Goal: Task Accomplishment & Management: Use online tool/utility

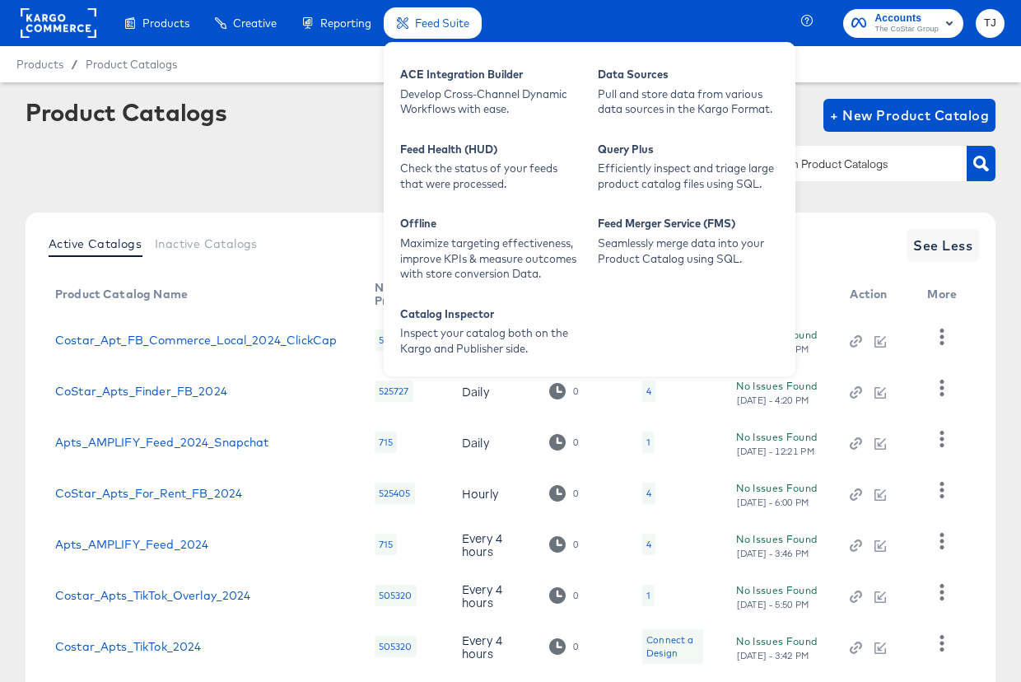
click at [451, 40] on li "Feed Suite Feed Suite ACE Integration Builder Develop Cross-Channel Dynamic Wor…" at bounding box center [433, 23] width 98 height 32
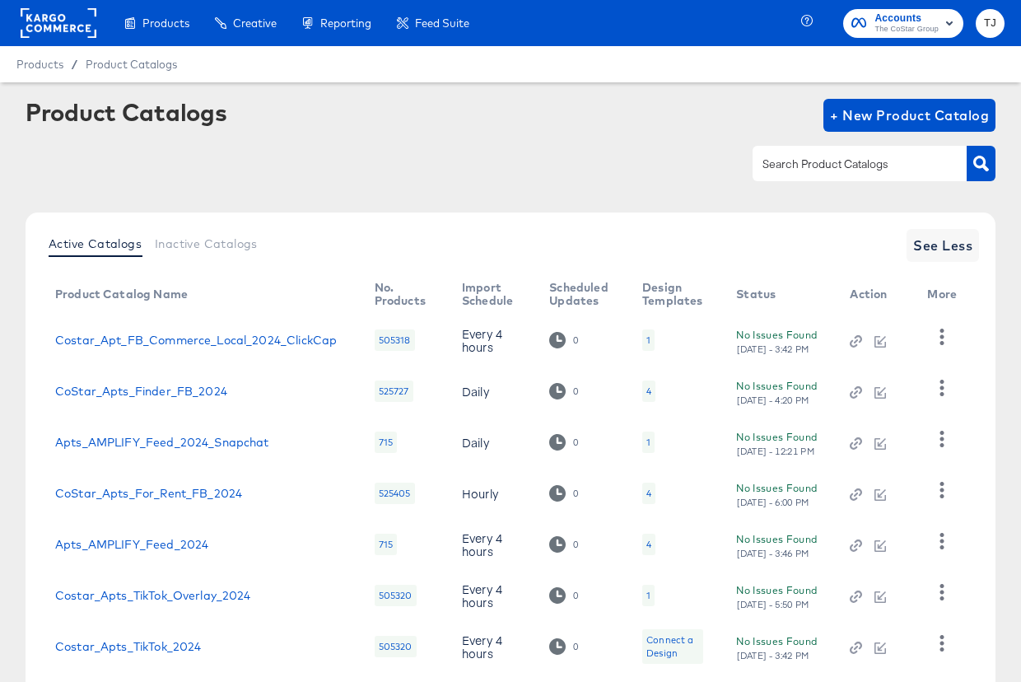
click at [42, 26] on rect at bounding box center [59, 23] width 76 height 30
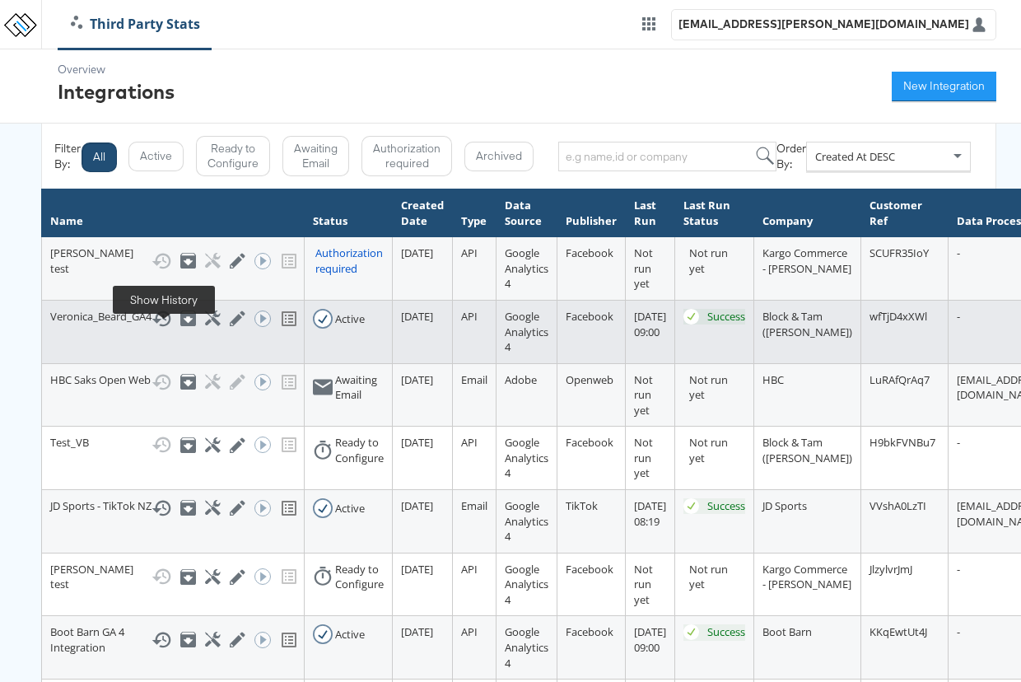
click at [170, 329] on icon at bounding box center [162, 319] width 20 height 20
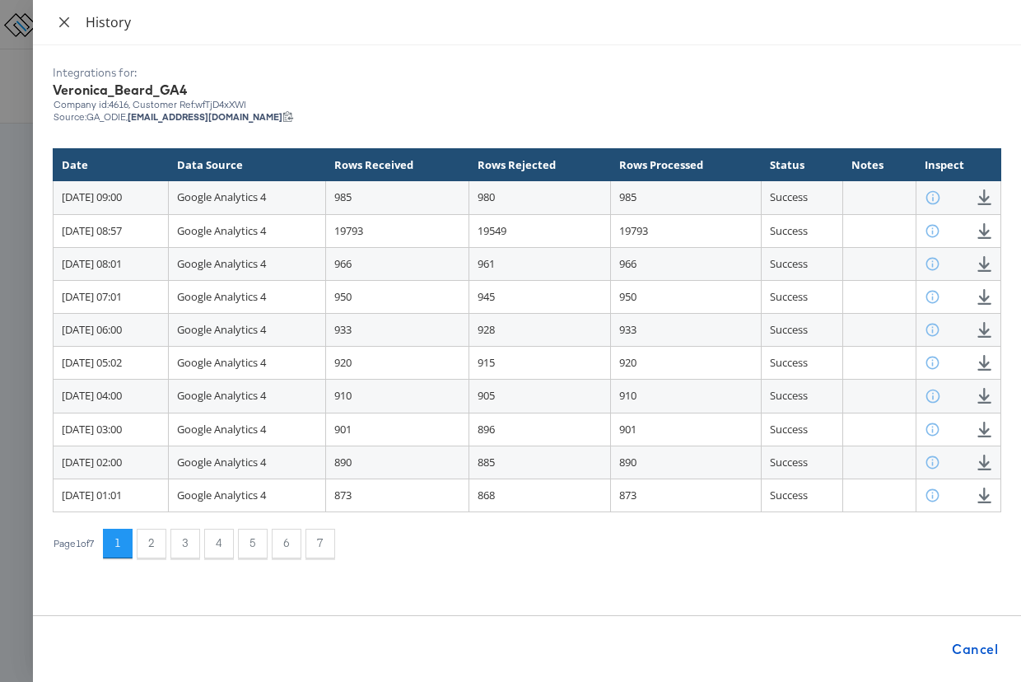
drag, startPoint x: 62, startPoint y: 26, endPoint x: 86, endPoint y: 53, distance: 35.6
click at [61, 26] on icon "close" at bounding box center [64, 22] width 13 height 13
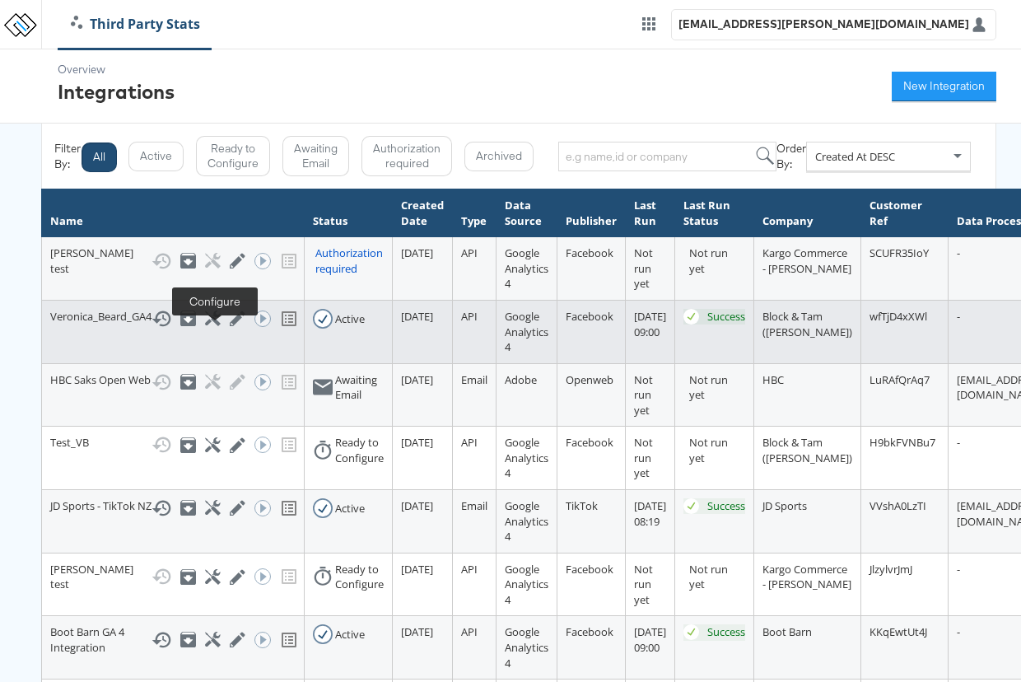
click at [208, 326] on icon at bounding box center [213, 318] width 16 height 16
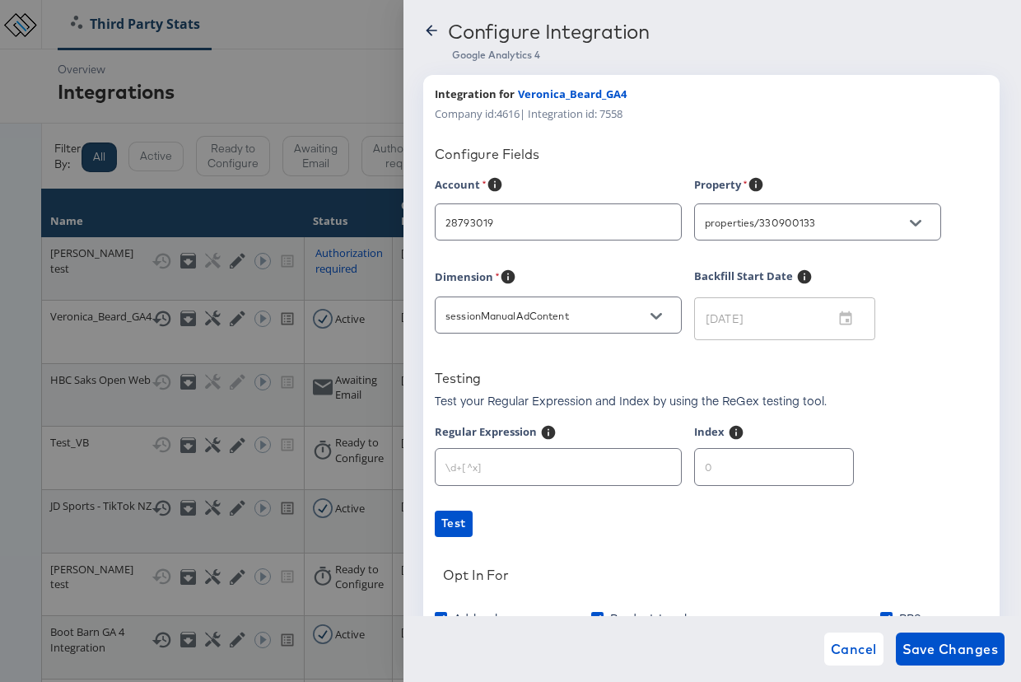
type input "Veronica Beard"
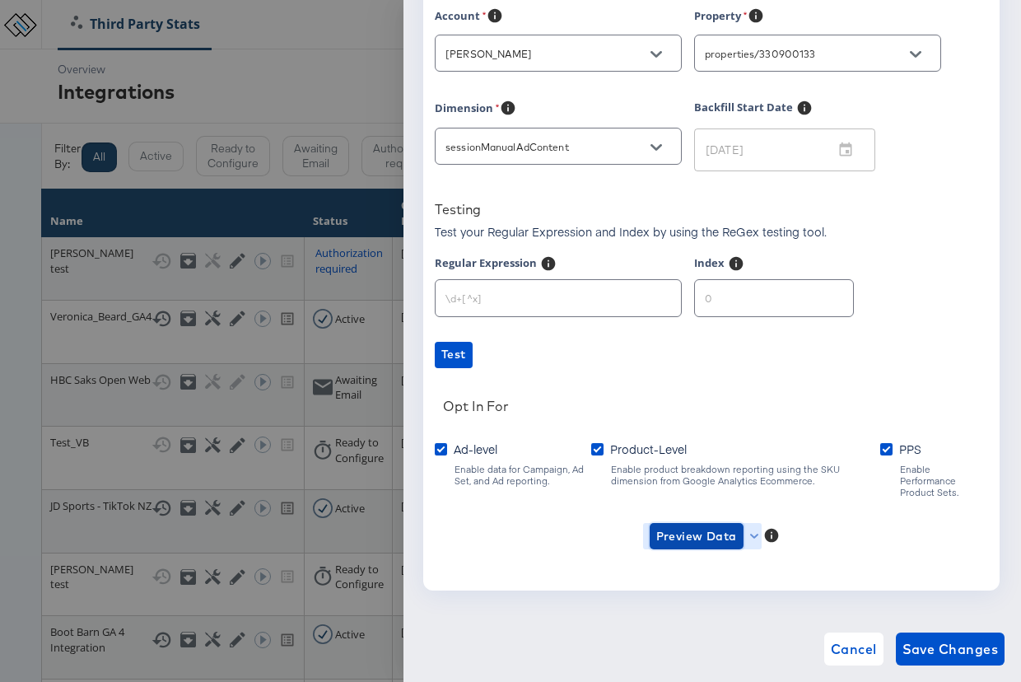
click at [676, 532] on span "Preview Data" at bounding box center [696, 536] width 81 height 21
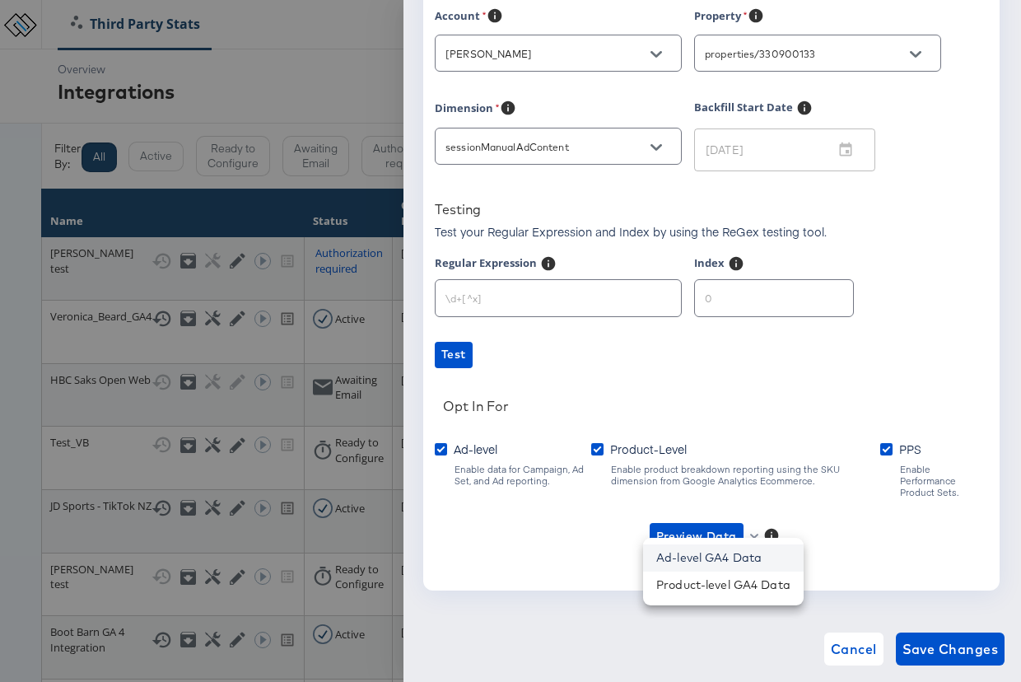
click at [677, 553] on li "Ad-level GA4 Data" at bounding box center [723, 557] width 161 height 27
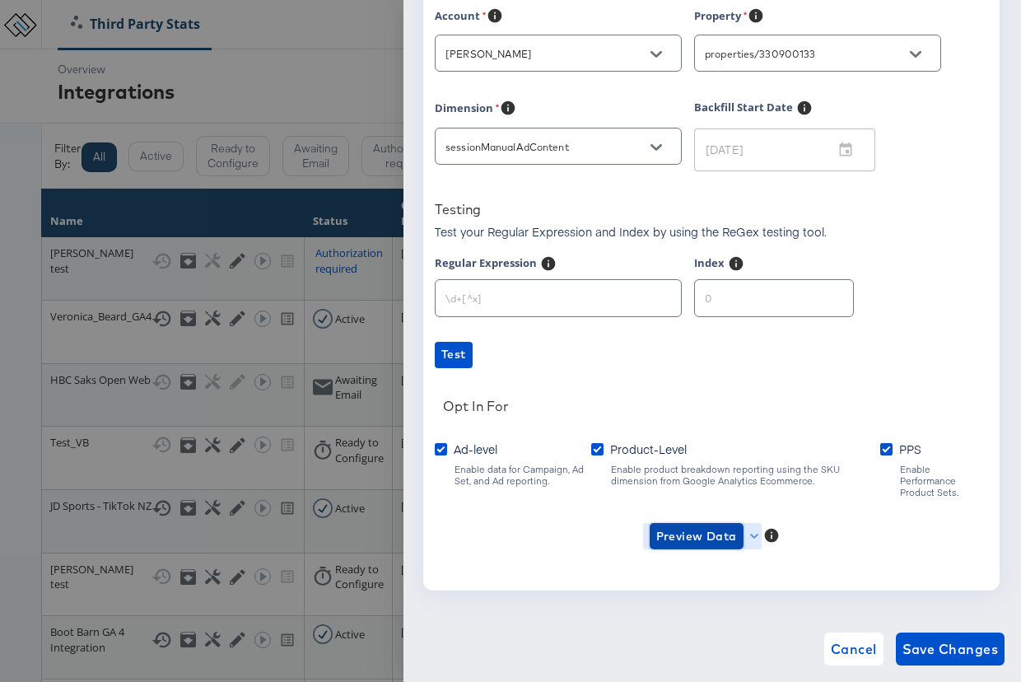
click at [714, 532] on span "Preview Data" at bounding box center [696, 536] width 81 height 21
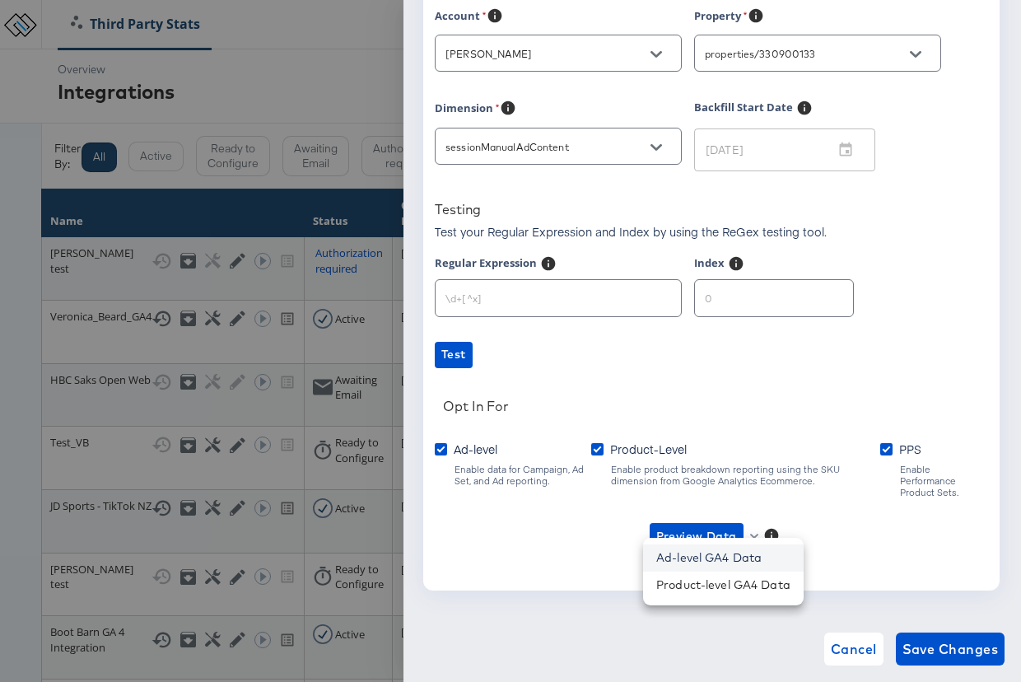
click at [707, 553] on li "Ad-level GA4 Data" at bounding box center [723, 557] width 161 height 27
click at [507, 295] on input "text" at bounding box center [558, 290] width 245 height 35
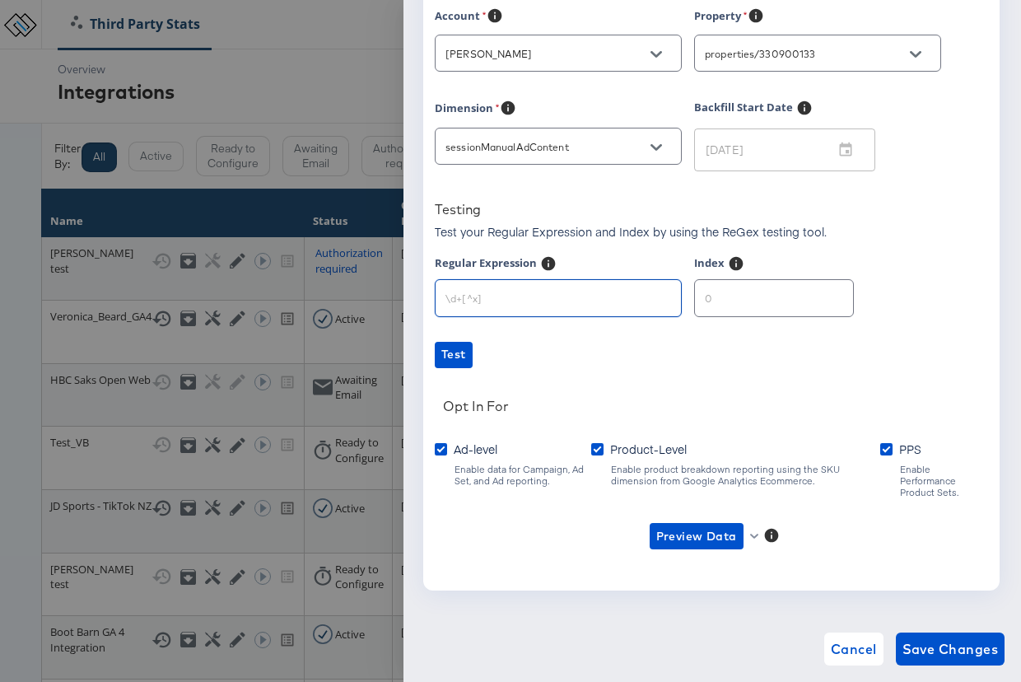
scroll to position [0, 0]
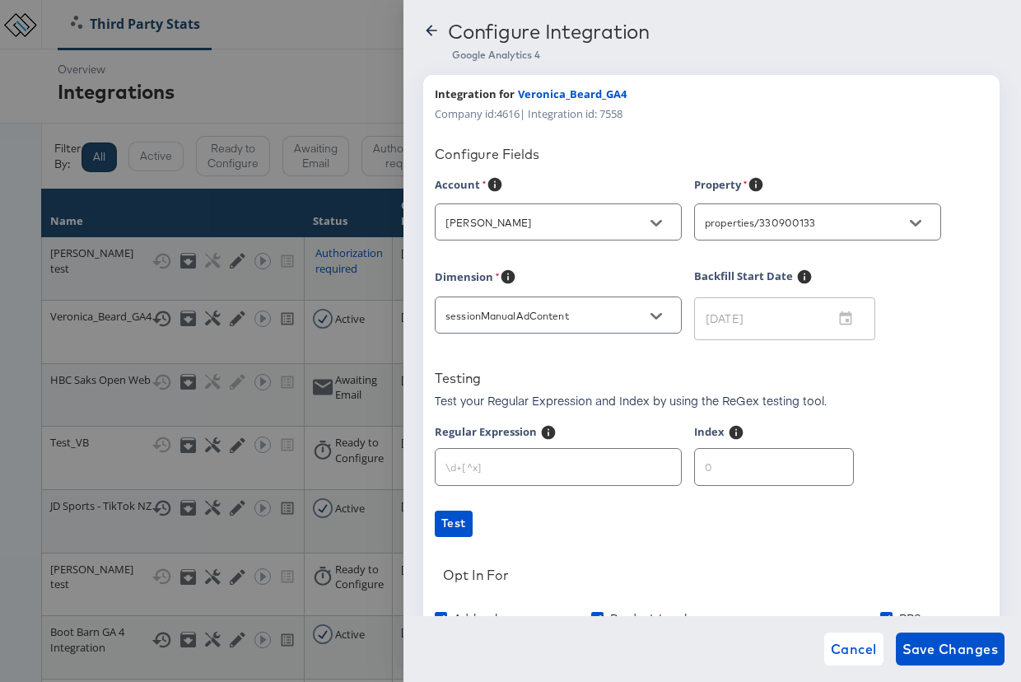
click at [429, 25] on icon at bounding box center [431, 30] width 16 height 16
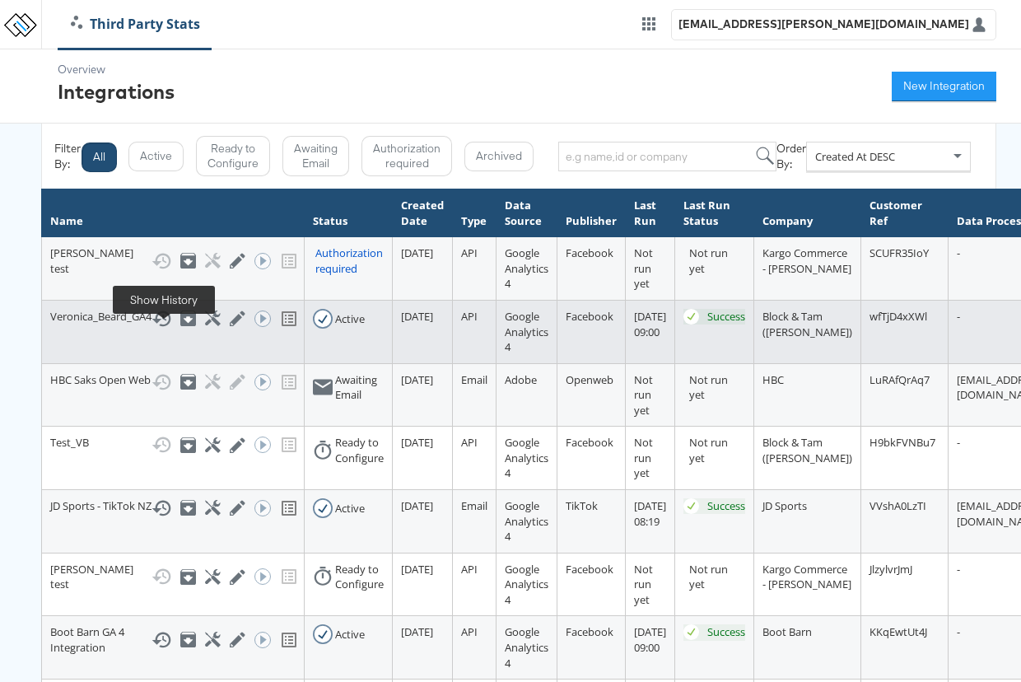
click at [159, 327] on icon at bounding box center [161, 319] width 19 height 16
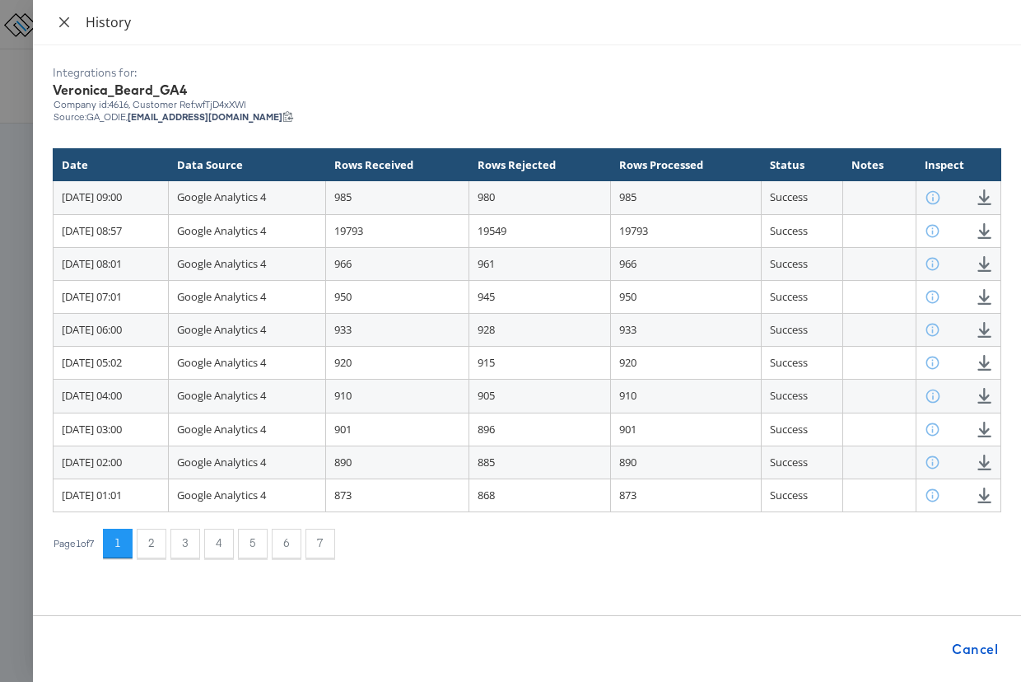
click at [61, 21] on icon "close" at bounding box center [64, 22] width 13 height 13
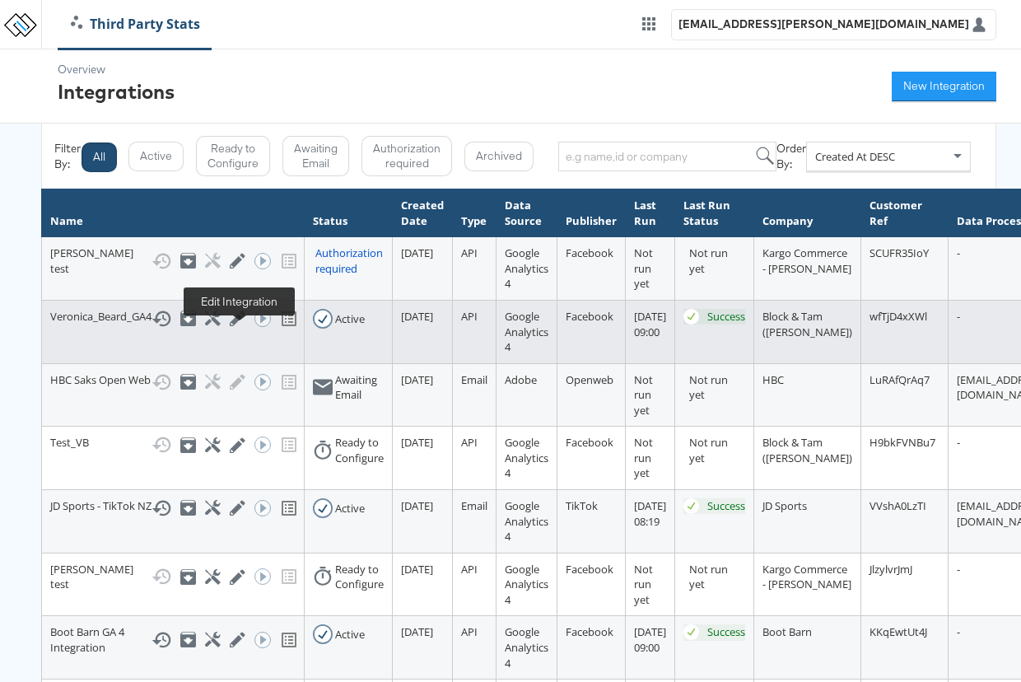
click at [235, 326] on icon at bounding box center [238, 318] width 16 height 16
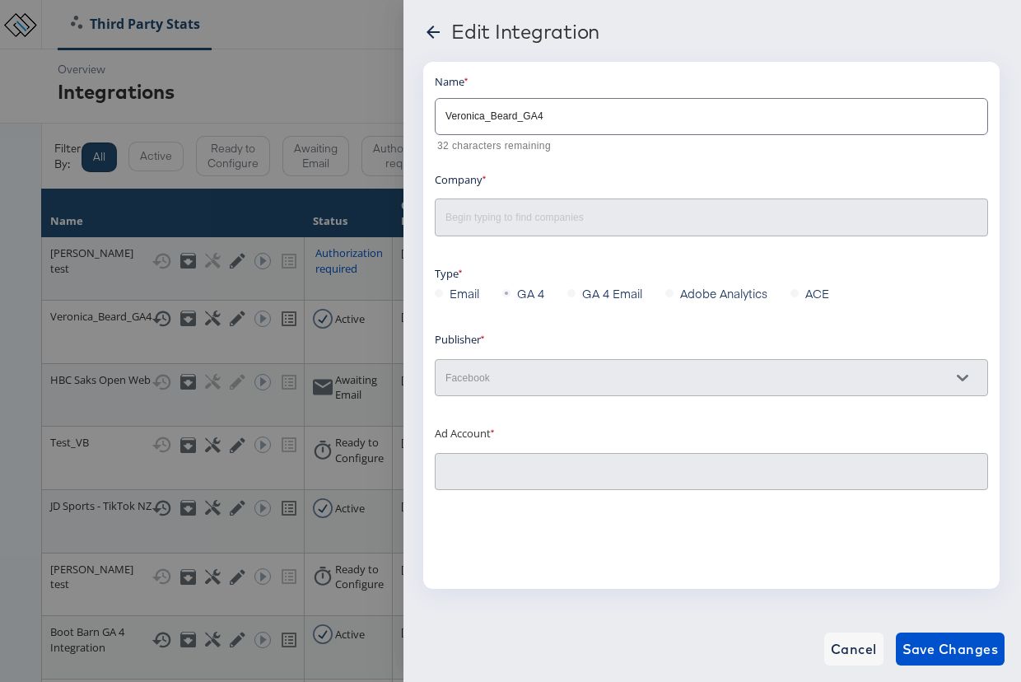
scroll to position [0, 10]
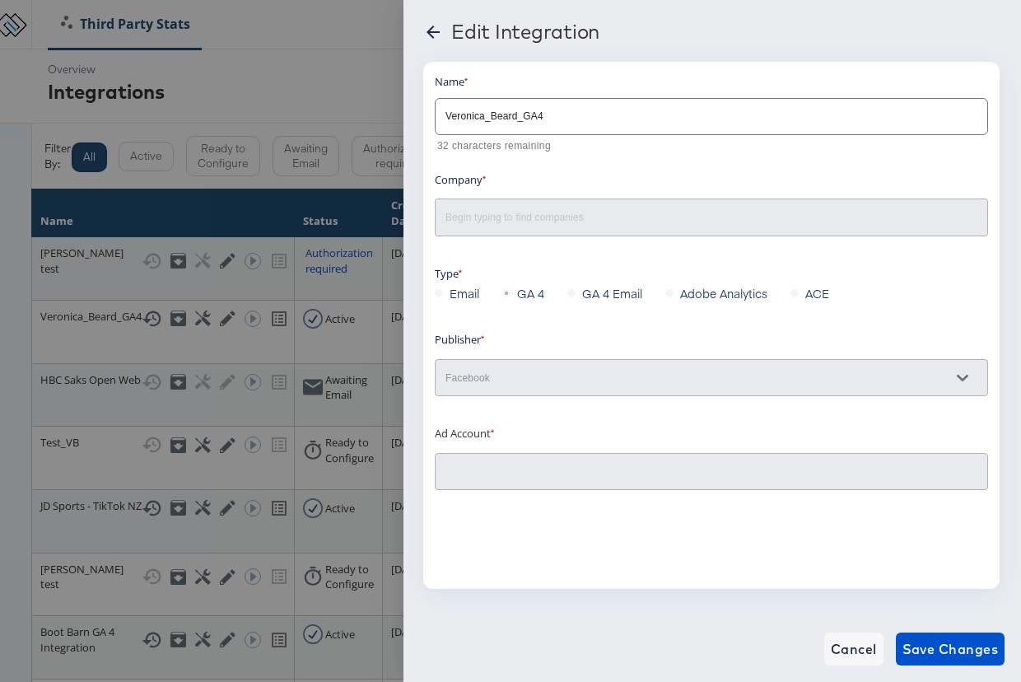
type input "Veronica Beard 2.0: (ACT: 497801206465538)"
type input "Block & Tam ([PERSON_NAME])"
click at [428, 27] on icon at bounding box center [433, 32] width 20 height 20
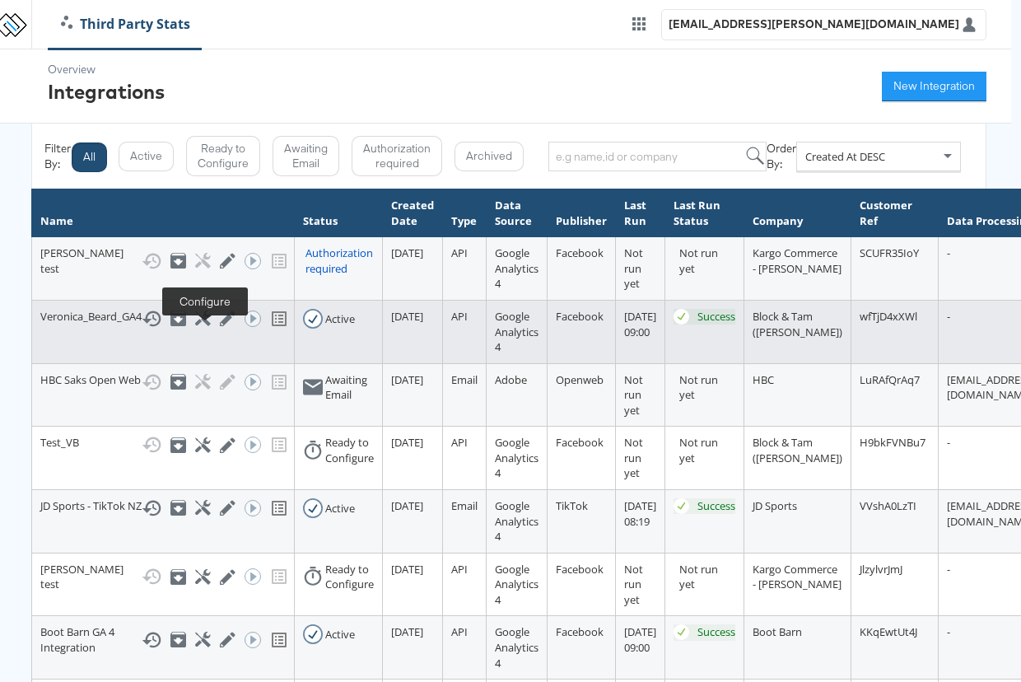
click at [208, 326] on icon at bounding box center [203, 318] width 16 height 16
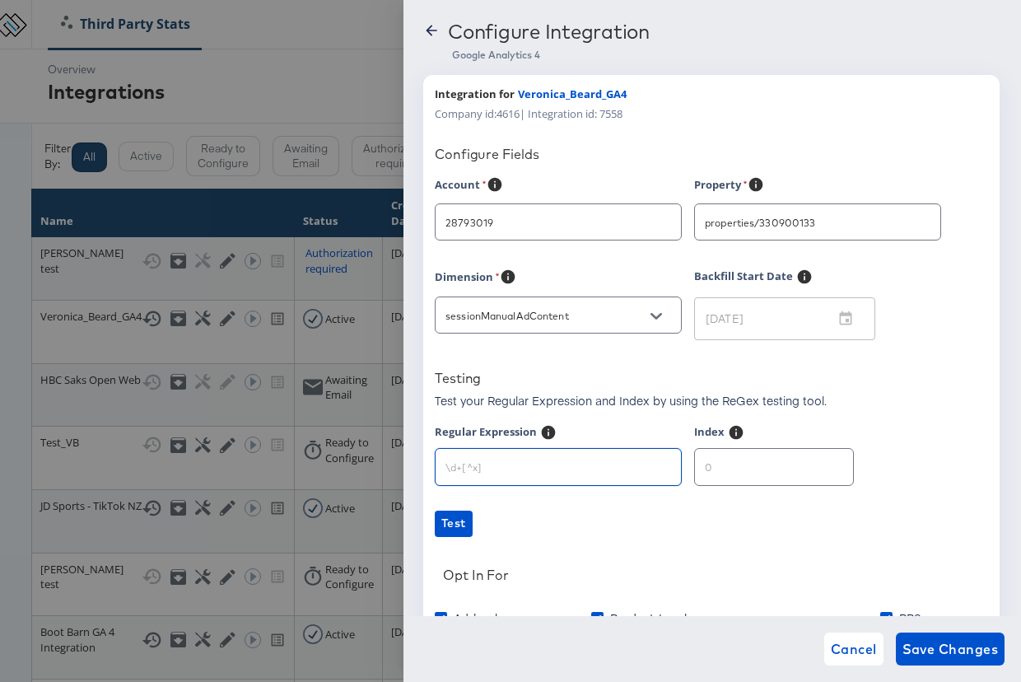
click at [613, 460] on input "text" at bounding box center [558, 459] width 245 height 35
type input "Veronica Beard"
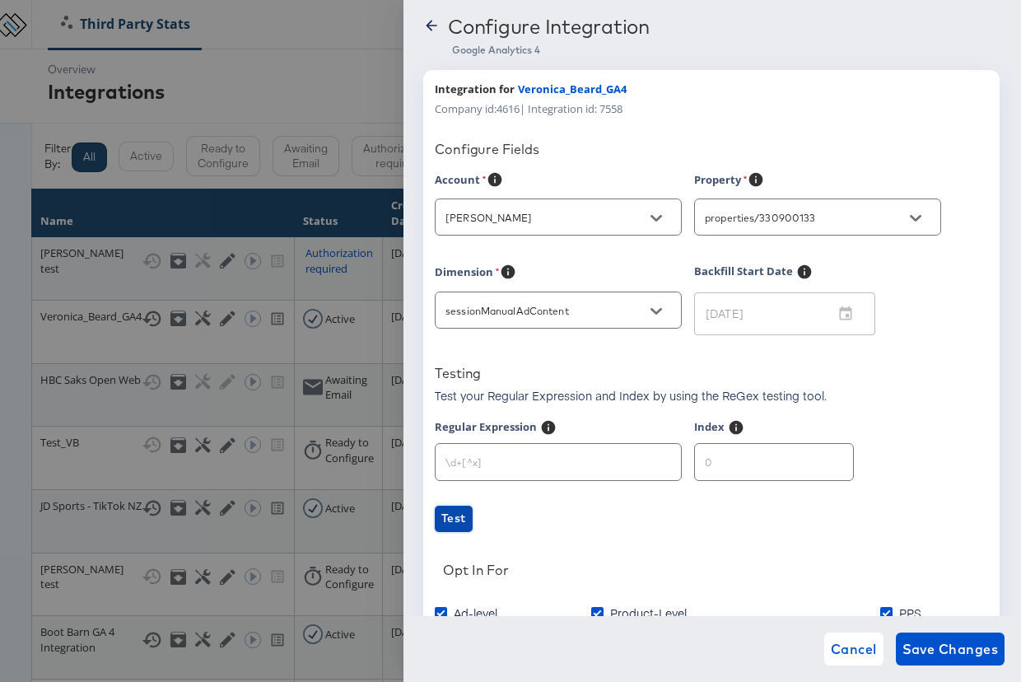
click at [455, 522] on span "Test" at bounding box center [453, 518] width 25 height 21
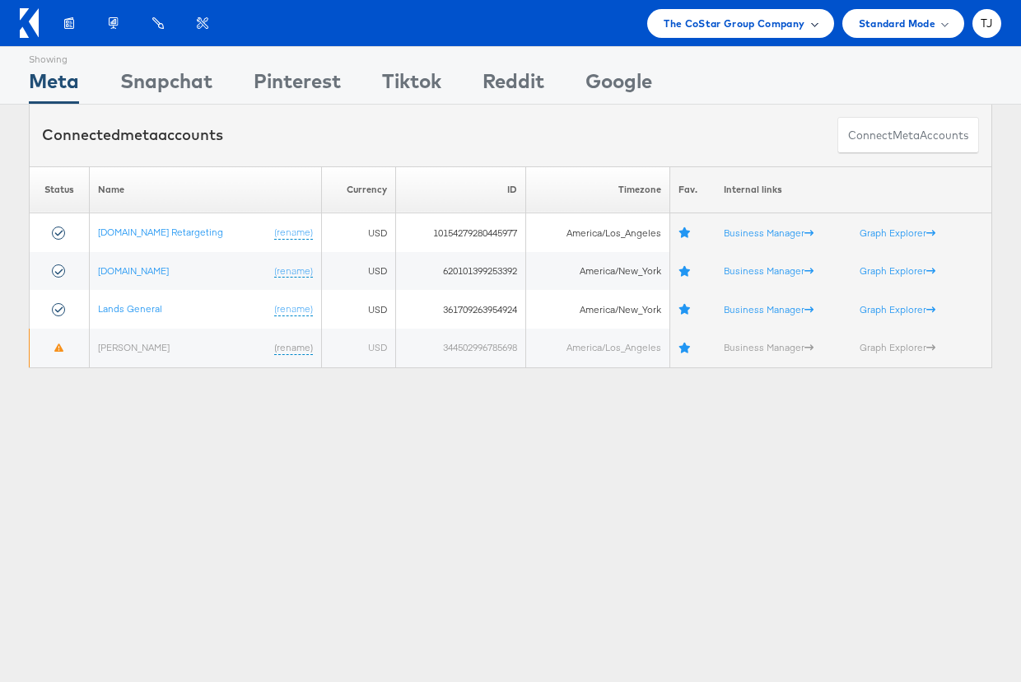
click at [813, 25] on span at bounding box center [814, 23] width 8 height 8
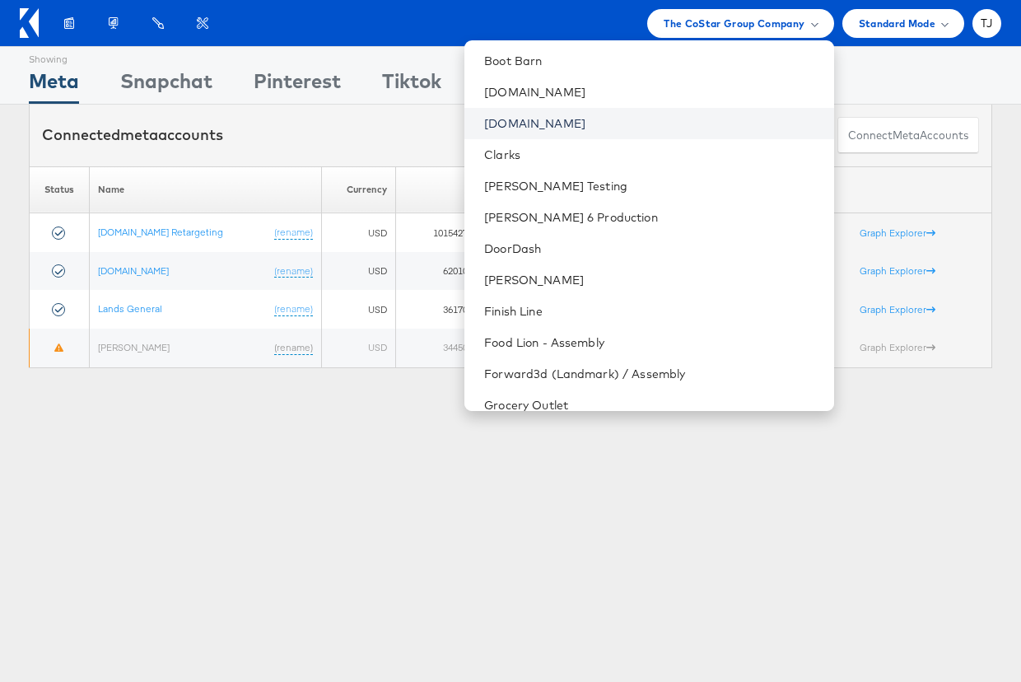
scroll to position [479, 0]
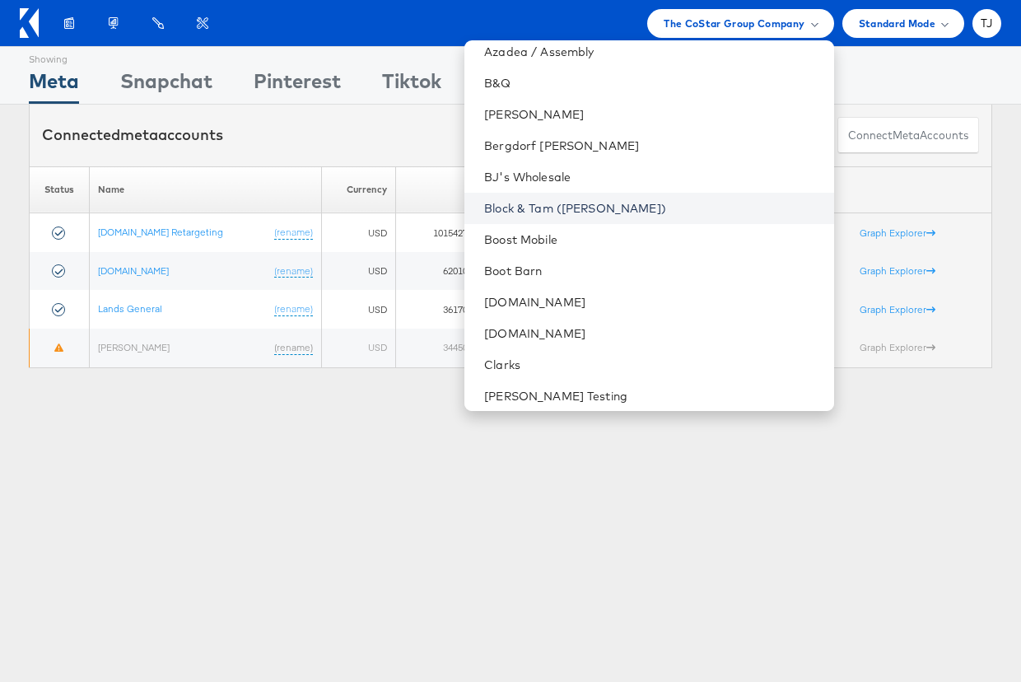
click at [670, 207] on link "Block & Tam (Veronica Beard)" at bounding box center [652, 208] width 336 height 16
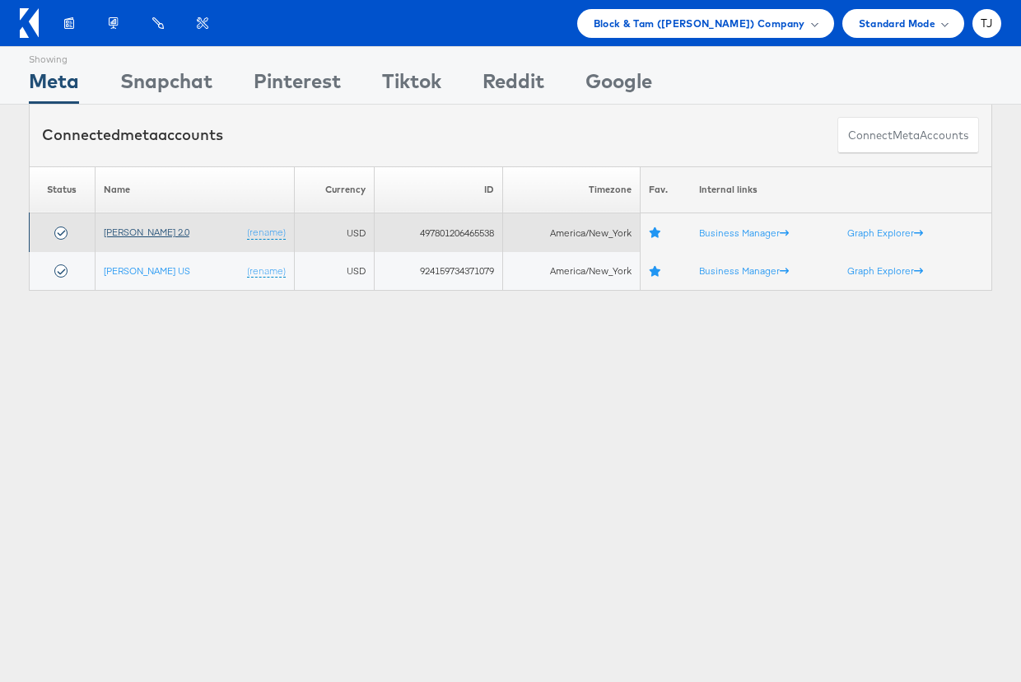
click at [149, 232] on link "[PERSON_NAME] 2.0" at bounding box center [147, 232] width 86 height 12
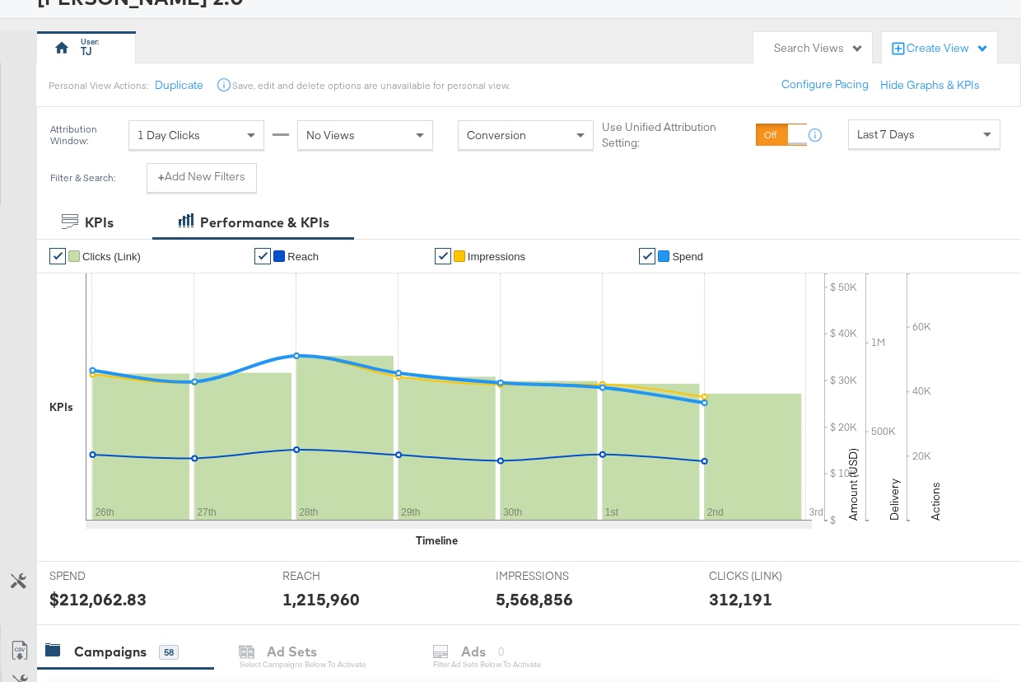
scroll to position [180, 0]
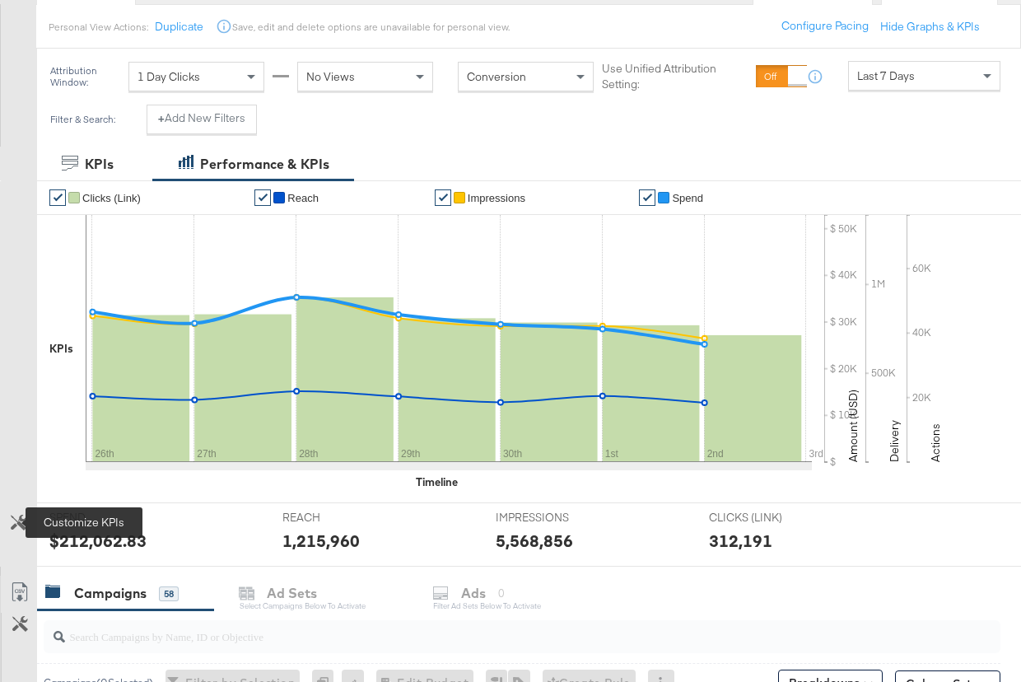
click at [24, 521] on icon at bounding box center [19, 523] width 16 height 16
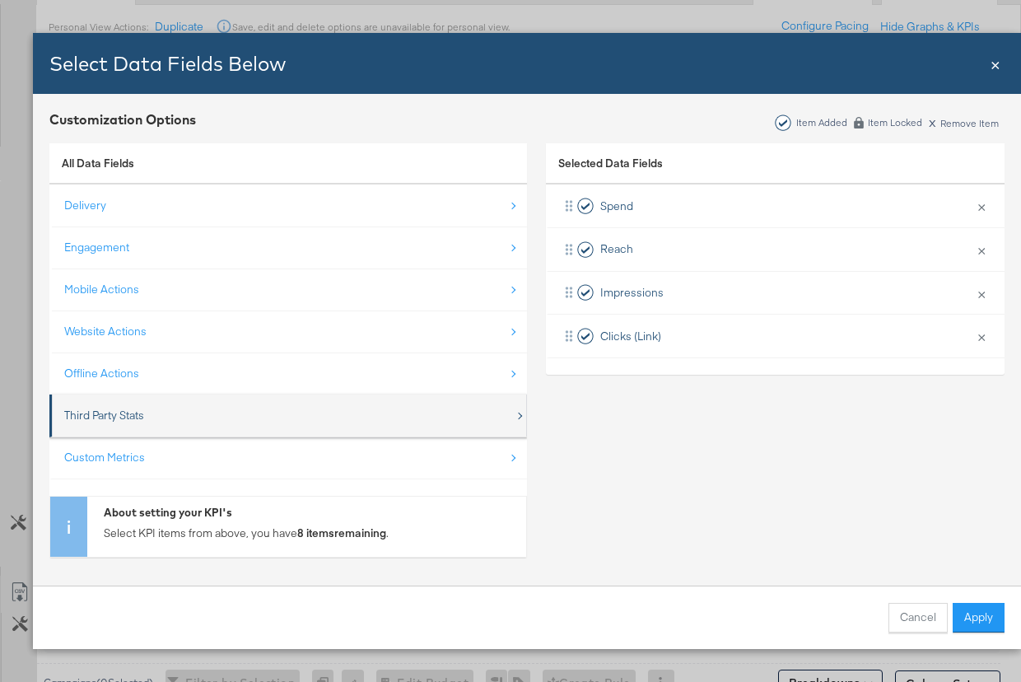
click at [287, 411] on div "Third Party Stats" at bounding box center [289, 416] width 451 height 34
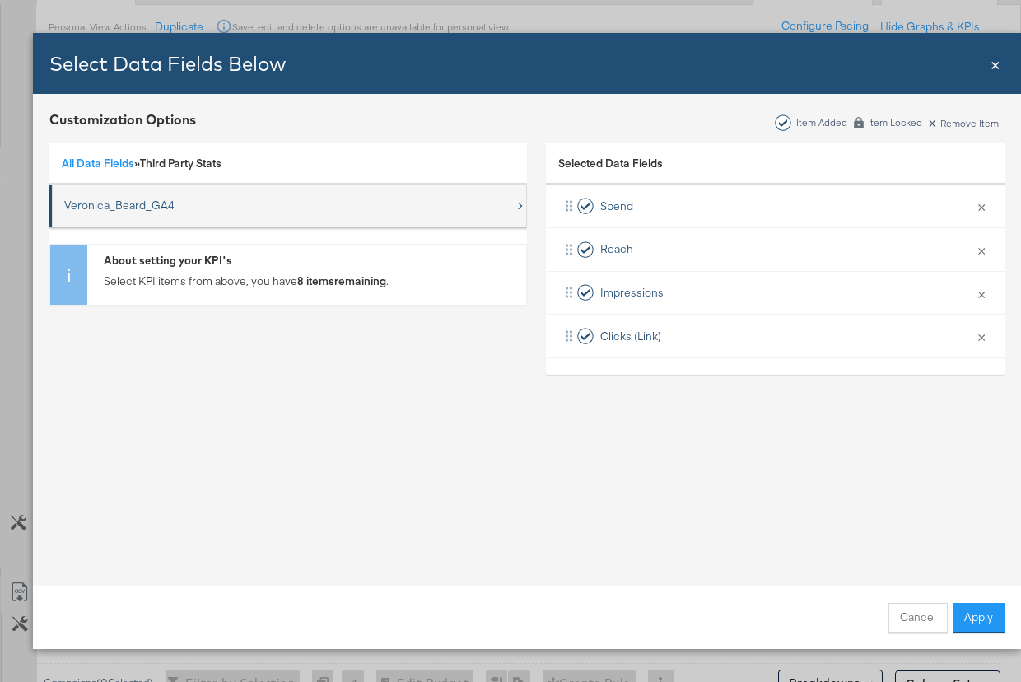
click at [103, 199] on div "Veronica_Beard_GA4" at bounding box center [119, 206] width 110 height 16
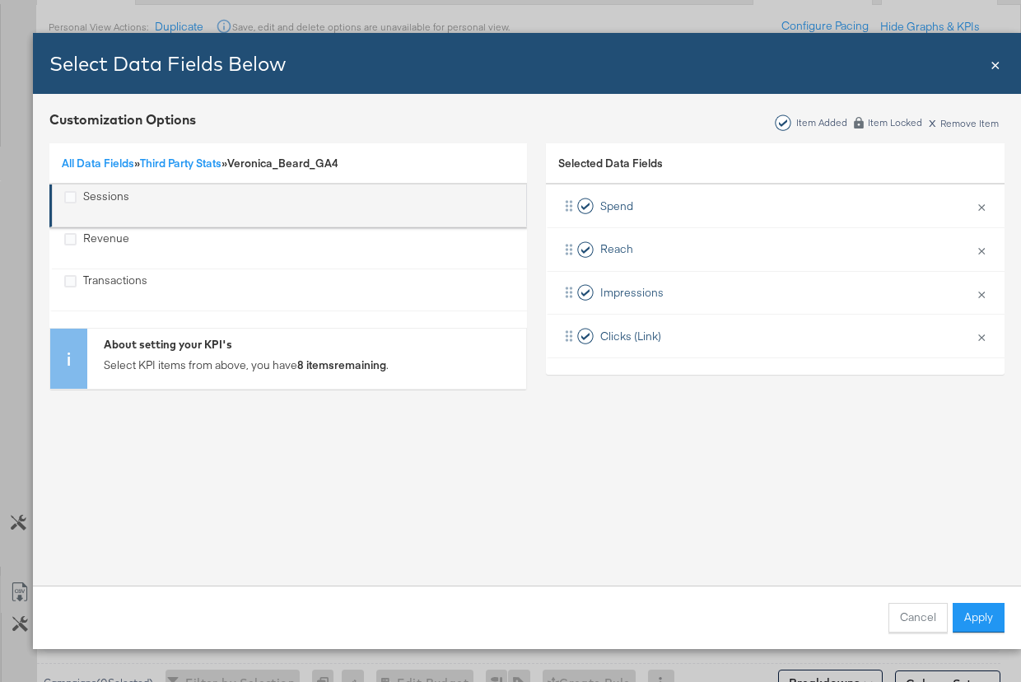
drag, startPoint x: 75, startPoint y: 200, endPoint x: 80, endPoint y: 217, distance: 18.0
click at [75, 202] on icon "Sessions" at bounding box center [70, 197] width 12 height 12
click at [0, 0] on input "Sessions" at bounding box center [0, 0] width 0 height 0
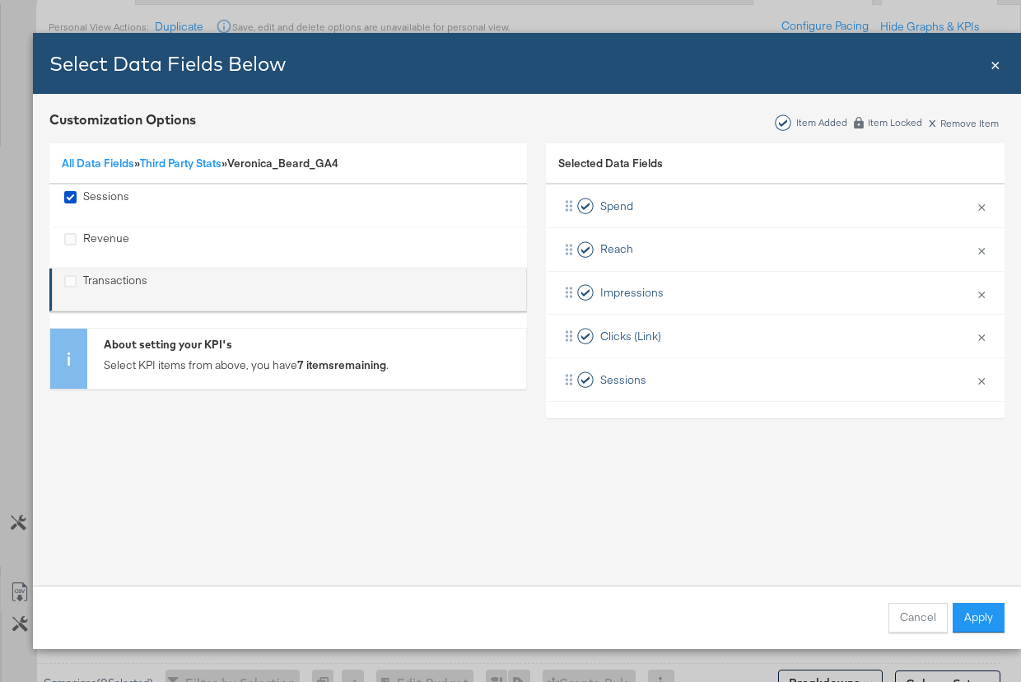
drag, startPoint x: 74, startPoint y: 240, endPoint x: 77, endPoint y: 278, distance: 38.0
click at [73, 240] on icon "Revenue" at bounding box center [70, 239] width 12 height 12
click at [0, 0] on input "Revenue" at bounding box center [0, 0] width 0 height 0
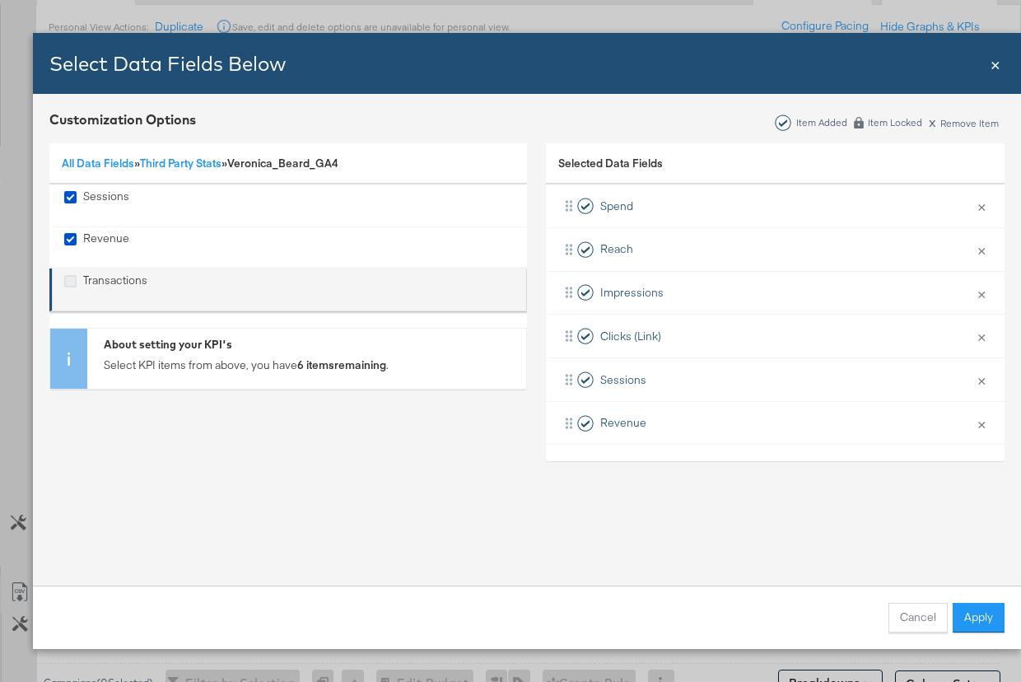
click at [76, 284] on icon "Transactions" at bounding box center [70, 281] width 12 height 12
click at [0, 0] on input "Transactions" at bounding box center [0, 0] width 0 height 0
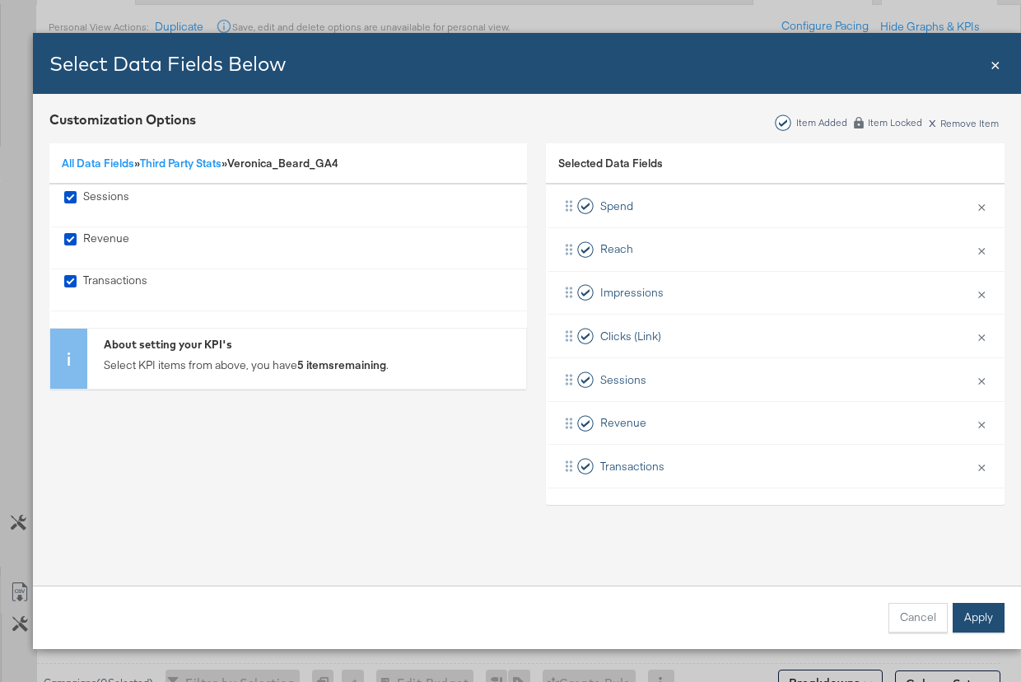
click at [969, 622] on button "Apply" at bounding box center [979, 618] width 52 height 30
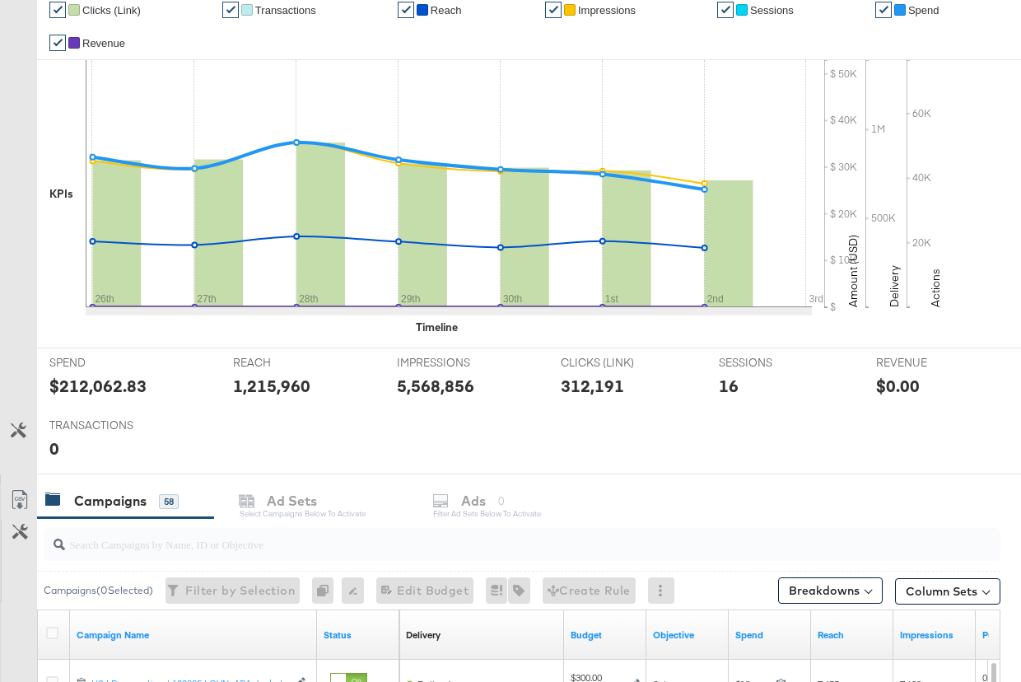
scroll to position [0, 0]
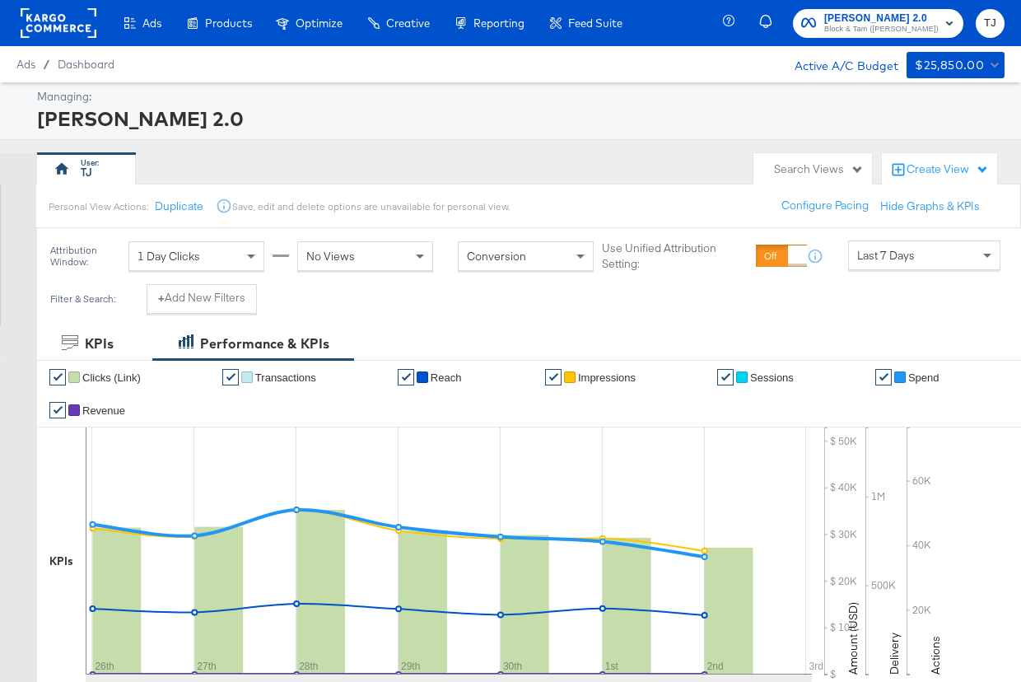
click at [58, 27] on rect at bounding box center [59, 23] width 76 height 30
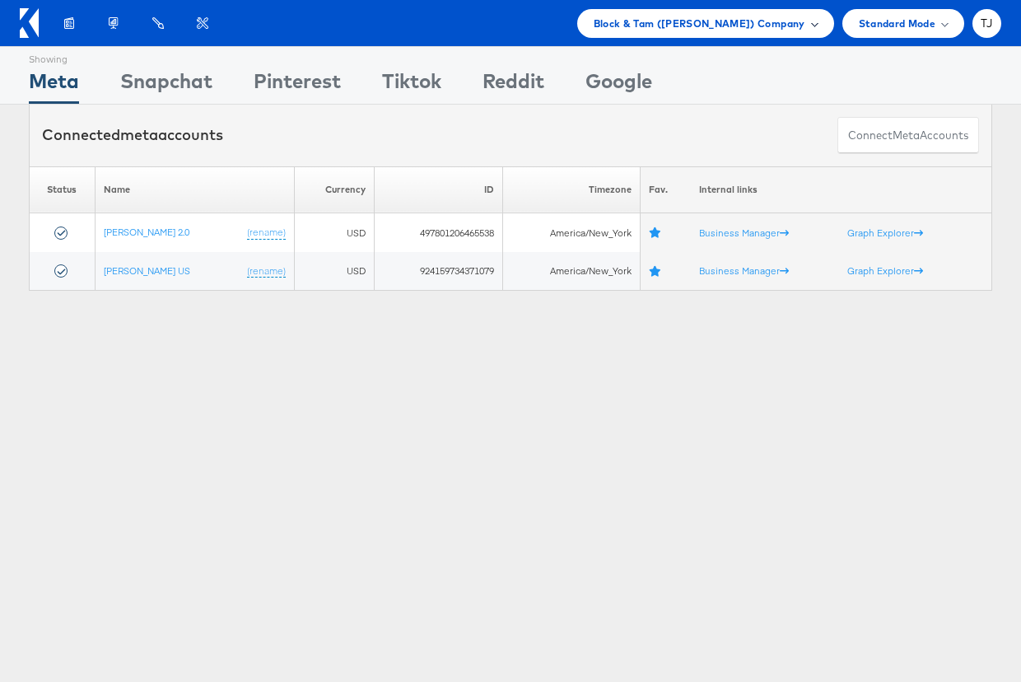
click at [817, 21] on div "Block & Tam ([PERSON_NAME]) Company" at bounding box center [705, 23] width 257 height 29
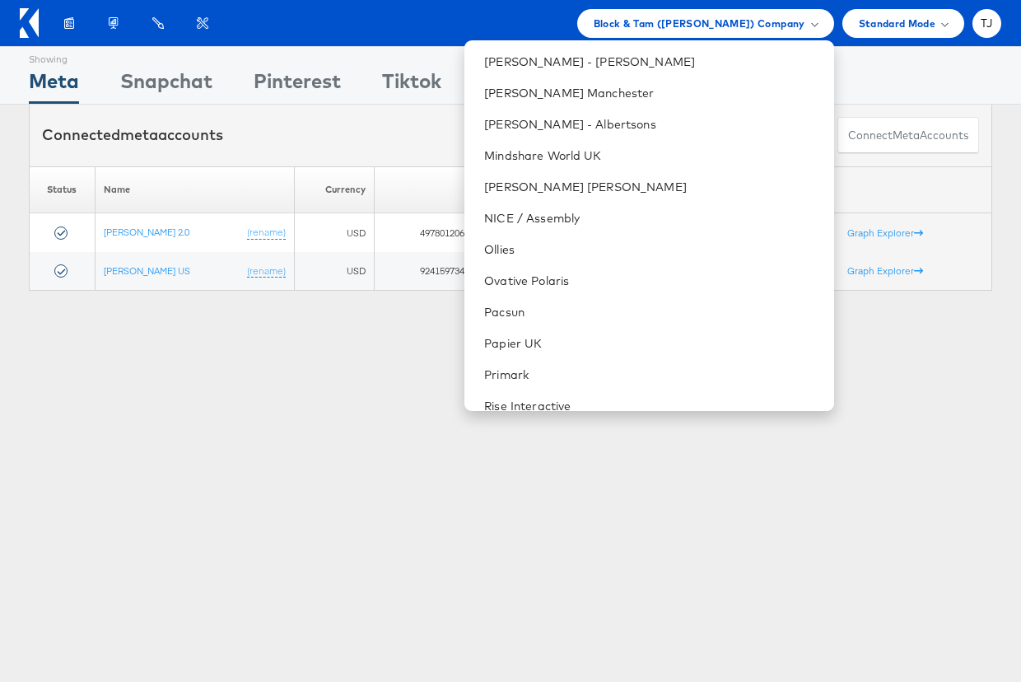
scroll to position [1943, 0]
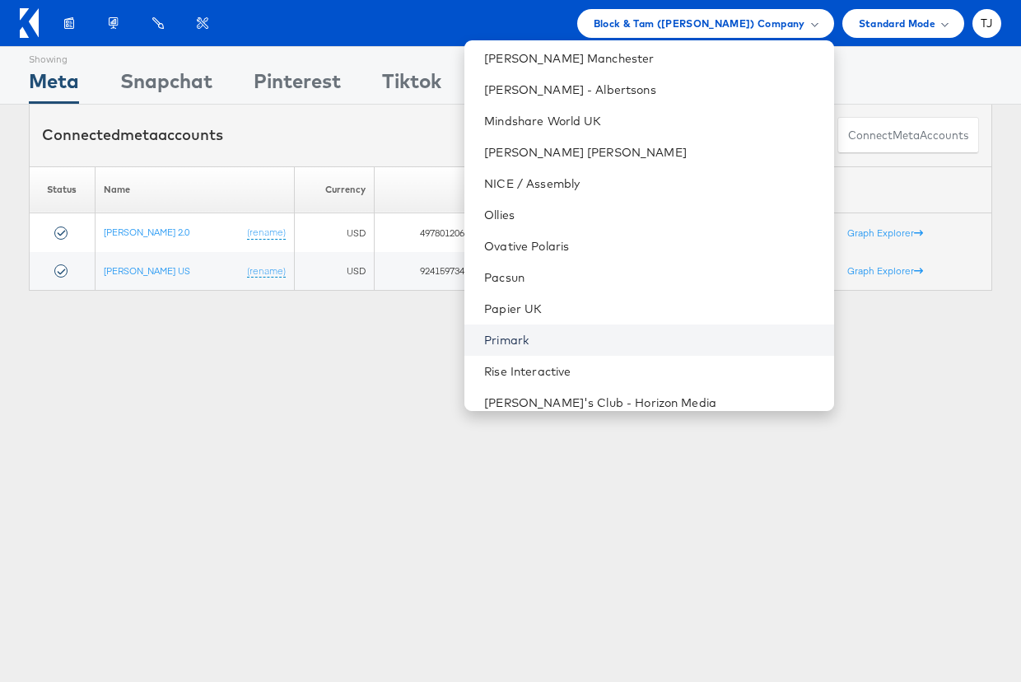
click at [657, 338] on link "Primark" at bounding box center [652, 340] width 336 height 16
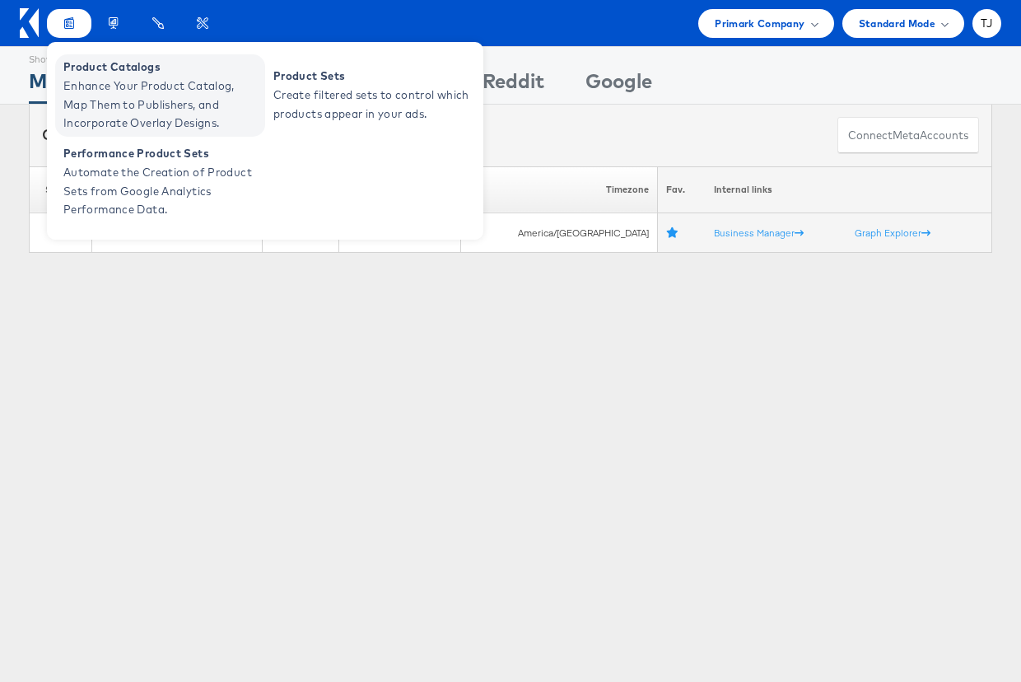
click at [79, 77] on span "Enhance Your Product Catalog, Map Them to Publishers, and Incorporate Overlay D…" at bounding box center [162, 105] width 198 height 56
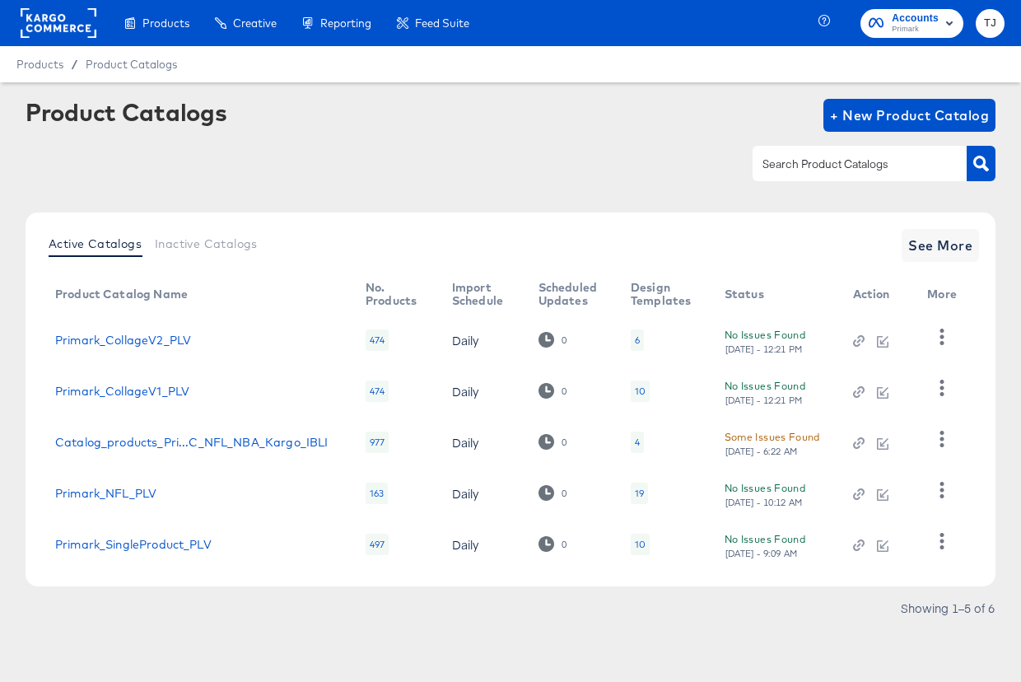
click at [932, 21] on span "Accounts" at bounding box center [915, 18] width 47 height 17
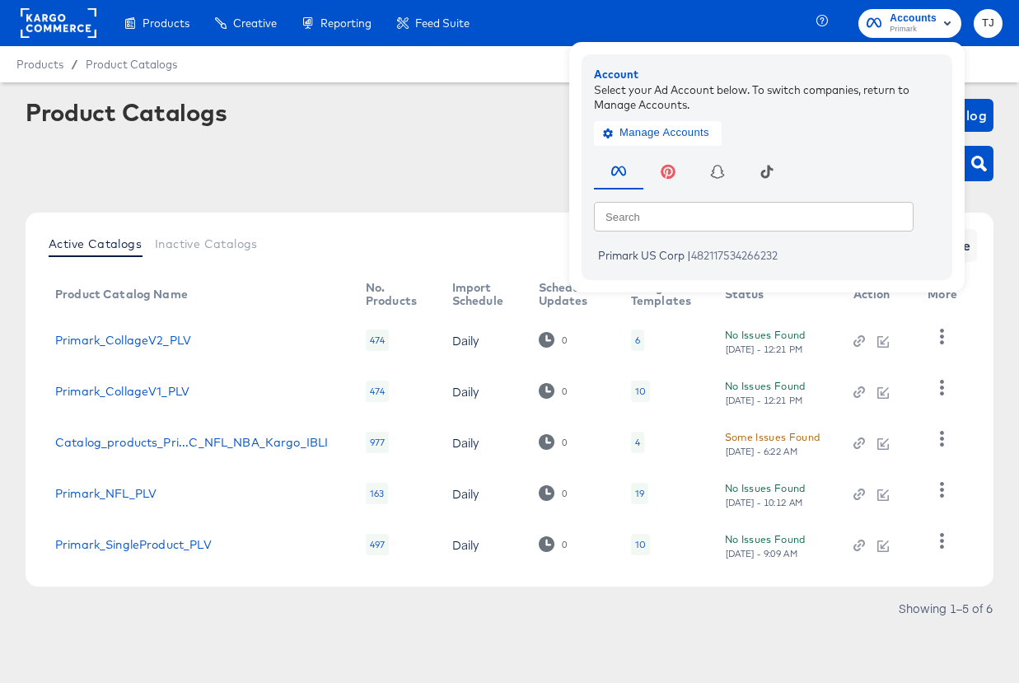
click at [380, 125] on div "Product Catalogs + New Product Catalog" at bounding box center [510, 115] width 968 height 33
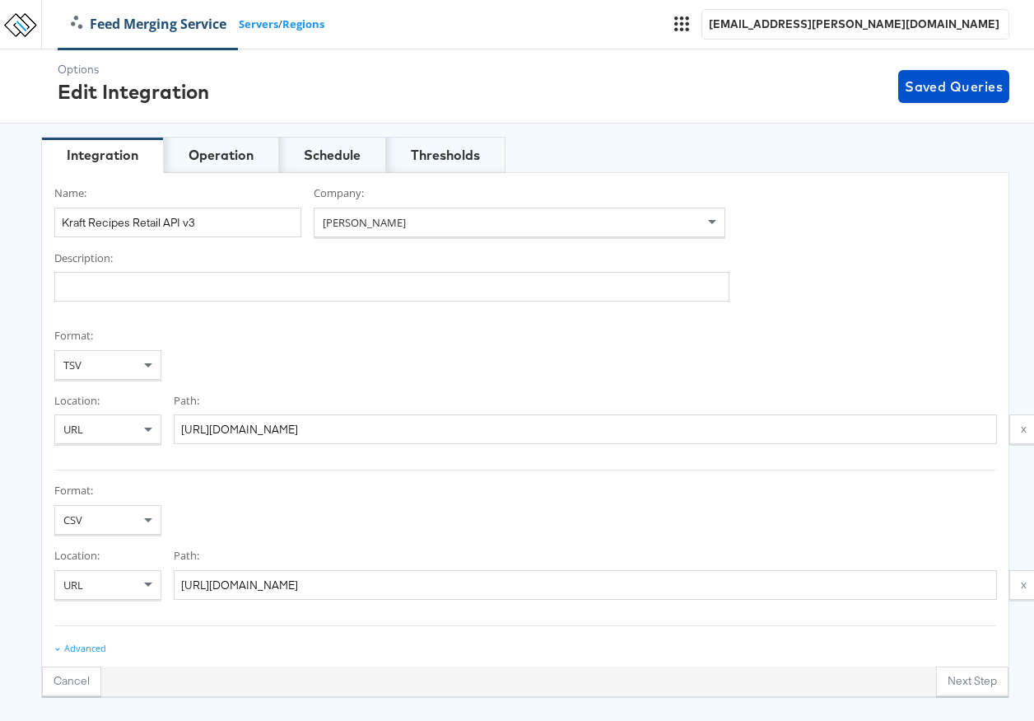
scroll to position [0, 1]
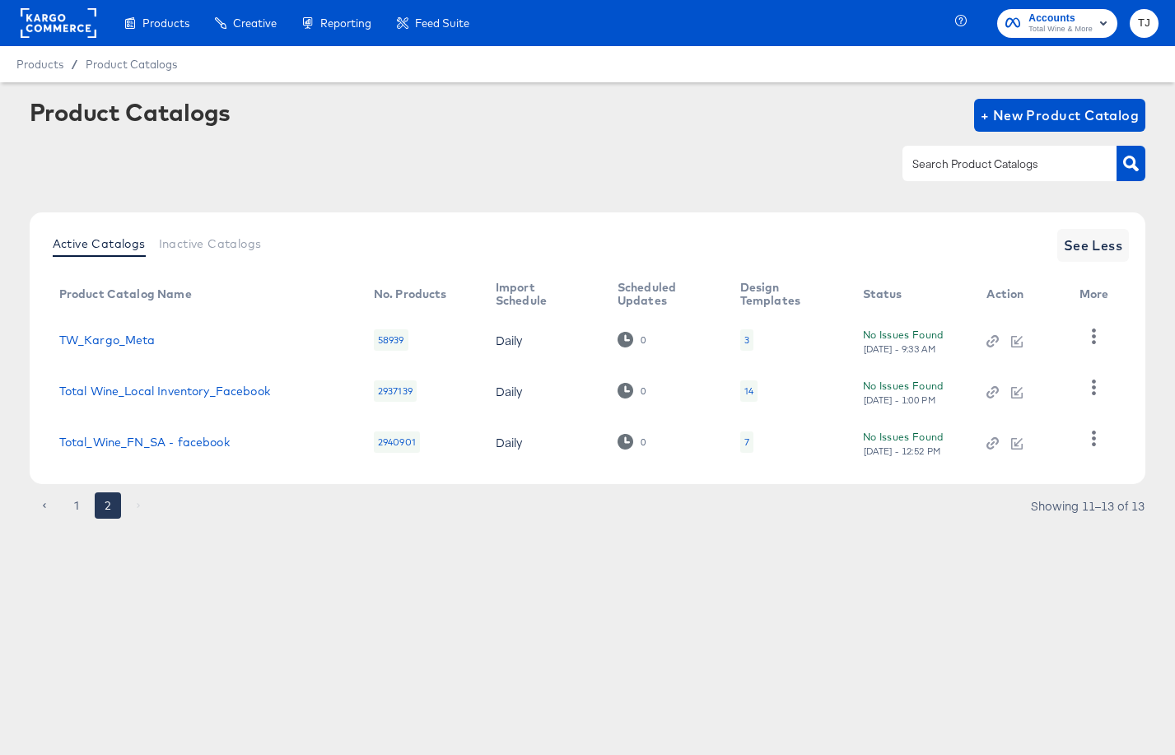
click at [67, 26] on rect at bounding box center [59, 23] width 76 height 30
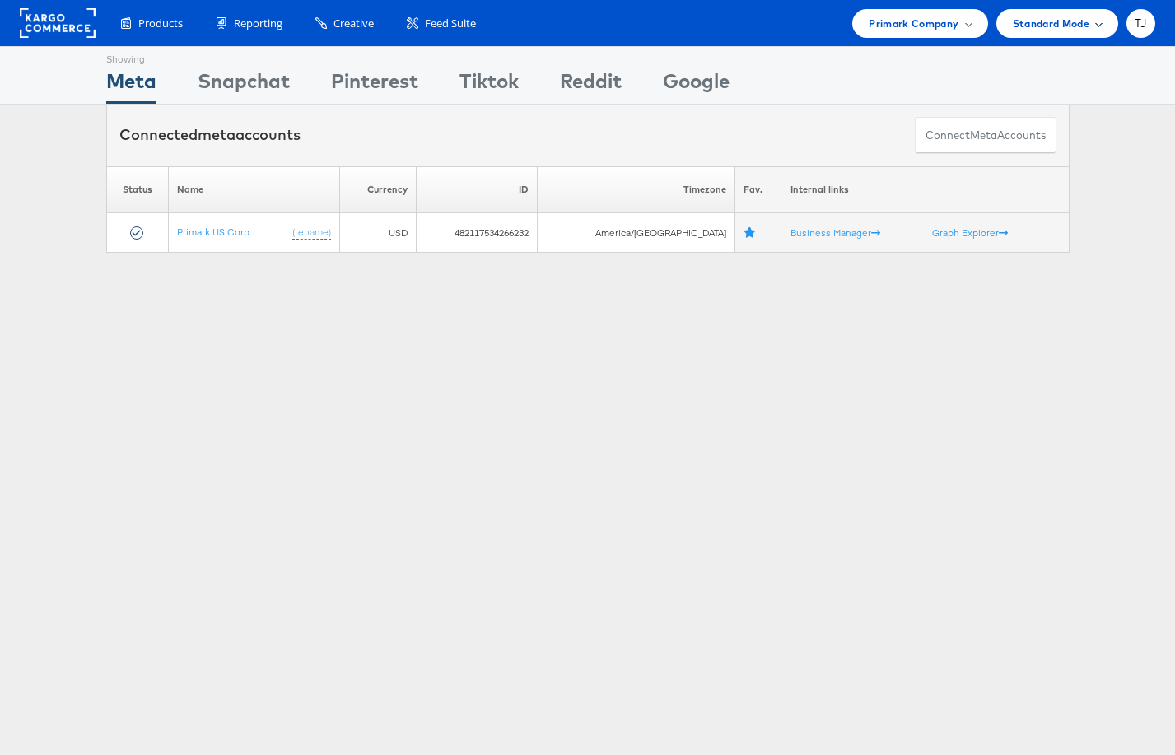
scroll to position [2, 0]
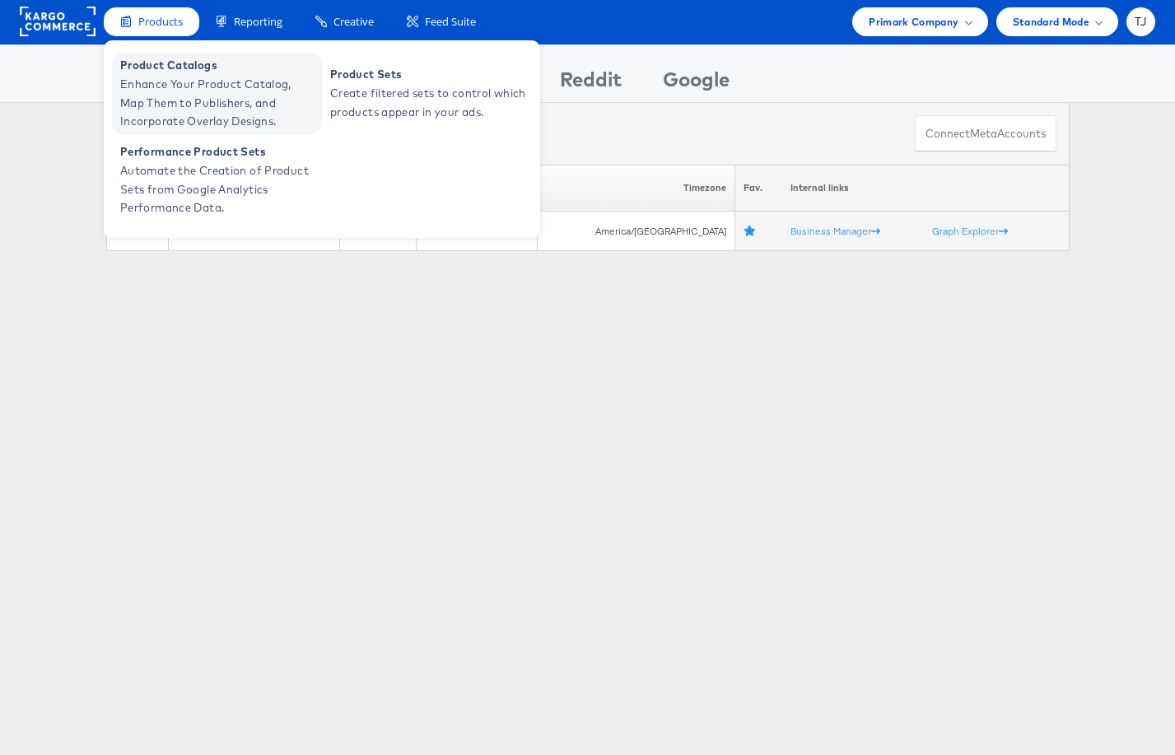
click at [161, 85] on span "Enhance Your Product Catalog, Map Them to Publishers, and Incorporate Overlay D…" at bounding box center [219, 103] width 198 height 56
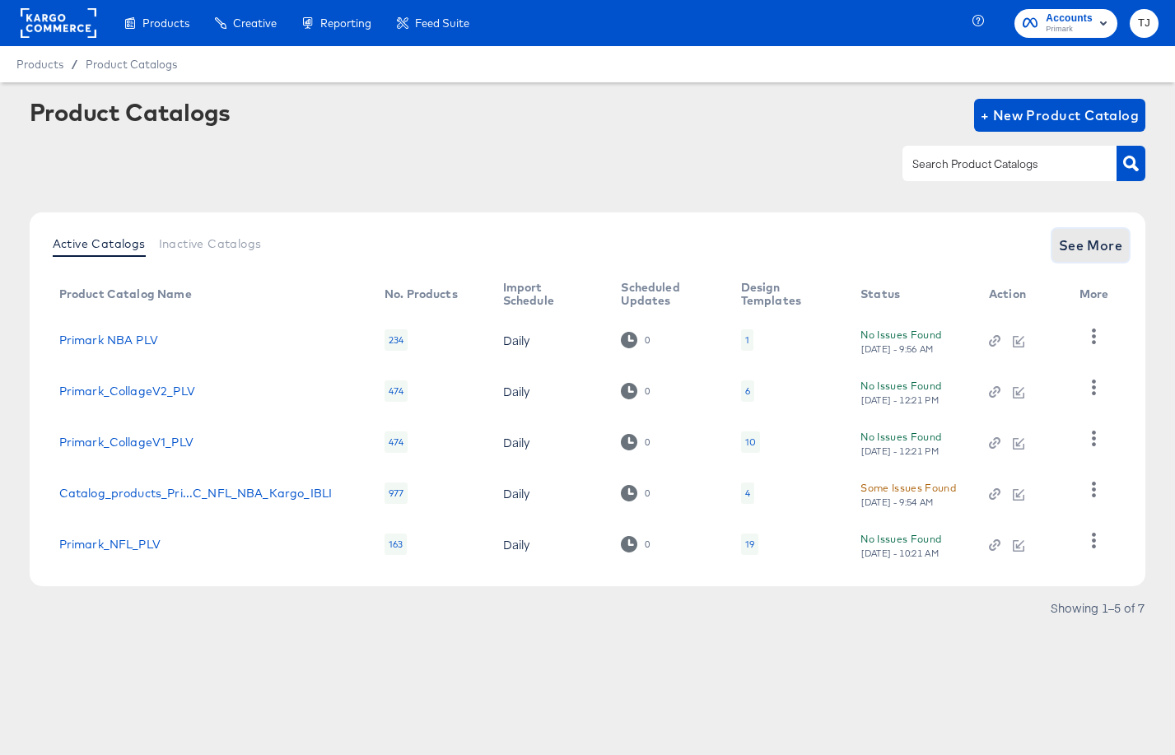
click at [1083, 240] on span "See More" at bounding box center [1091, 245] width 64 height 23
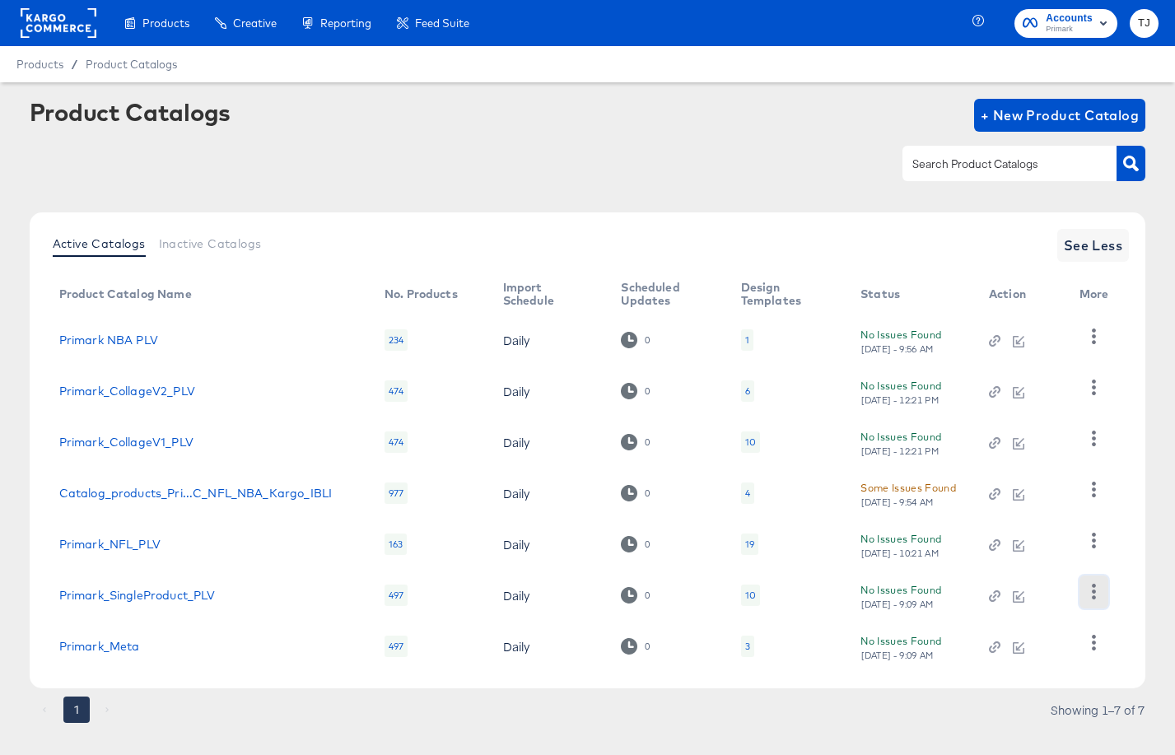
click at [1104, 596] on button "button" at bounding box center [1094, 592] width 29 height 33
click at [1003, 511] on div "HUD Checks (Internal)" at bounding box center [1026, 510] width 165 height 26
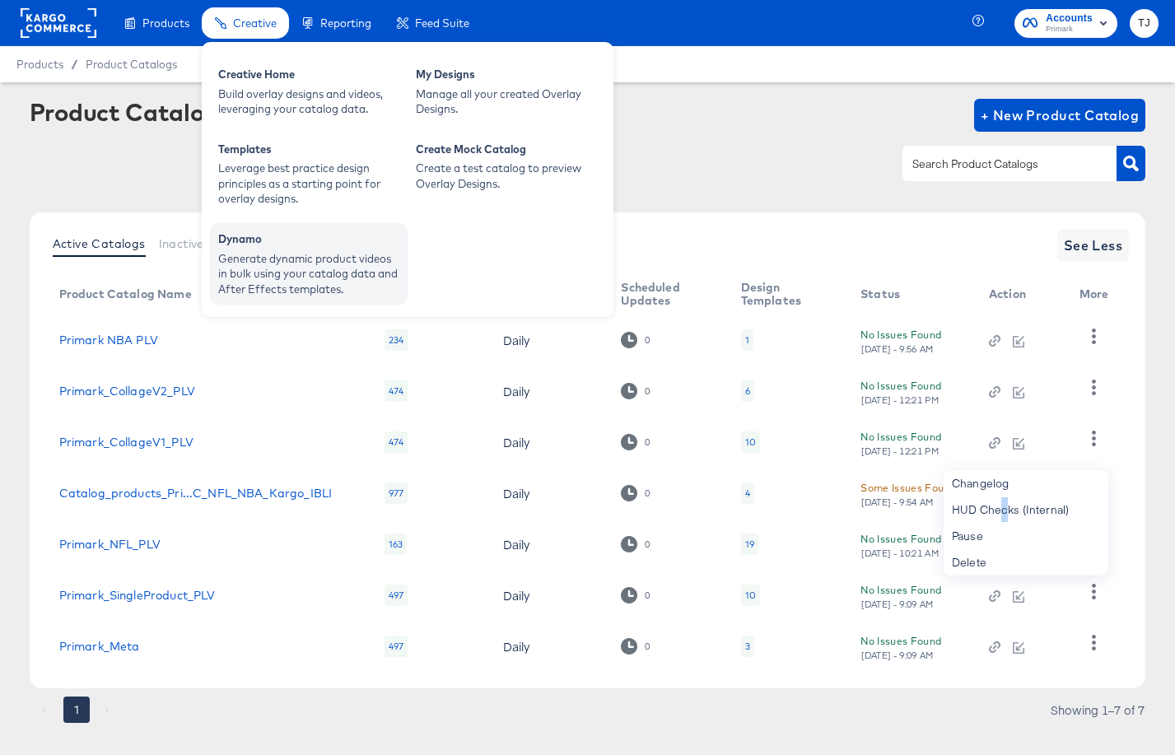
click at [300, 254] on div "Generate dynamic product videos in bulk using your catalog data and After Effec…" at bounding box center [308, 274] width 181 height 46
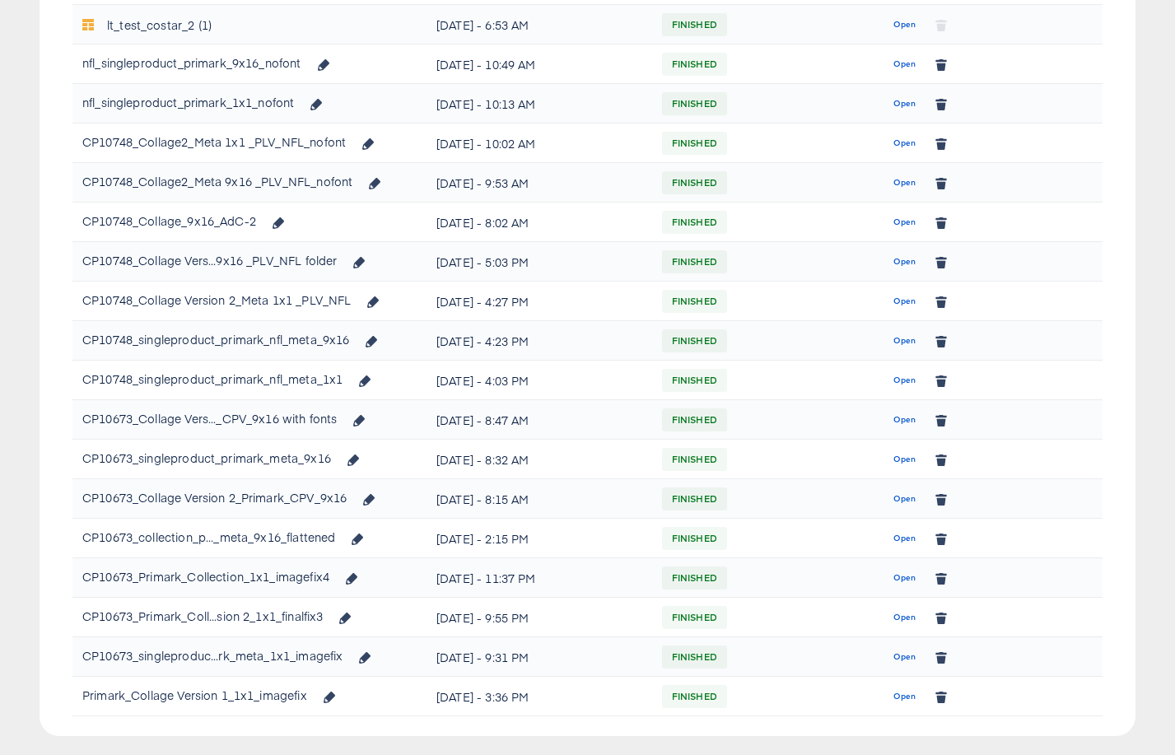
scroll to position [412, 0]
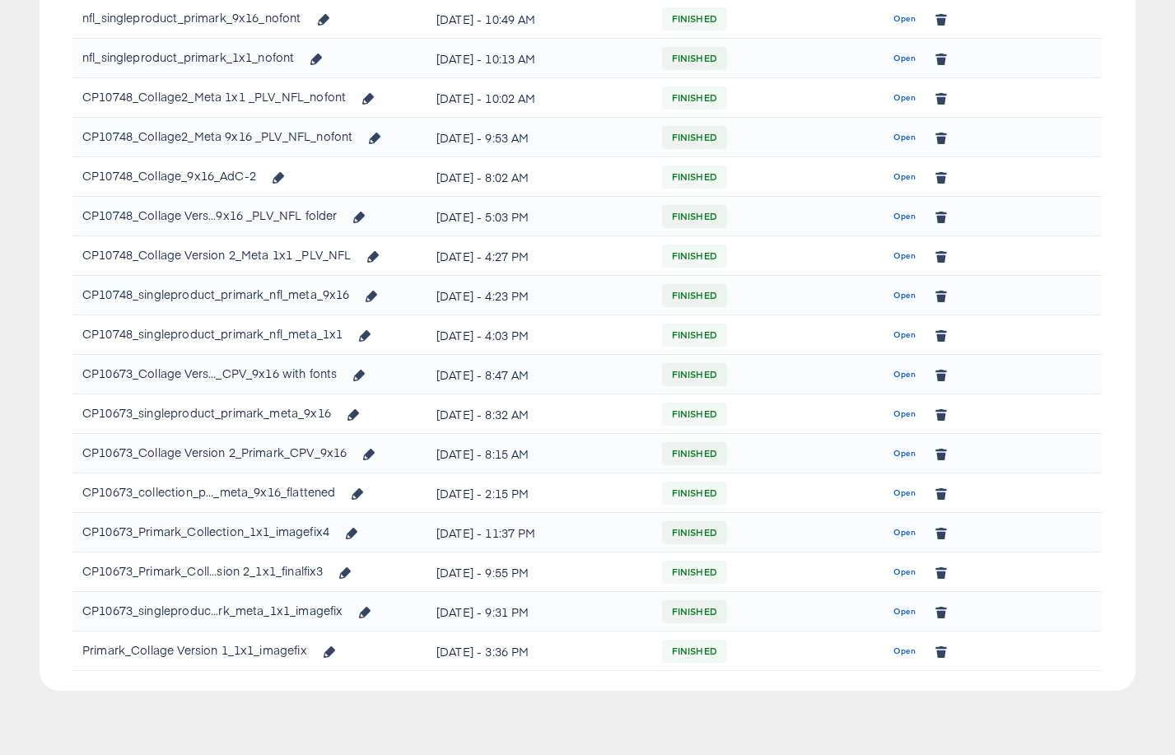
click at [902, 610] on span "Open" at bounding box center [905, 612] width 22 height 15
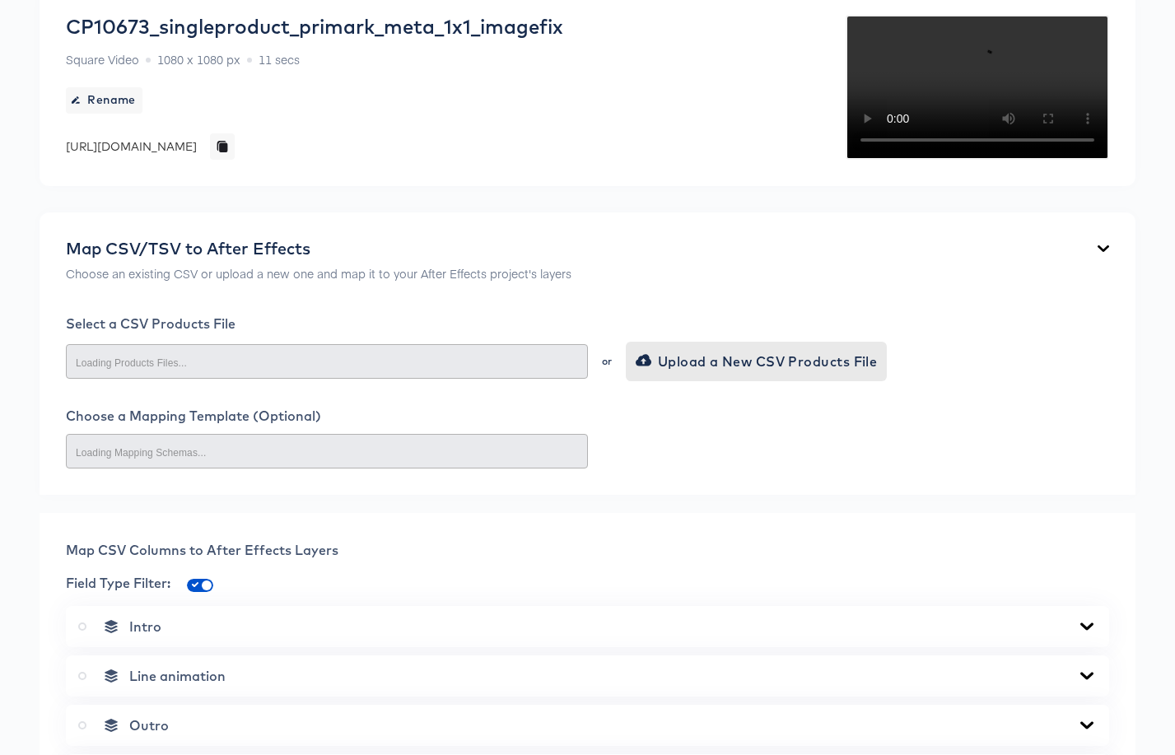
scroll to position [174, 0]
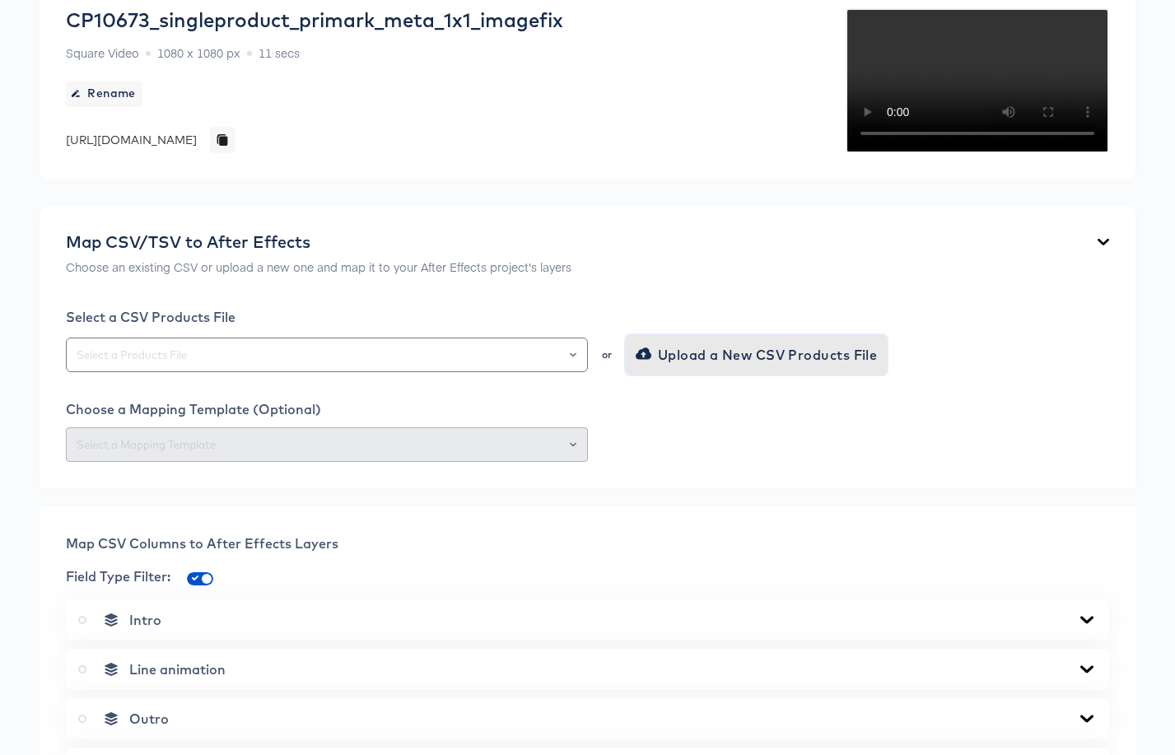
click at [792, 366] on span "Upload a New CSV Products File" at bounding box center [758, 354] width 239 height 23
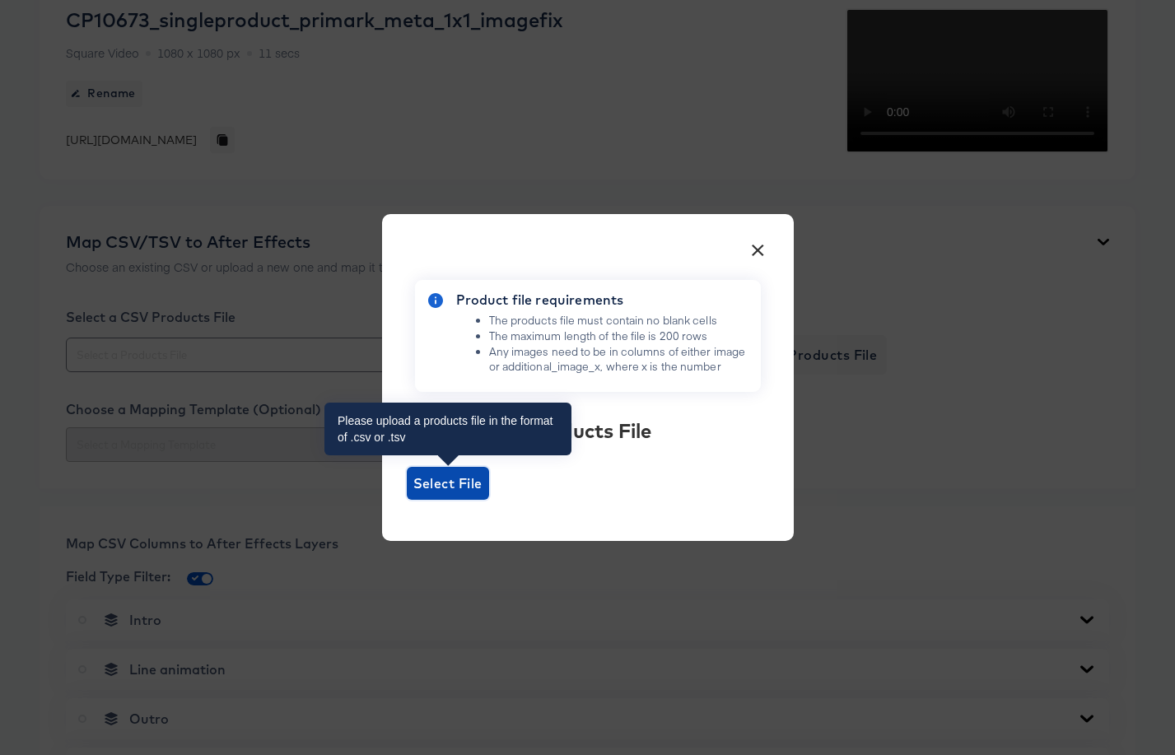
click at [455, 479] on span "Select File" at bounding box center [447, 483] width 69 height 23
click at [407, 500] on input "Select File" at bounding box center [407, 500] width 0 height 0
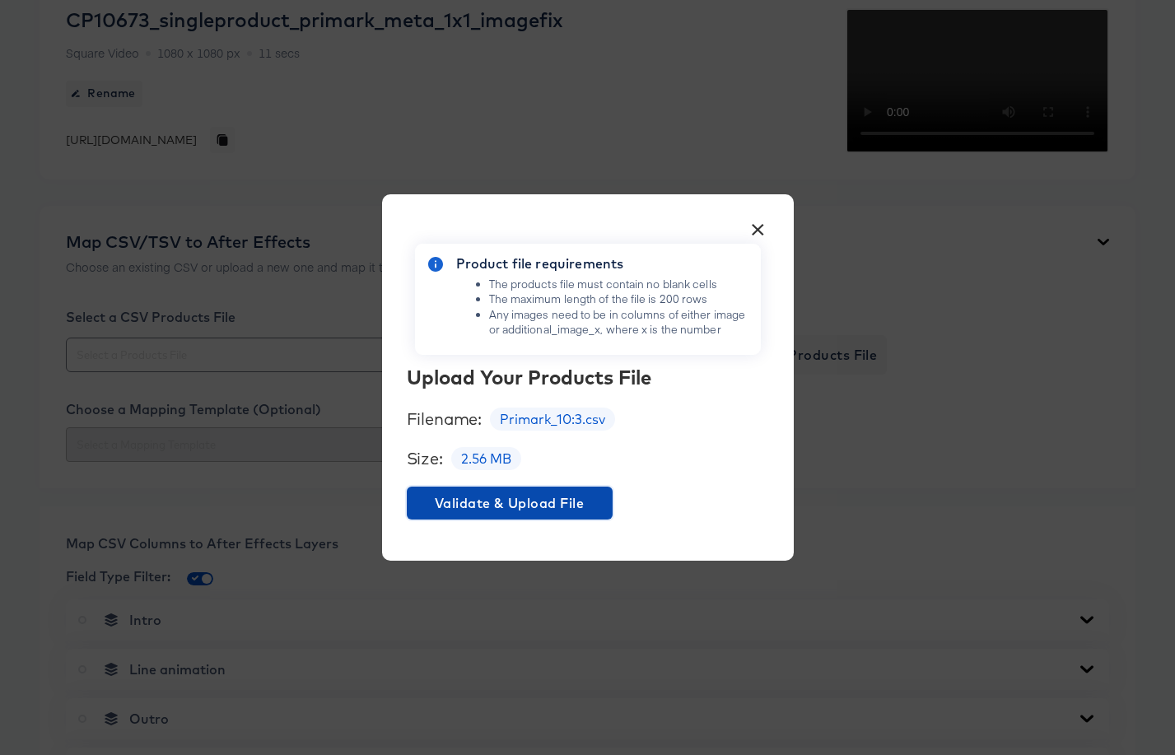
click at [530, 506] on span "Validate & Upload File" at bounding box center [509, 503] width 193 height 23
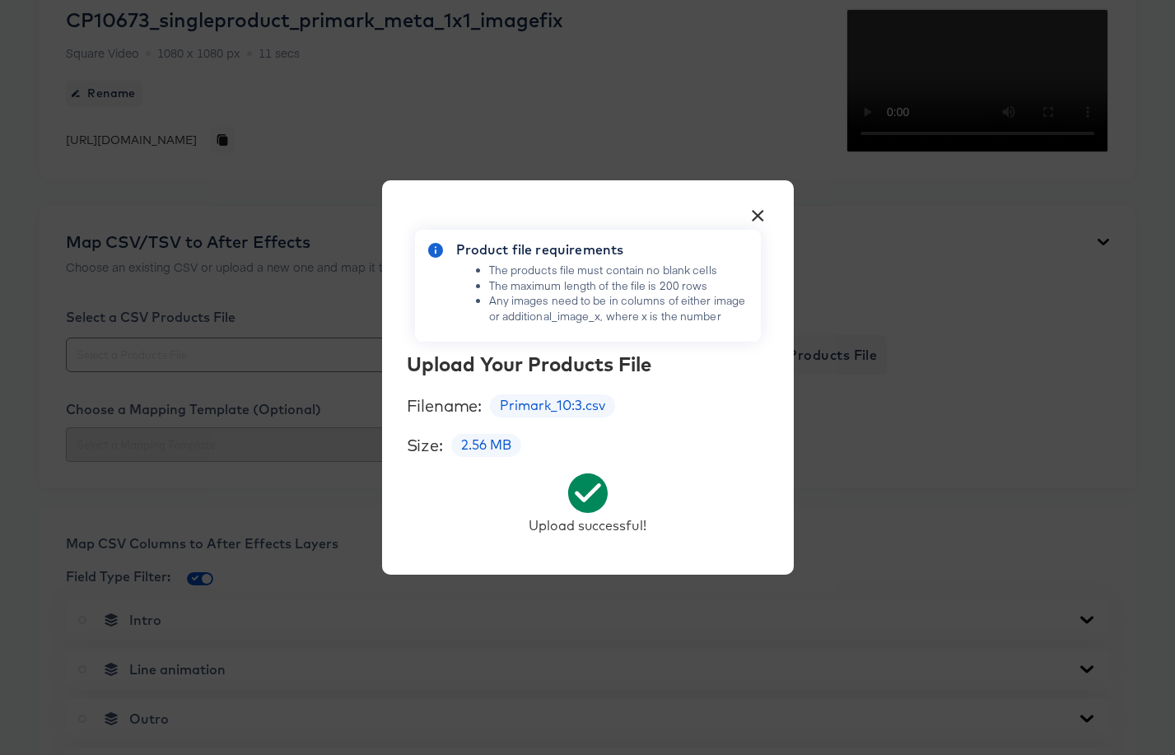
drag, startPoint x: 752, startPoint y: 215, endPoint x: 700, endPoint y: 249, distance: 61.9
click at [751, 215] on button "×" at bounding box center [759, 212] width 30 height 30
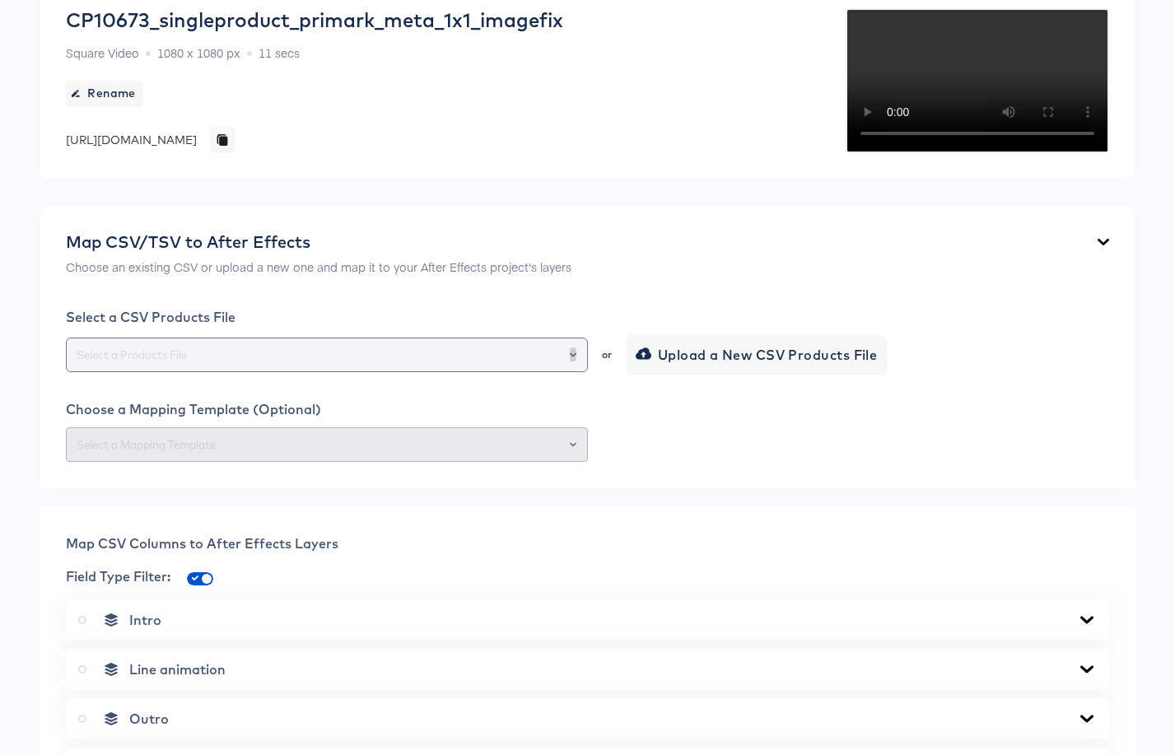
click at [570, 366] on button "Open" at bounding box center [573, 354] width 7 height 23
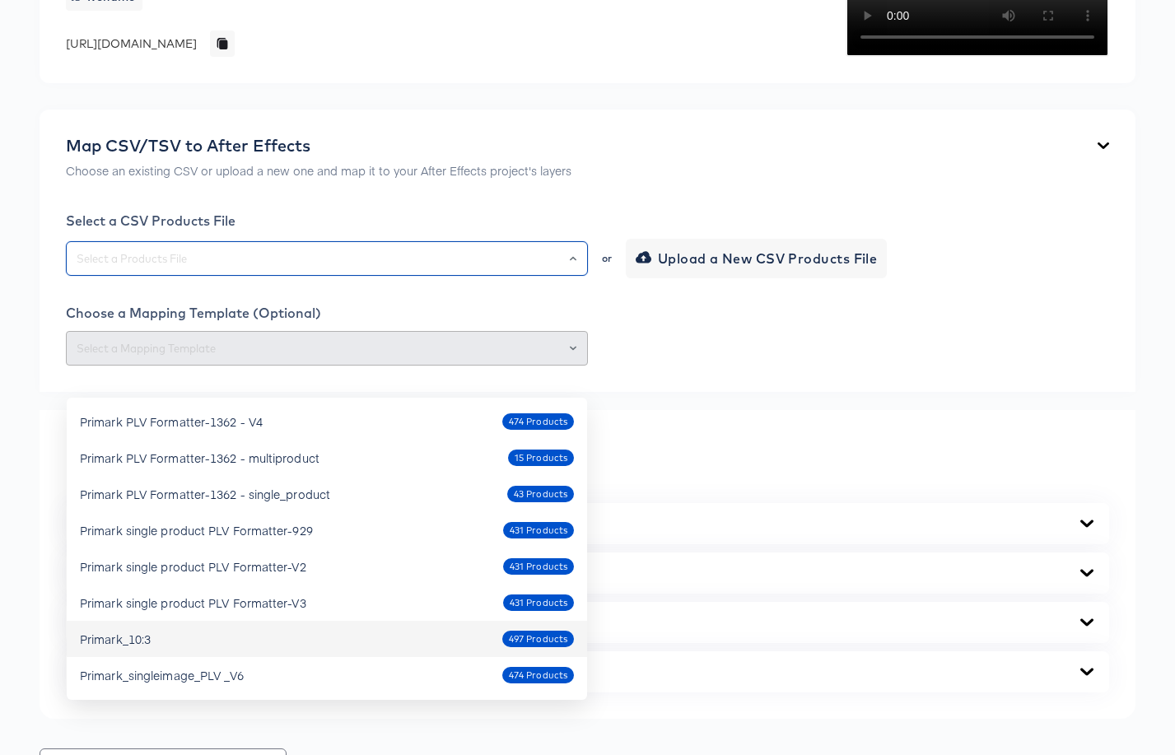
scroll to position [272, 0]
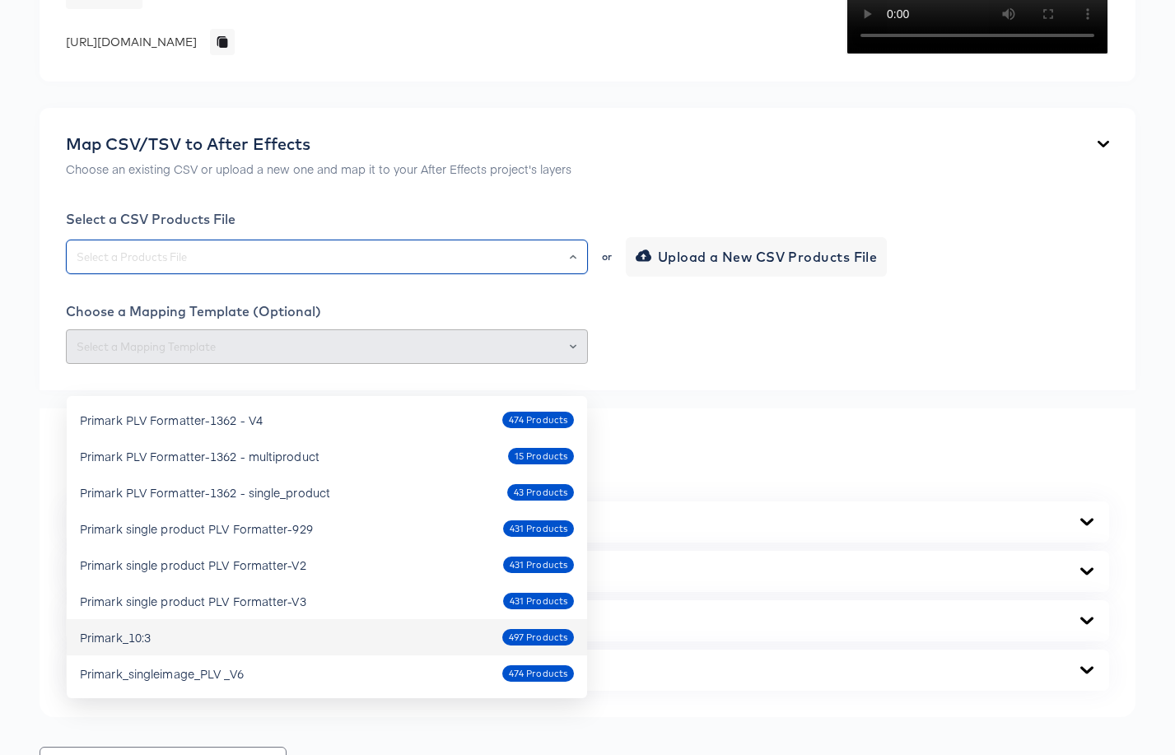
click at [324, 639] on div "Primark_10:3 497 Products" at bounding box center [327, 637] width 494 height 26
type input "Primark_10:3"
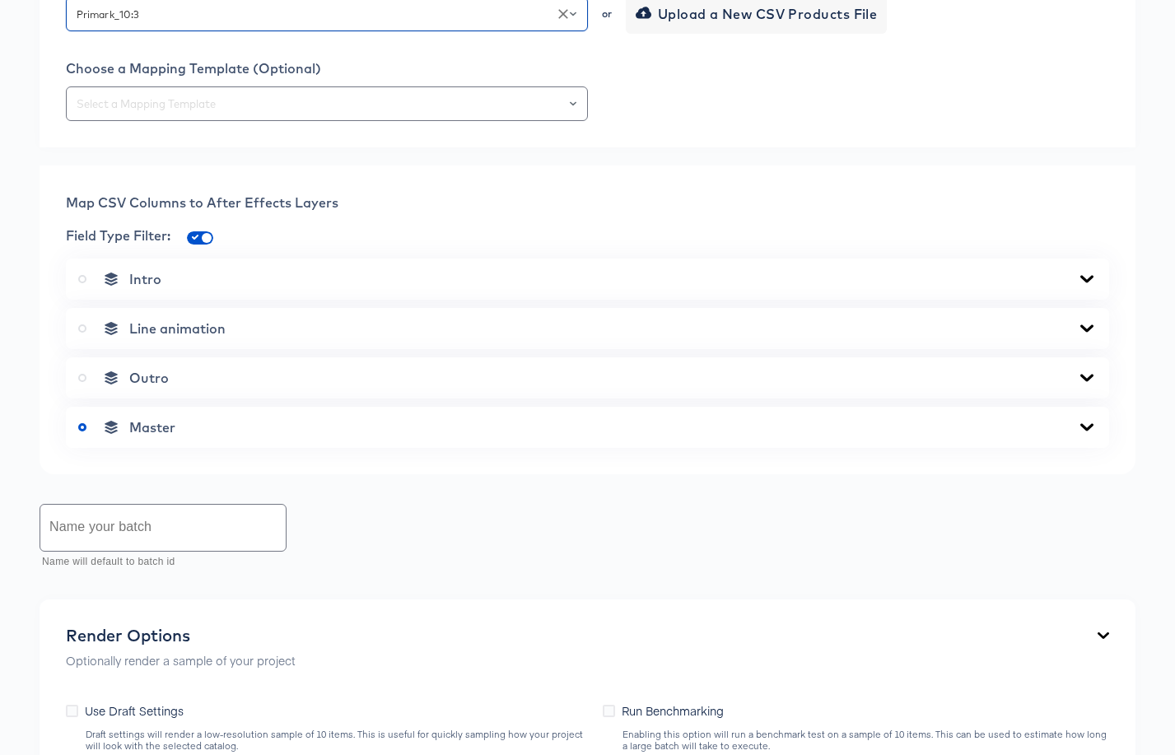
scroll to position [521, 0]
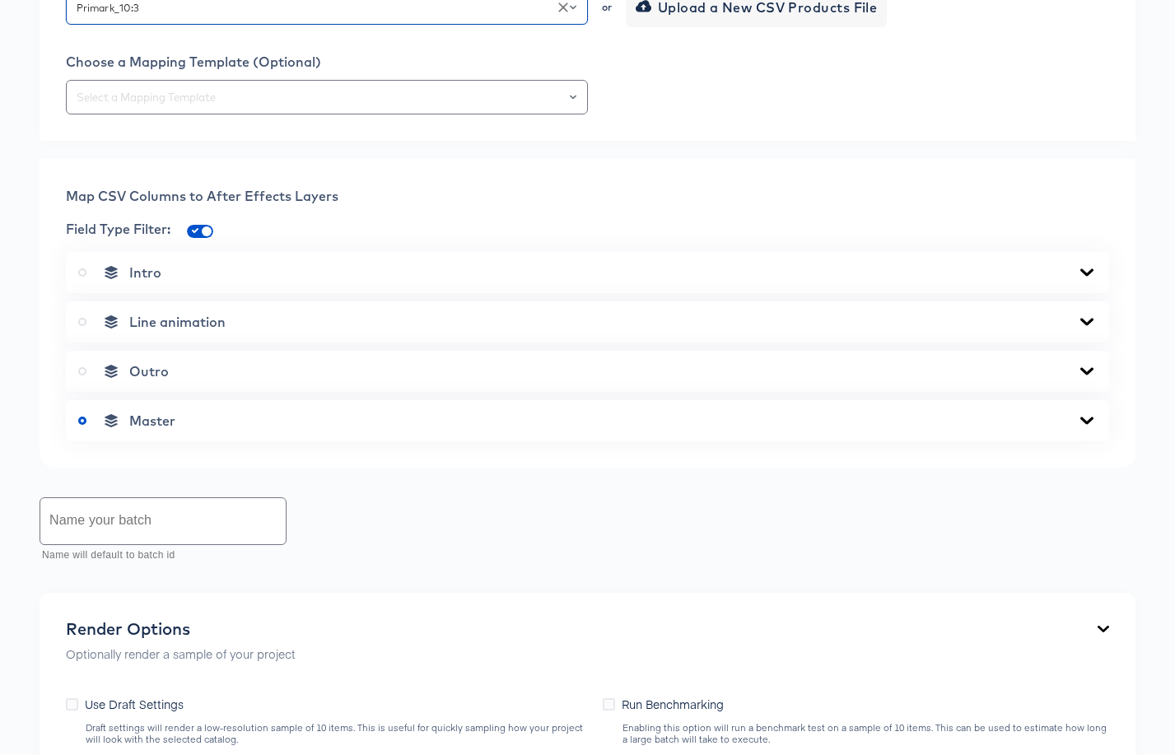
click at [1087, 424] on icon at bounding box center [1087, 420] width 13 height 7
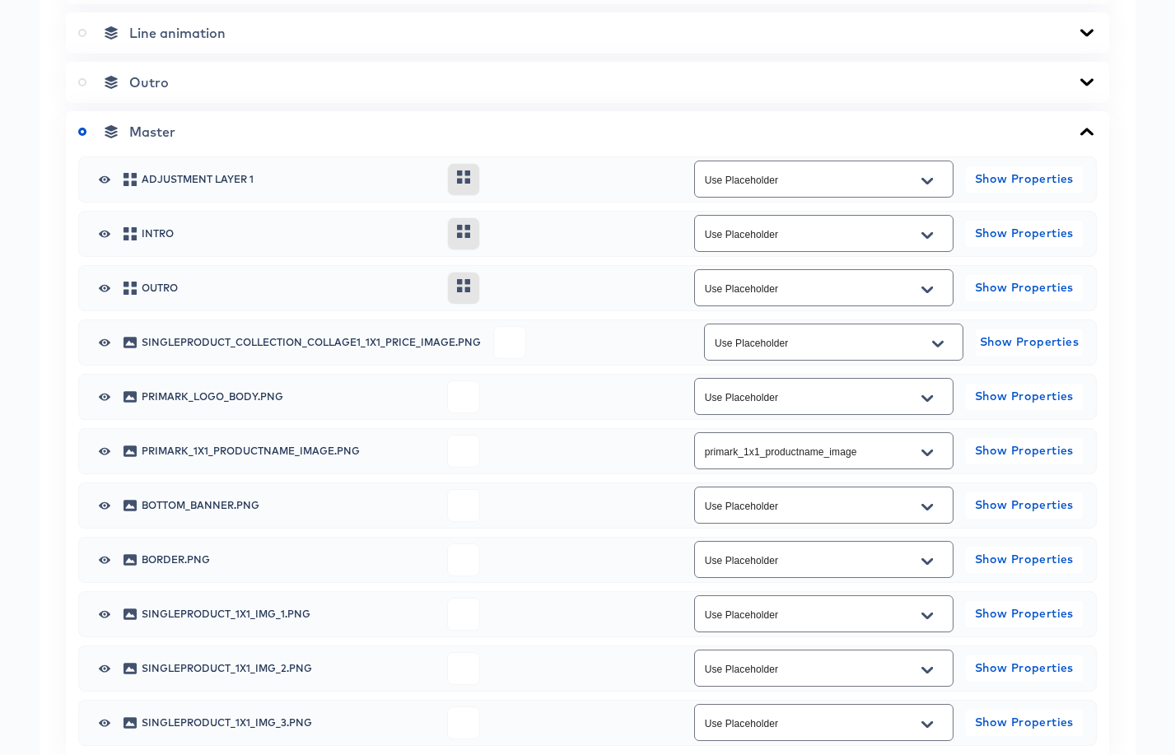
scroll to position [776, 0]
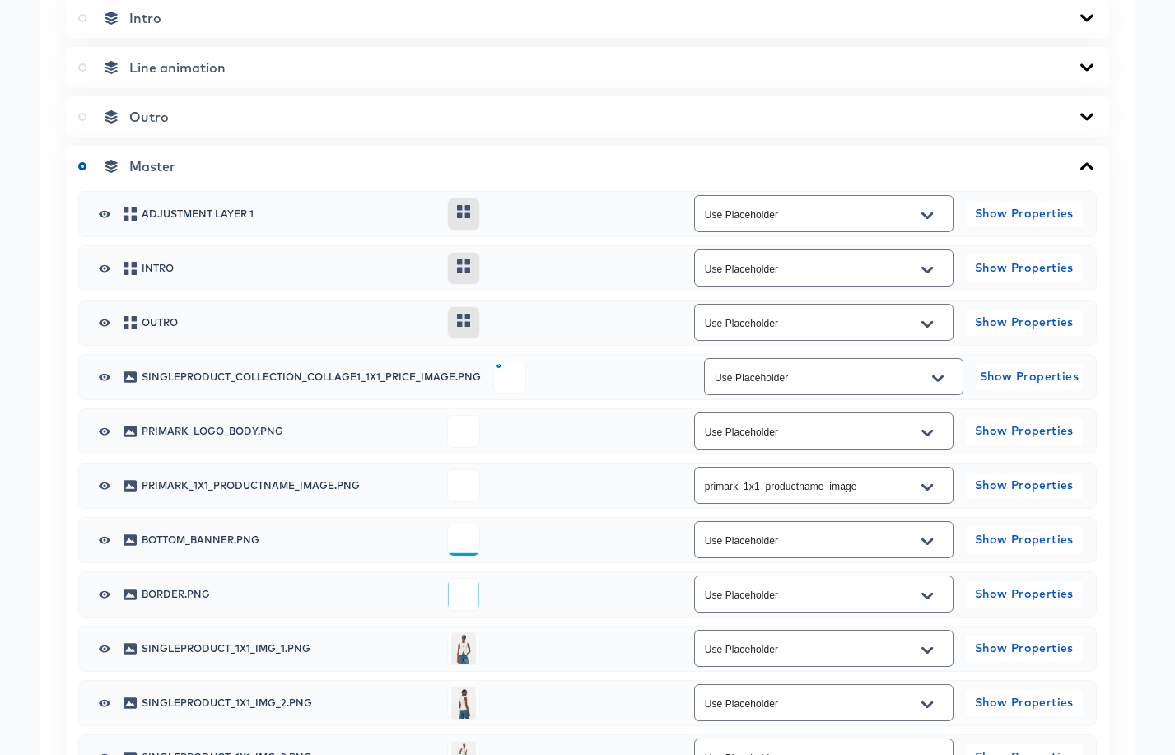
click at [934, 385] on icon "Open" at bounding box center [938, 378] width 12 height 13
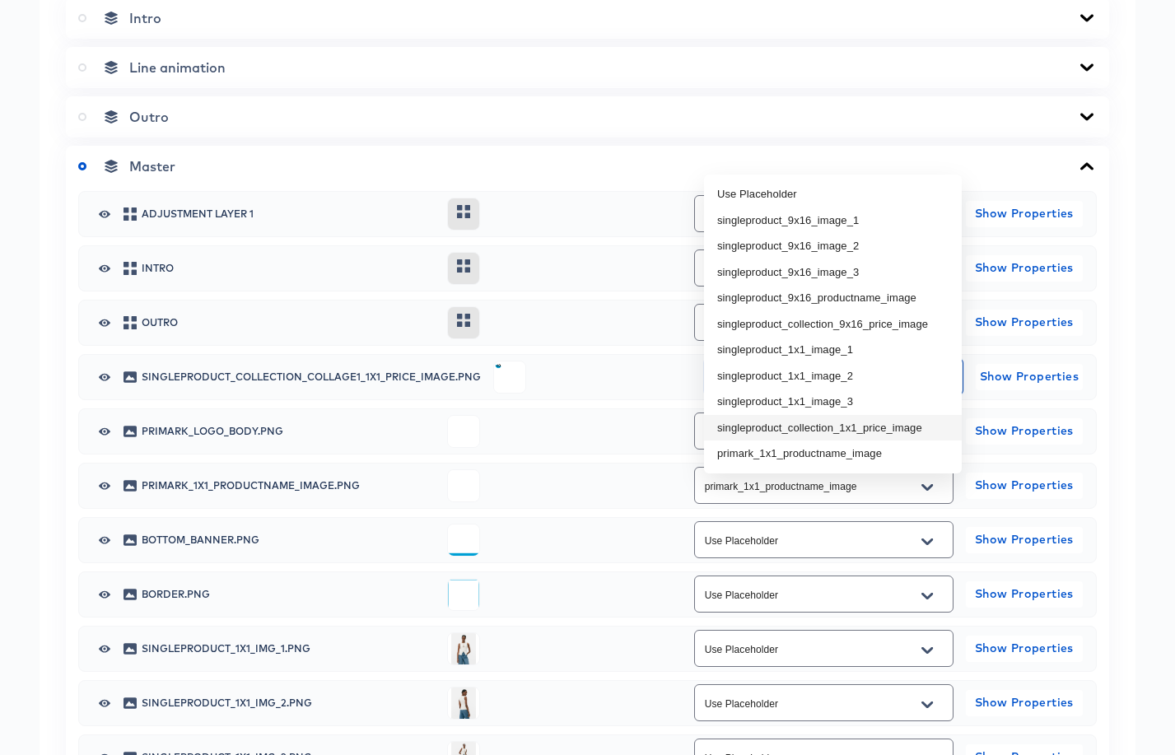
click at [881, 432] on li "singleproduct_collection_1x1_price_image" at bounding box center [833, 428] width 258 height 26
type input "singleproduct_collection_1x1_price_image"
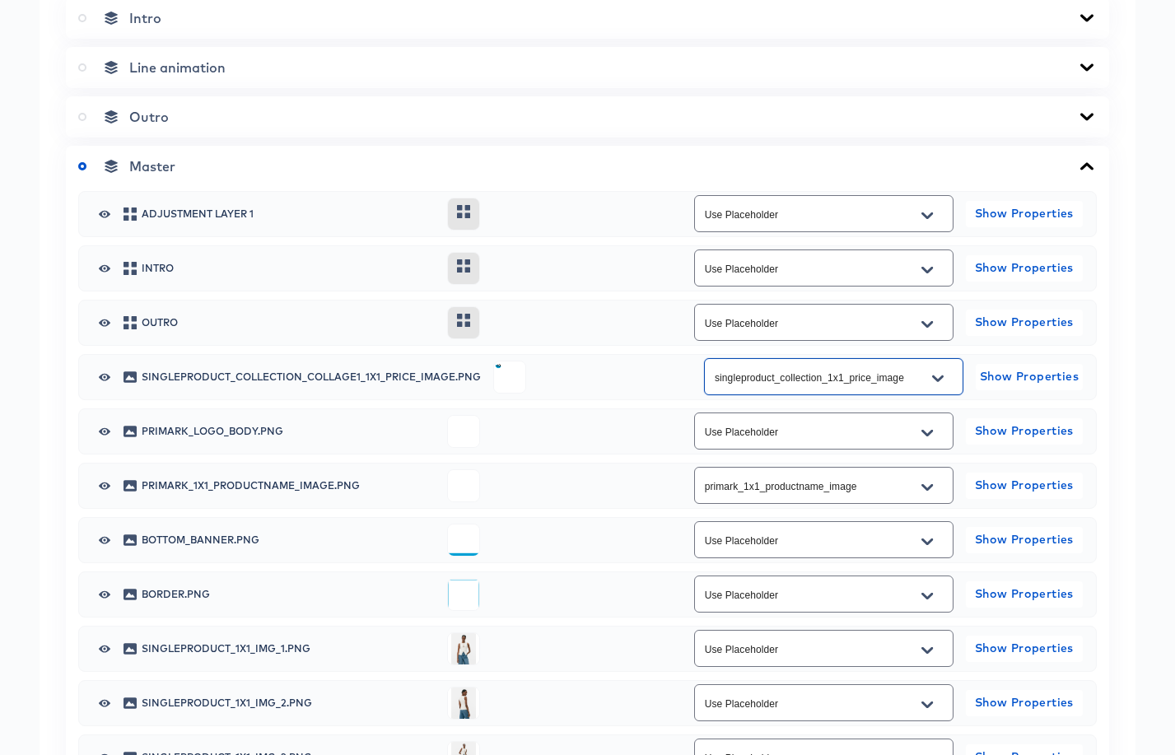
click at [927, 494] on icon "Open" at bounding box center [928, 487] width 12 height 13
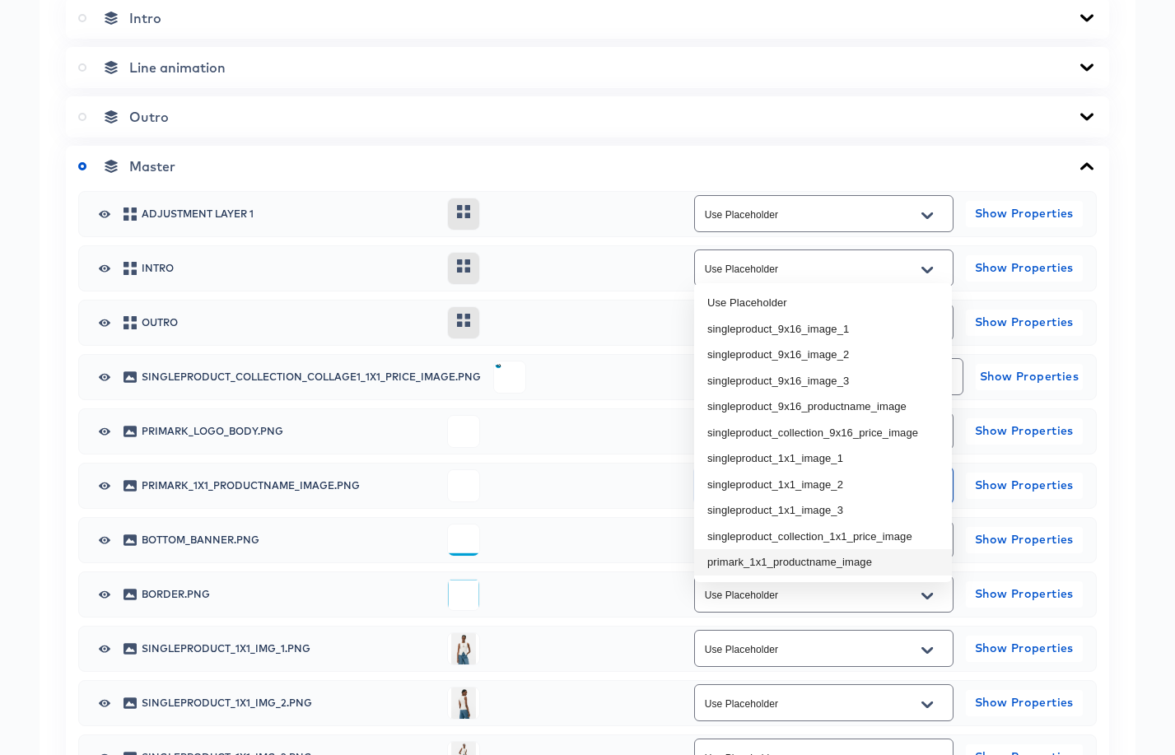
click at [904, 560] on li "primark_1x1_productname_image" at bounding box center [823, 562] width 258 height 26
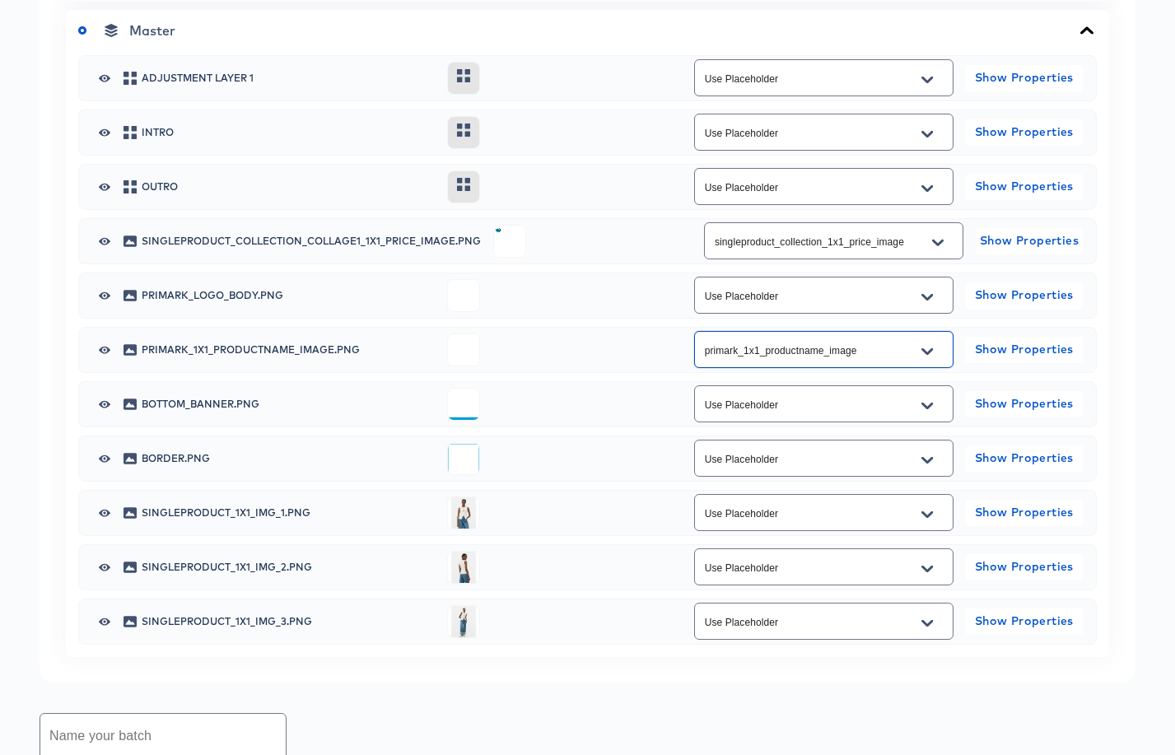
scroll to position [914, 0]
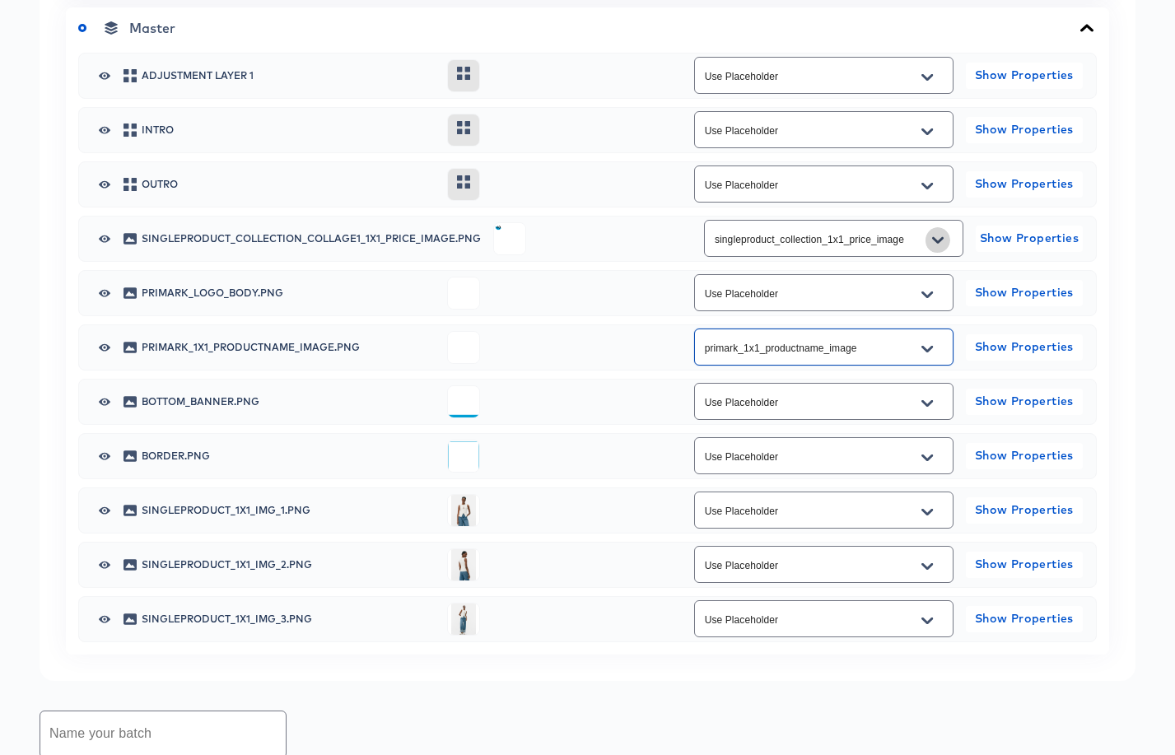
click at [939, 243] on icon "Open" at bounding box center [938, 239] width 12 height 7
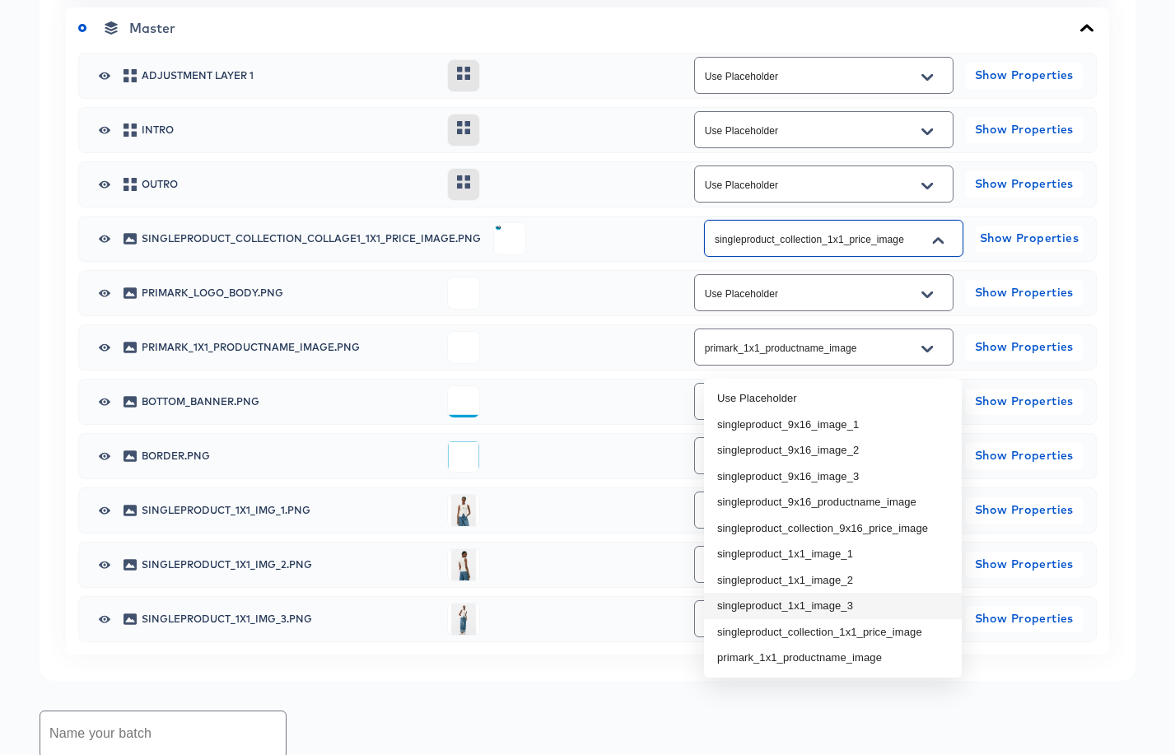
click at [612, 315] on div "primark_logo_body.png Use Placeholder Show Properties" at bounding box center [587, 293] width 991 height 44
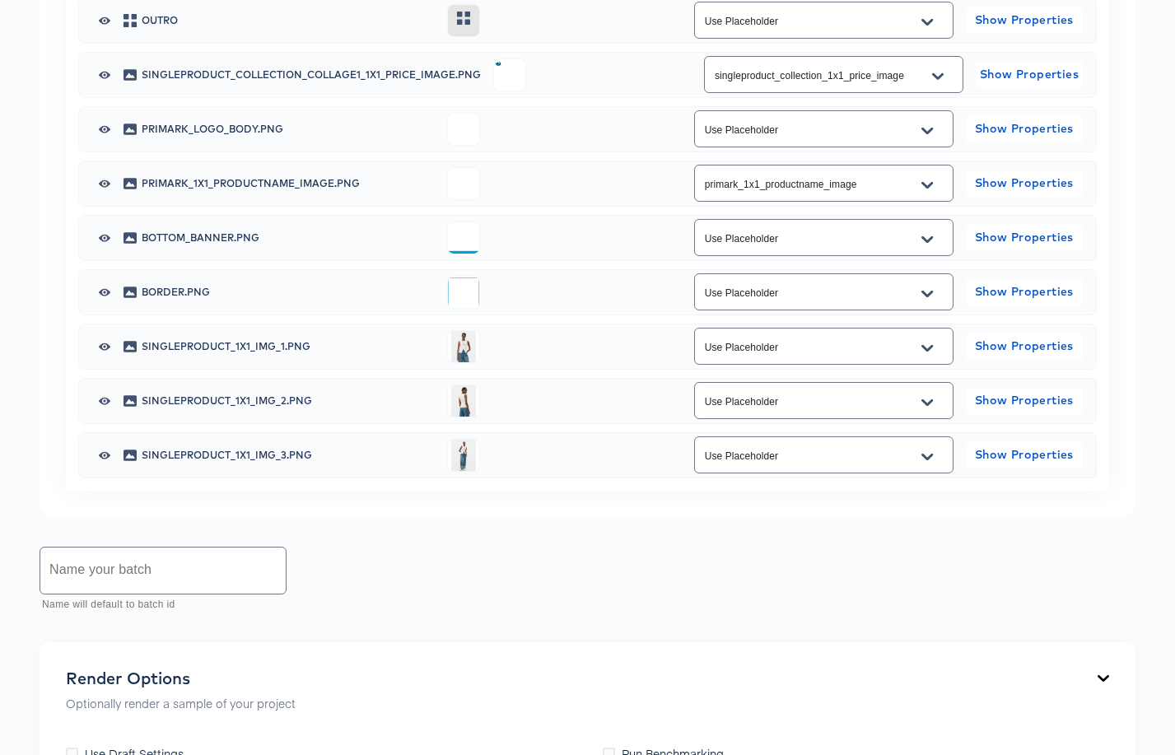
scroll to position [1081, 0]
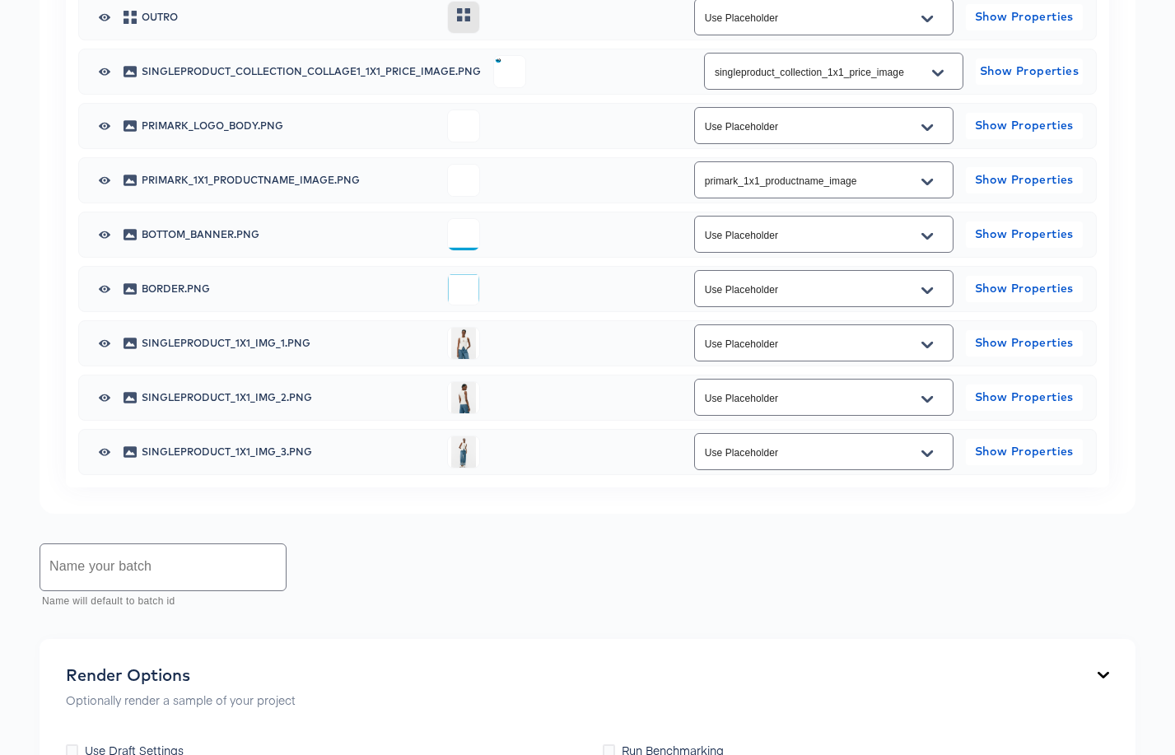
click at [929, 348] on icon "Open" at bounding box center [928, 344] width 12 height 7
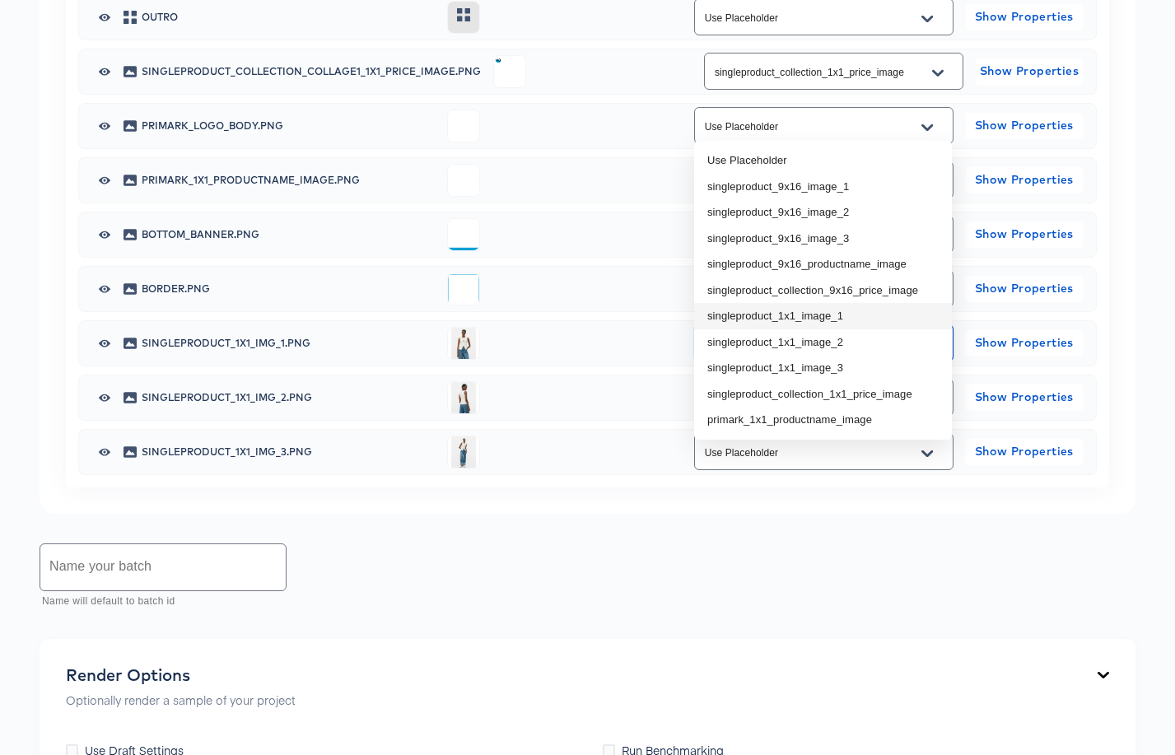
click at [903, 315] on li "singleproduct_1x1_image_1" at bounding box center [823, 316] width 258 height 26
type input "singleproduct_1x1_image_1"
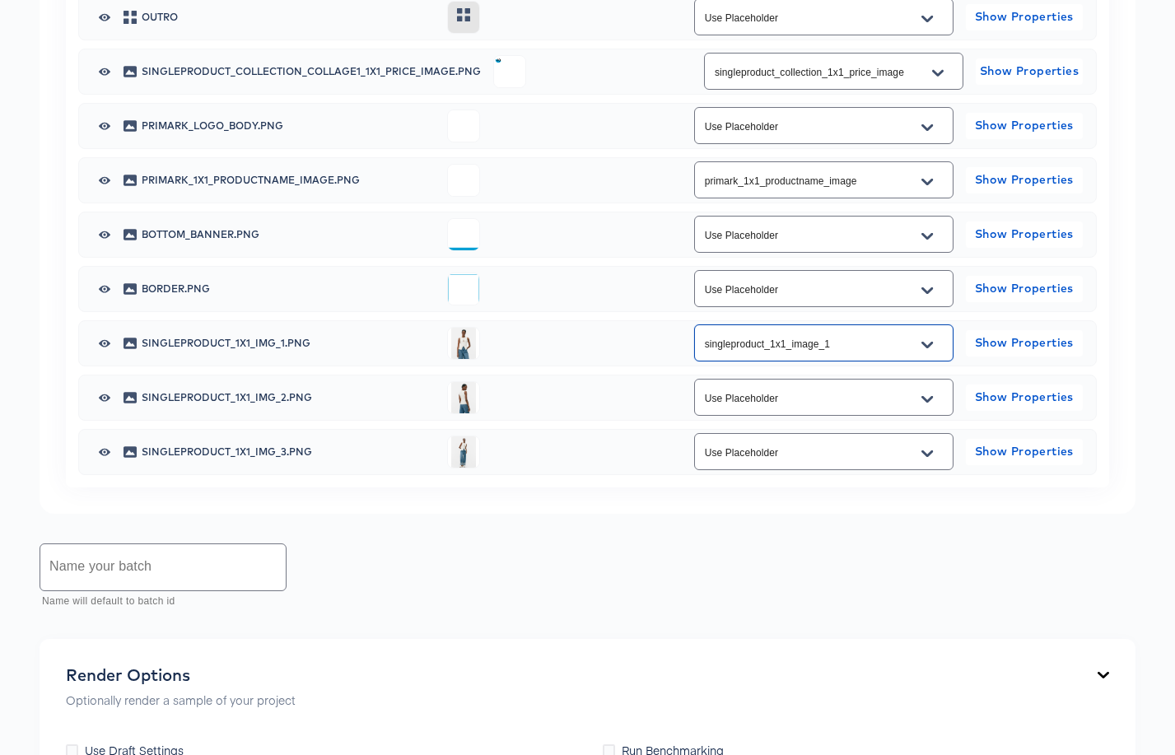
click at [924, 402] on icon "Open" at bounding box center [928, 398] width 12 height 7
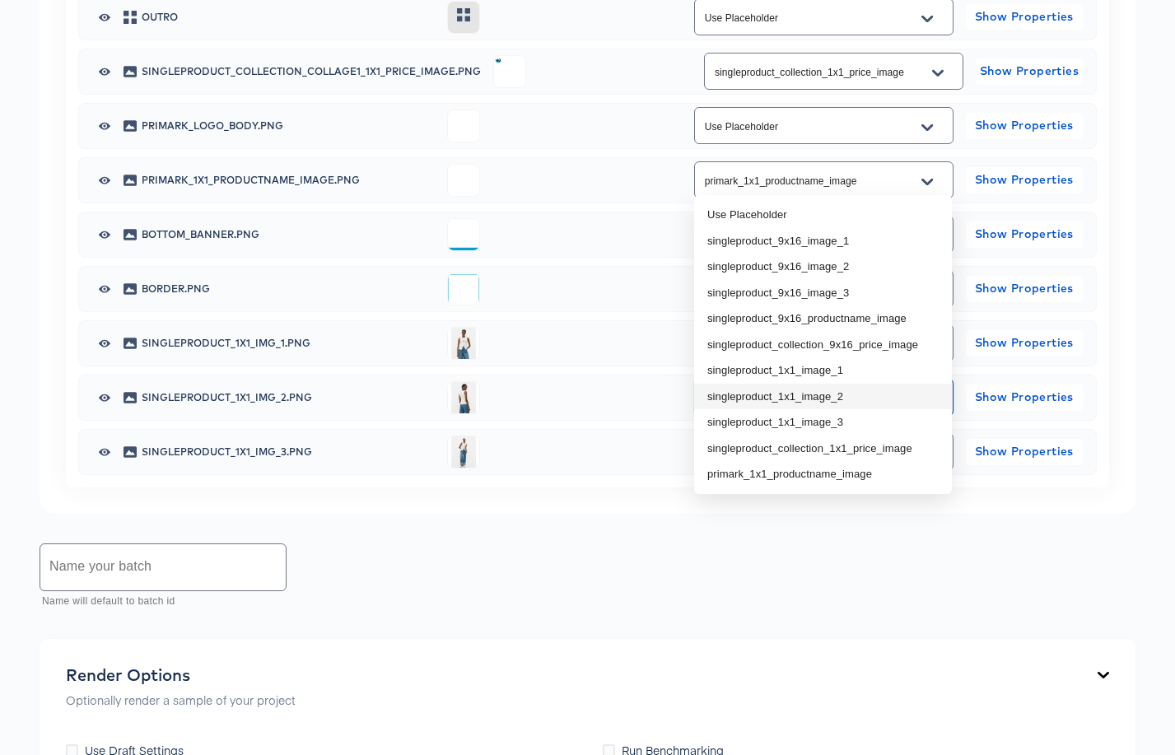
click at [835, 394] on li "singleproduct_1x1_image_2" at bounding box center [823, 397] width 258 height 26
type input "singleproduct_1x1_image_2"
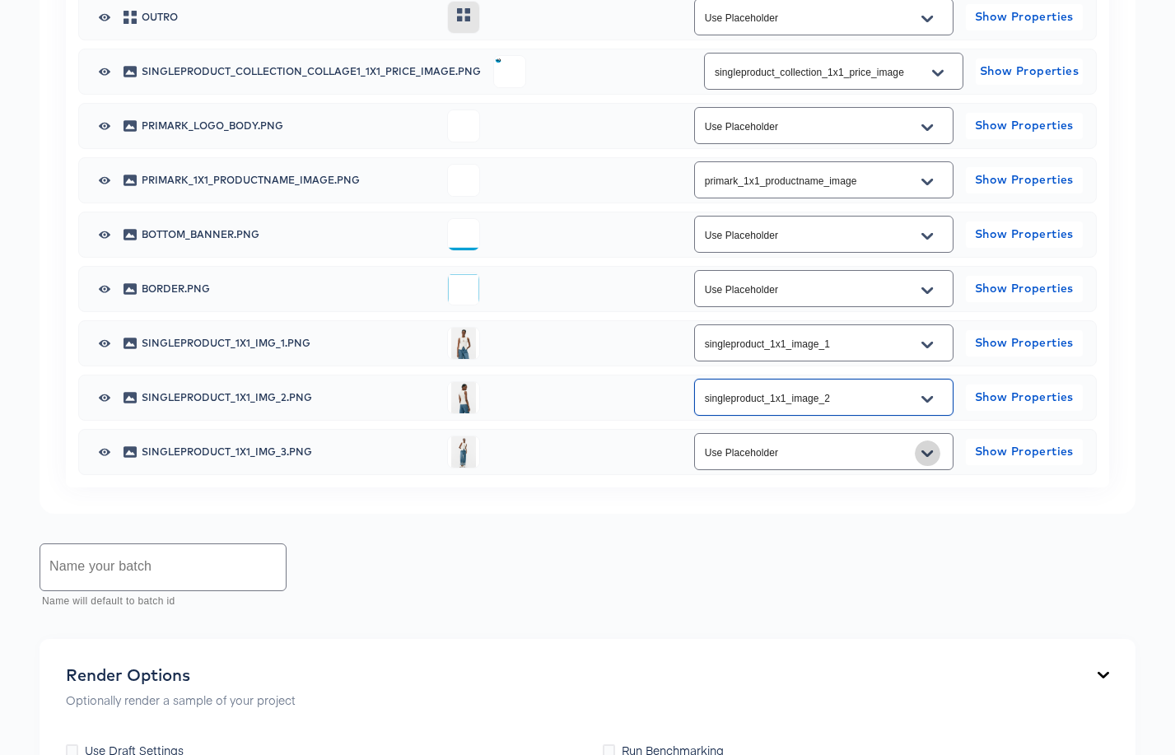
click at [925, 460] on icon "Open" at bounding box center [928, 453] width 12 height 13
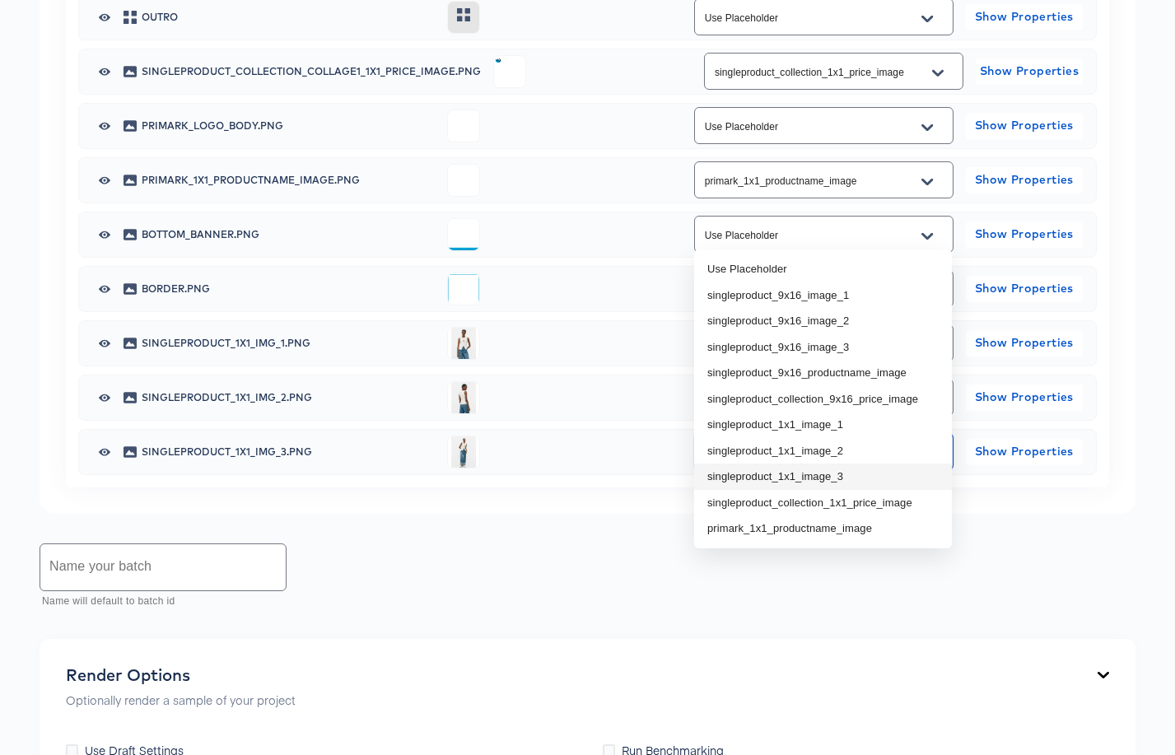
click at [852, 466] on li "singleproduct_1x1_image_3" at bounding box center [823, 477] width 258 height 26
type input "singleproduct_1x1_image_3"
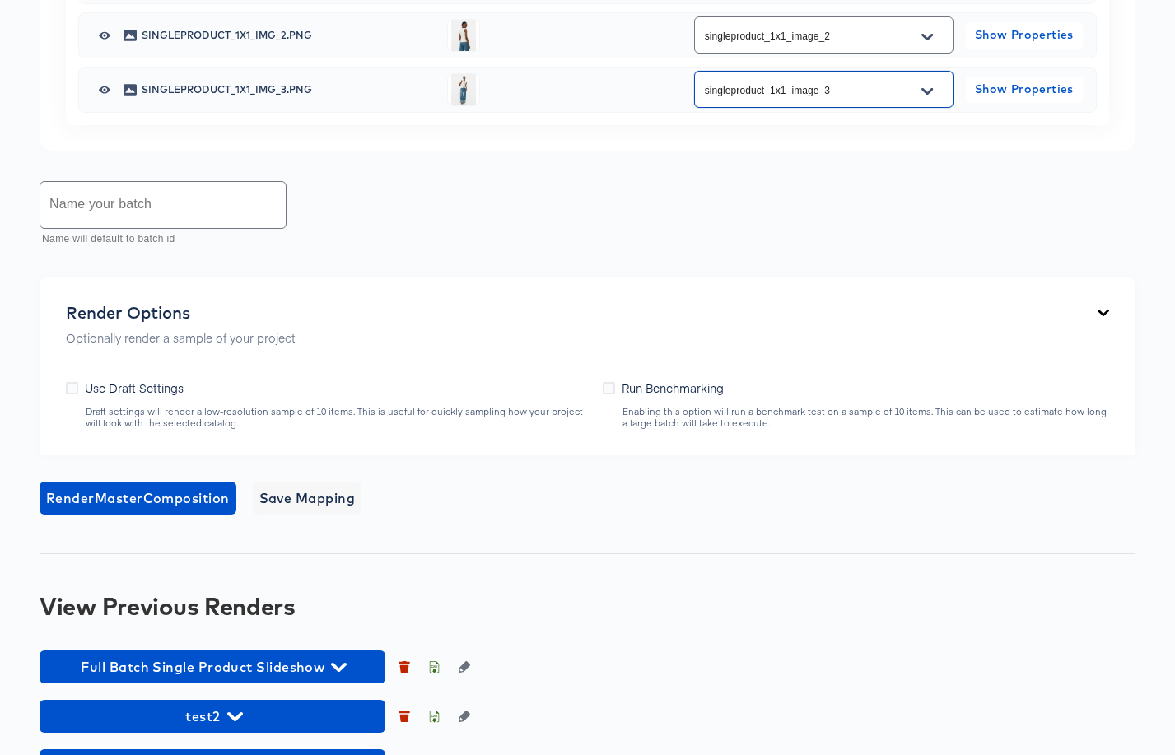
scroll to position [1445, 0]
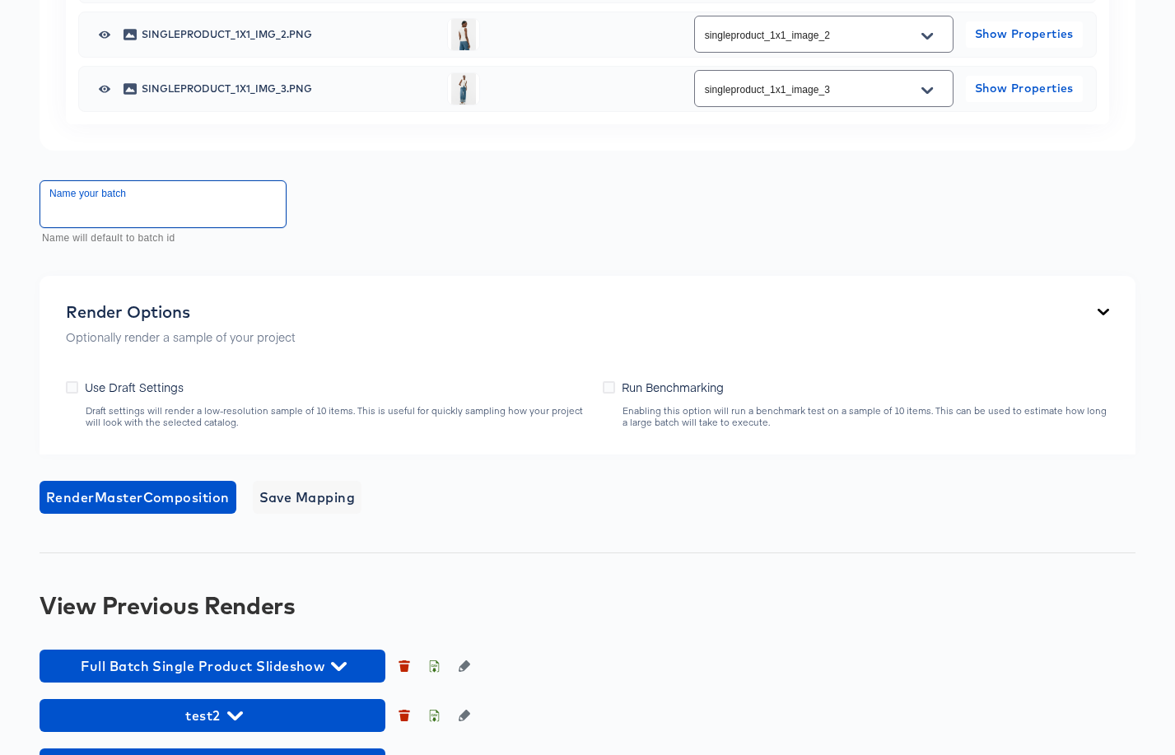
click at [210, 227] on input "text" at bounding box center [162, 204] width 245 height 46
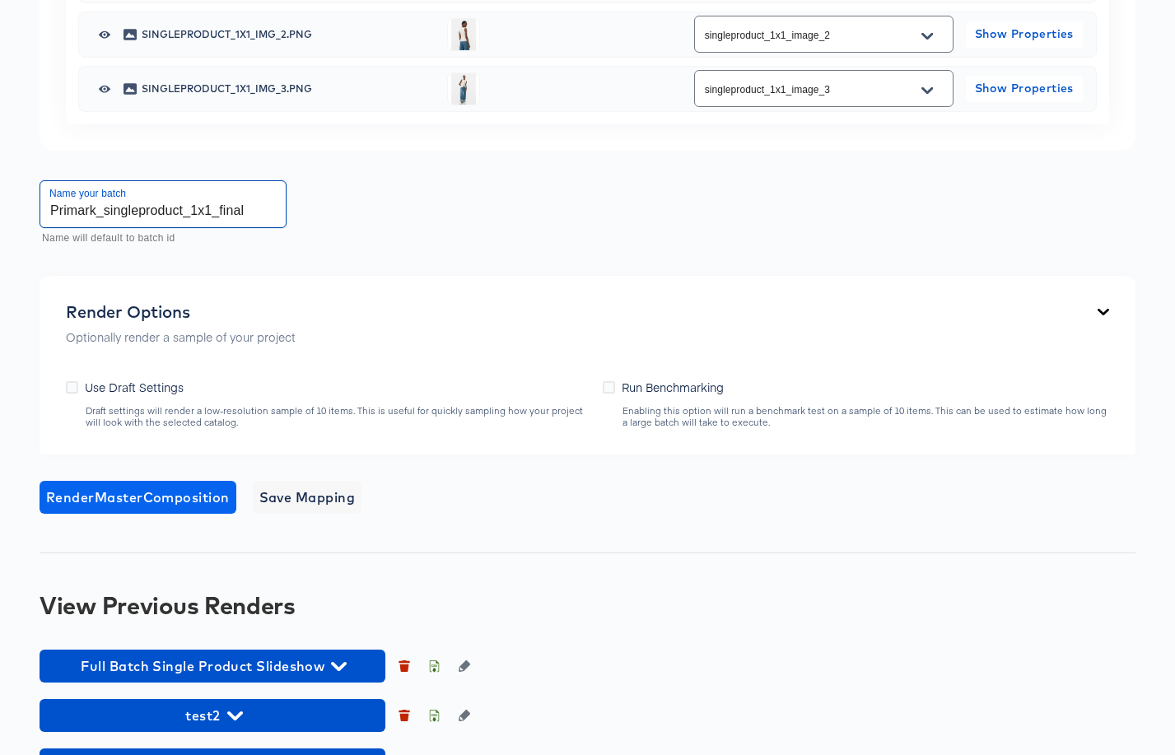
type input "Primark_singleproduct_1x1_final"
click at [176, 509] on span "Render Master Composition" at bounding box center [138, 497] width 184 height 23
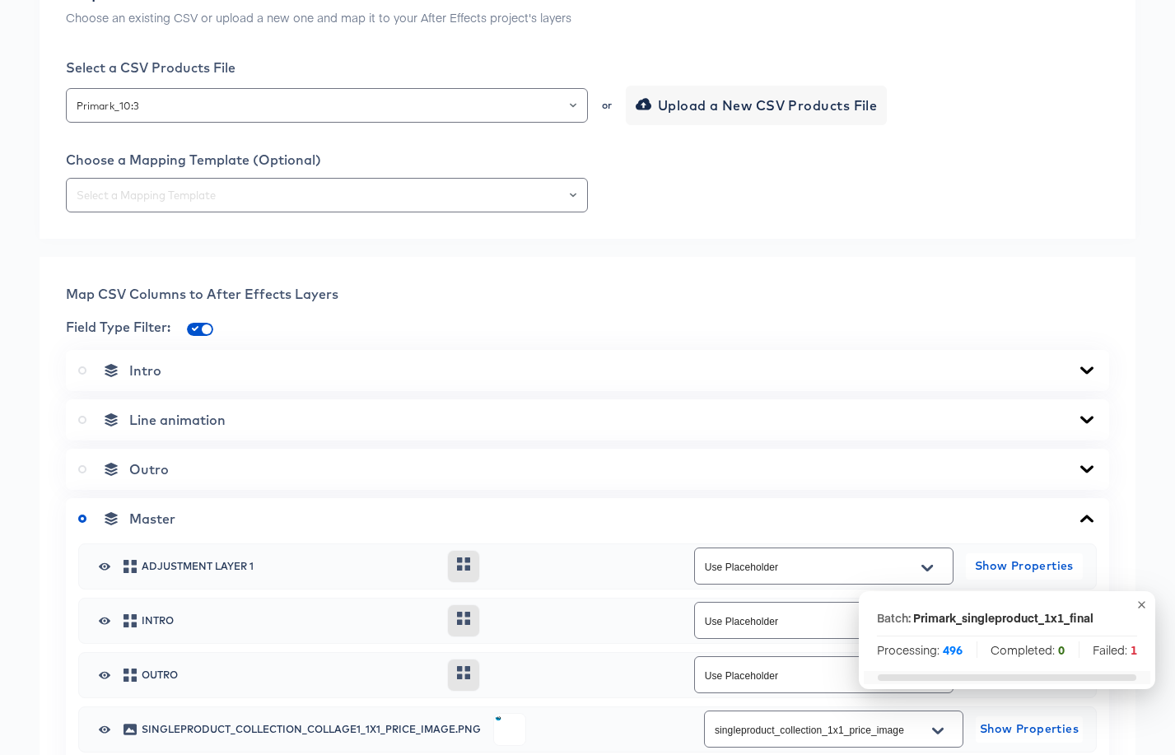
scroll to position [0, 0]
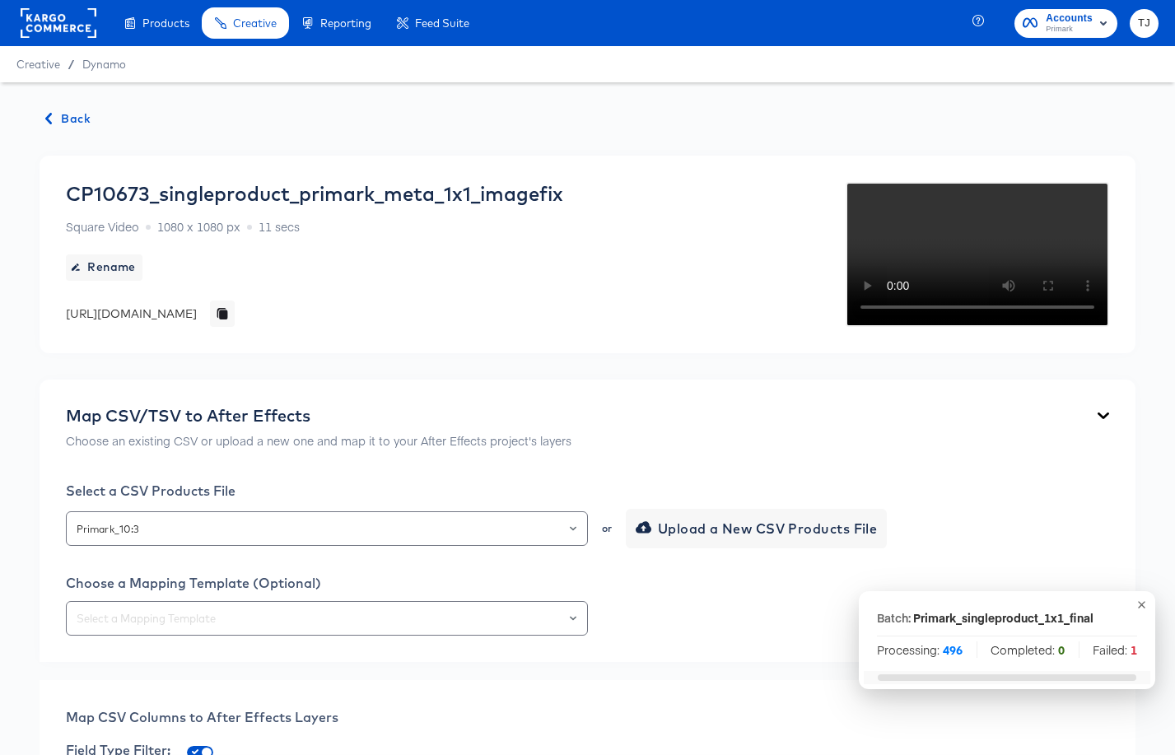
click at [63, 120] on span "Back" at bounding box center [68, 119] width 44 height 21
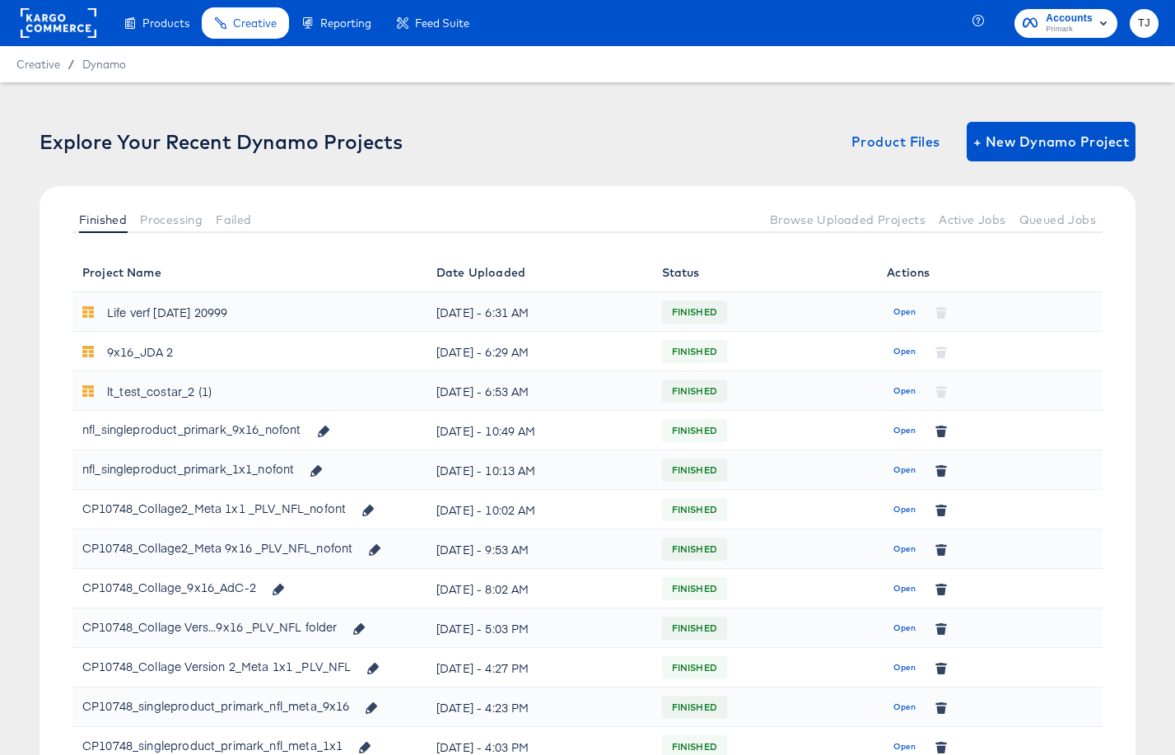
click at [63, 119] on div "Explore Your Recent Dynamo Projects Product Files + New Dynamo Project Finished…" at bounding box center [587, 624] width 1175 height 1085
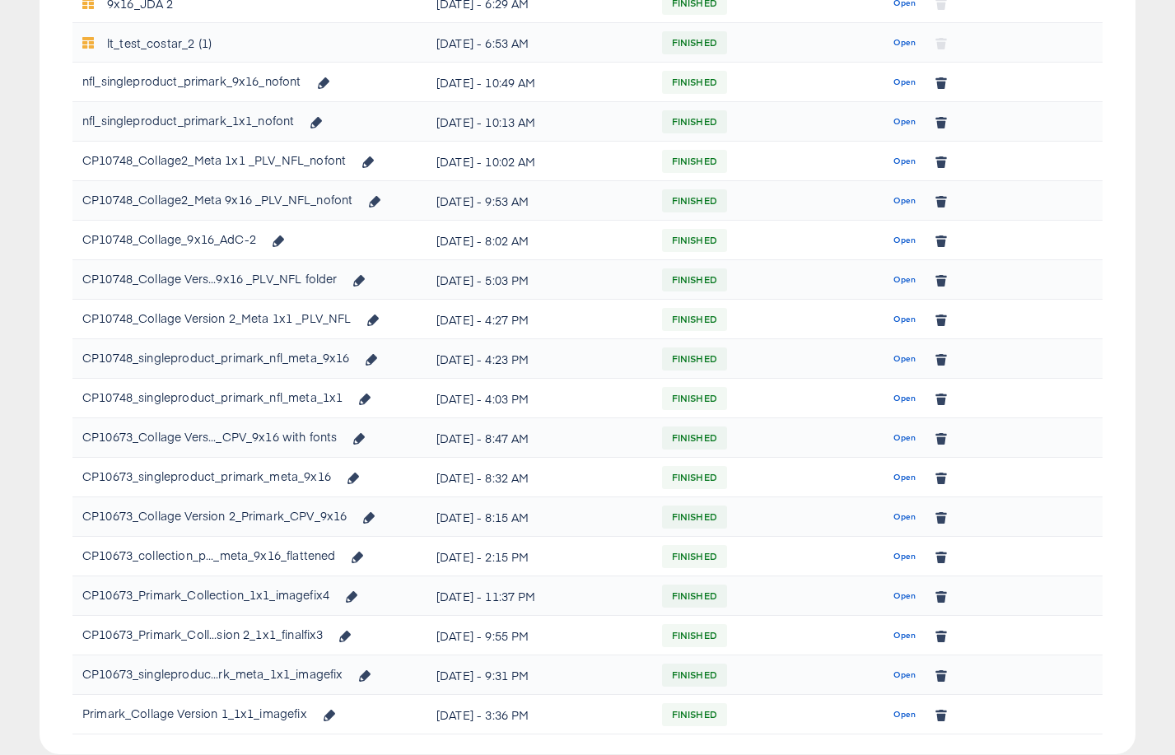
scroll to position [412, 0]
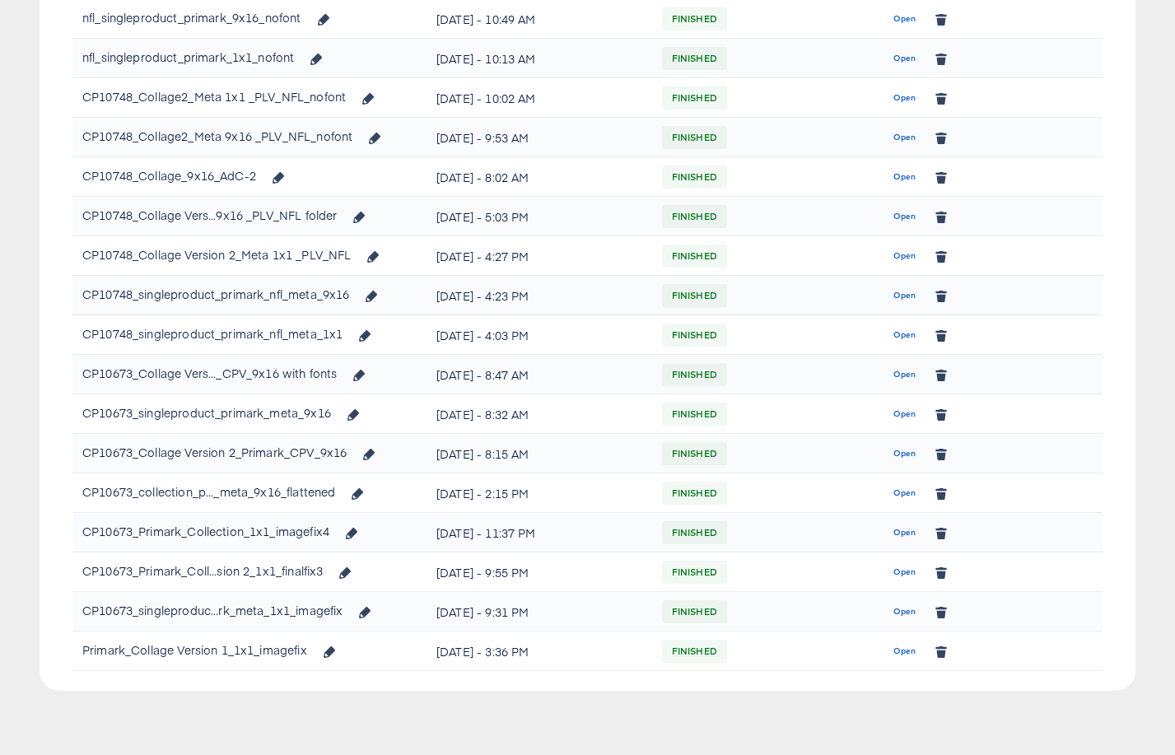
drag, startPoint x: 908, startPoint y: 415, endPoint x: 899, endPoint y: 419, distance: 10.0
click at [908, 415] on span "Open" at bounding box center [905, 414] width 22 height 15
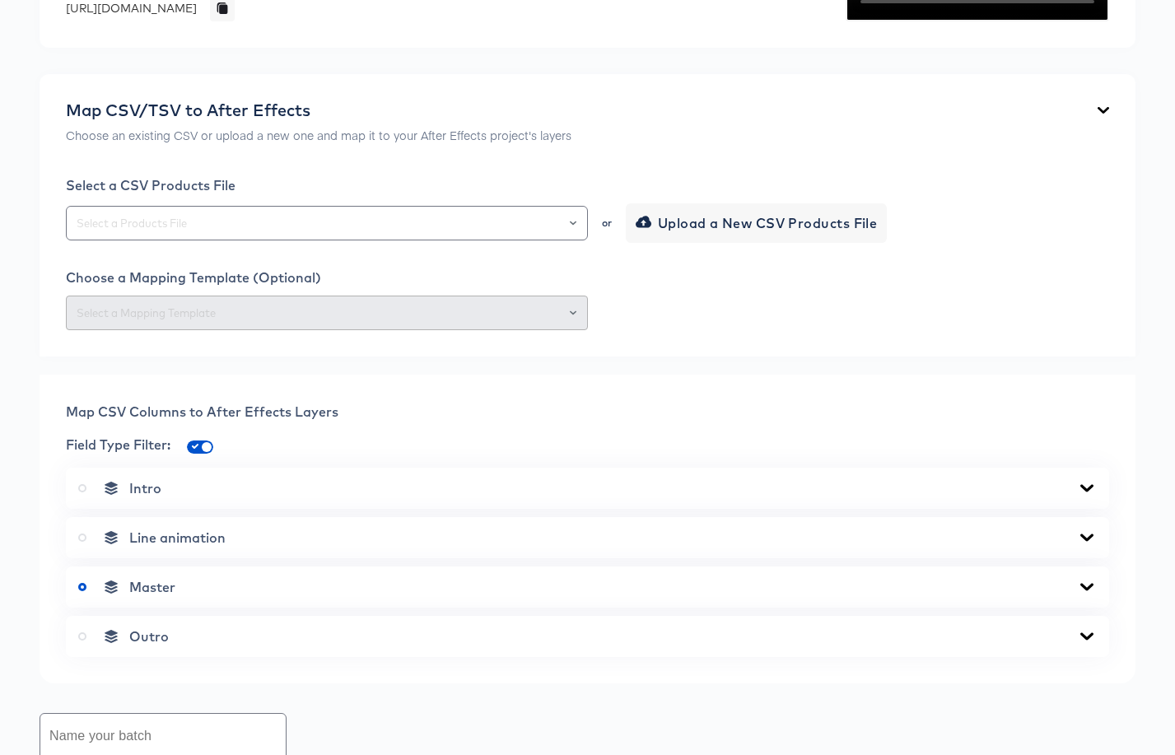
scroll to position [320, 0]
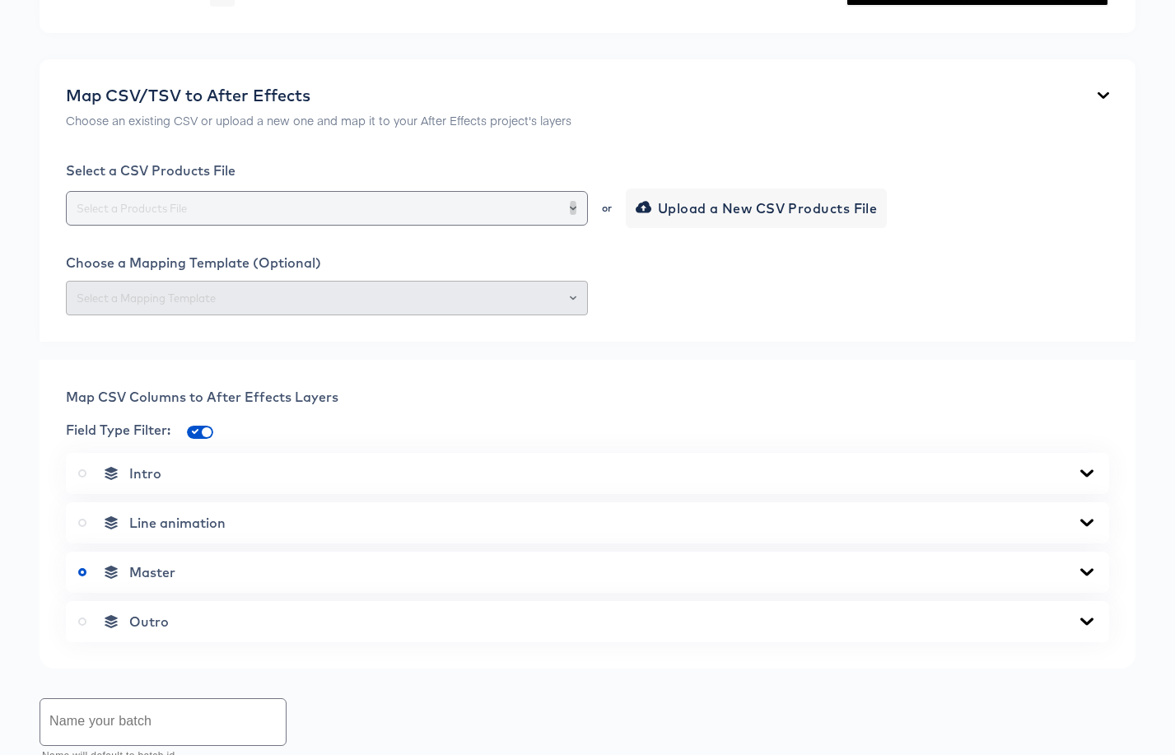
click at [571, 212] on icon "Open" at bounding box center [573, 208] width 7 height 7
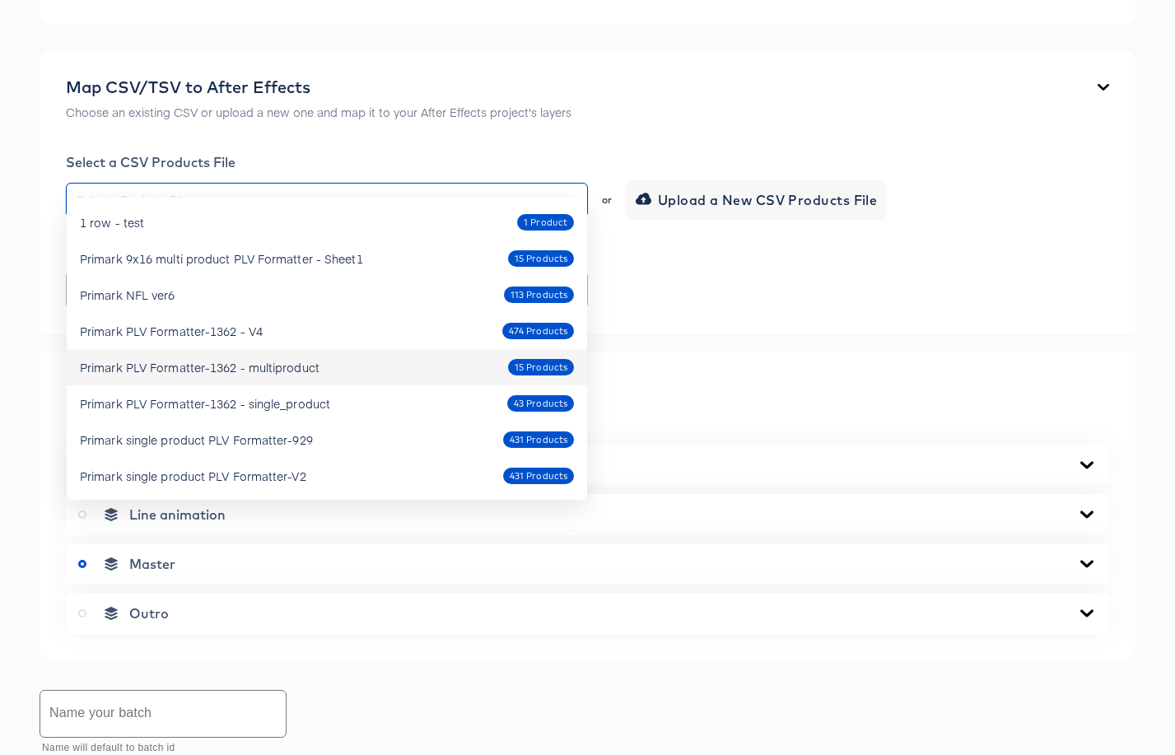
scroll to position [110, 0]
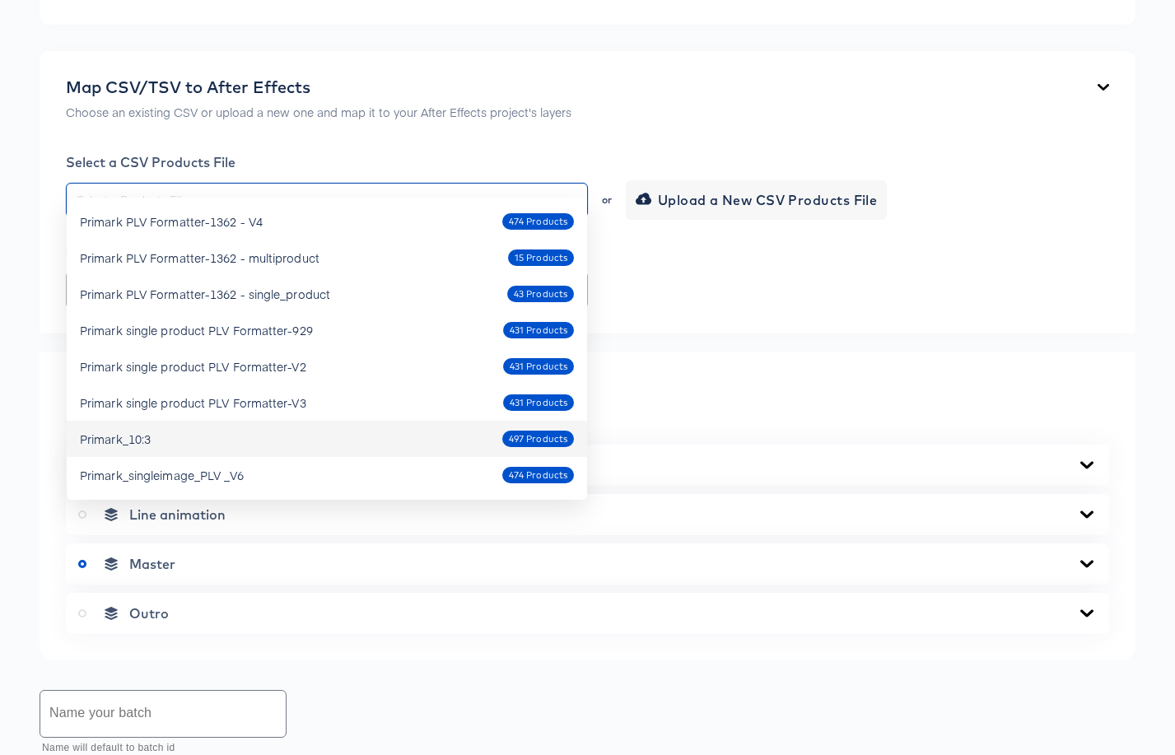
click at [347, 442] on div "Primark_10:3 497 Products" at bounding box center [327, 439] width 494 height 26
type input "Primark_10:3"
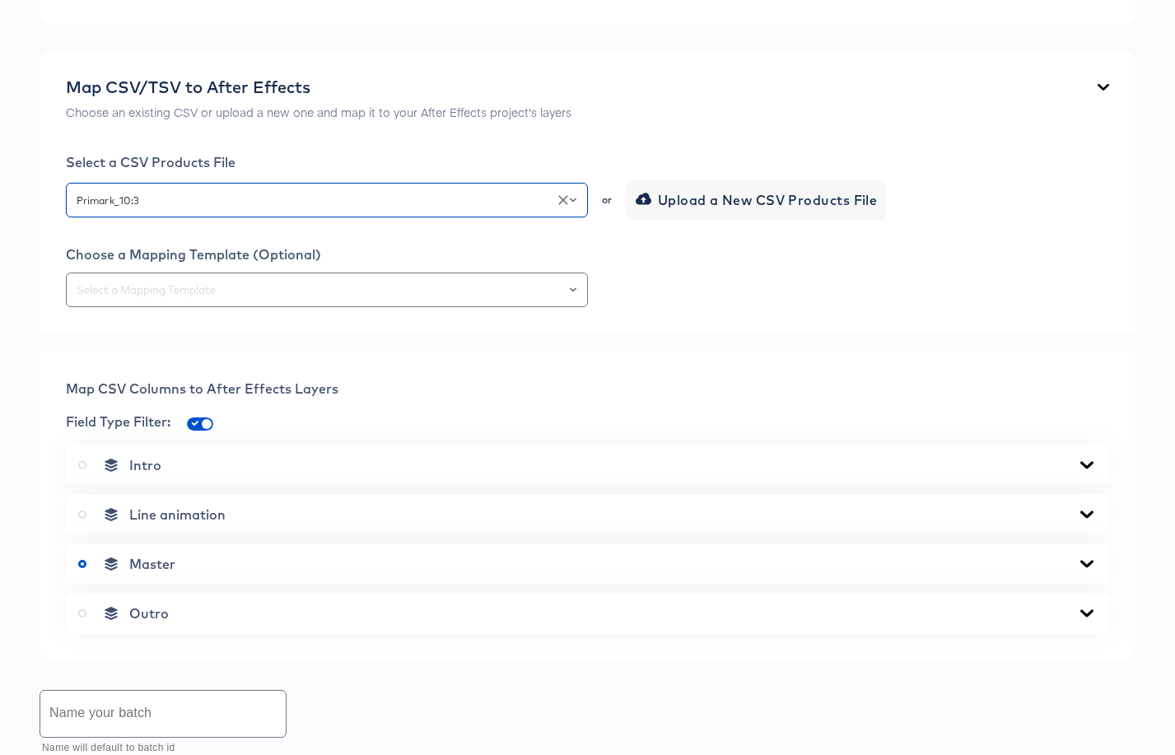
scroll to position [772, 0]
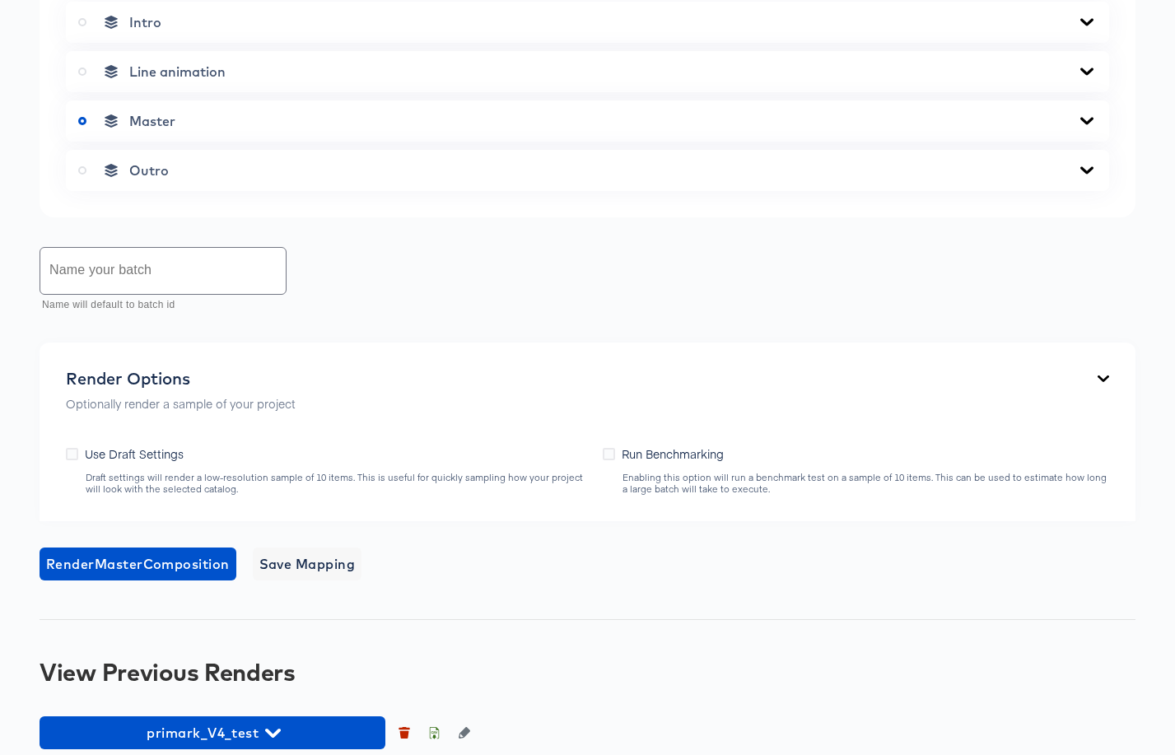
click at [573, 317] on div "Name your batch Name will default to batch id" at bounding box center [588, 280] width 1096 height 73
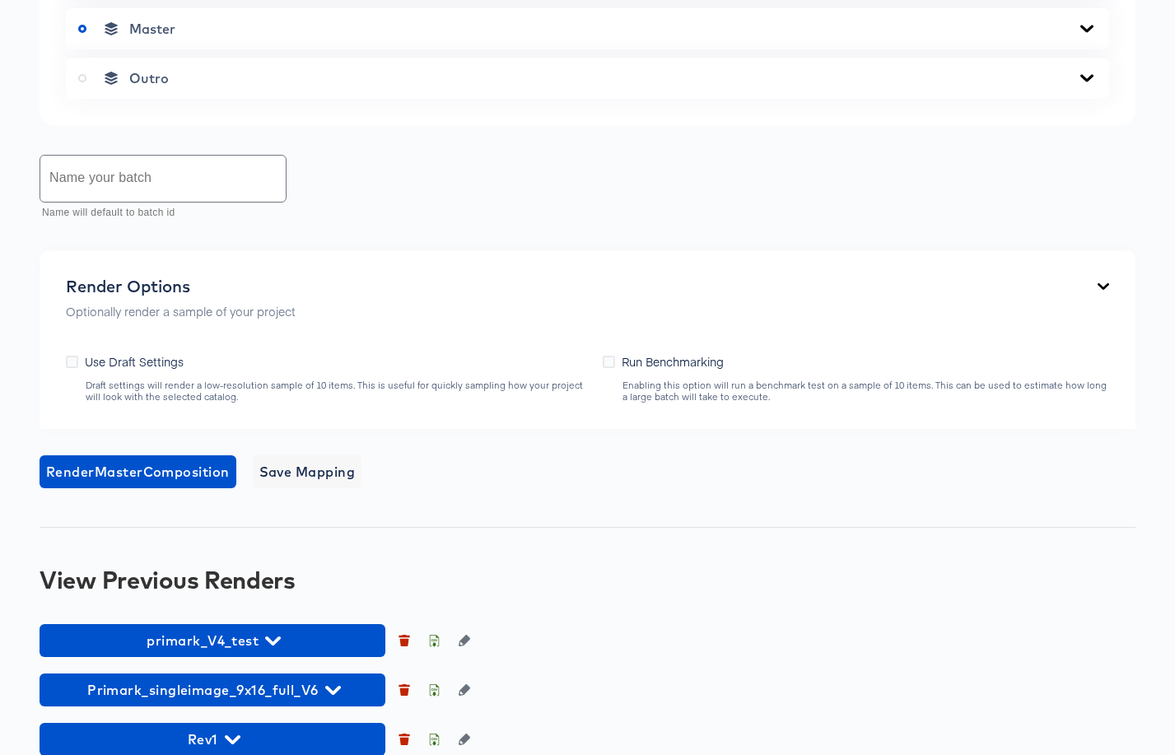
click at [1094, 35] on icon at bounding box center [1087, 28] width 20 height 13
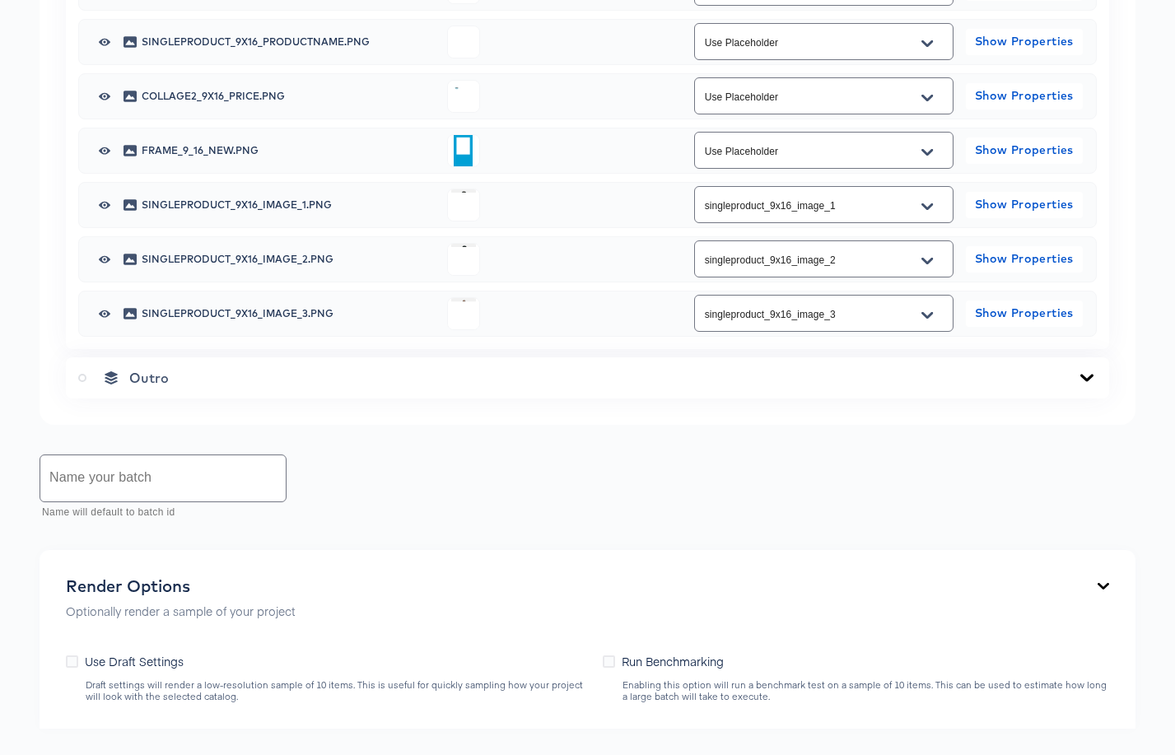
scroll to position [1118, 0]
click at [933, 49] on icon "Open" at bounding box center [928, 41] width 12 height 13
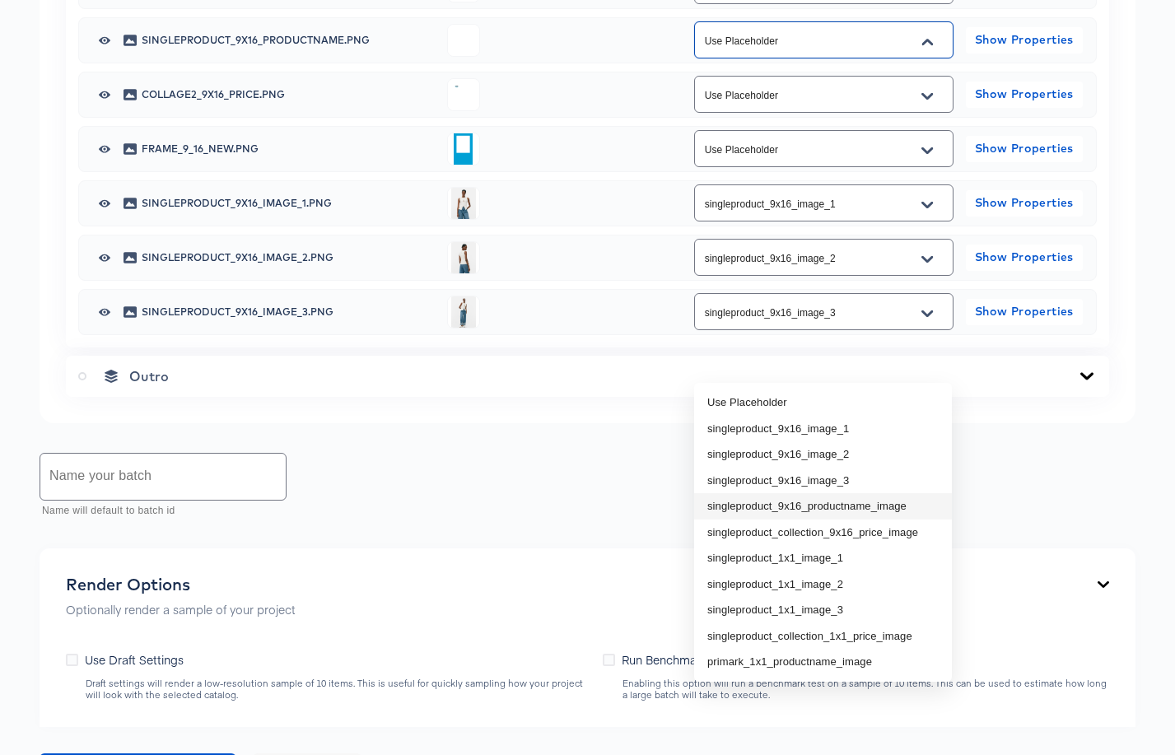
click at [886, 508] on li "singleproduct_9x16_productname_image" at bounding box center [823, 506] width 258 height 26
type input "singleproduct_9x16_productname_image"
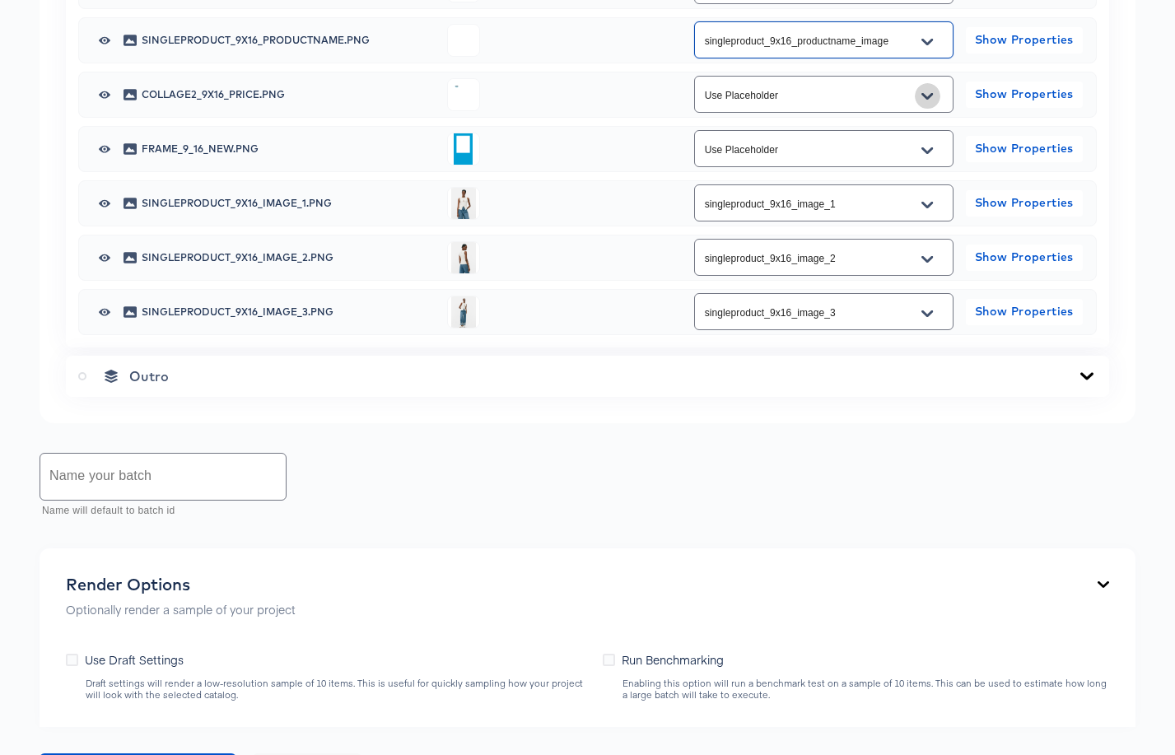
click at [927, 103] on icon "Open" at bounding box center [928, 96] width 12 height 13
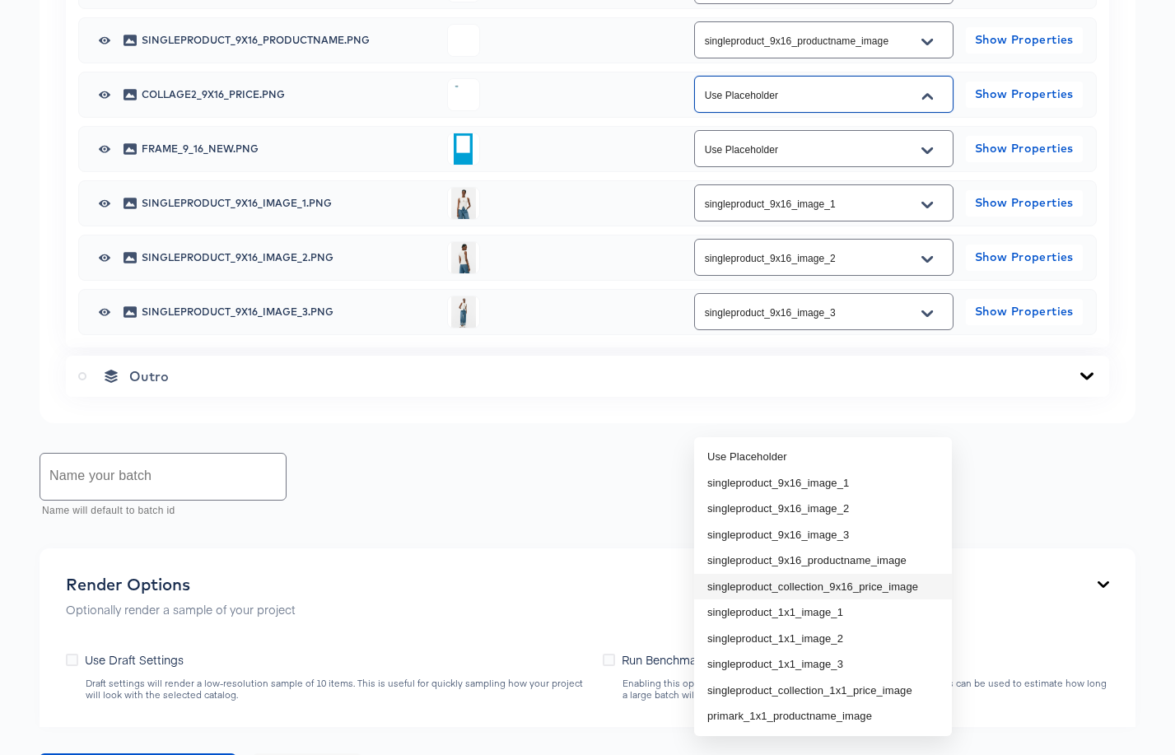
click at [829, 589] on li "singleproduct_collection_9x16_price_image" at bounding box center [823, 587] width 258 height 26
type input "singleproduct_collection_9x16_price_image"
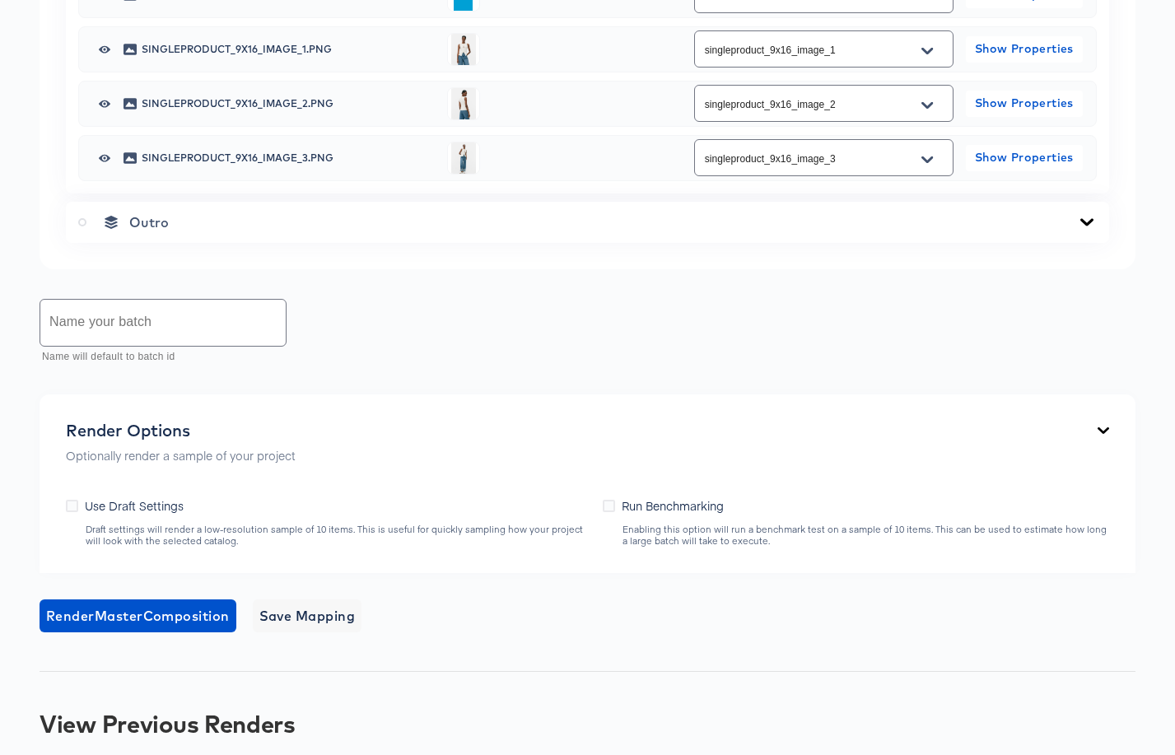
scroll to position [1272, 0]
click at [928, 57] on icon "Open" at bounding box center [928, 50] width 12 height 13
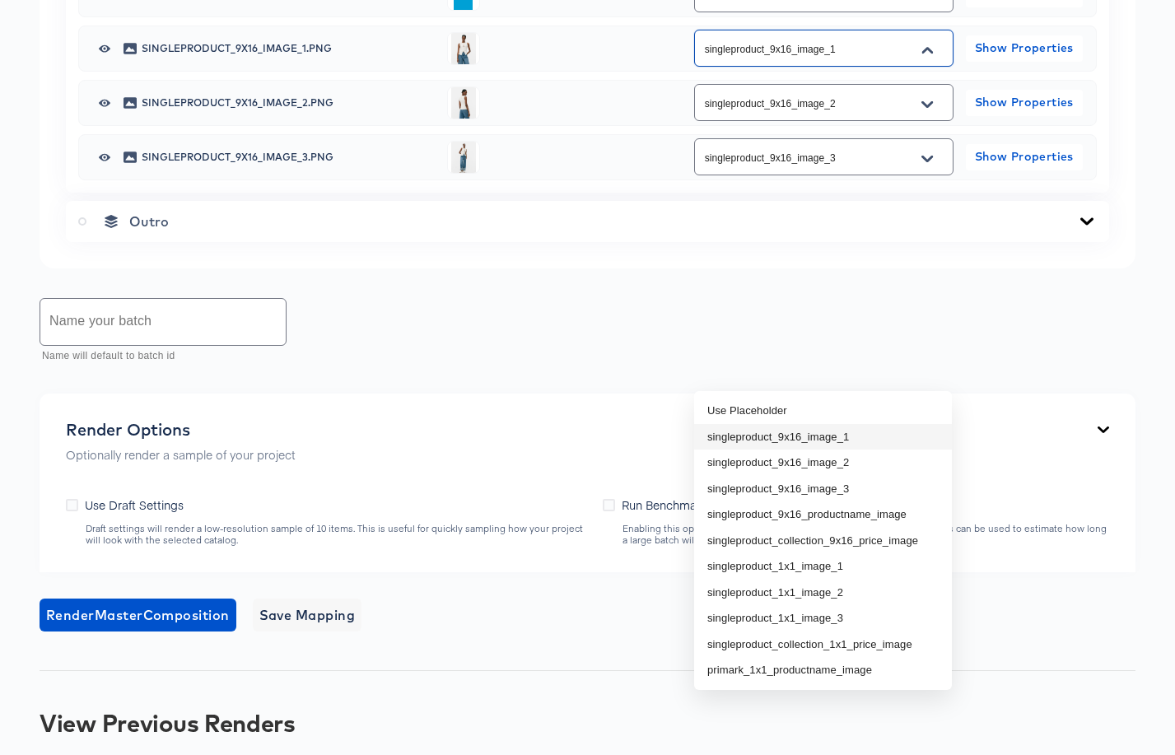
click at [889, 431] on li "singleproduct_9x16_image_1" at bounding box center [823, 437] width 258 height 26
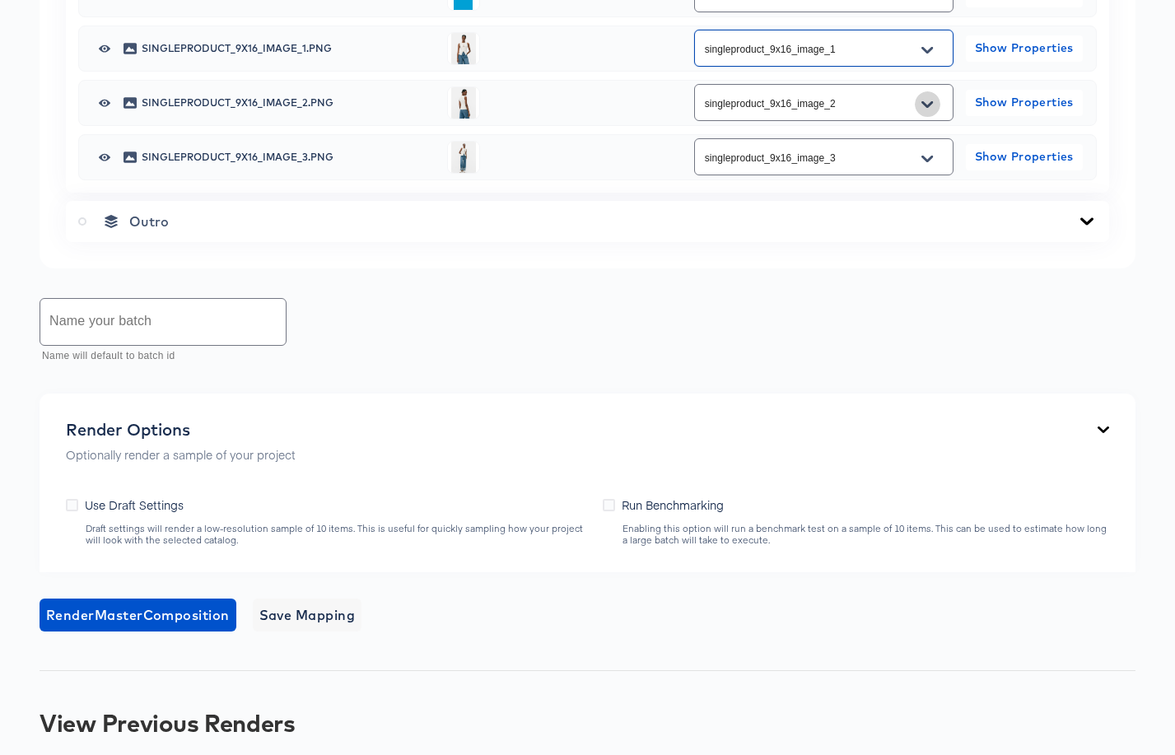
click at [931, 111] on icon "Open" at bounding box center [928, 104] width 12 height 13
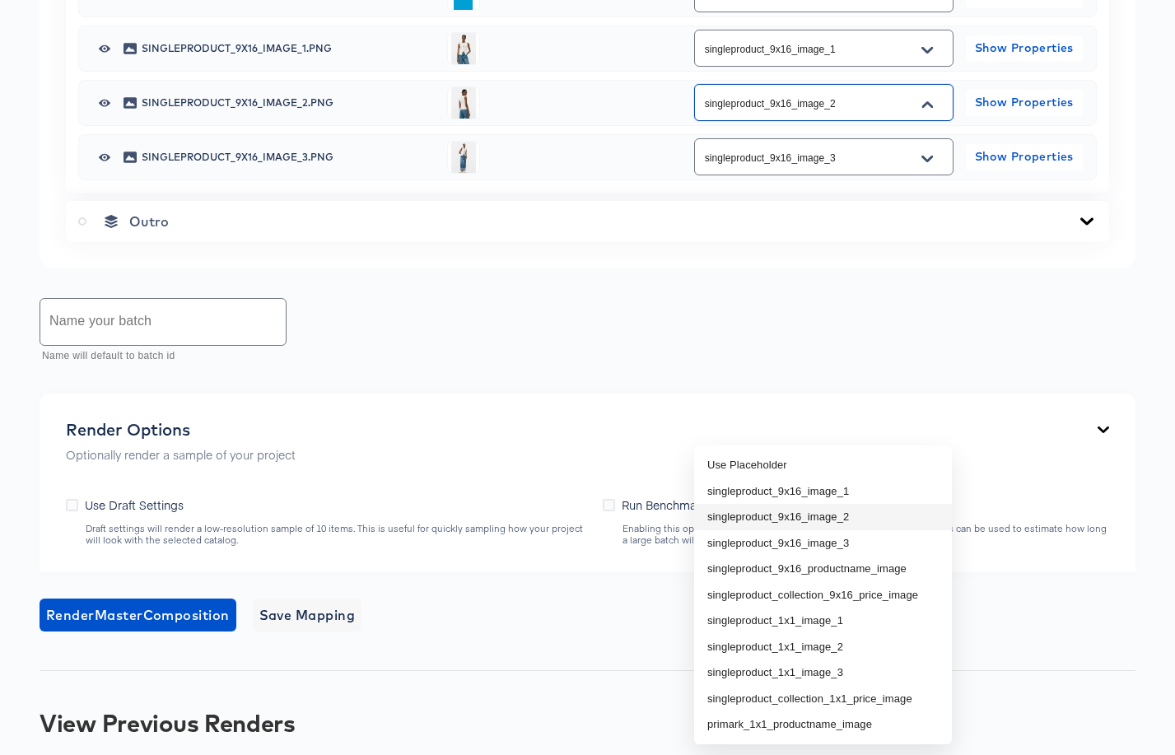
click at [880, 507] on li "singleproduct_9x16_image_2" at bounding box center [823, 517] width 258 height 26
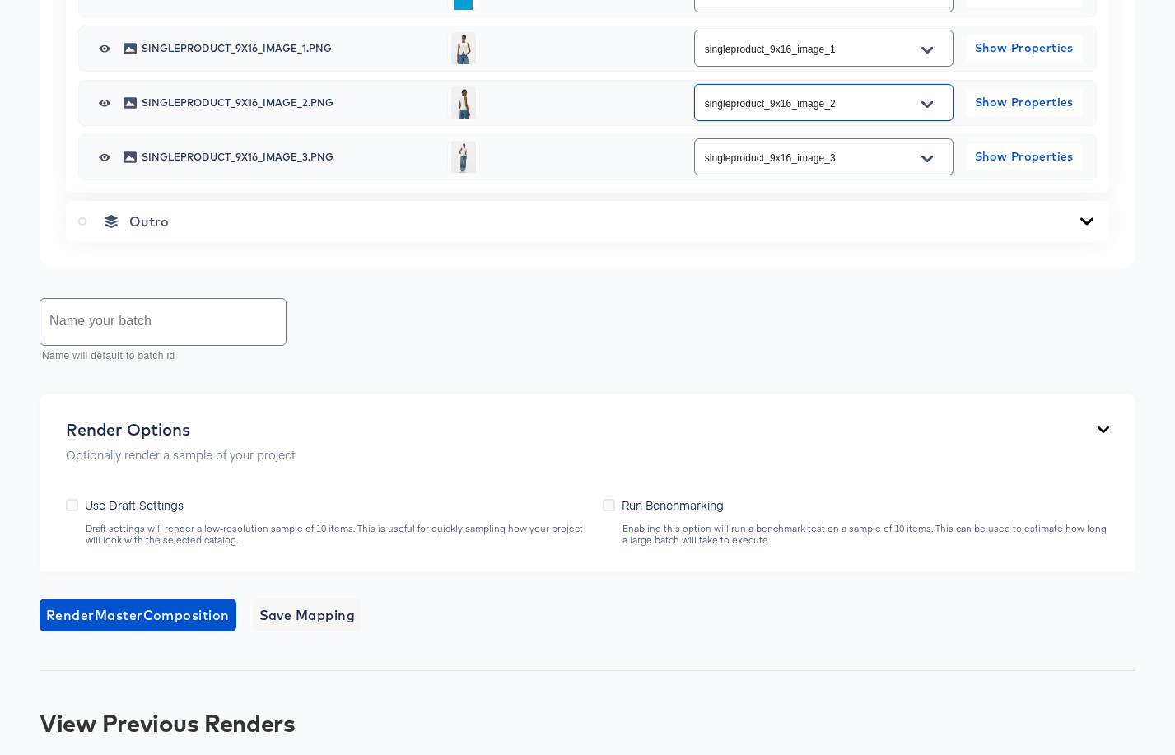
click at [928, 166] on icon "Open" at bounding box center [928, 158] width 12 height 13
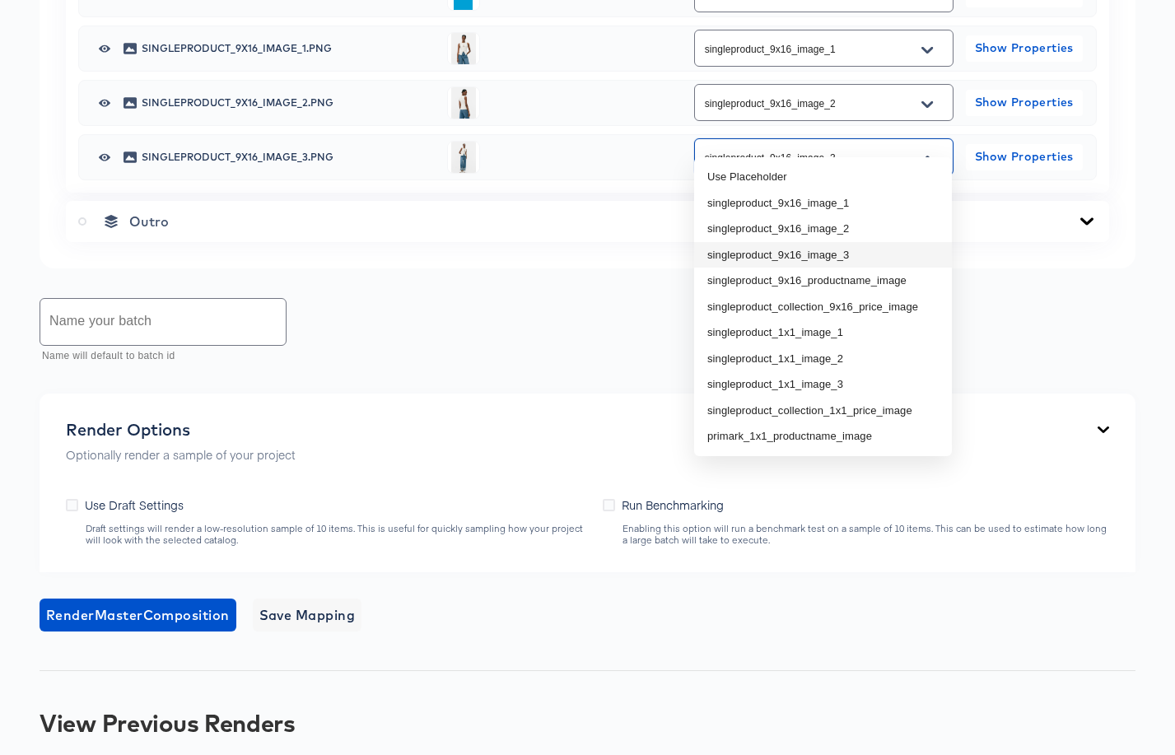
click at [856, 254] on li "singleproduct_9x16_image_3" at bounding box center [823, 255] width 258 height 26
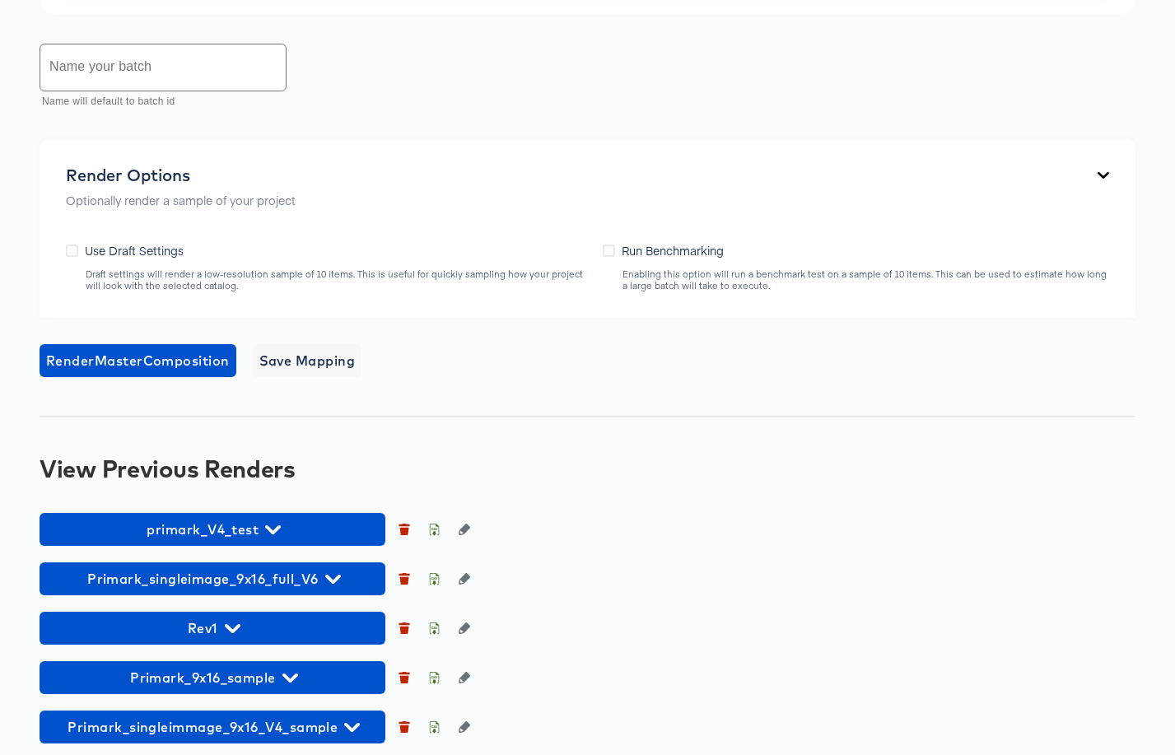
scroll to position [1538, 0]
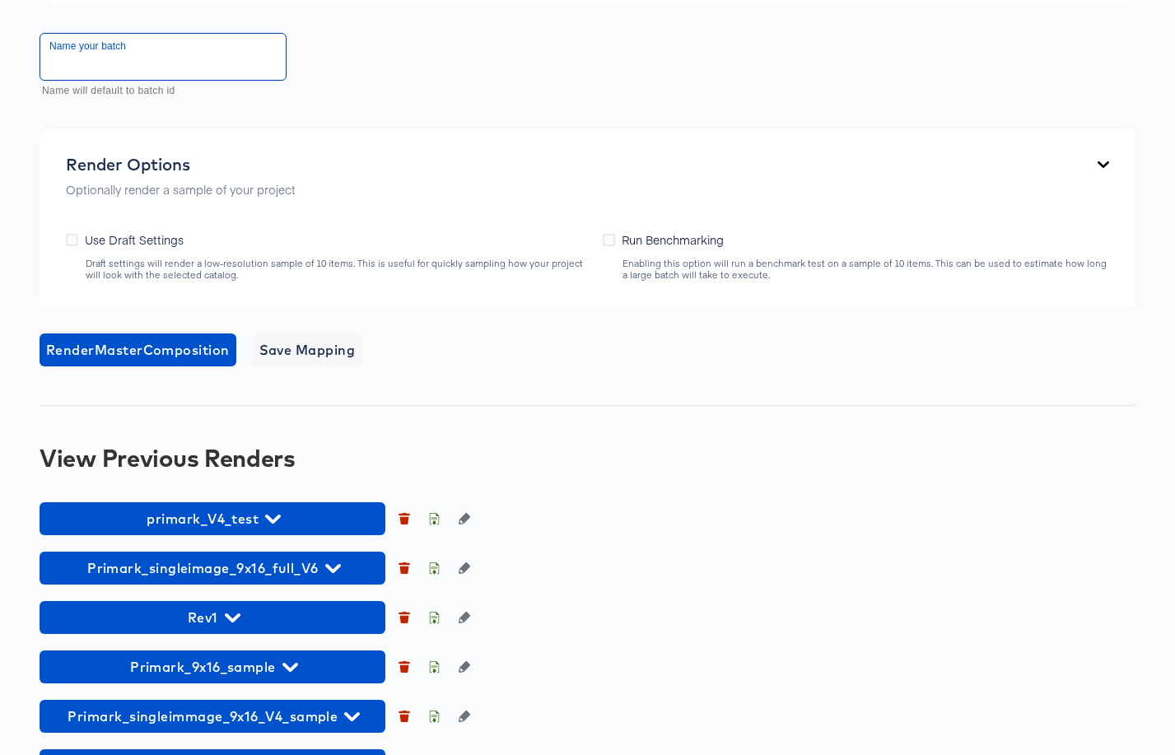
click at [181, 80] on input "text" at bounding box center [162, 57] width 245 height 46
type input "Primark_singleproduct_9x16_final"
click at [124, 362] on span "Render Master Composition" at bounding box center [138, 349] width 184 height 23
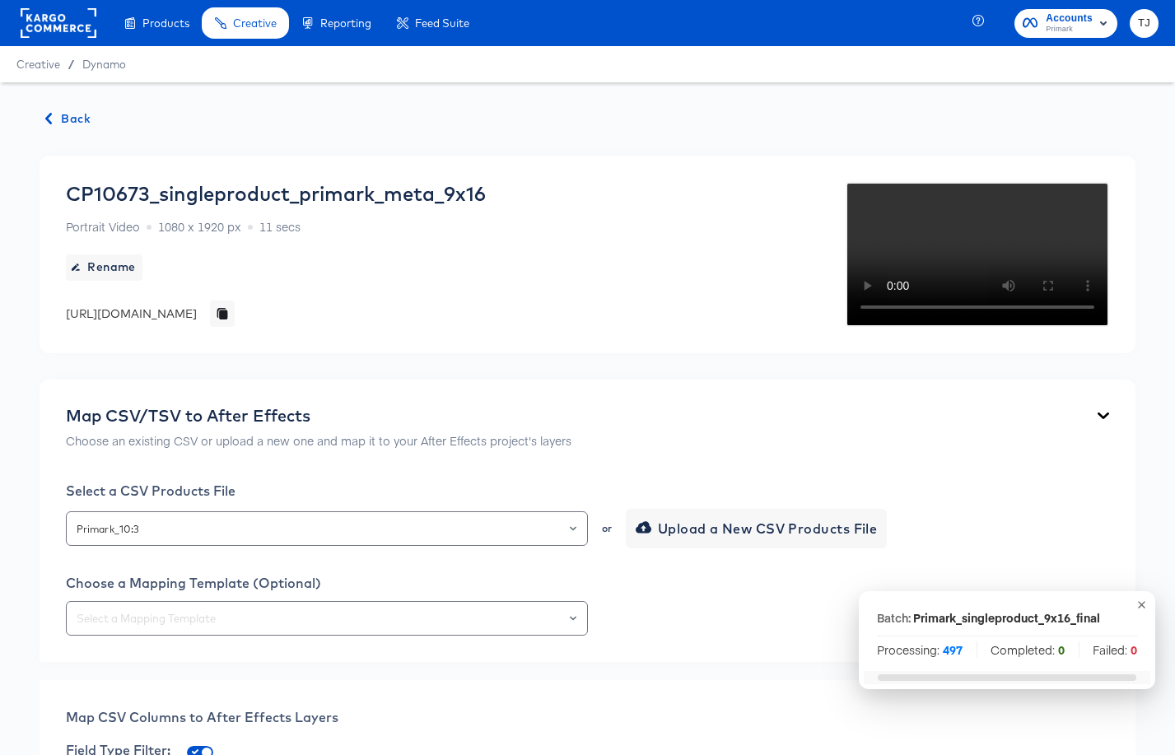
scroll to position [4, 0]
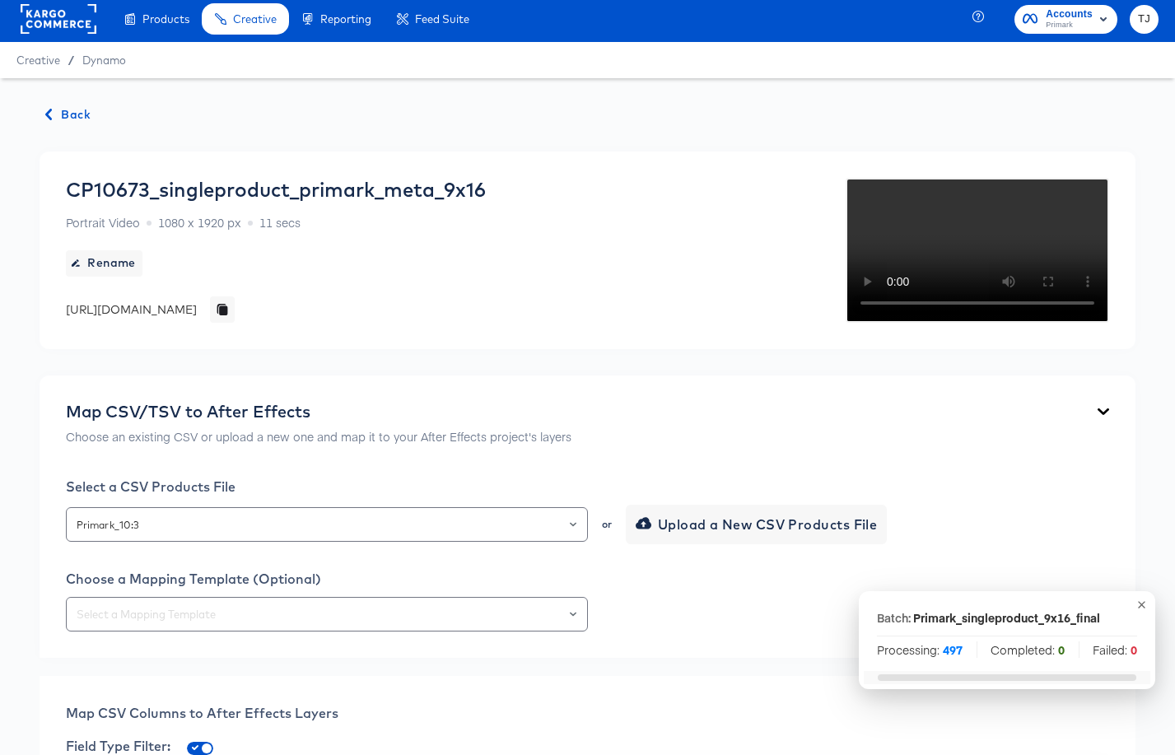
click at [61, 109] on span "Back" at bounding box center [68, 115] width 44 height 21
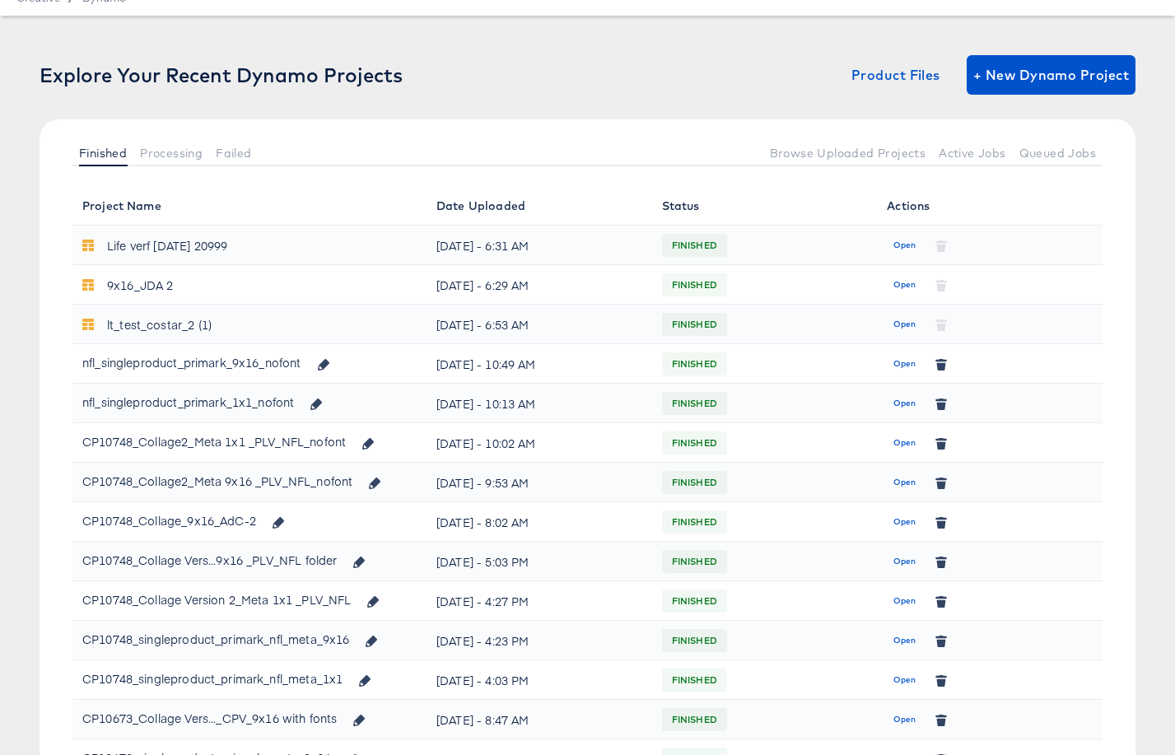
scroll to position [412, 0]
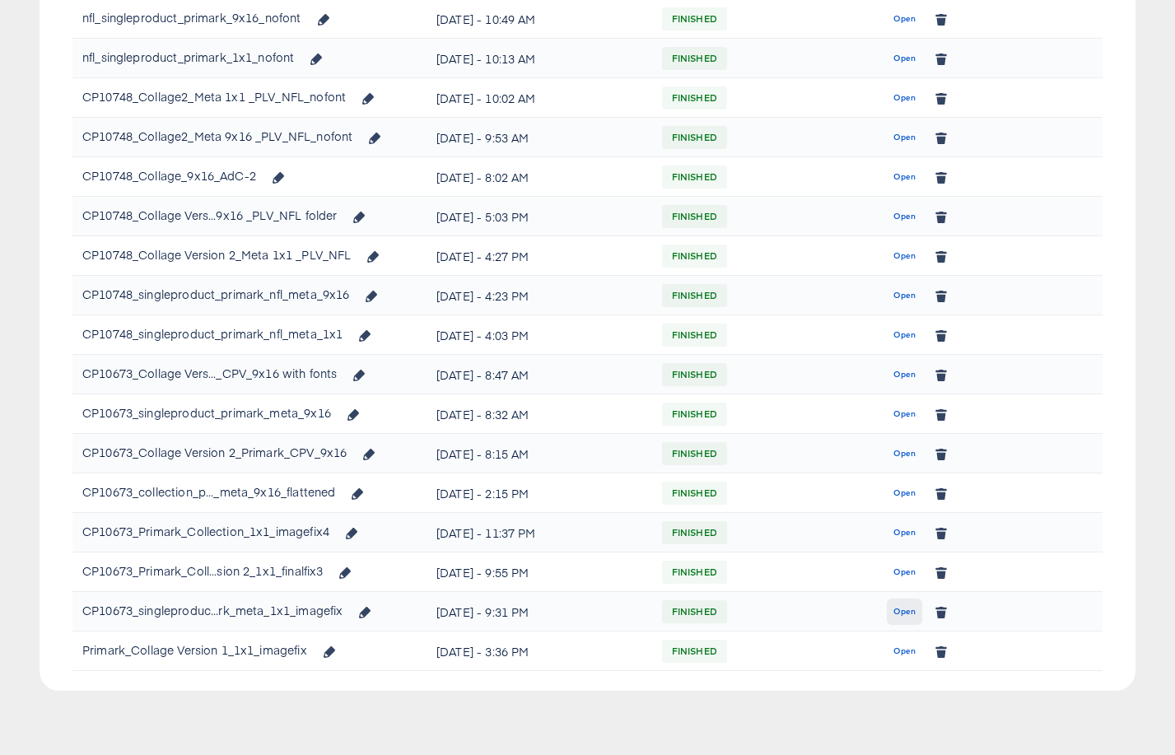
click at [905, 611] on span "Open" at bounding box center [905, 612] width 22 height 15
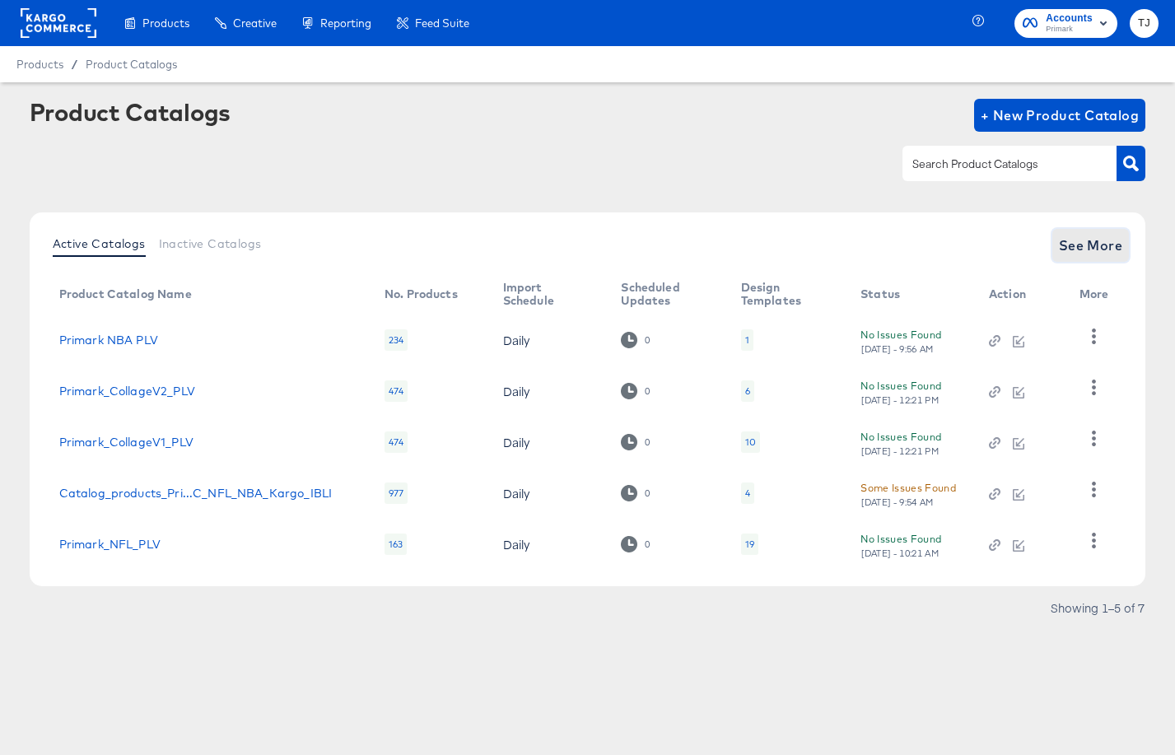
click at [1102, 240] on span "See More" at bounding box center [1091, 245] width 64 height 23
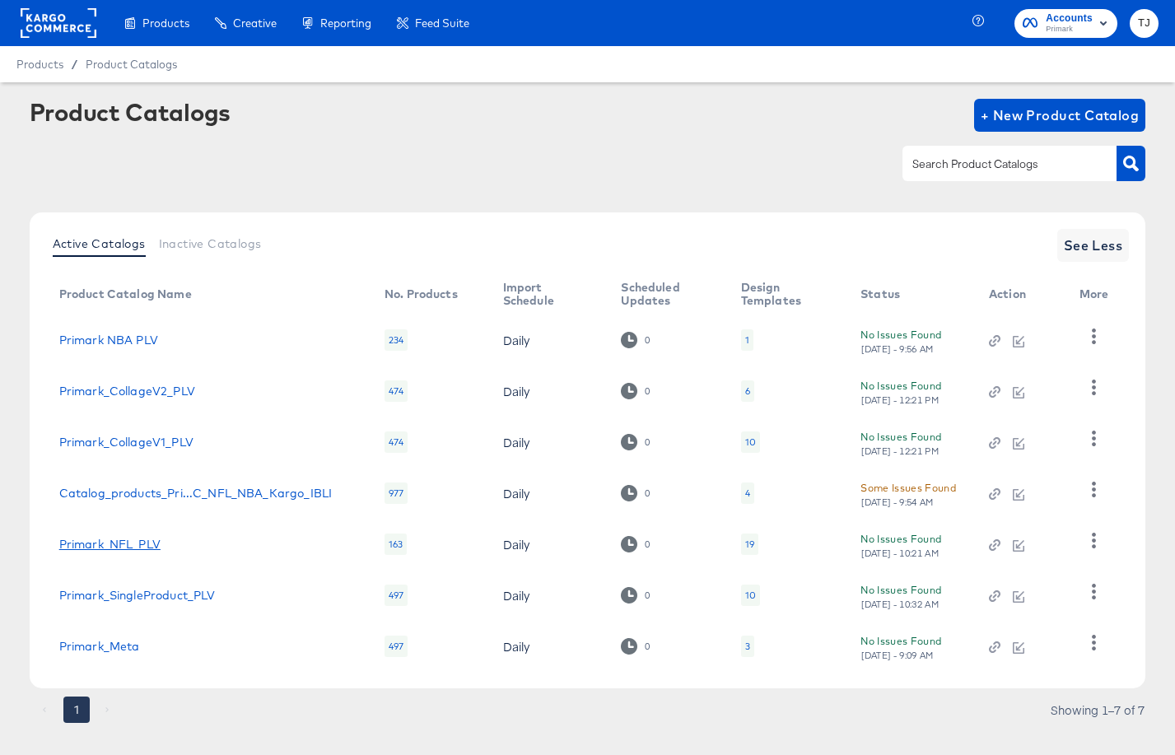
click at [123, 543] on link "Primark_NFL_PLV" at bounding box center [109, 544] width 101 height 13
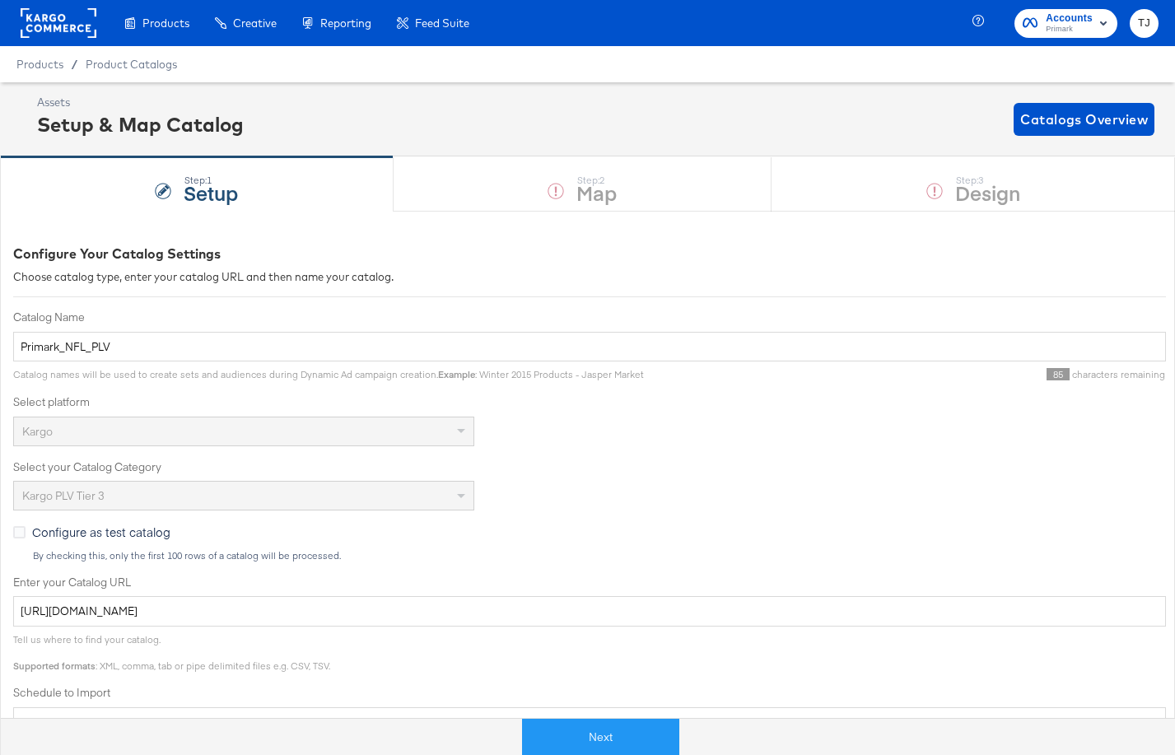
click at [0, 0] on div "Product Catalogs" at bounding box center [0, 0] width 0 height 0
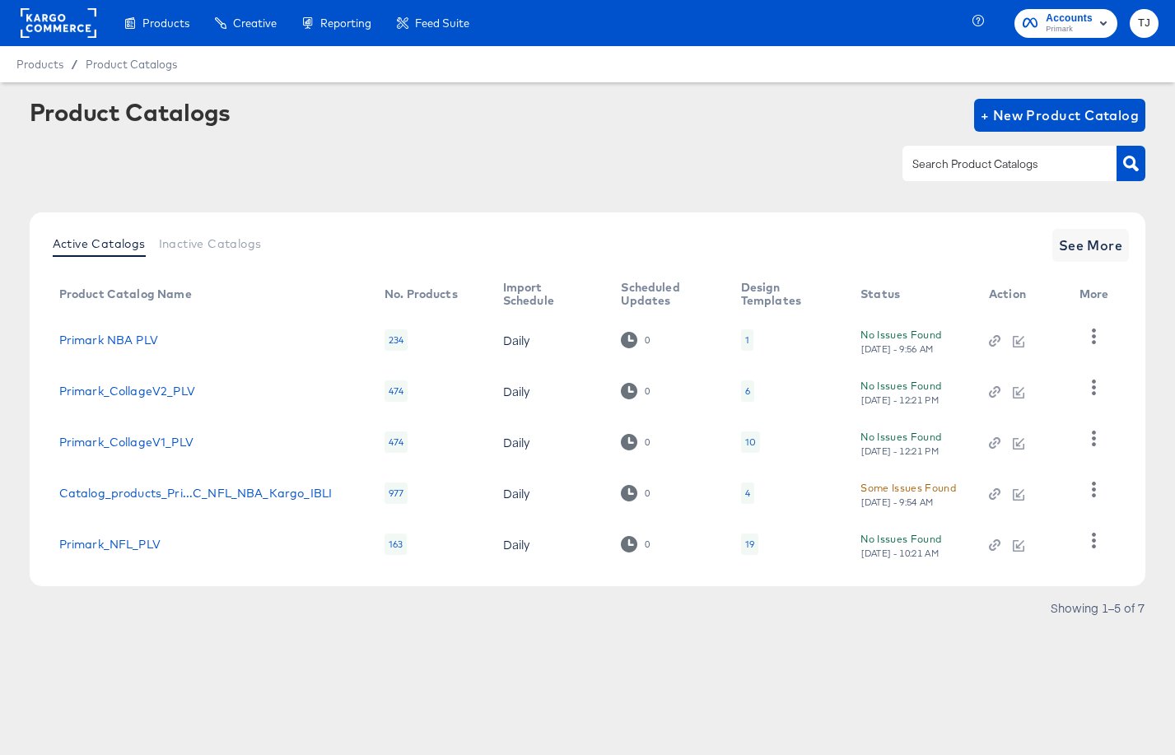
click at [1078, 539] on td at bounding box center [1098, 544] width 63 height 51
click at [1099, 544] on icon "button" at bounding box center [1094, 541] width 16 height 16
click at [1046, 460] on div "HUD Checks (Internal)" at bounding box center [1026, 459] width 165 height 26
click at [843, 626] on div "Showing 1–5 of 7" at bounding box center [588, 616] width 1117 height 26
click at [1093, 437] on icon "button" at bounding box center [1094, 439] width 16 height 16
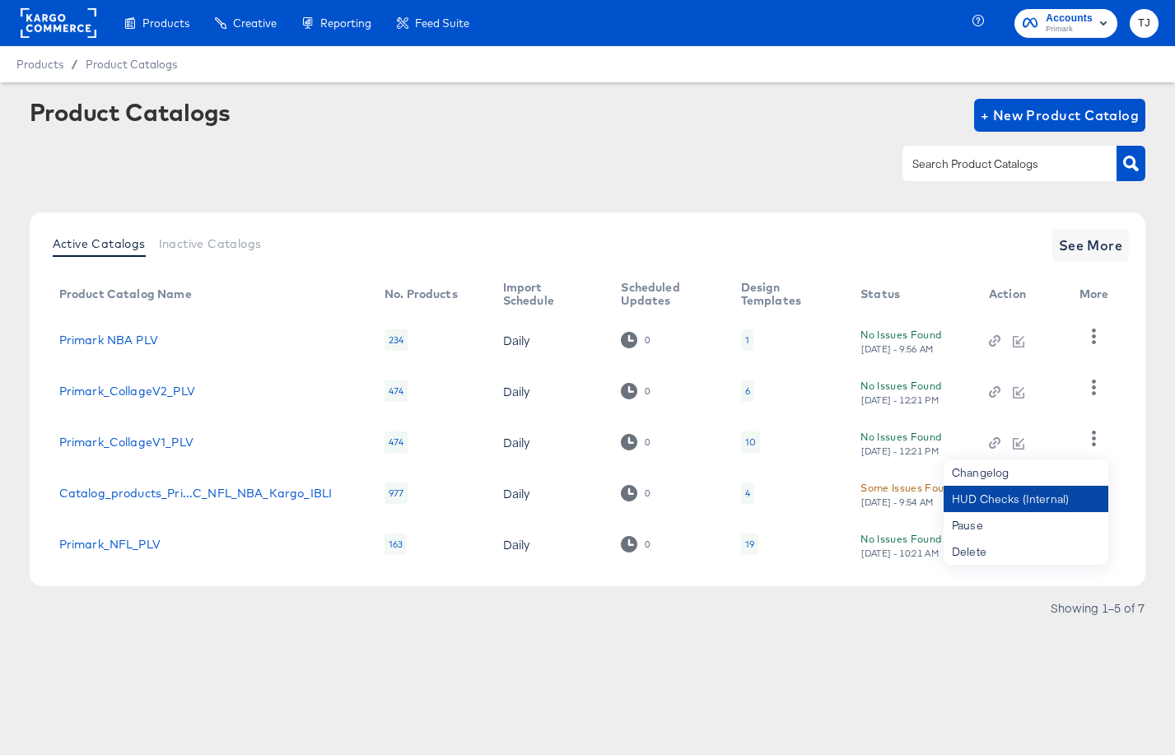
click at [1049, 507] on div "HUD Checks (Internal)" at bounding box center [1026, 499] width 165 height 26
click at [1094, 393] on icon "button" at bounding box center [1094, 388] width 4 height 16
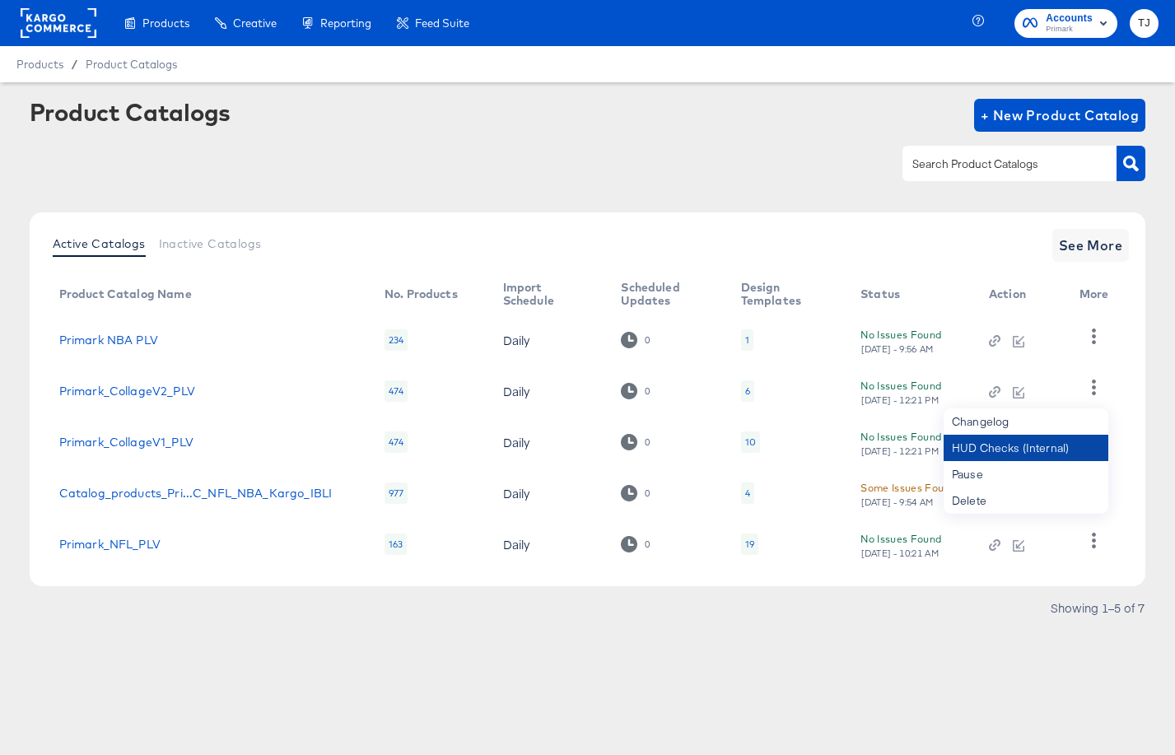
click at [1072, 446] on div "HUD Checks (Internal)" at bounding box center [1026, 448] width 165 height 26
click at [52, 24] on rect at bounding box center [59, 23] width 76 height 30
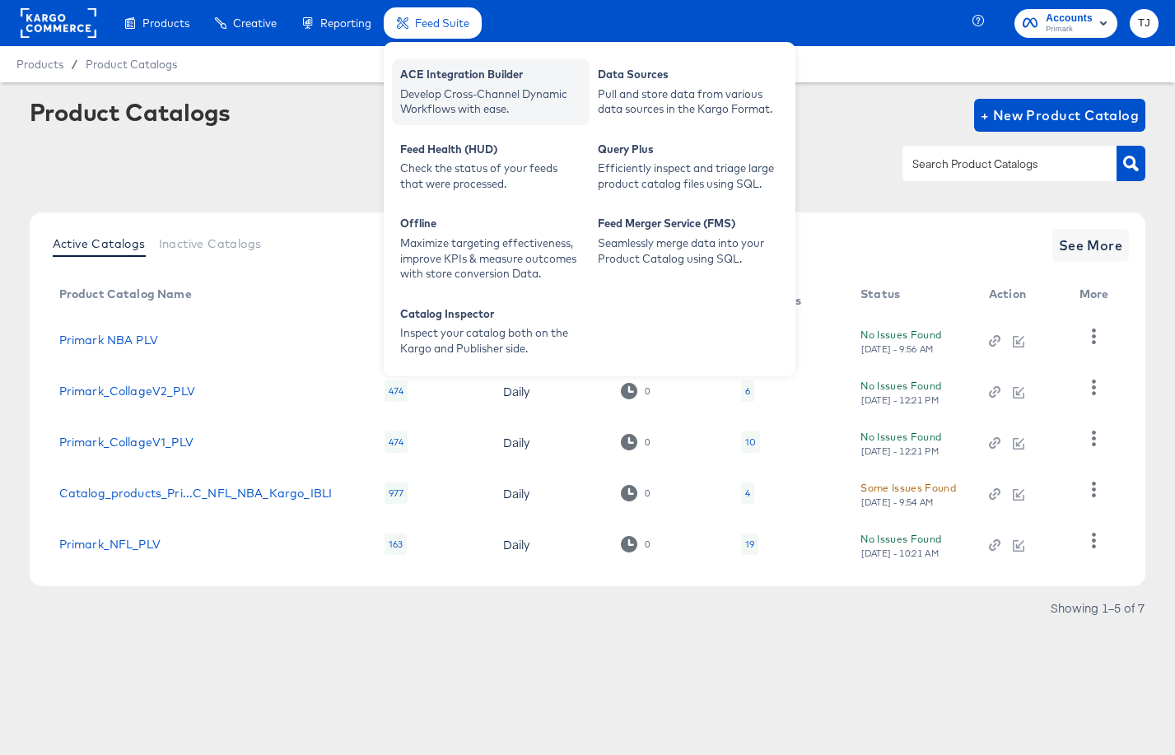
click at [443, 99] on div "Develop Cross-Channel Dynamic Workflows with ease." at bounding box center [490, 101] width 181 height 30
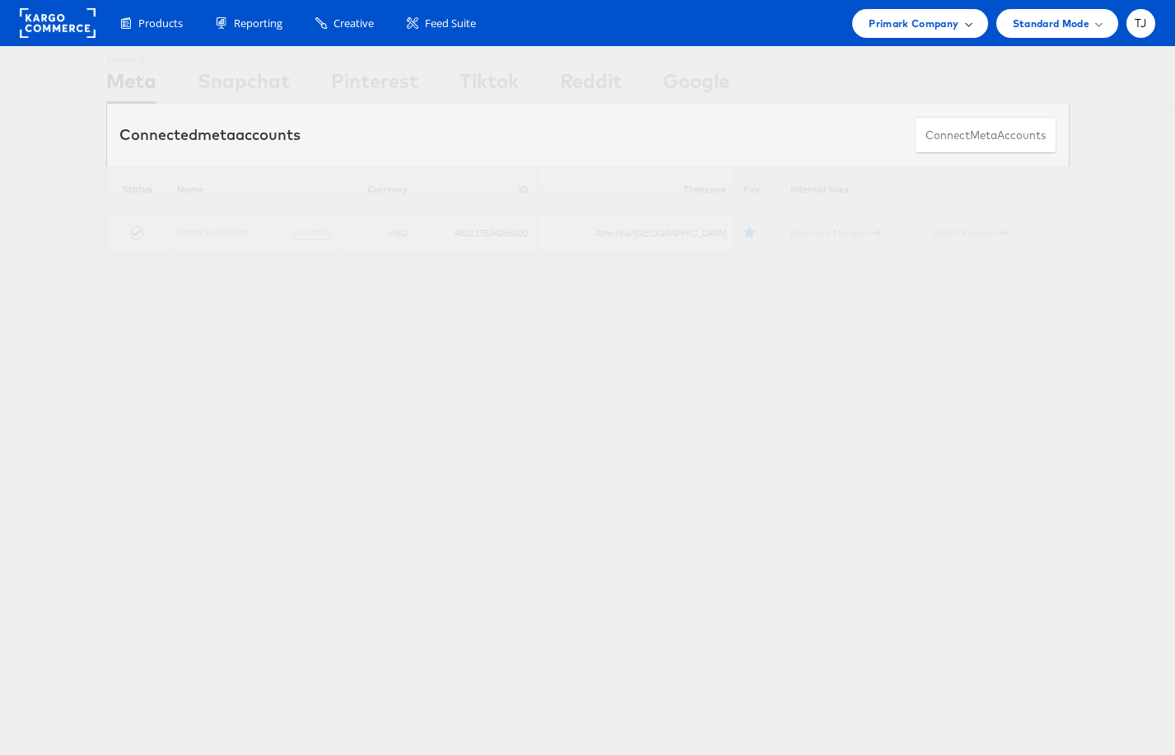
click at [965, 21] on span at bounding box center [968, 23] width 8 height 8
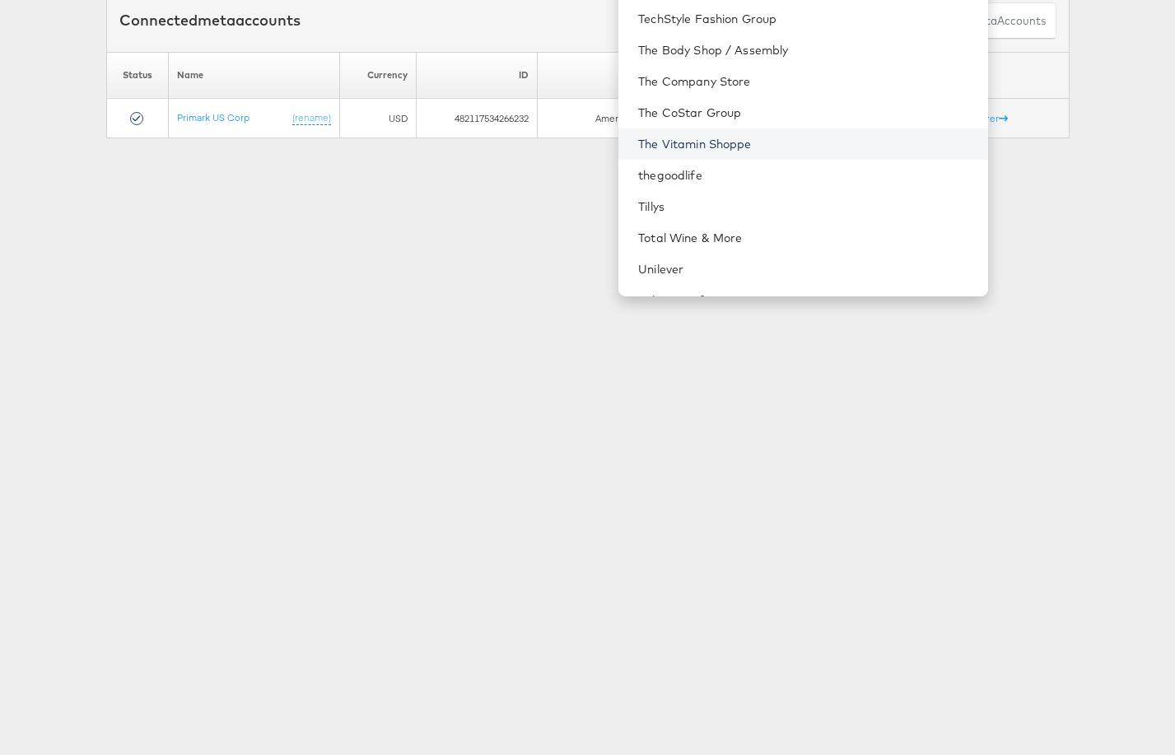
scroll to position [2305, 0]
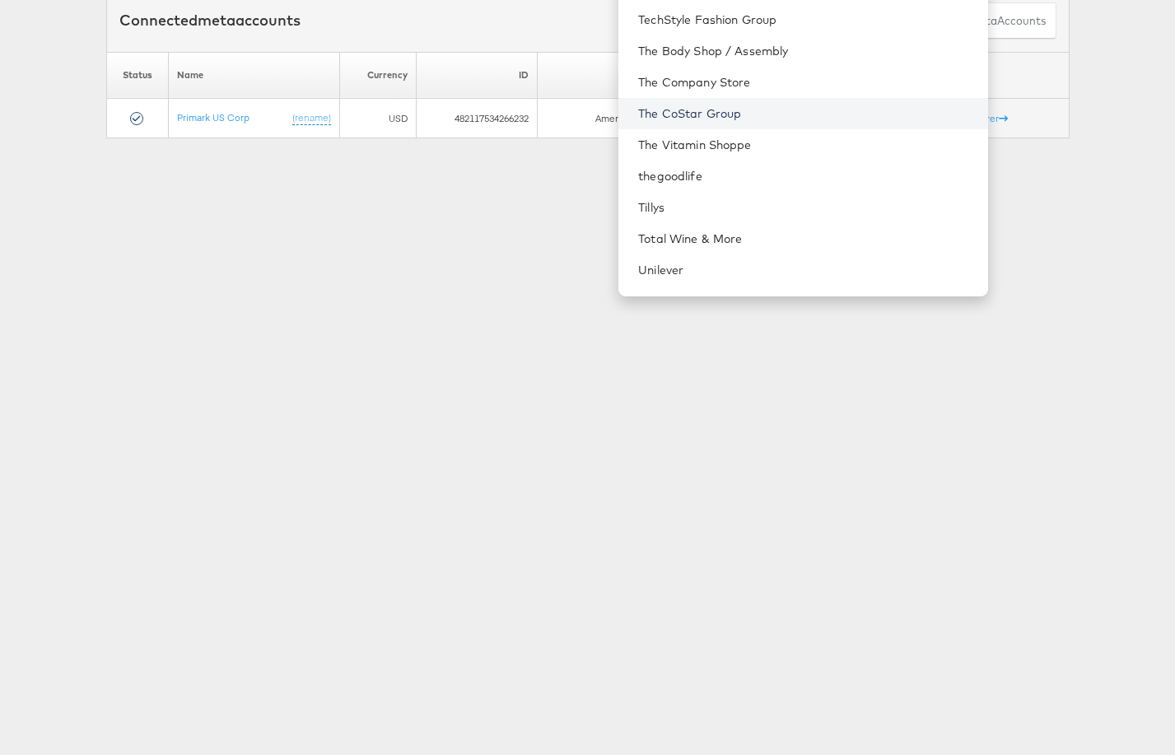
click at [849, 115] on link "The CoStar Group" at bounding box center [806, 113] width 336 height 16
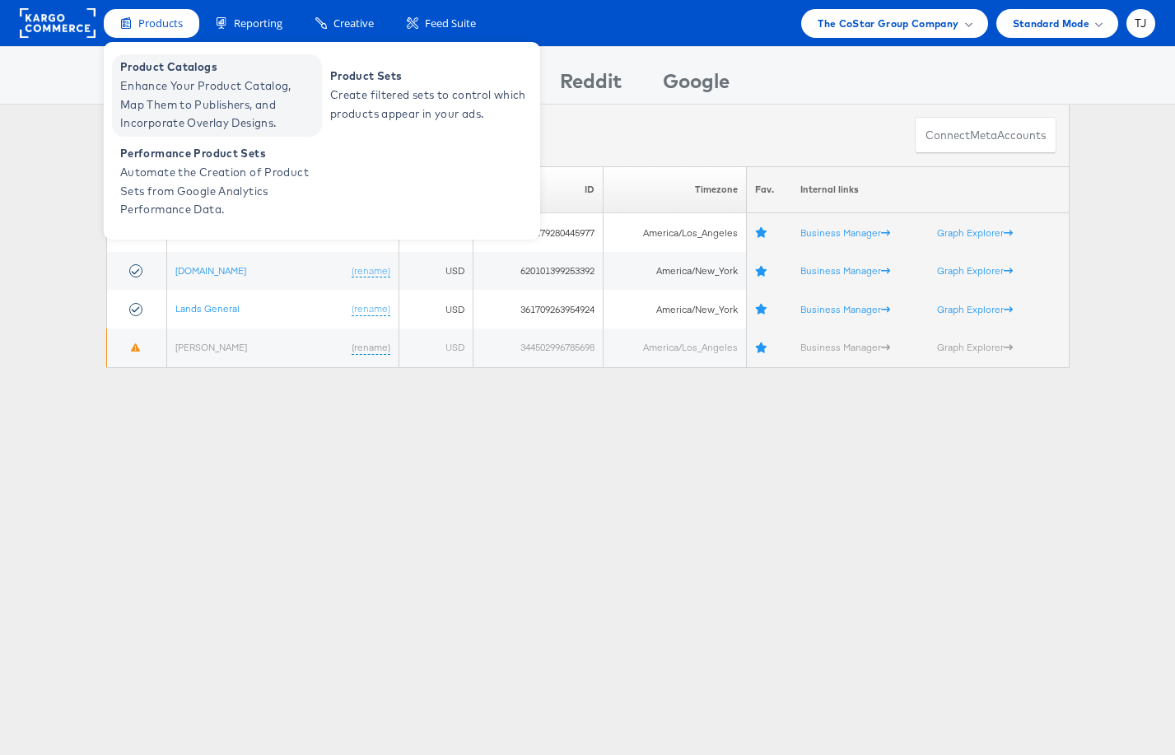
click at [159, 61] on span "Product Catalogs" at bounding box center [219, 67] width 198 height 19
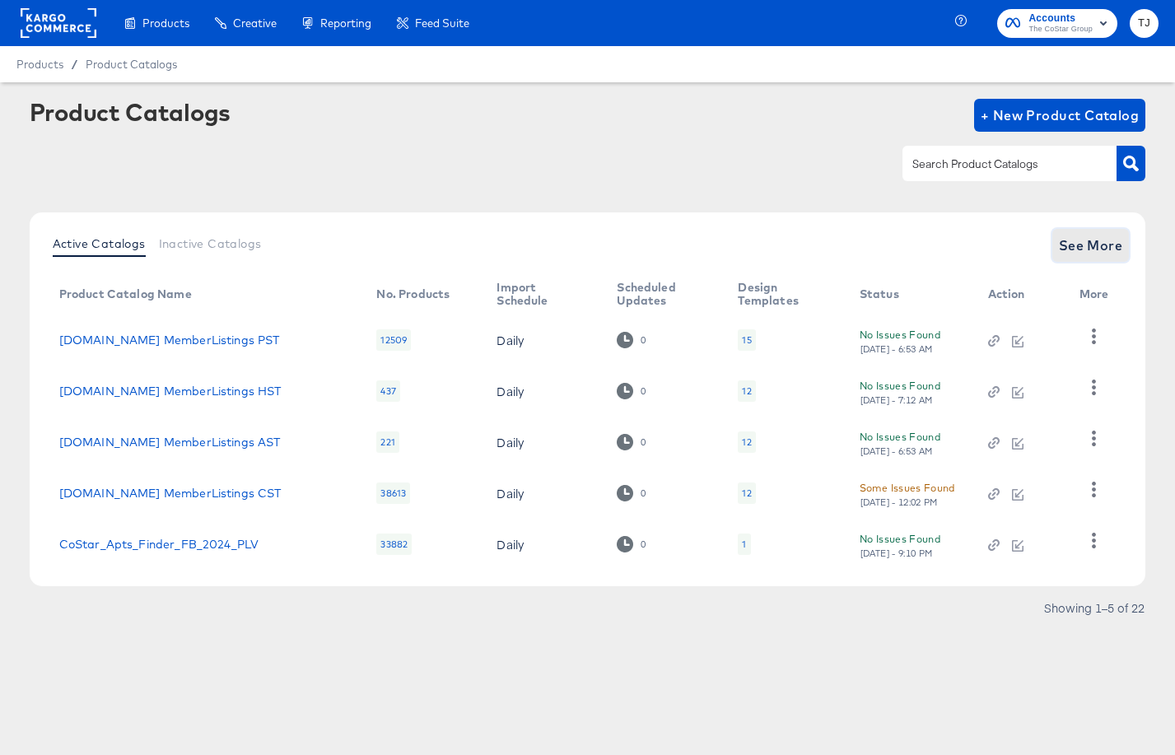
click at [1102, 240] on span "See More" at bounding box center [1091, 245] width 64 height 23
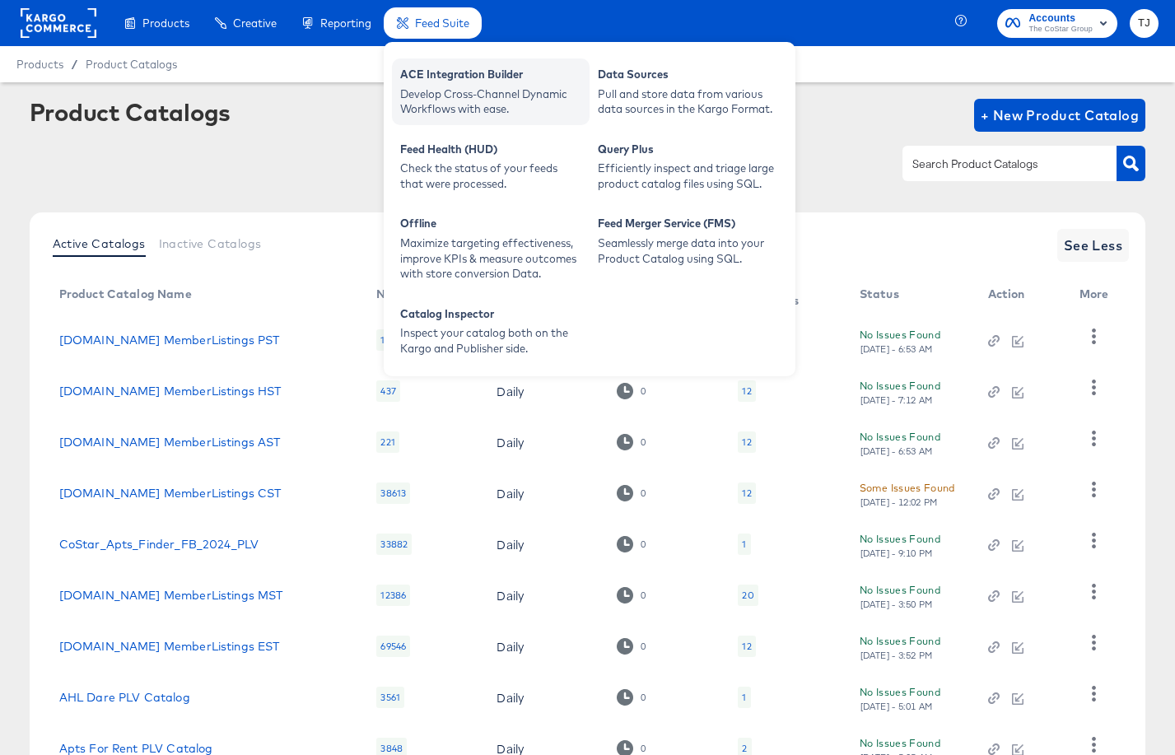
click at [455, 83] on div "ACE Integration Builder" at bounding box center [490, 77] width 181 height 20
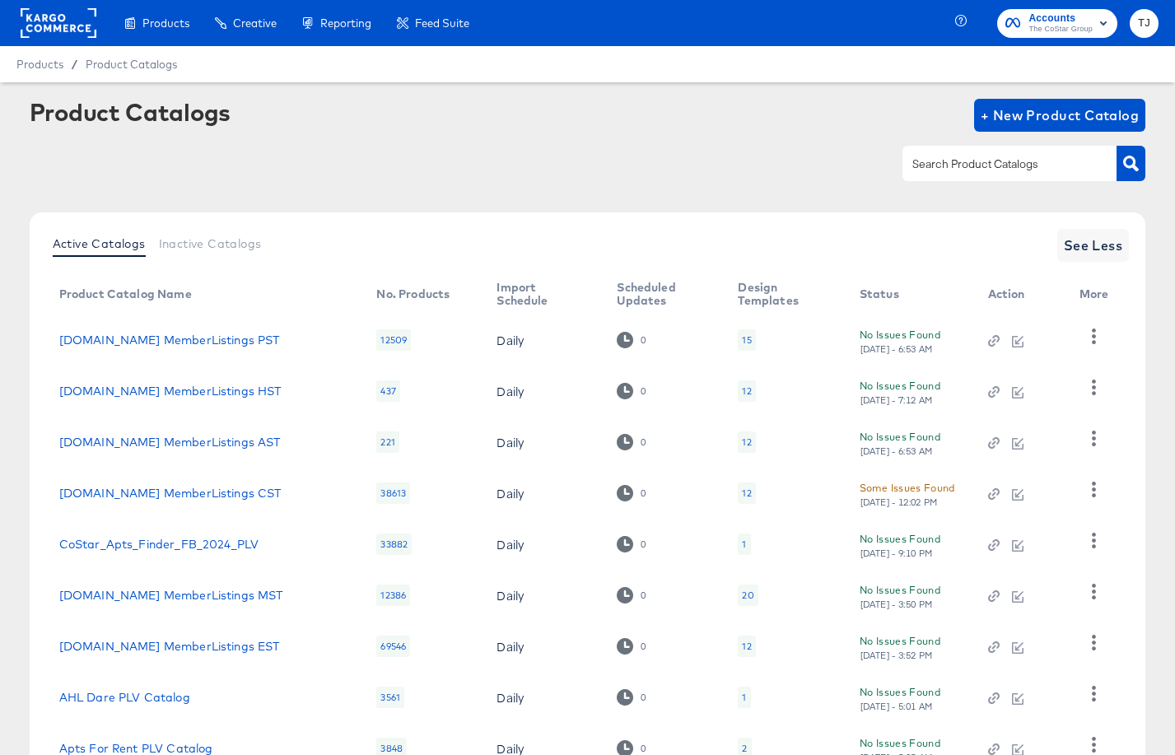
click at [1063, 170] on input "text" at bounding box center [996, 164] width 175 height 19
type input "travel"
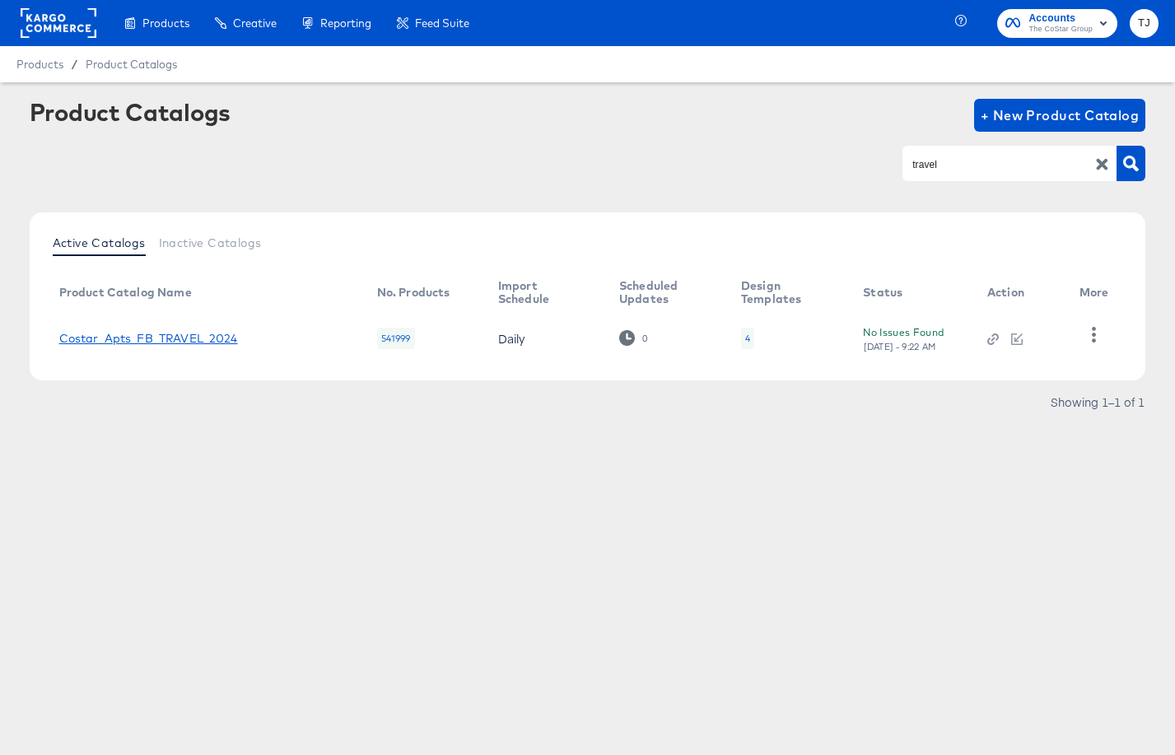
click at [163, 334] on link "Costar_Apts_FB_TRAVEL_2024" at bounding box center [148, 338] width 179 height 13
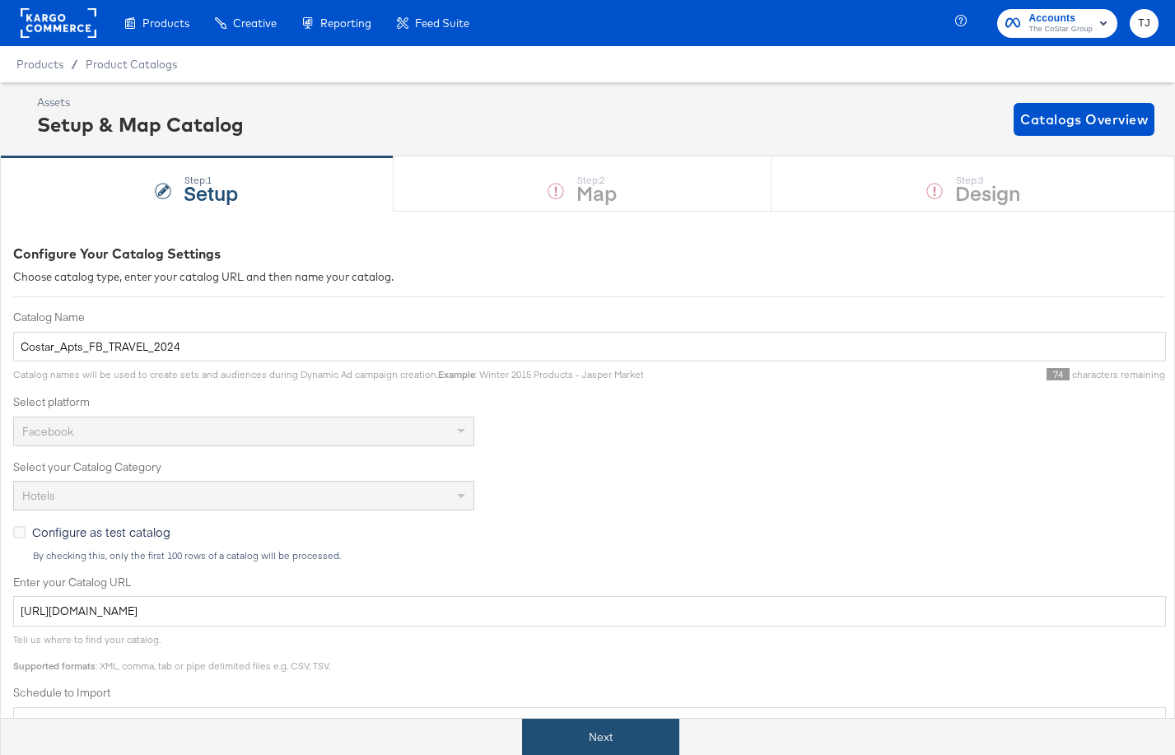
click at [573, 733] on button "Next" at bounding box center [600, 737] width 157 height 37
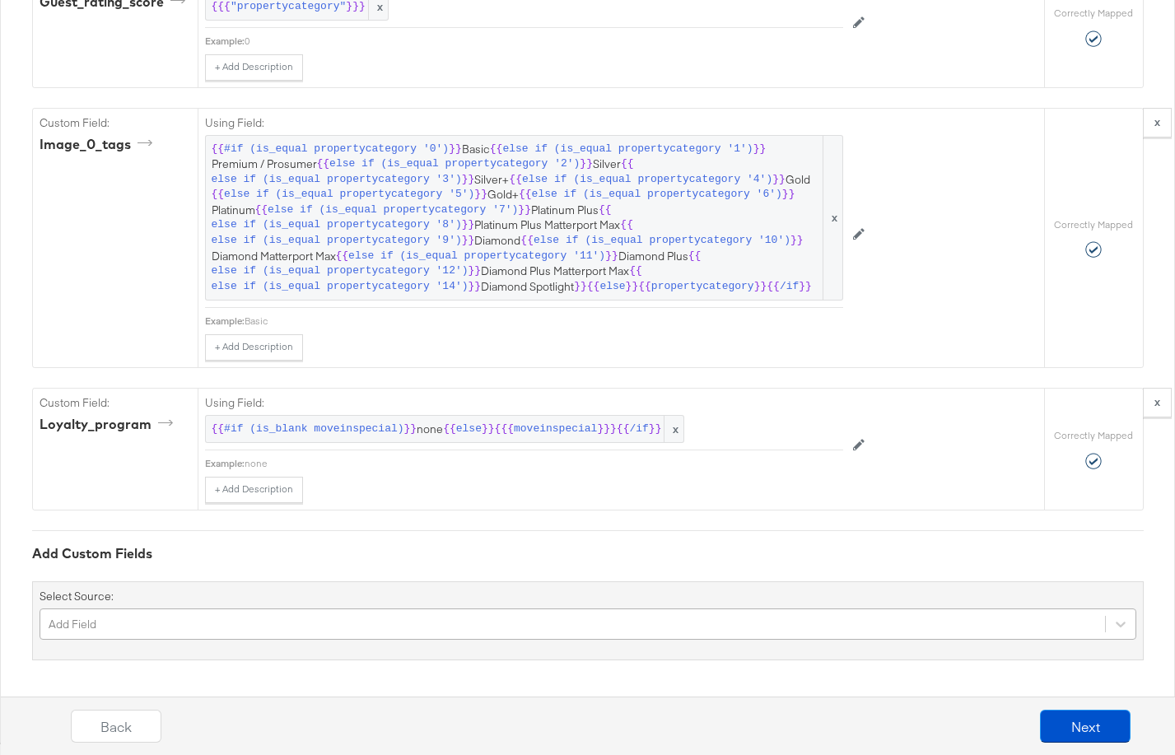
scroll to position [3163, 0]
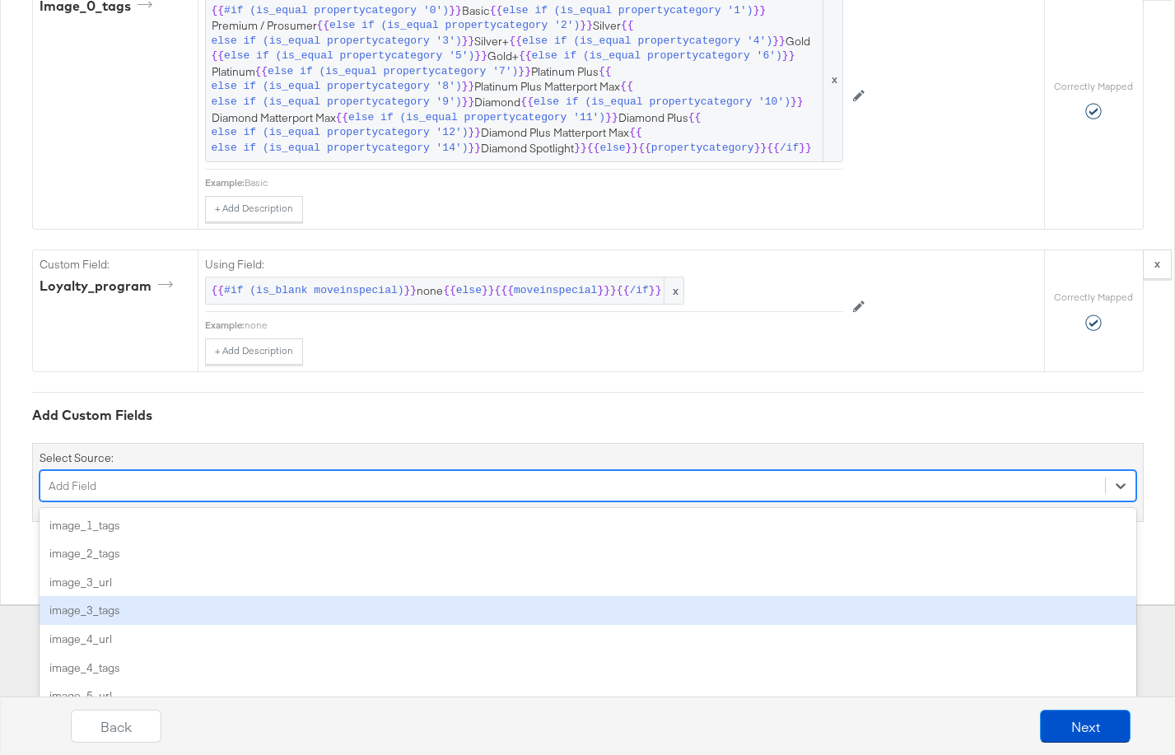
click at [320, 502] on div "option image_3_tags focused, 4 of 56. 56 results available. Use Up and Down to …" at bounding box center [588, 485] width 1097 height 31
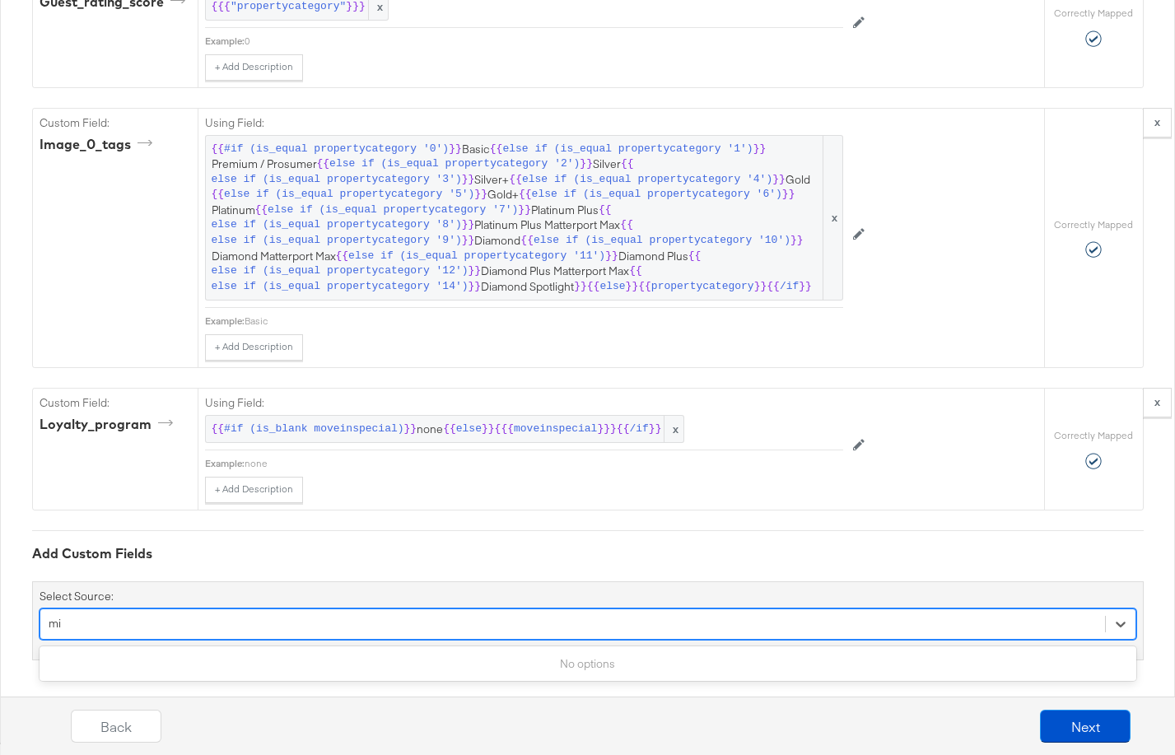
type input "m"
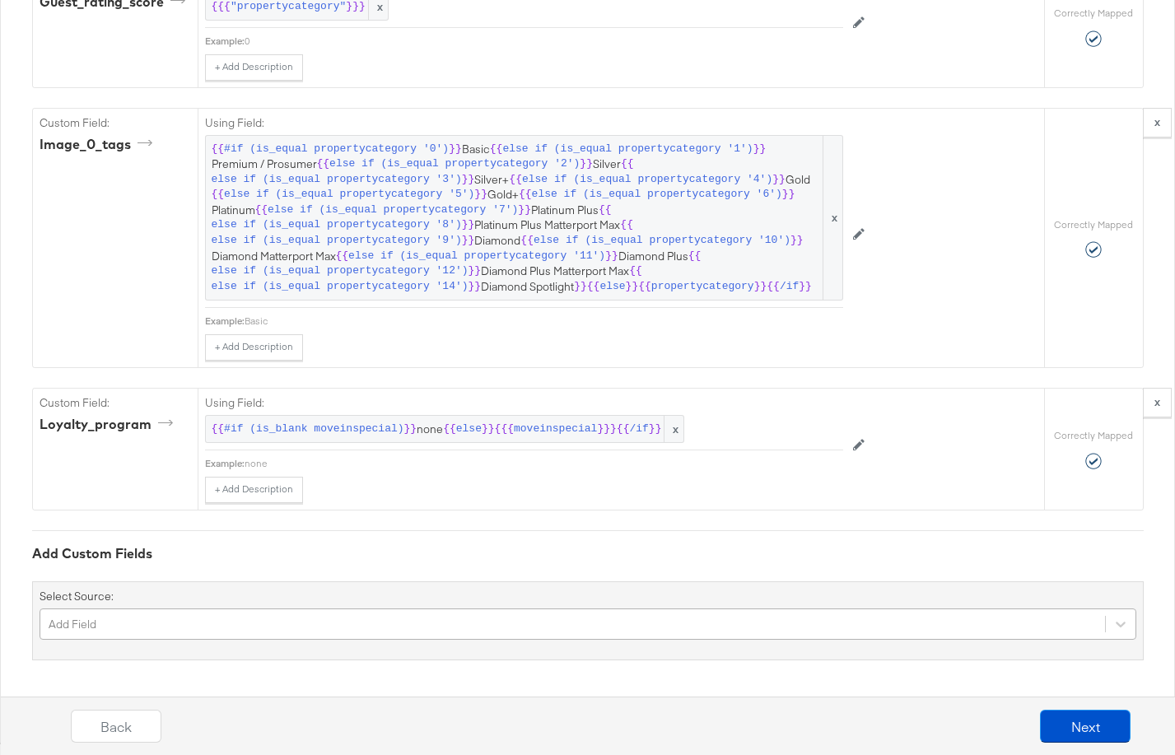
click at [150, 626] on div "Add Field" at bounding box center [588, 624] width 1097 height 31
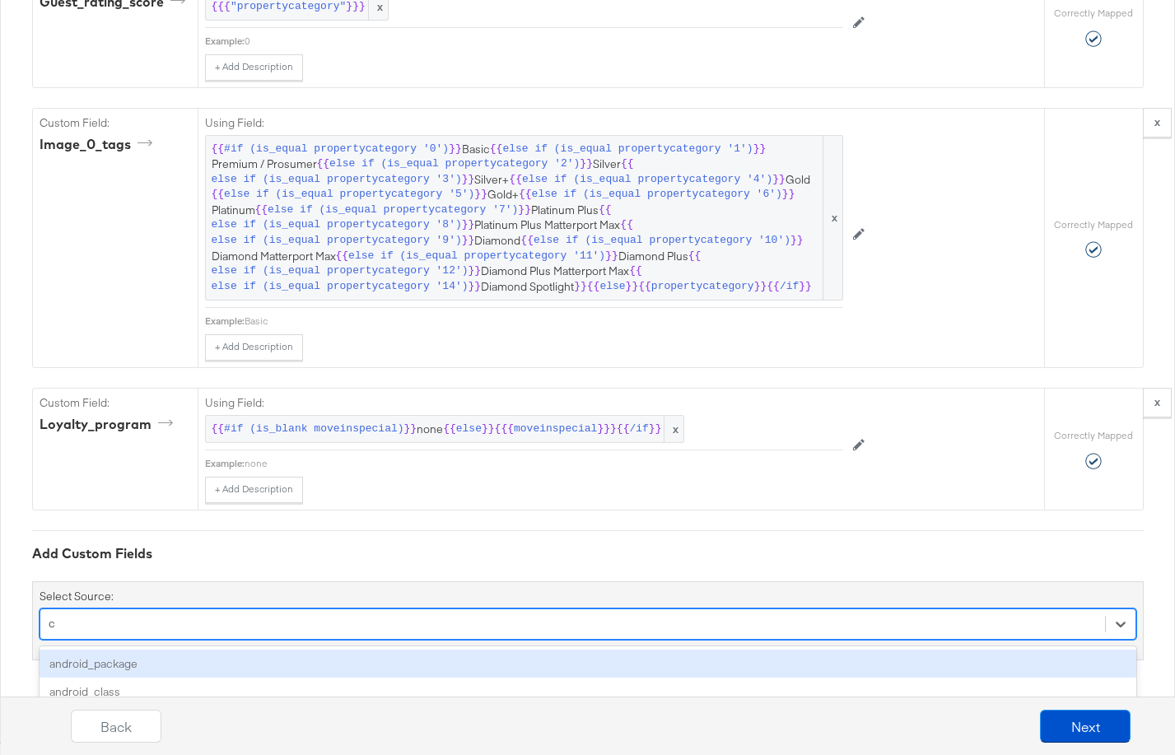
scroll to position [3024, 0]
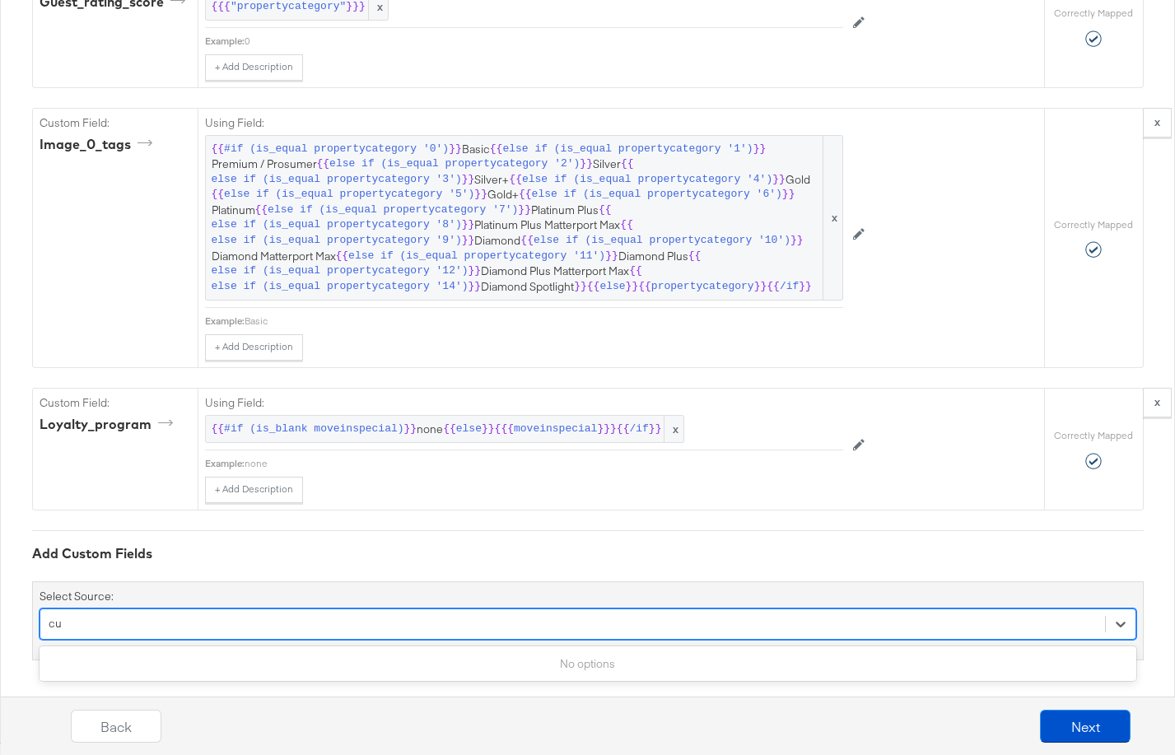
type input "c"
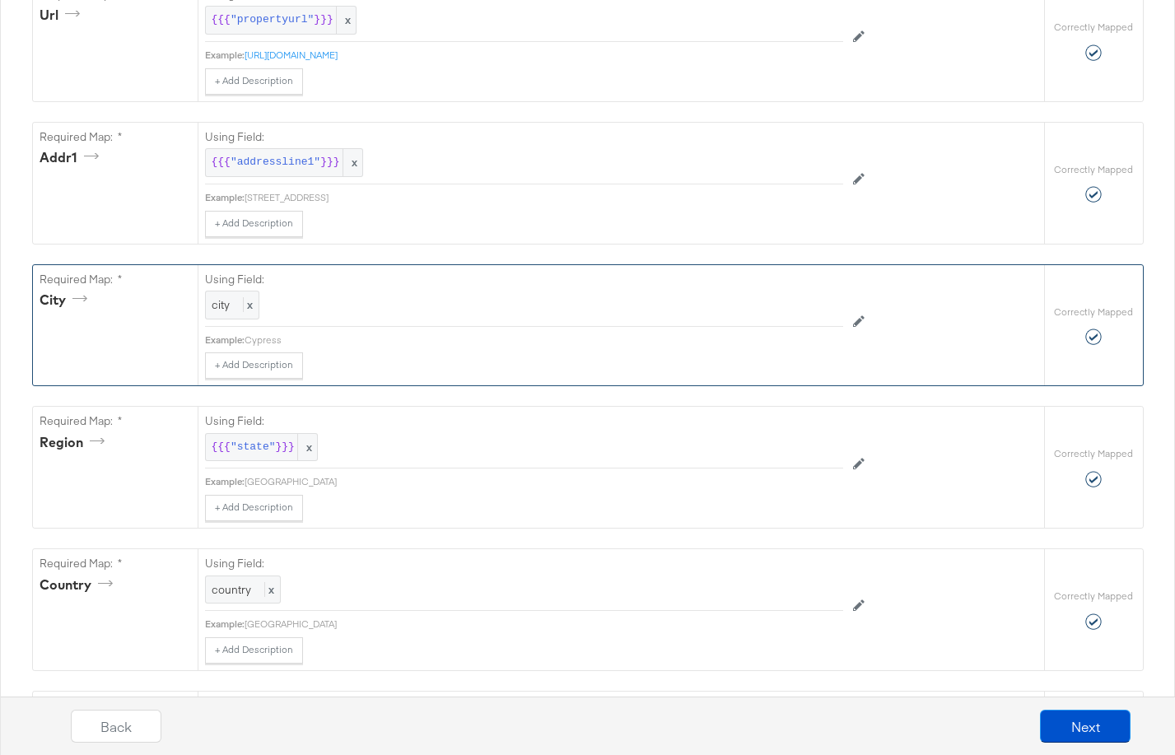
scroll to position [0, 0]
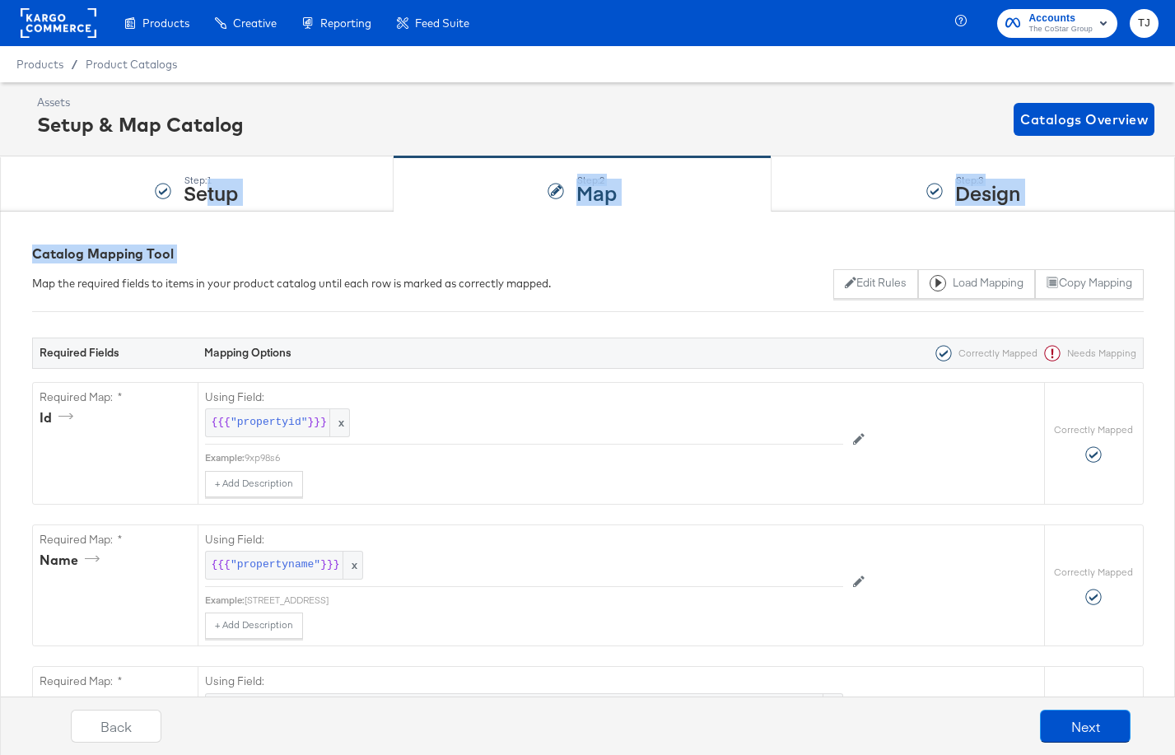
drag, startPoint x: 203, startPoint y: 190, endPoint x: 203, endPoint y: 274, distance: 84.0
click at [247, 191] on div "Step: 1 Setup" at bounding box center [197, 184] width 394 height 54
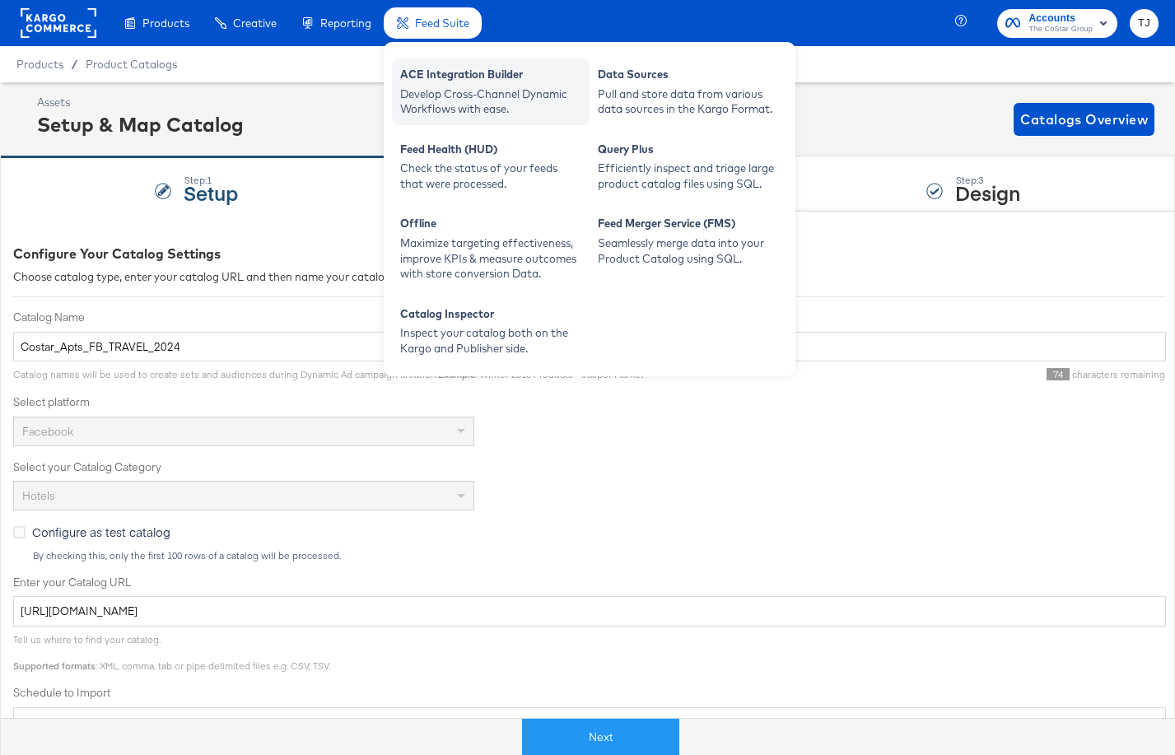
click at [454, 108] on div "Develop Cross-Channel Dynamic Workflows with ease." at bounding box center [490, 101] width 181 height 30
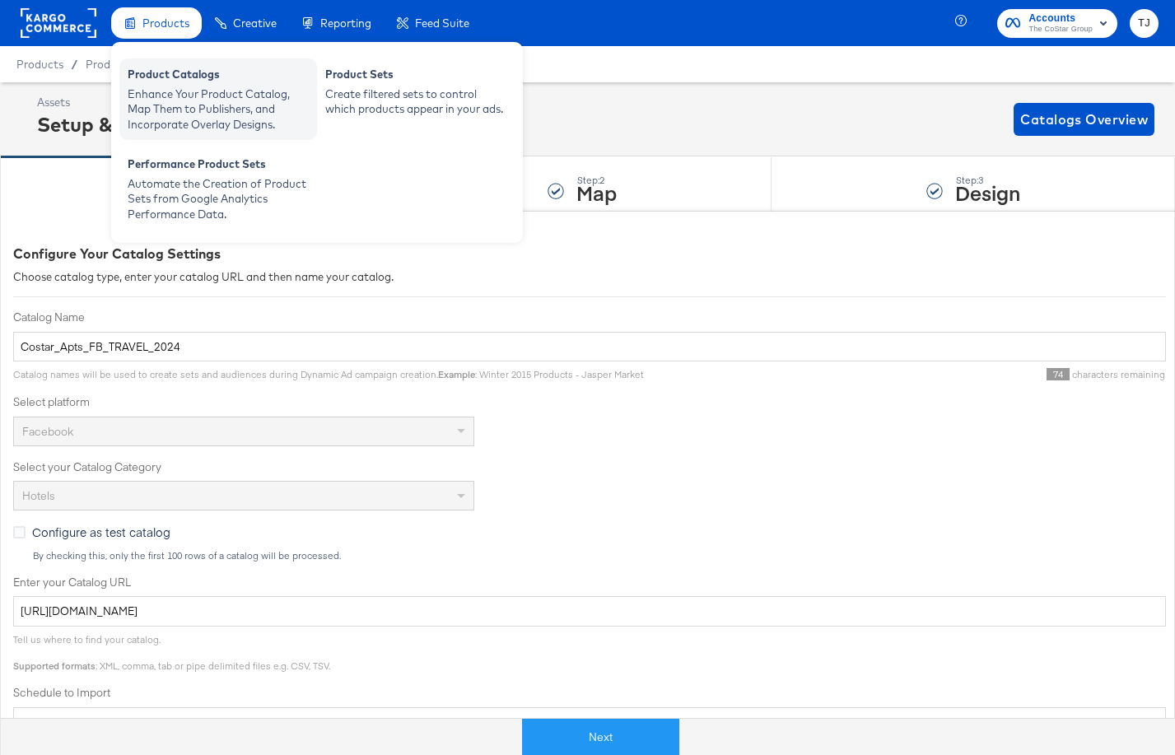
drag, startPoint x: 158, startPoint y: 26, endPoint x: 154, endPoint y: 68, distance: 43.0
click at [157, 26] on span "Products" at bounding box center [165, 22] width 47 height 13
click at [157, 83] on div "Product Catalogs" at bounding box center [218, 77] width 181 height 20
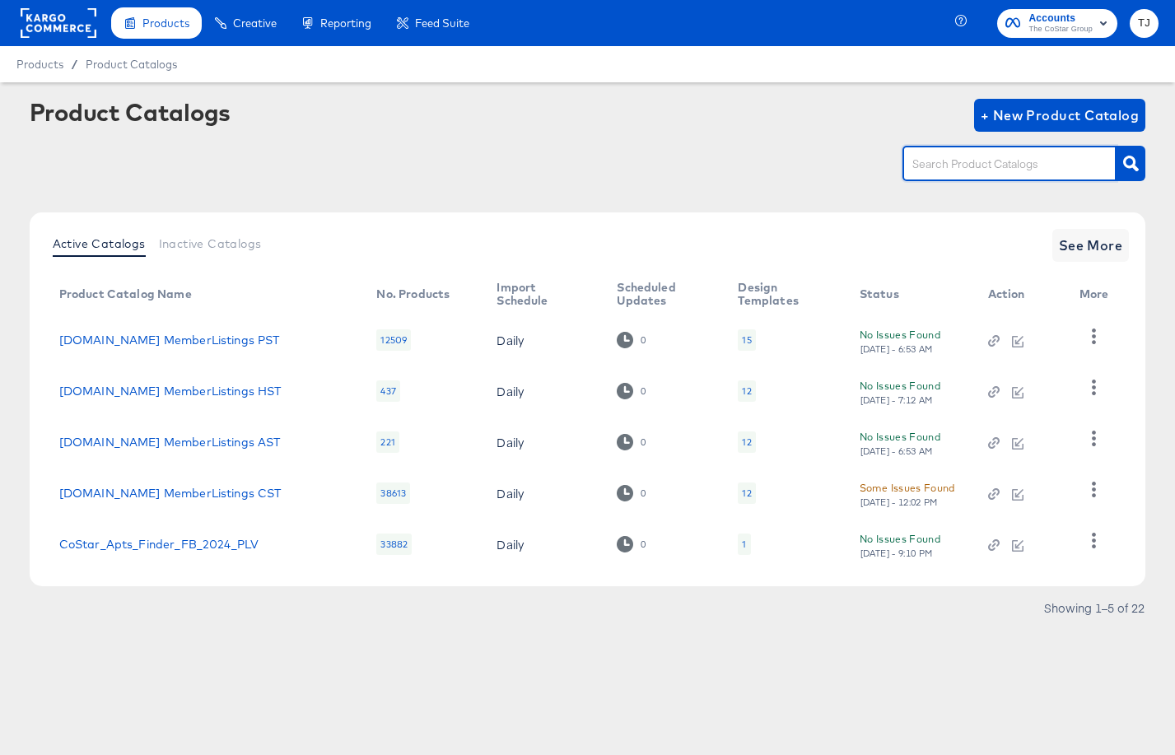
click at [986, 169] on input "text" at bounding box center [996, 164] width 175 height 19
type input "2019"
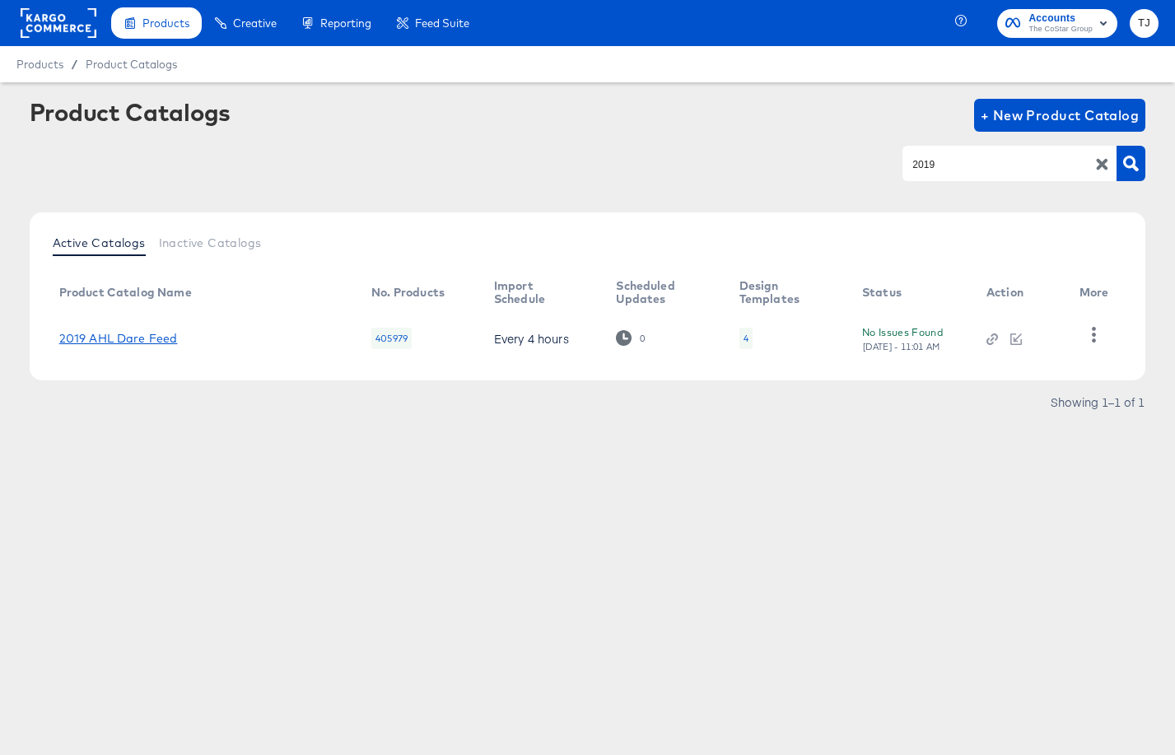
click at [146, 338] on link "2019 AHL Dare Feed" at bounding box center [118, 338] width 119 height 13
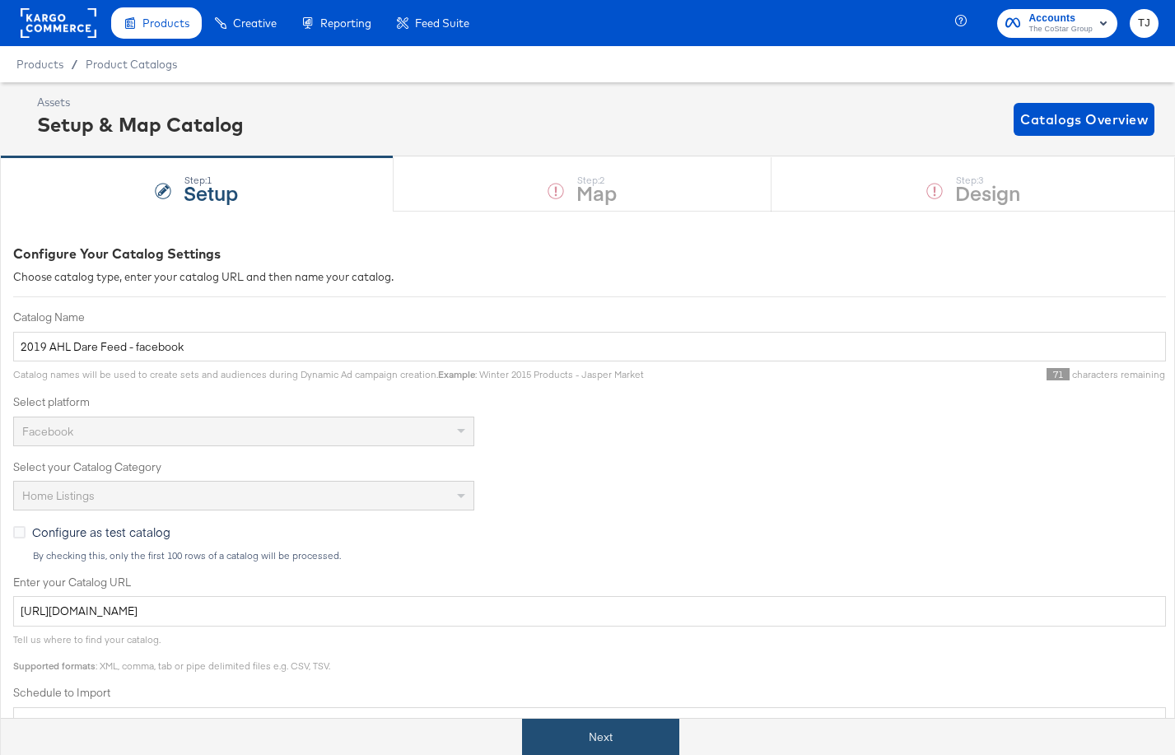
click at [620, 740] on button "Next" at bounding box center [600, 737] width 157 height 37
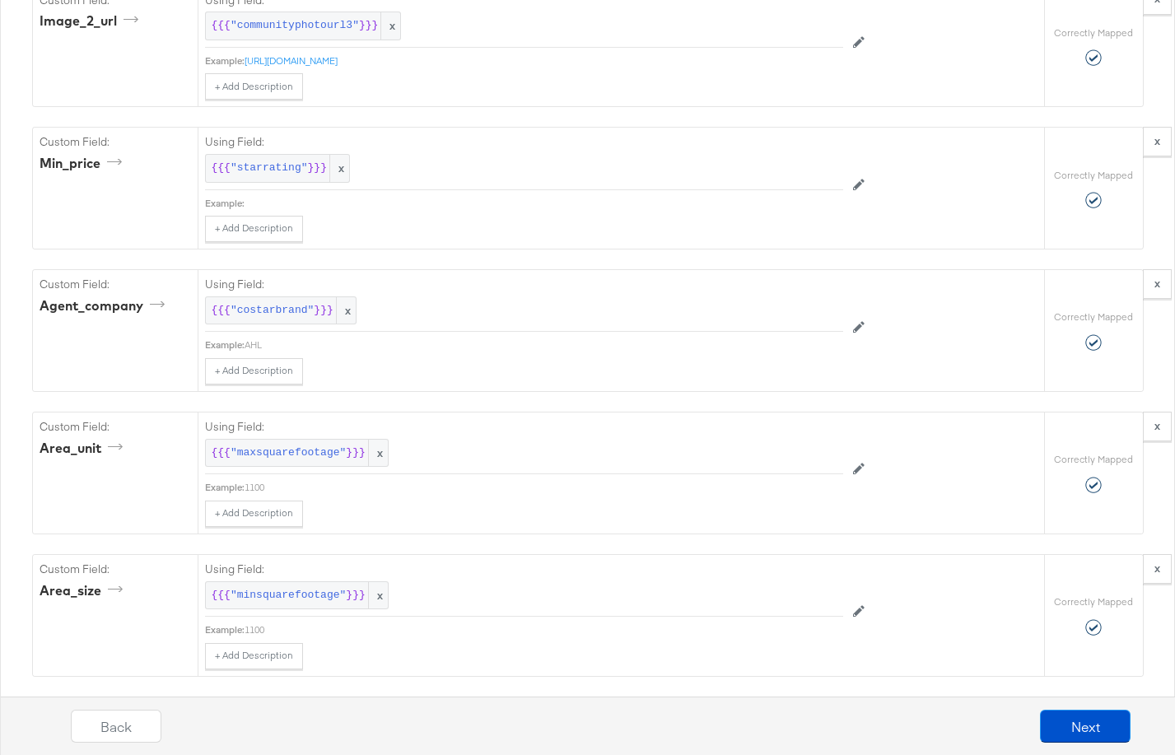
scroll to position [3611, 0]
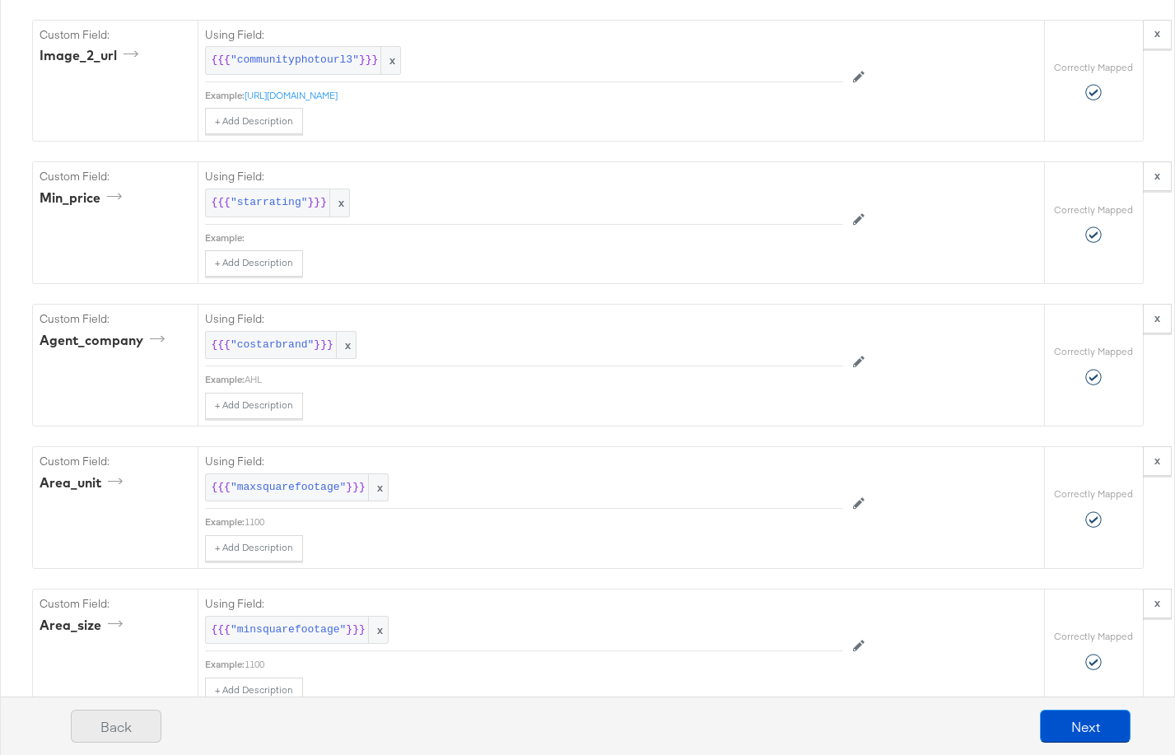
click at [111, 734] on button "Back" at bounding box center [116, 726] width 91 height 33
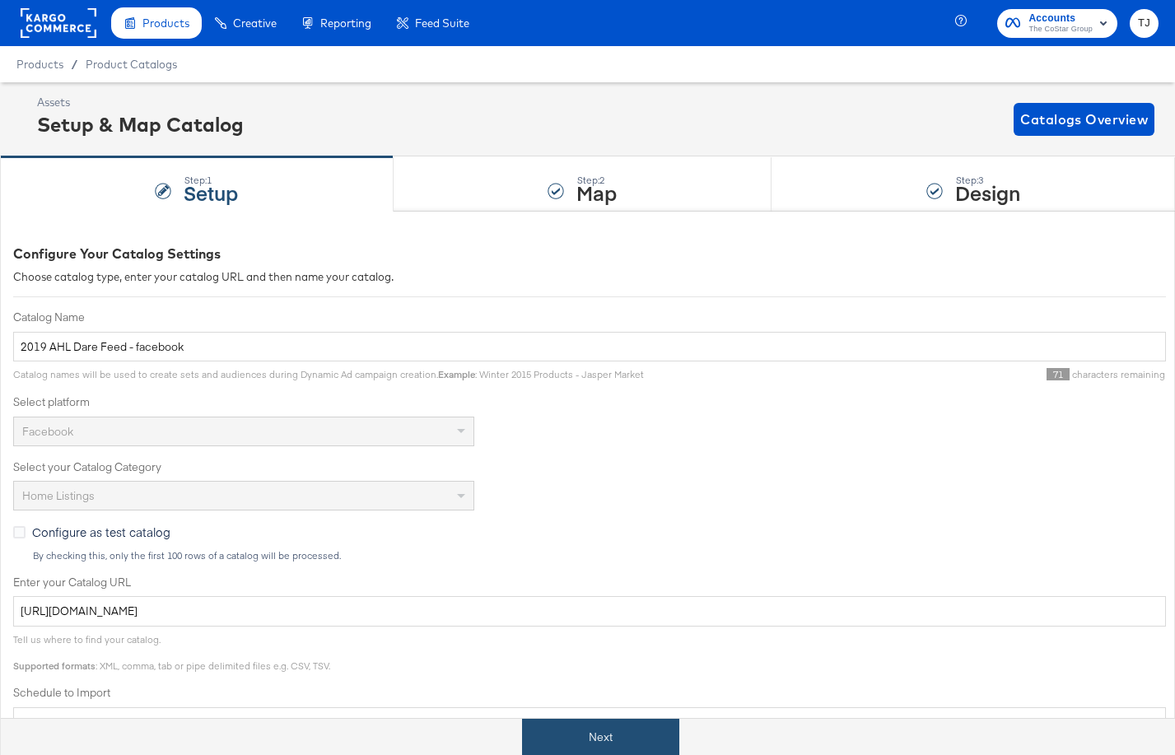
click at [600, 739] on button "Next" at bounding box center [600, 737] width 157 height 37
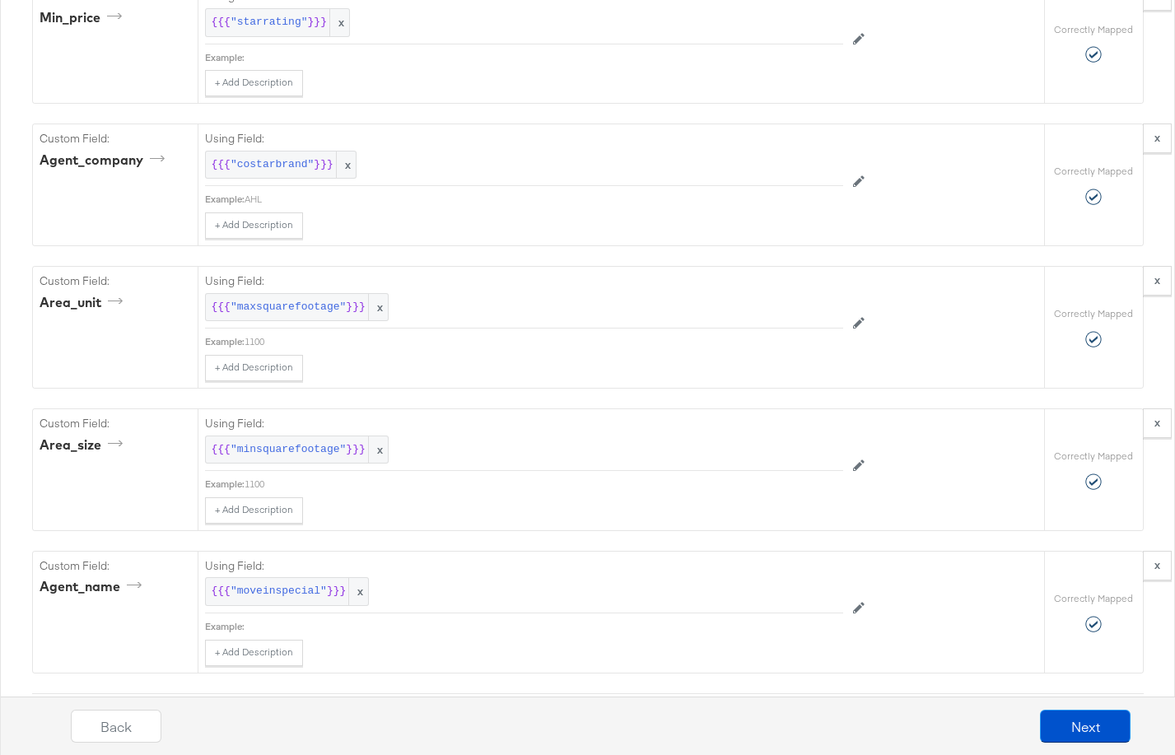
scroll to position [3955, 0]
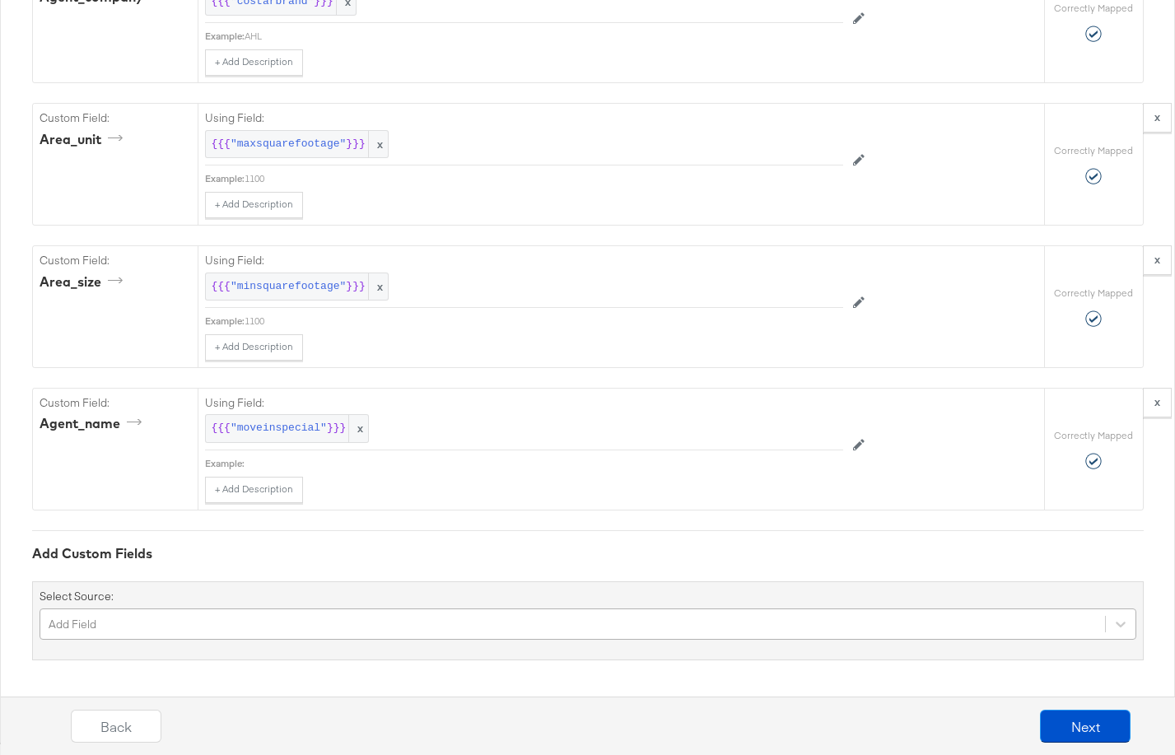
click at [274, 625] on div "Add Field" at bounding box center [588, 624] width 1097 height 31
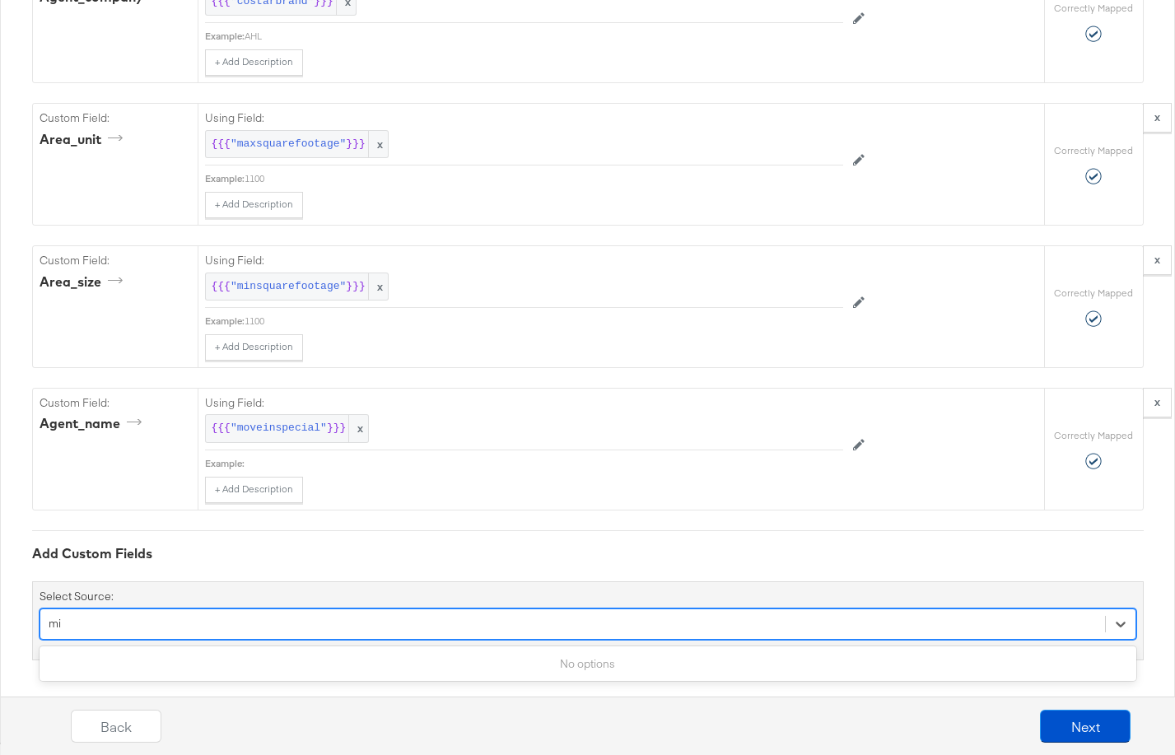
type input "m"
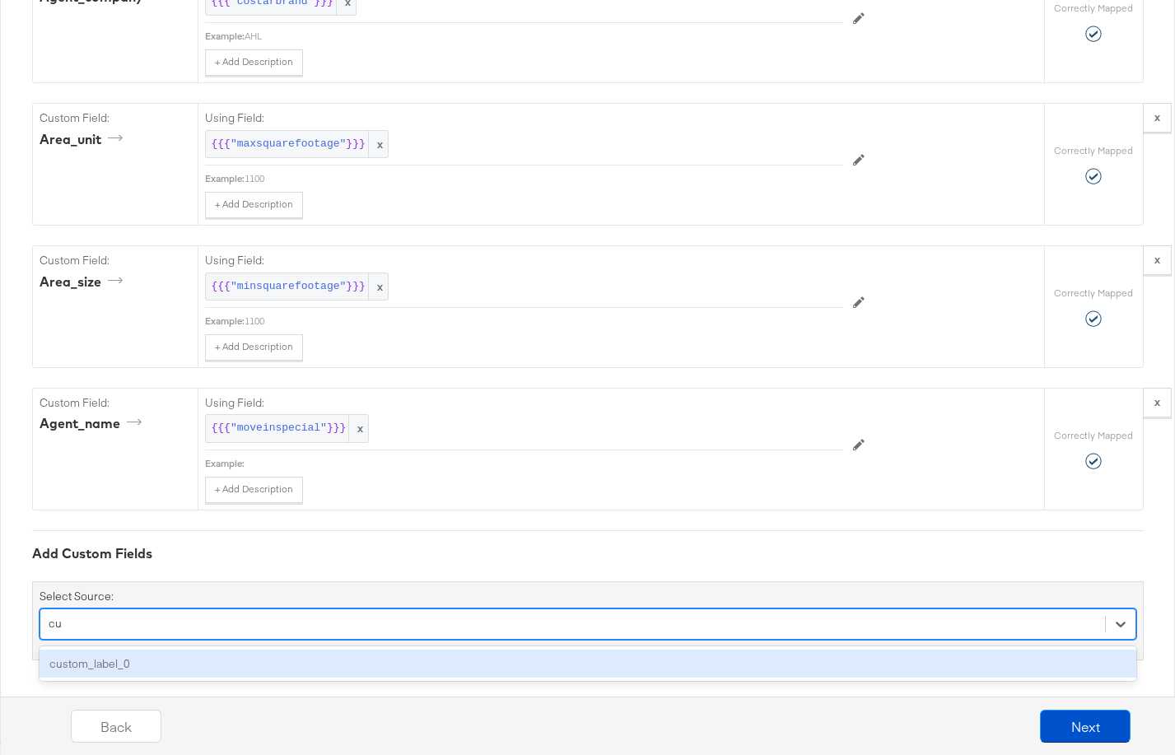
type input "cus"
click at [266, 661] on div "custom_label_0" at bounding box center [588, 664] width 1097 height 29
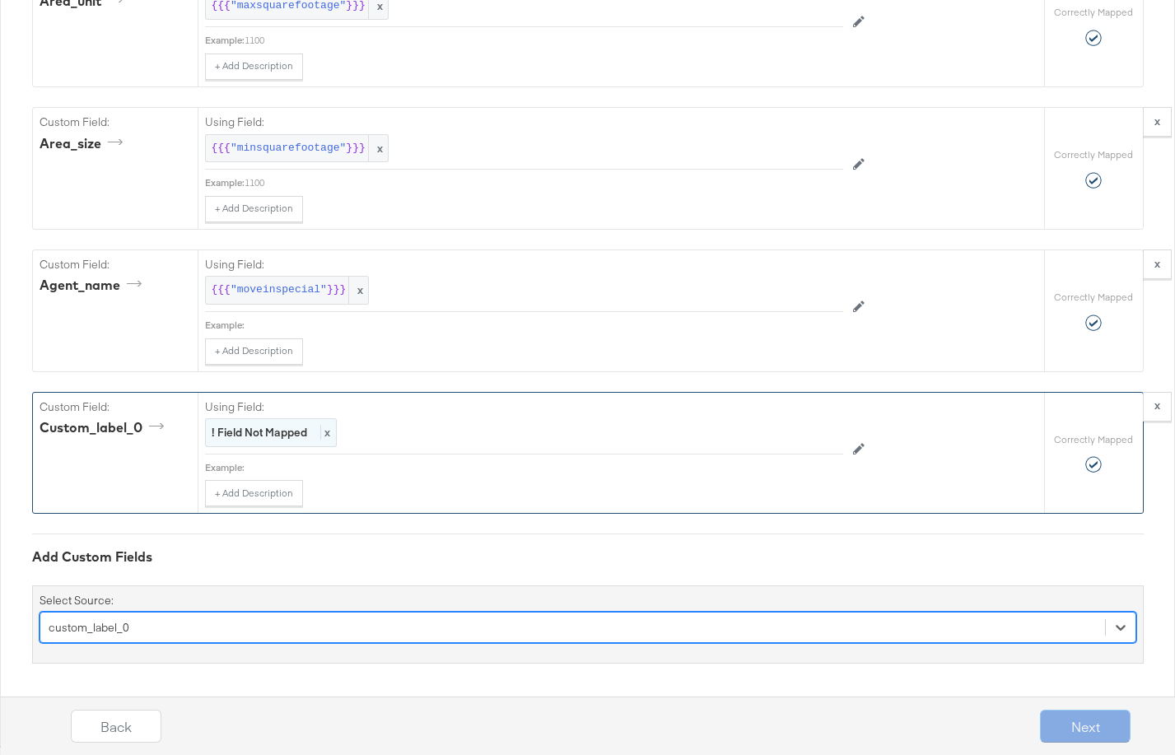
click at [329, 429] on span "x" at bounding box center [325, 432] width 10 height 15
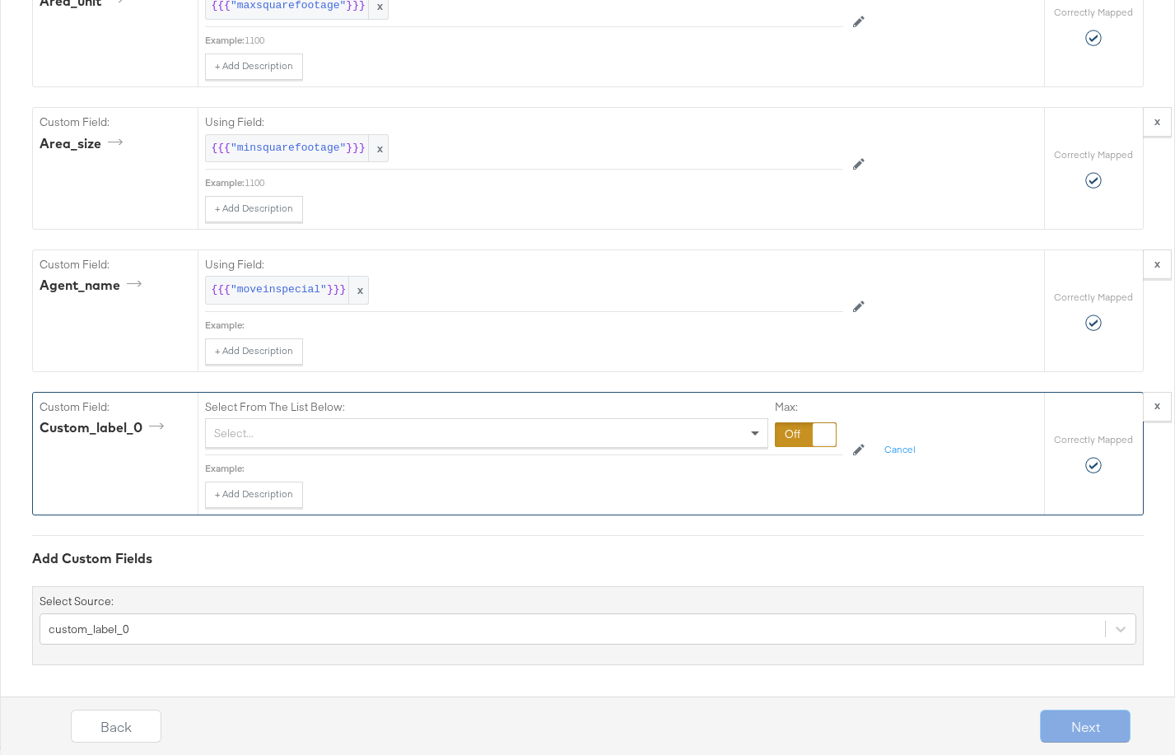
click at [752, 435] on span at bounding box center [755, 435] width 8 height 6
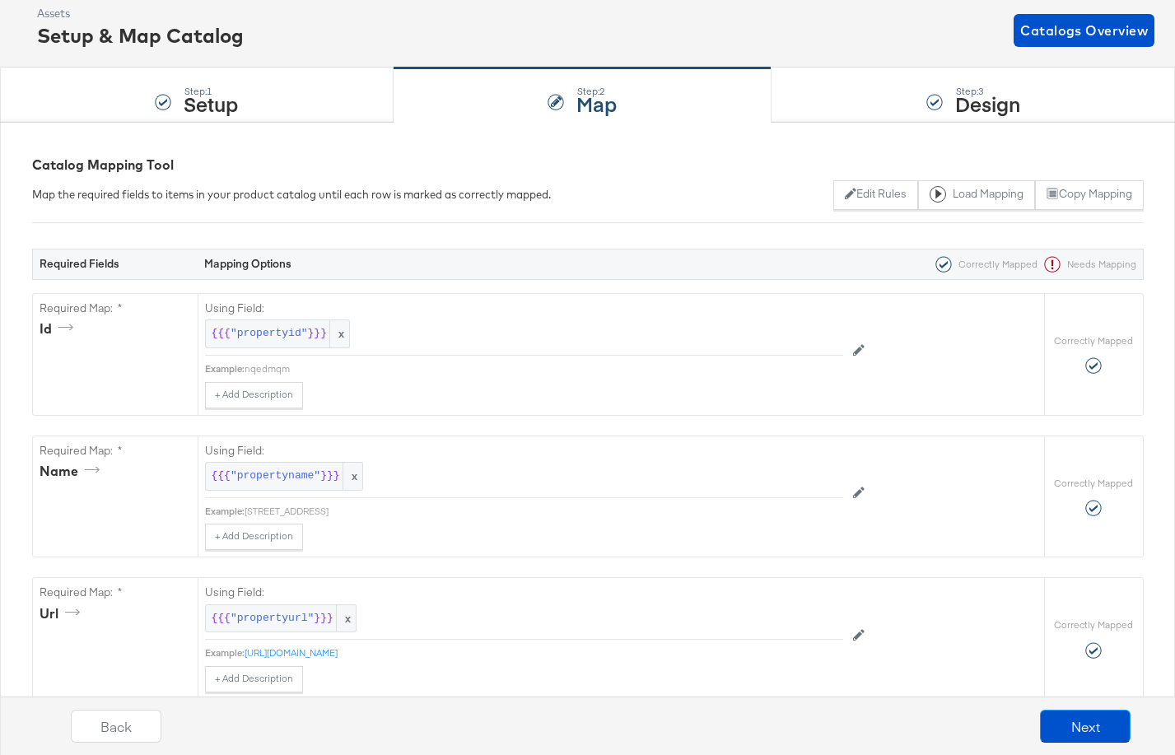
scroll to position [0, 0]
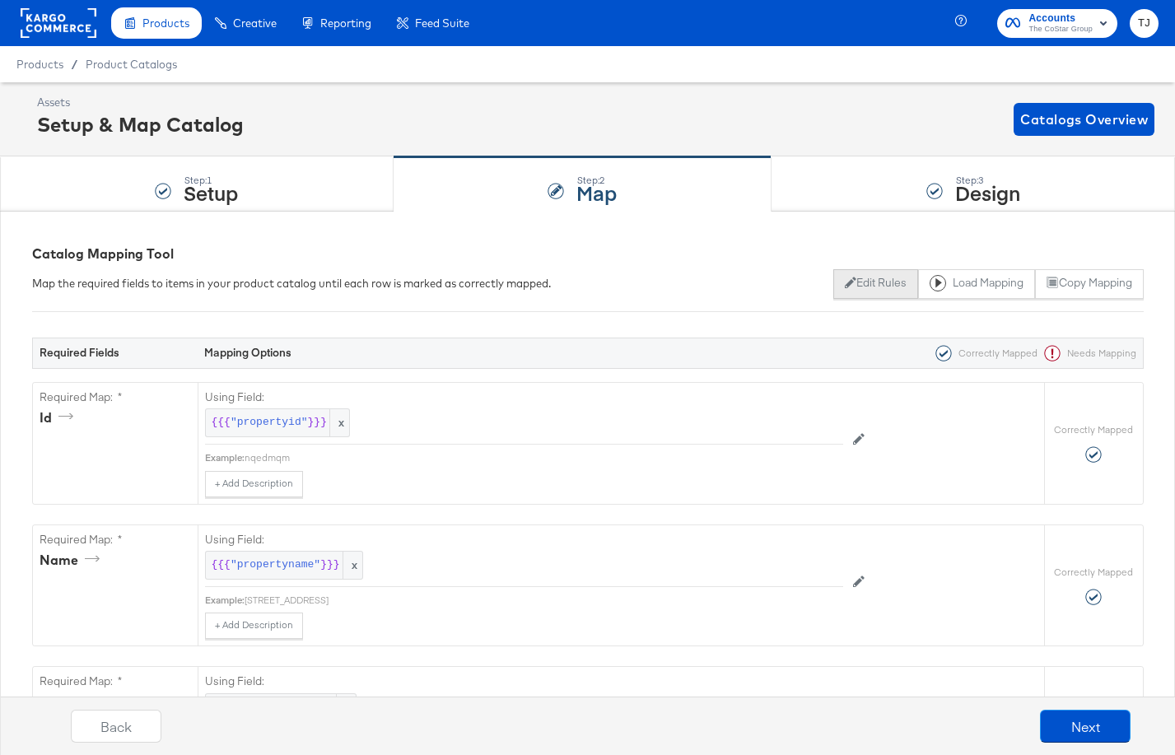
click at [858, 279] on button "Edit Rules" at bounding box center [875, 284] width 85 height 30
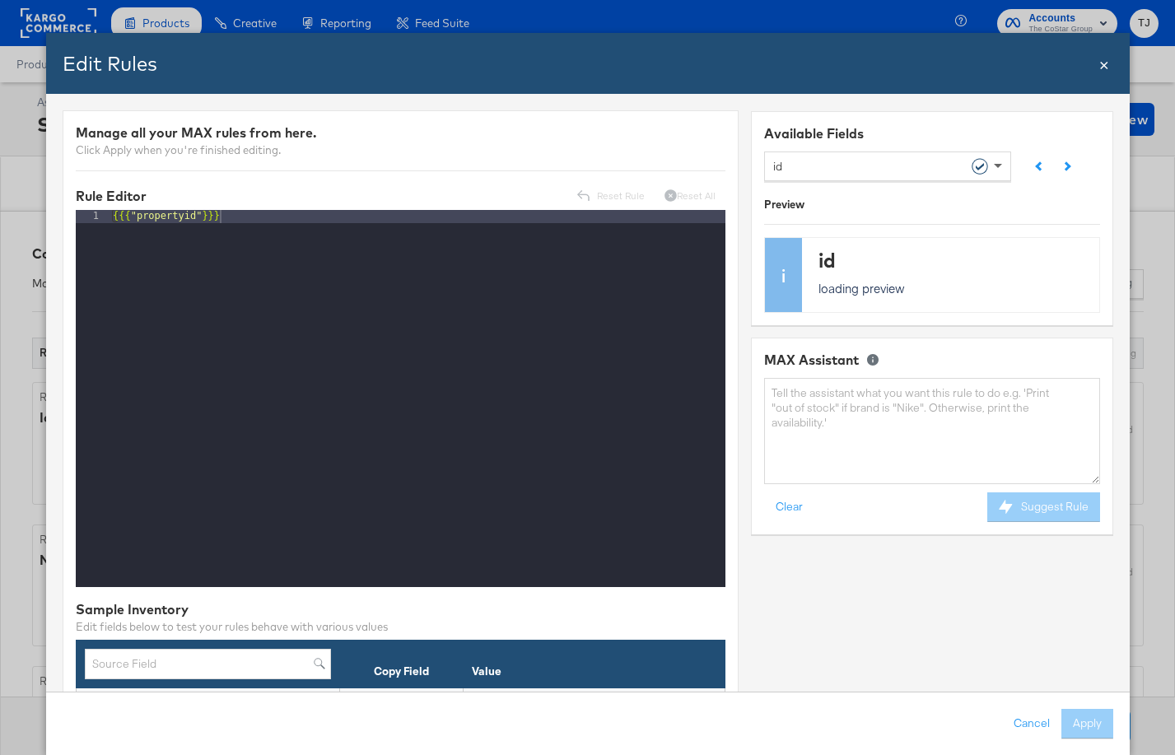
click at [992, 165] on span at bounding box center [999, 166] width 21 height 28
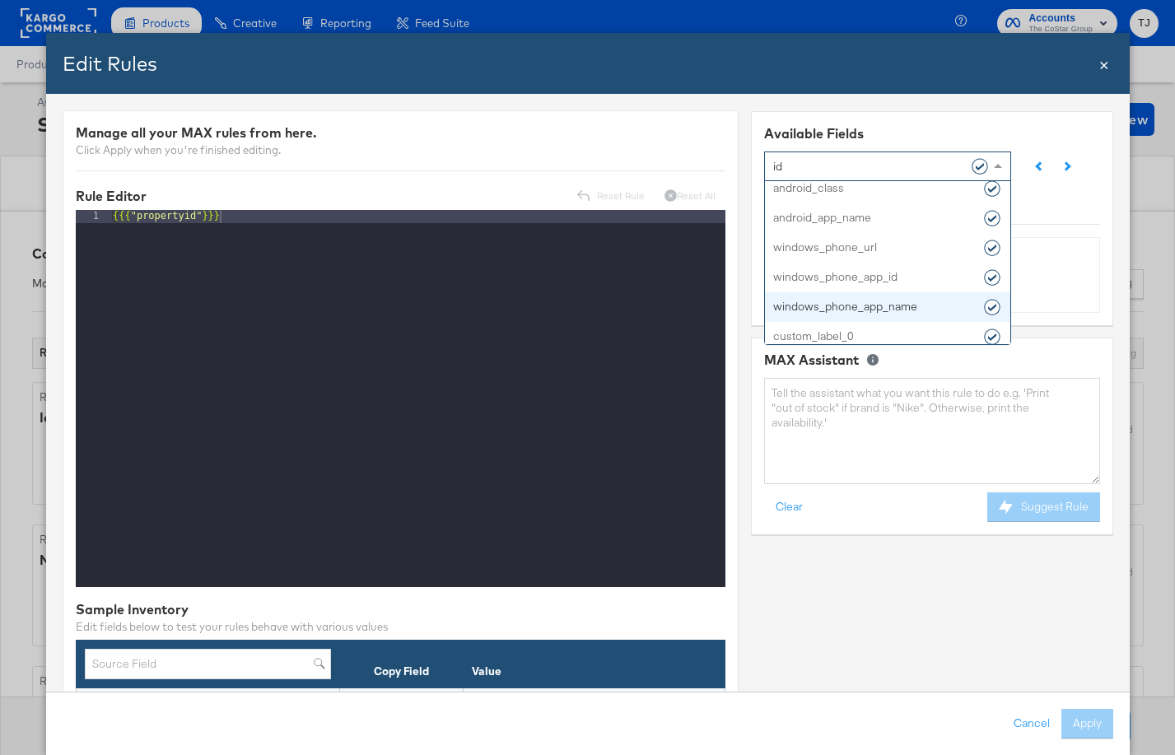
scroll to position [2624, 0]
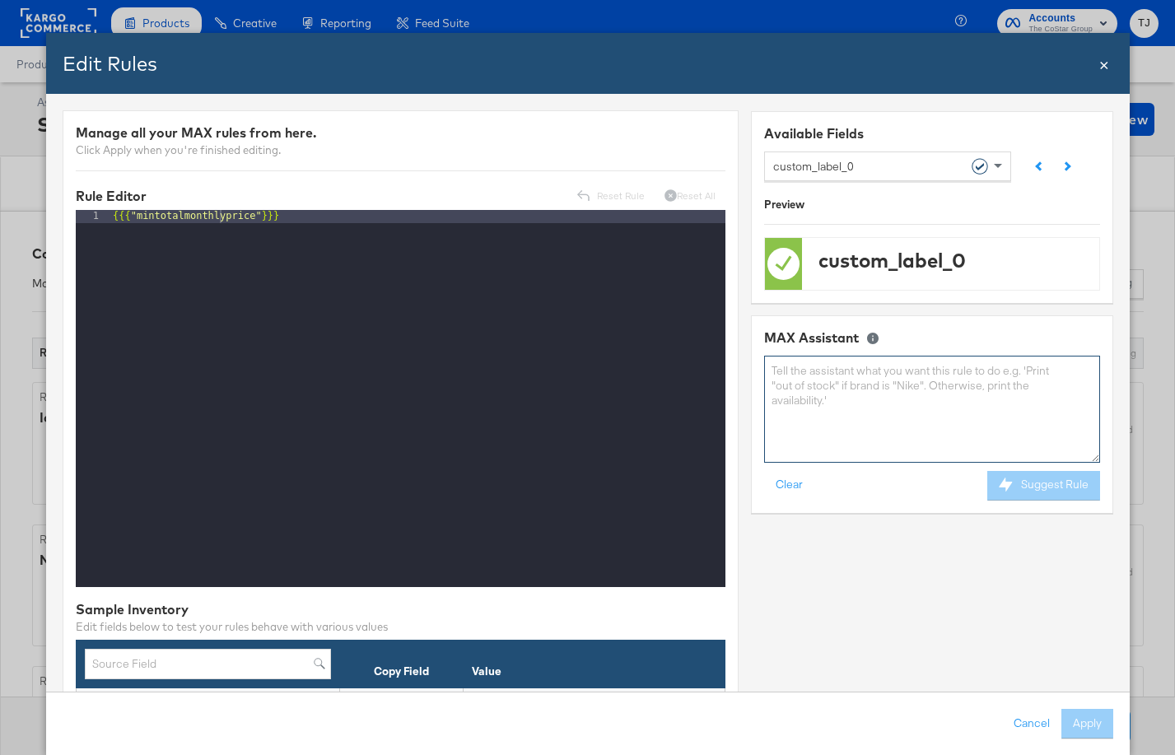
drag, startPoint x: 822, startPoint y: 391, endPoint x: 808, endPoint y: 399, distance: 15.8
click at [822, 391] on textarea at bounding box center [931, 409] width 336 height 106
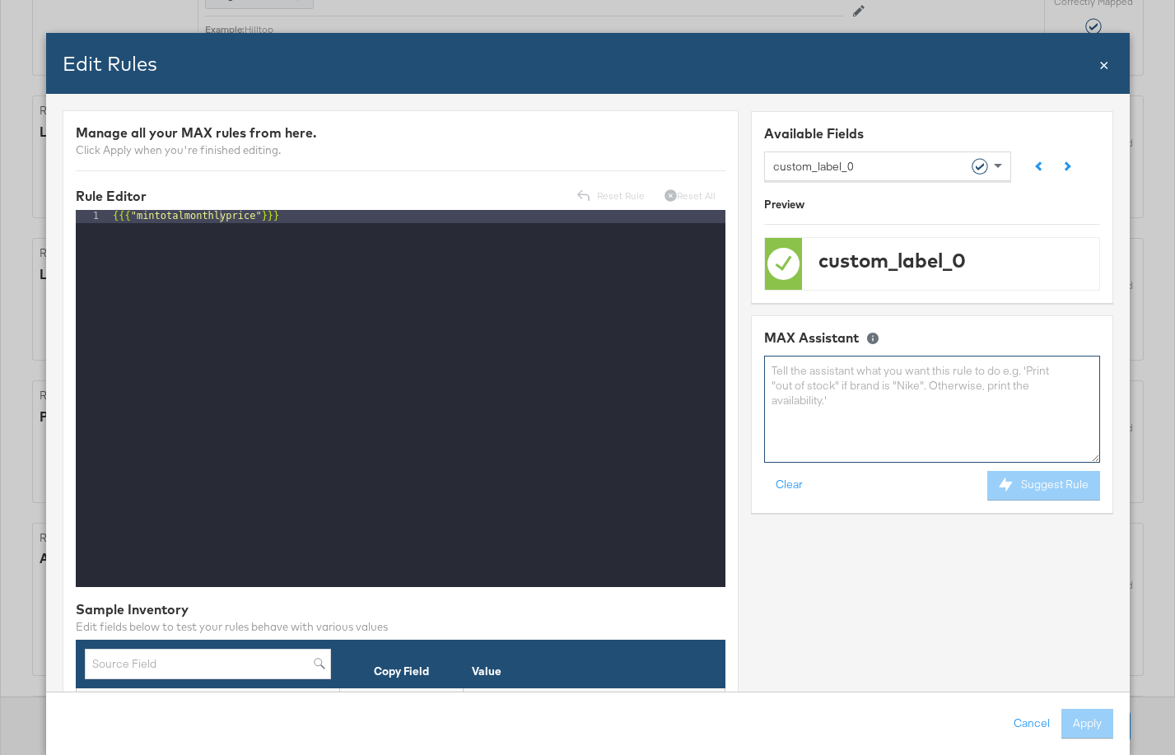
scroll to position [2282, 0]
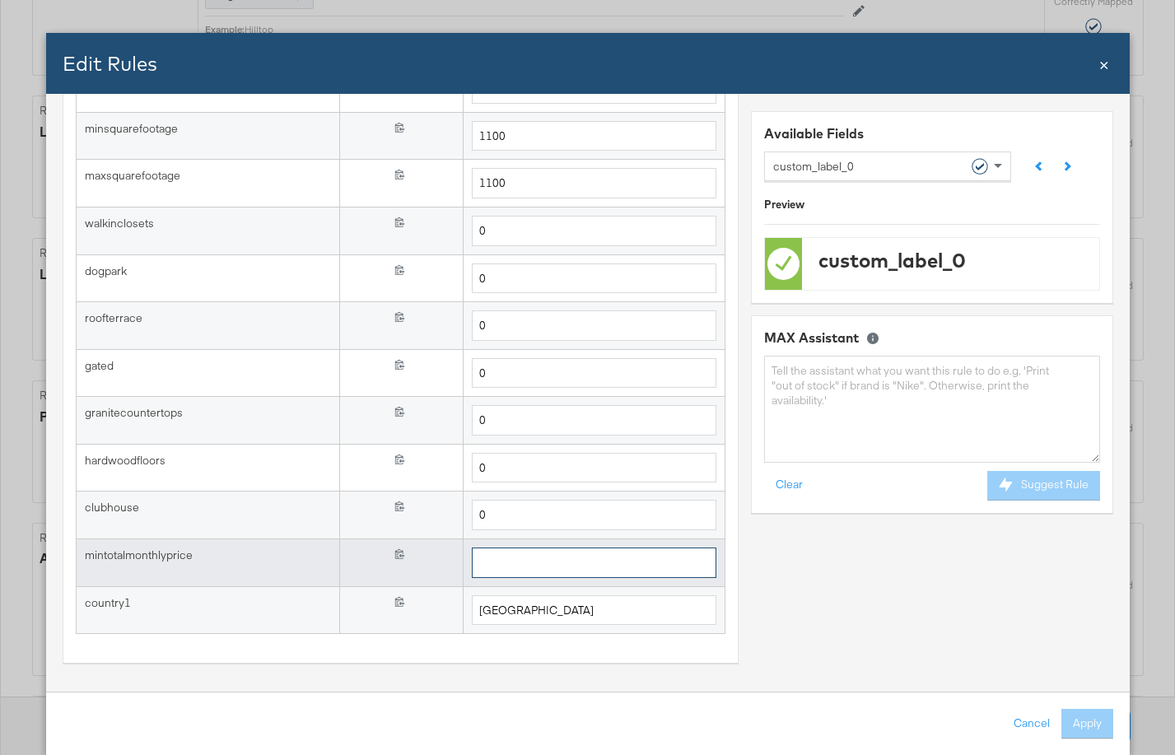
click at [496, 563] on input "text" at bounding box center [594, 563] width 245 height 30
click at [507, 567] on input "text" at bounding box center [594, 563] width 245 height 30
paste input "1101.00000000"
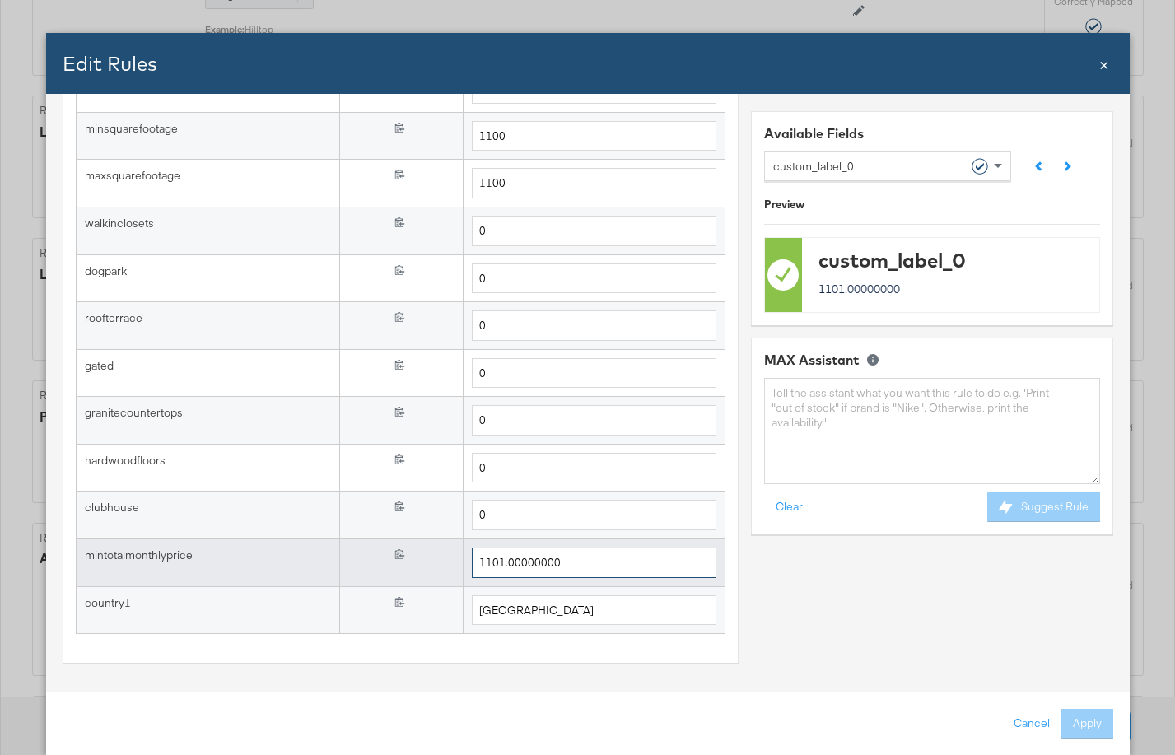
click at [501, 559] on input "1101.00000000" at bounding box center [594, 563] width 245 height 30
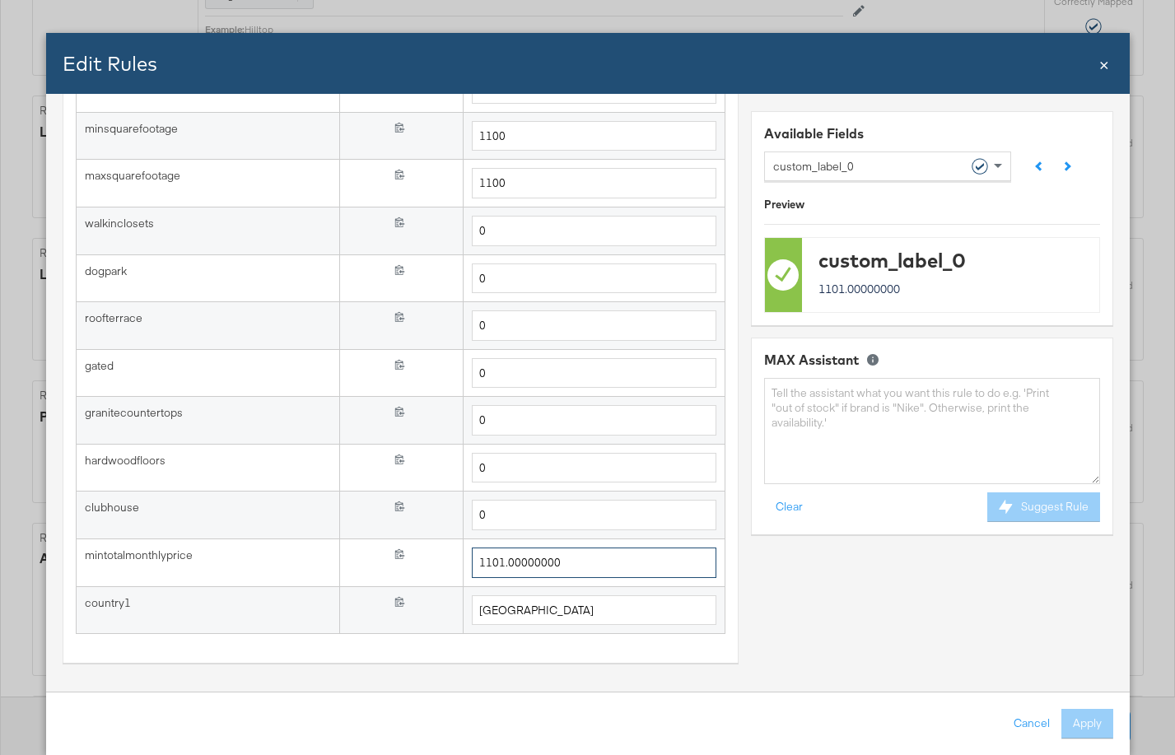
type input "1101.00000000"
click at [833, 402] on textarea at bounding box center [931, 431] width 336 height 106
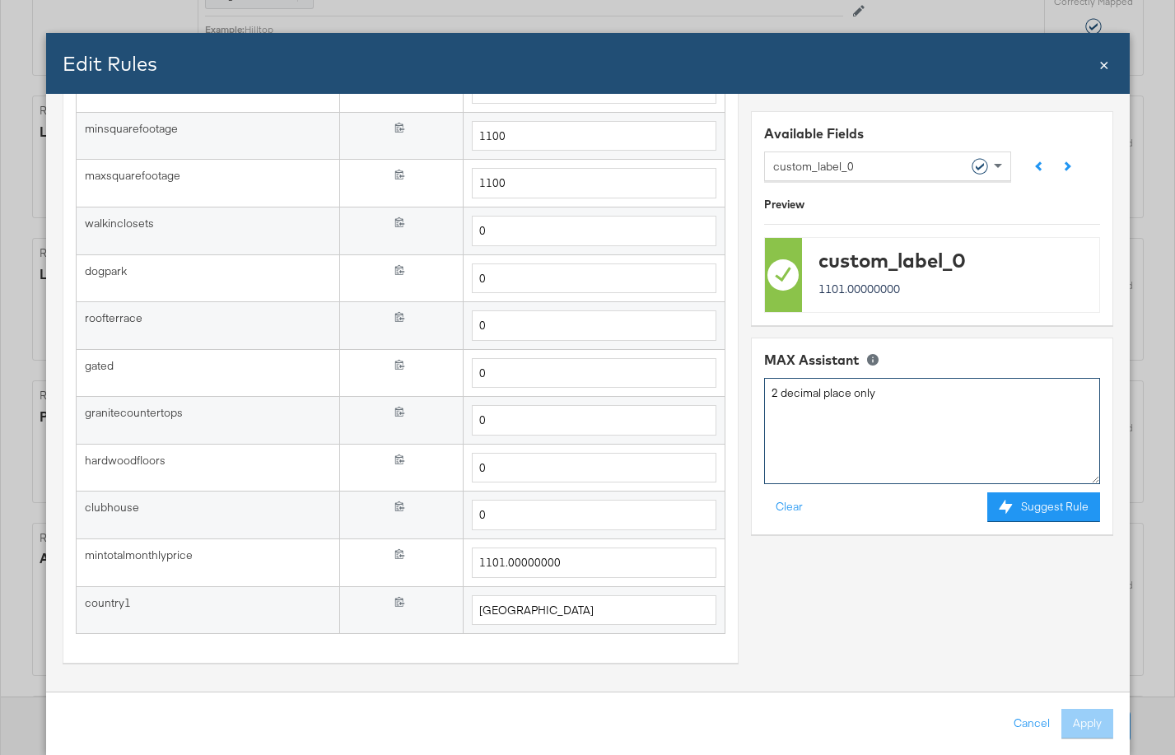
scroll to position [1429, 0]
type textarea "2 decimal place only"
click at [1043, 503] on button "Suggest Rule" at bounding box center [1043, 508] width 113 height 30
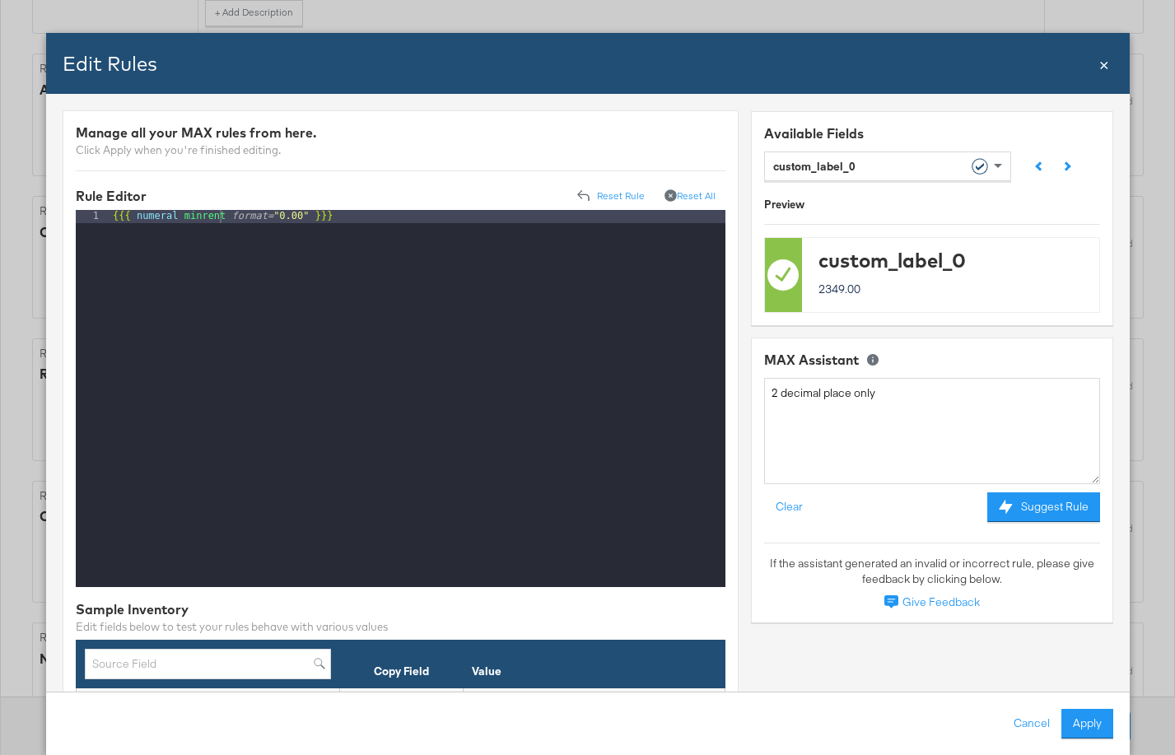
scroll to position [0, 0]
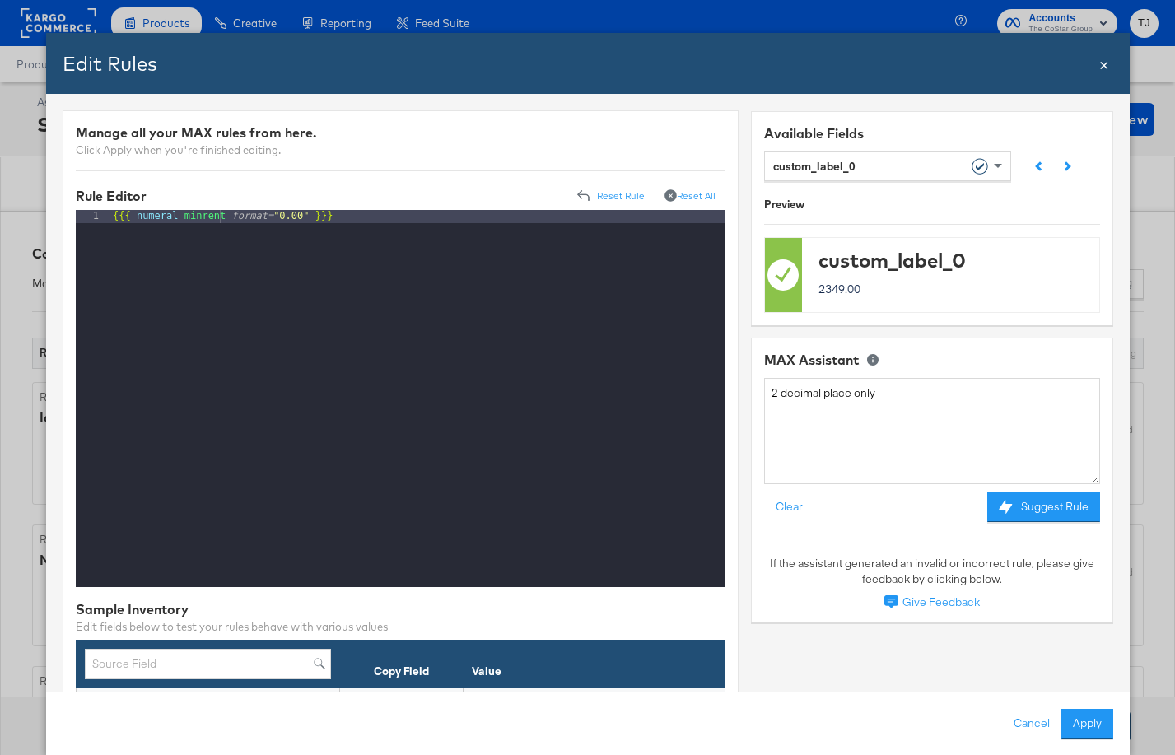
click at [1090, 723] on button "Apply" at bounding box center [1087, 724] width 52 height 30
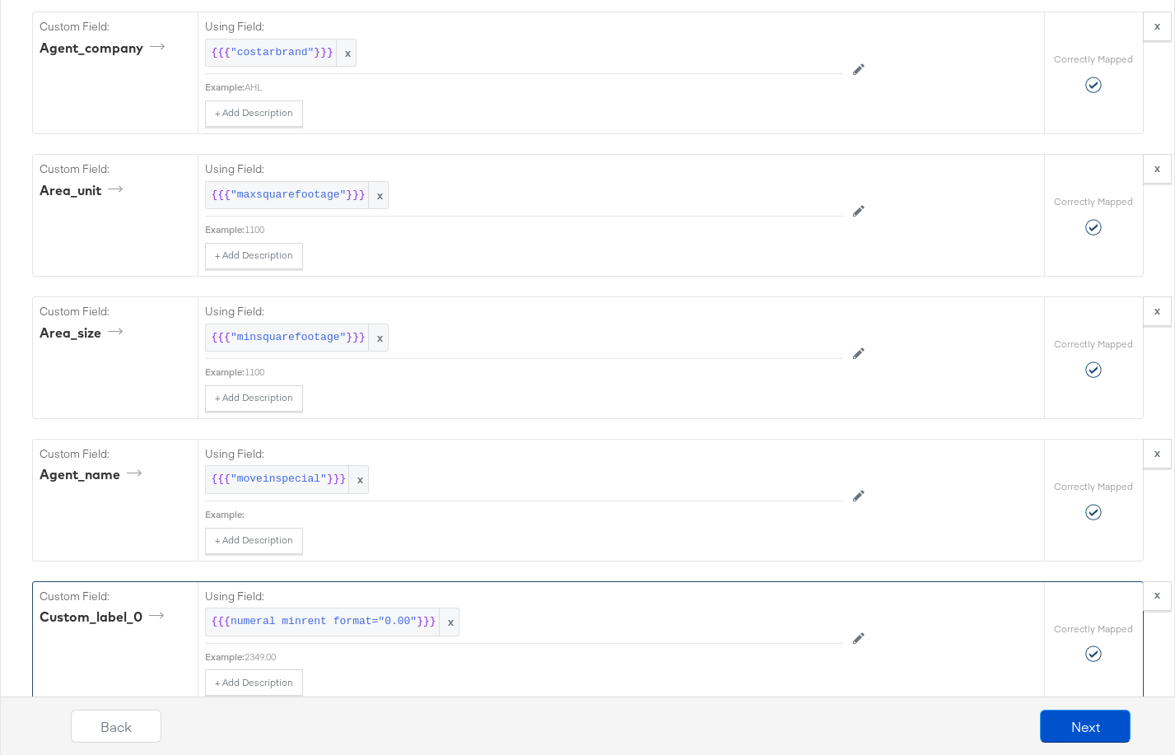
scroll to position [4097, 0]
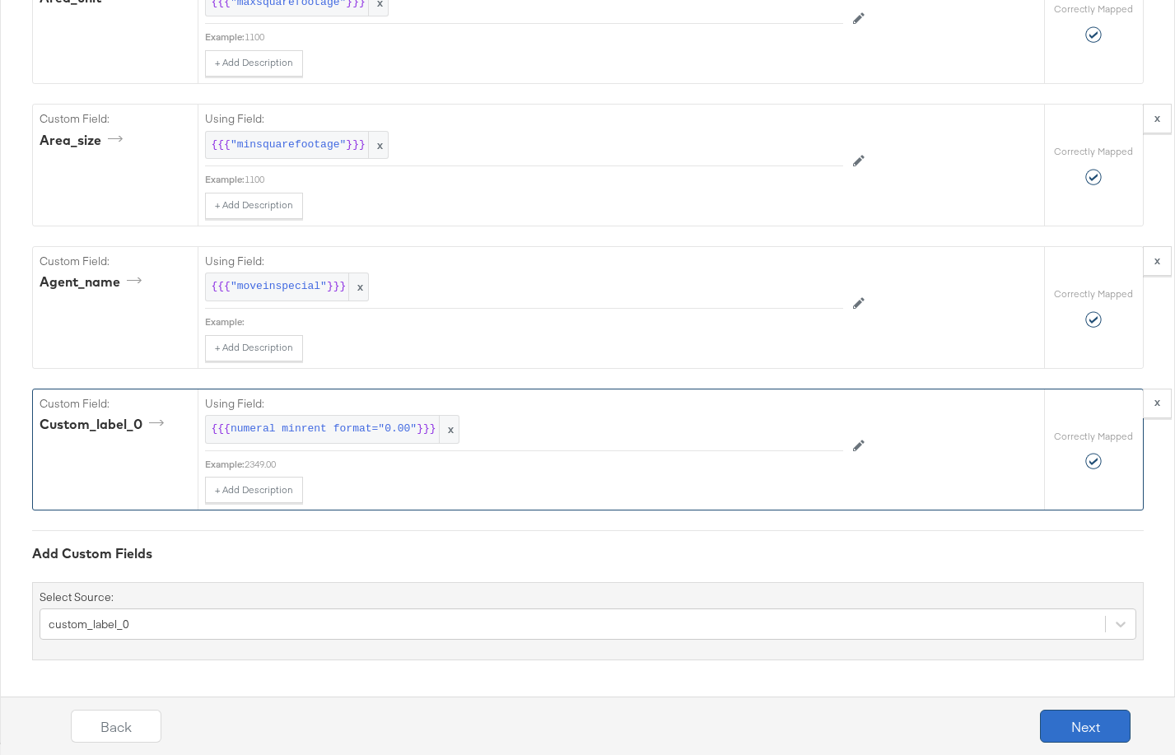
click at [1087, 727] on button "Next" at bounding box center [1085, 726] width 91 height 33
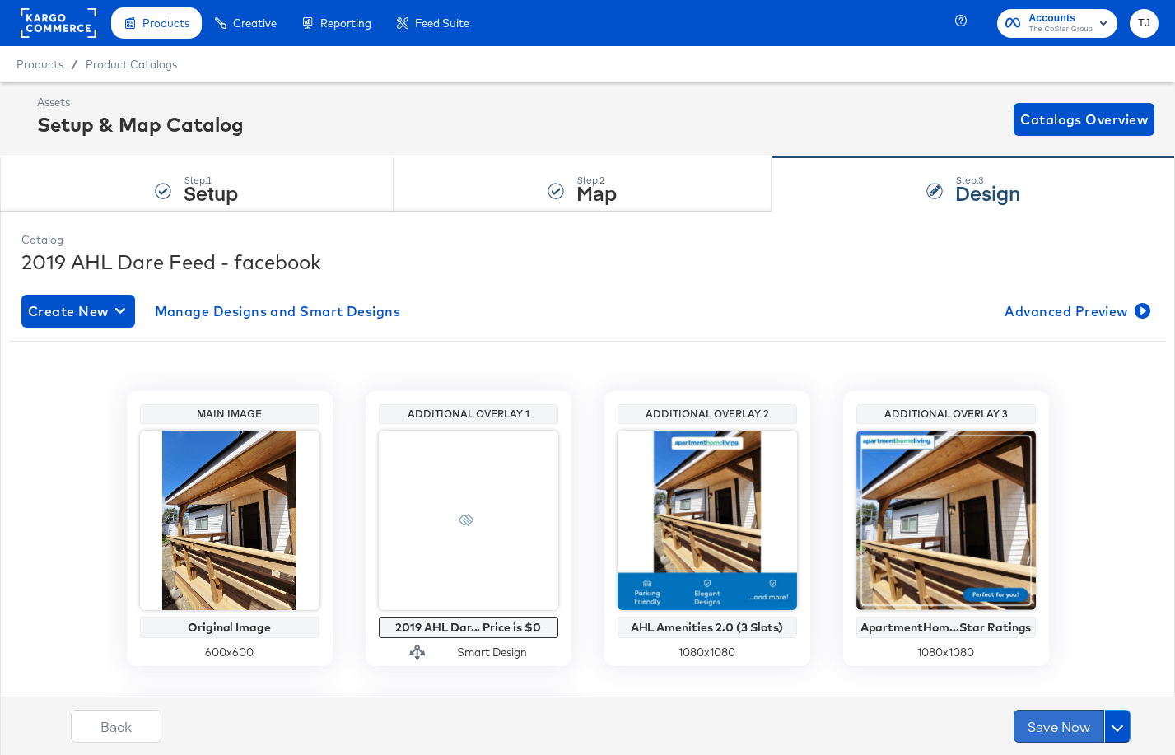
click at [1058, 724] on button "Save Now" at bounding box center [1059, 726] width 91 height 33
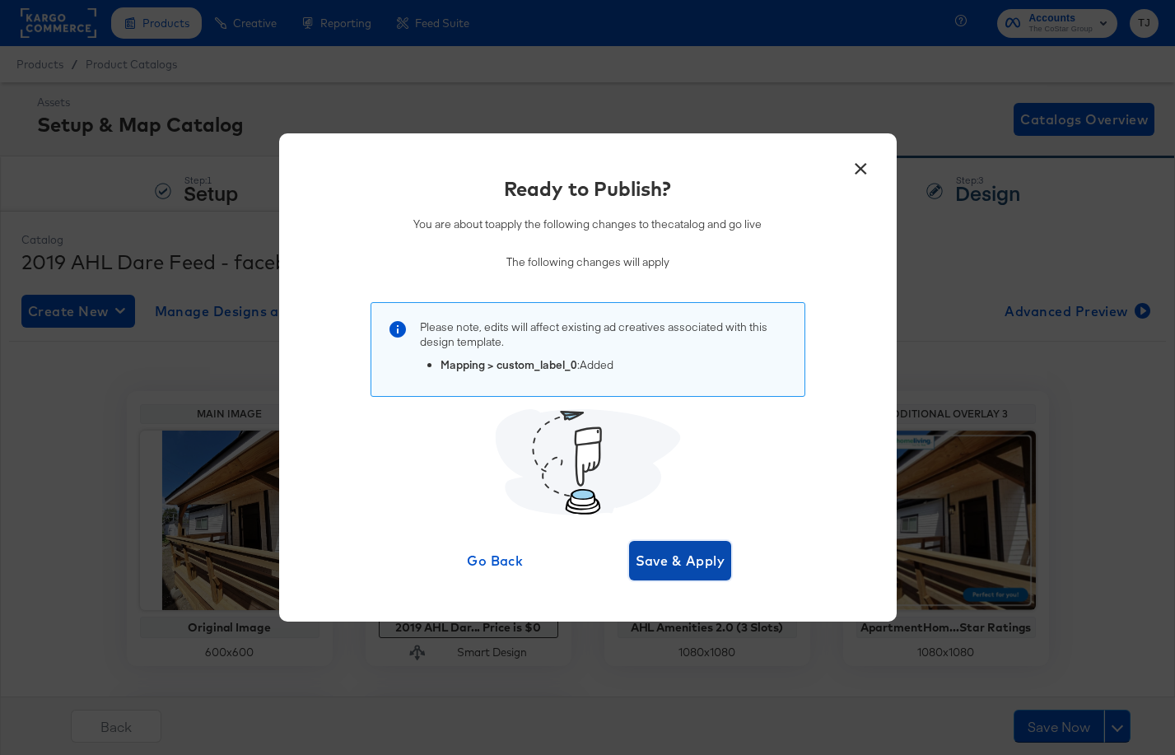
click at [693, 568] on span "Save & Apply" at bounding box center [681, 560] width 90 height 23
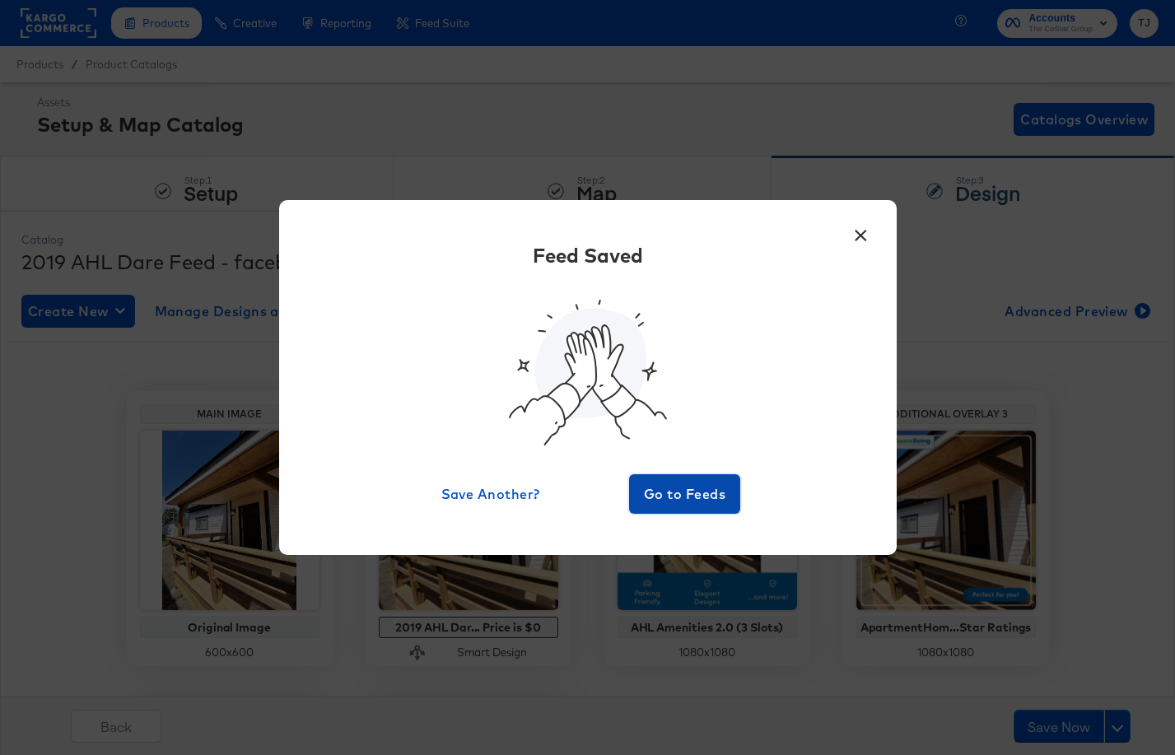
click at [661, 494] on span "Go to Feeds" at bounding box center [685, 494] width 99 height 23
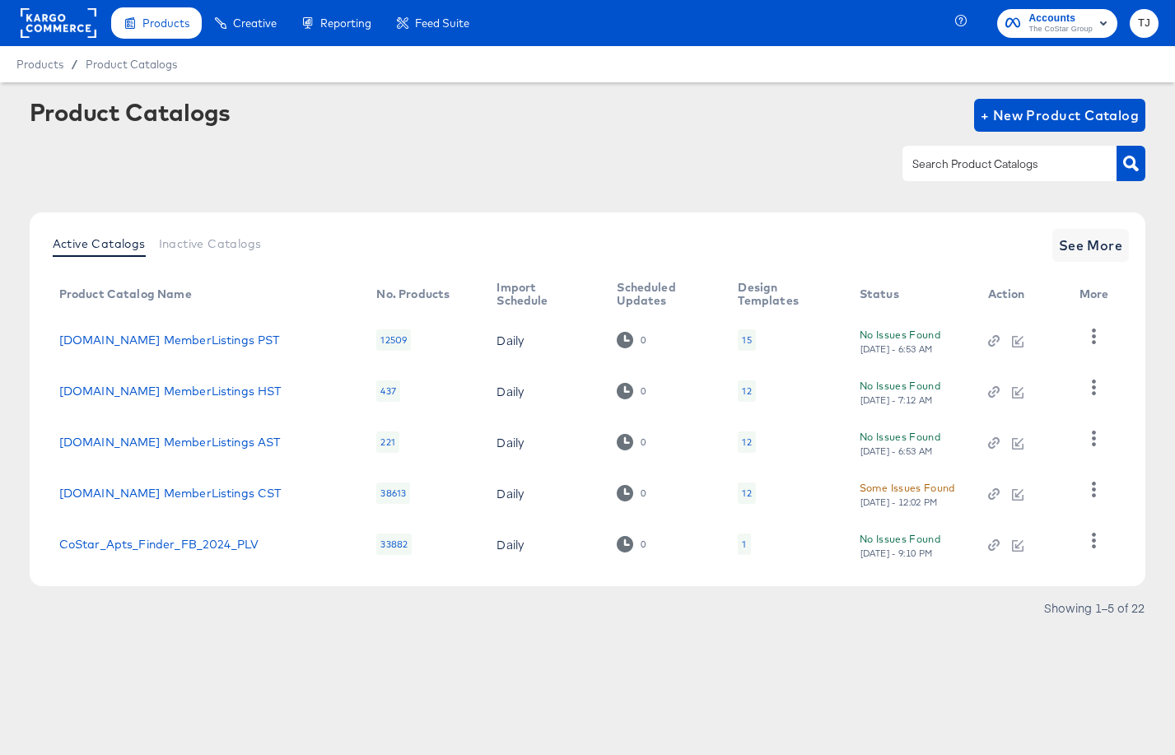
click at [997, 171] on input "text" at bounding box center [996, 164] width 175 height 19
type input "2019"
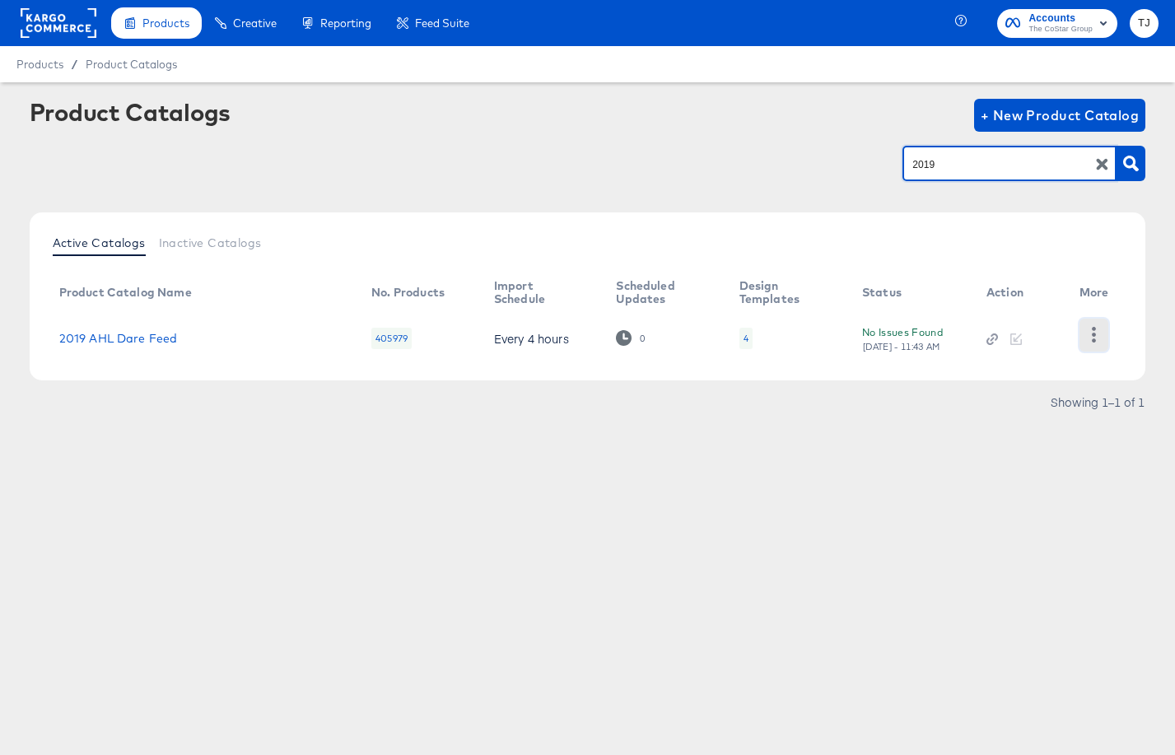
click at [1090, 337] on icon "button" at bounding box center [1094, 335] width 16 height 16
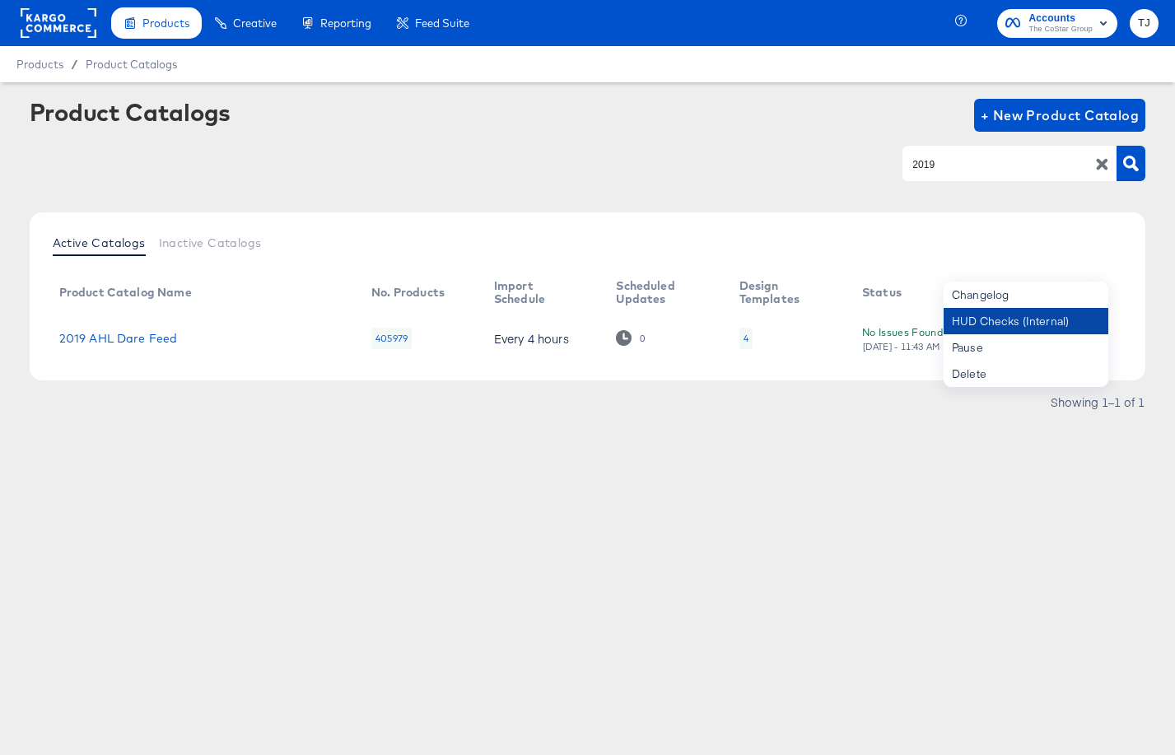
click at [1068, 326] on div "HUD Checks (Internal)" at bounding box center [1026, 321] width 165 height 26
drag, startPoint x: 68, startPoint y: 21, endPoint x: 60, endPoint y: 25, distance: 8.9
click at [68, 21] on rect at bounding box center [59, 23] width 76 height 30
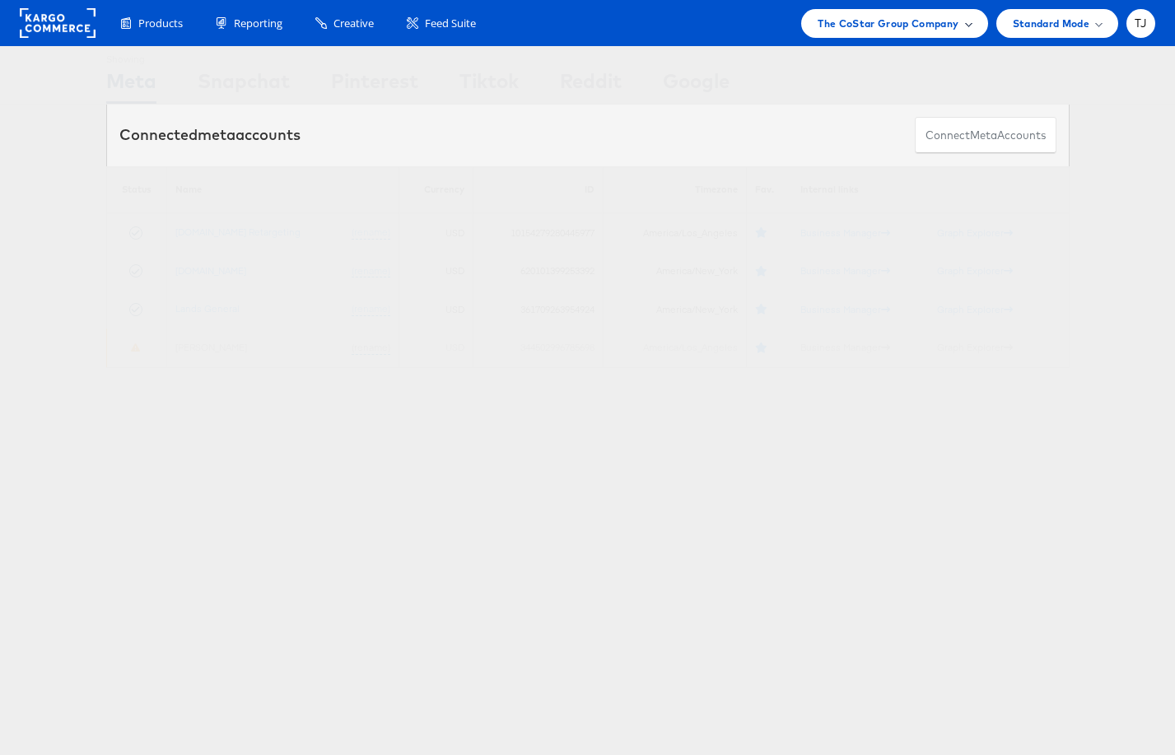
click at [942, 24] on span "The CoStar Group Company" at bounding box center [888, 23] width 141 height 17
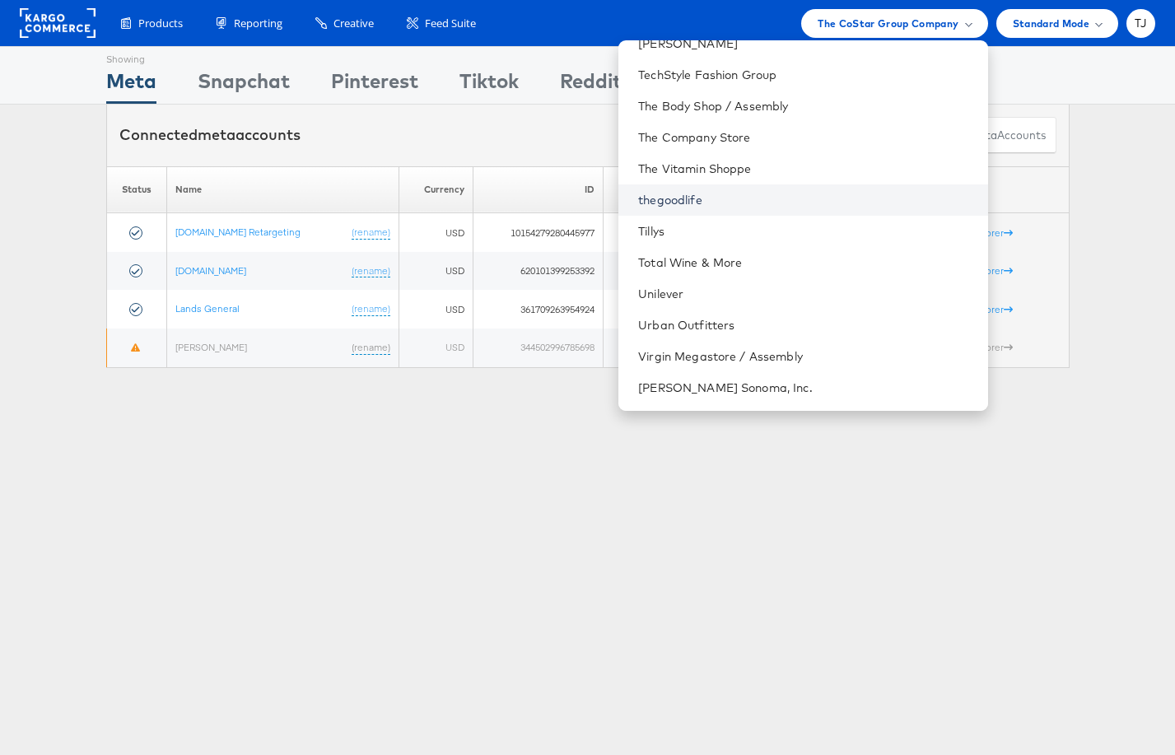
scroll to position [2364, 0]
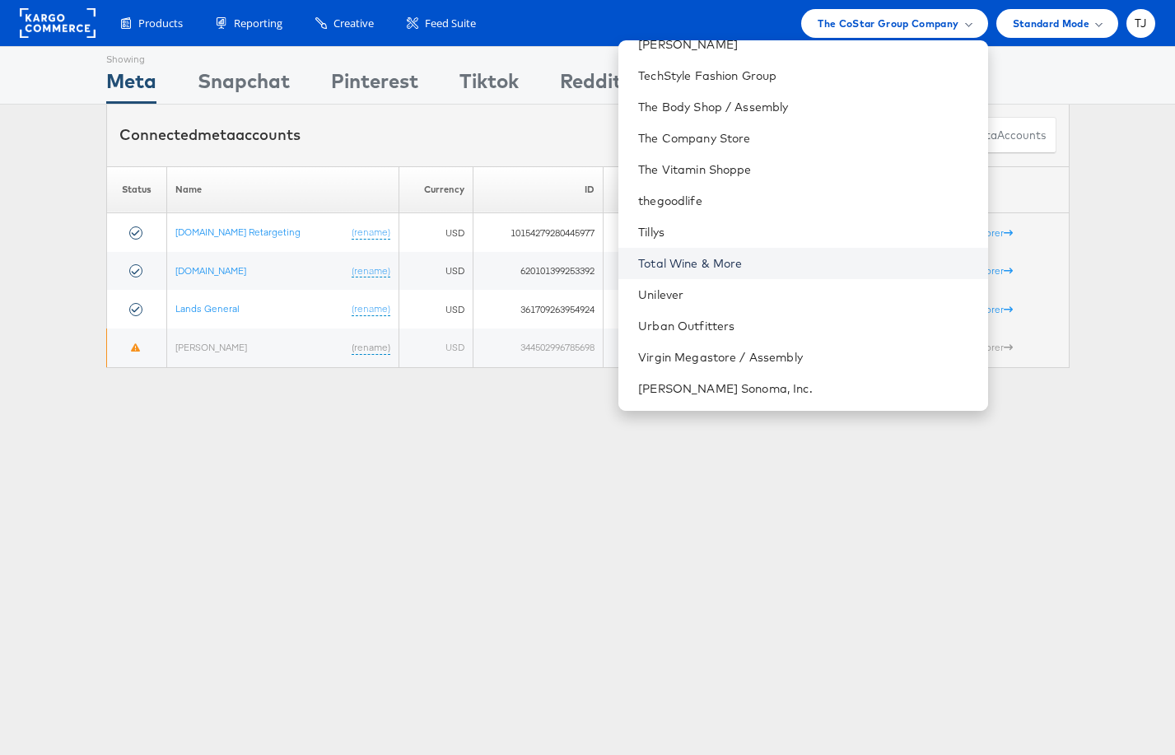
click at [847, 260] on link "Total Wine & More" at bounding box center [806, 263] width 336 height 16
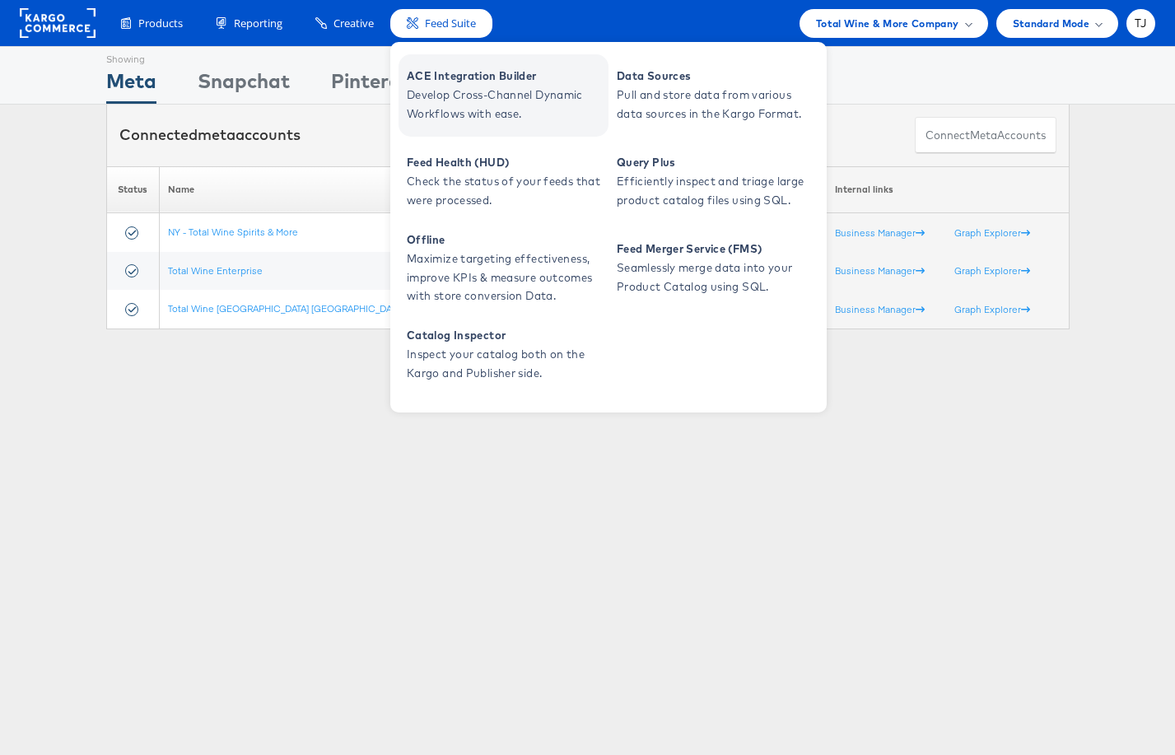
click at [441, 80] on span "ACE Integration Builder" at bounding box center [506, 76] width 198 height 19
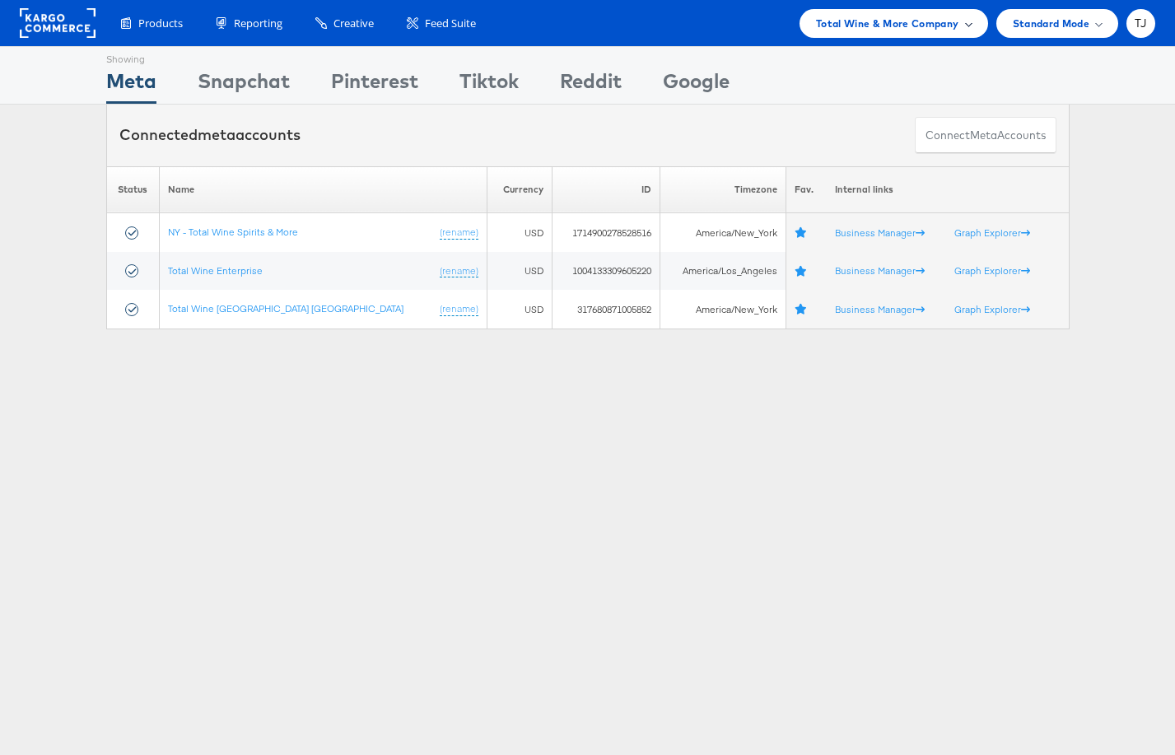
click at [950, 26] on span "Total Wine & More Company" at bounding box center [887, 23] width 143 height 17
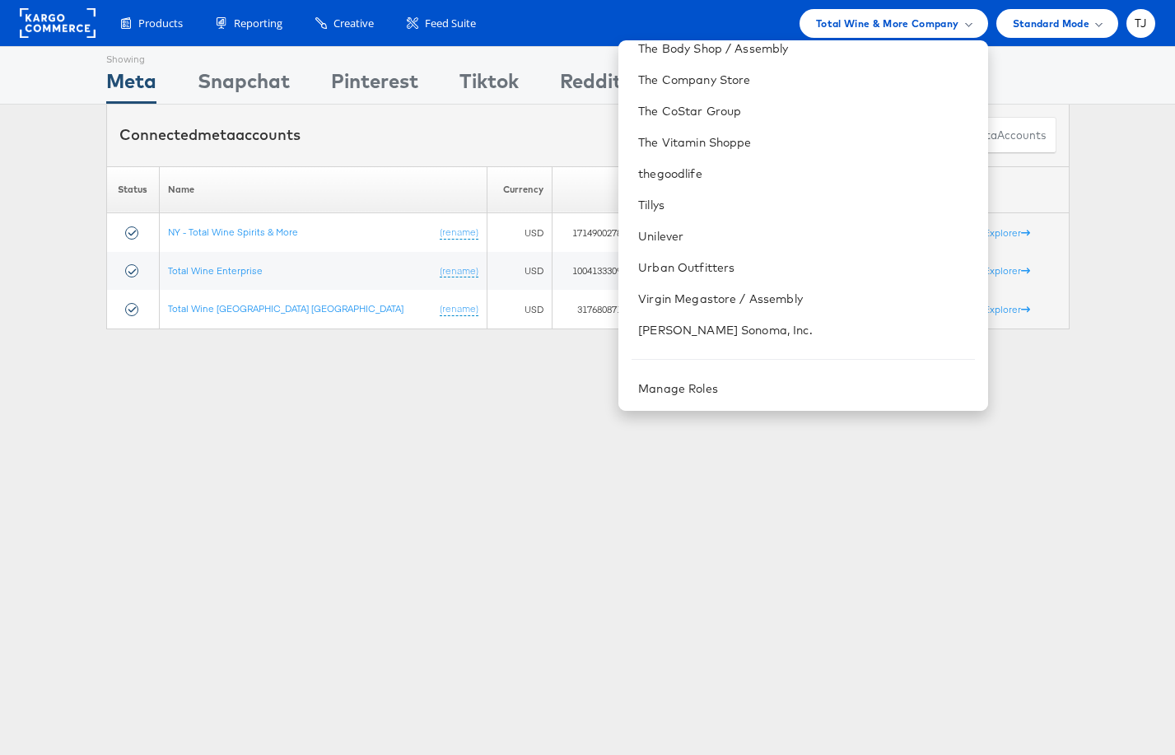
scroll to position [2369, 0]
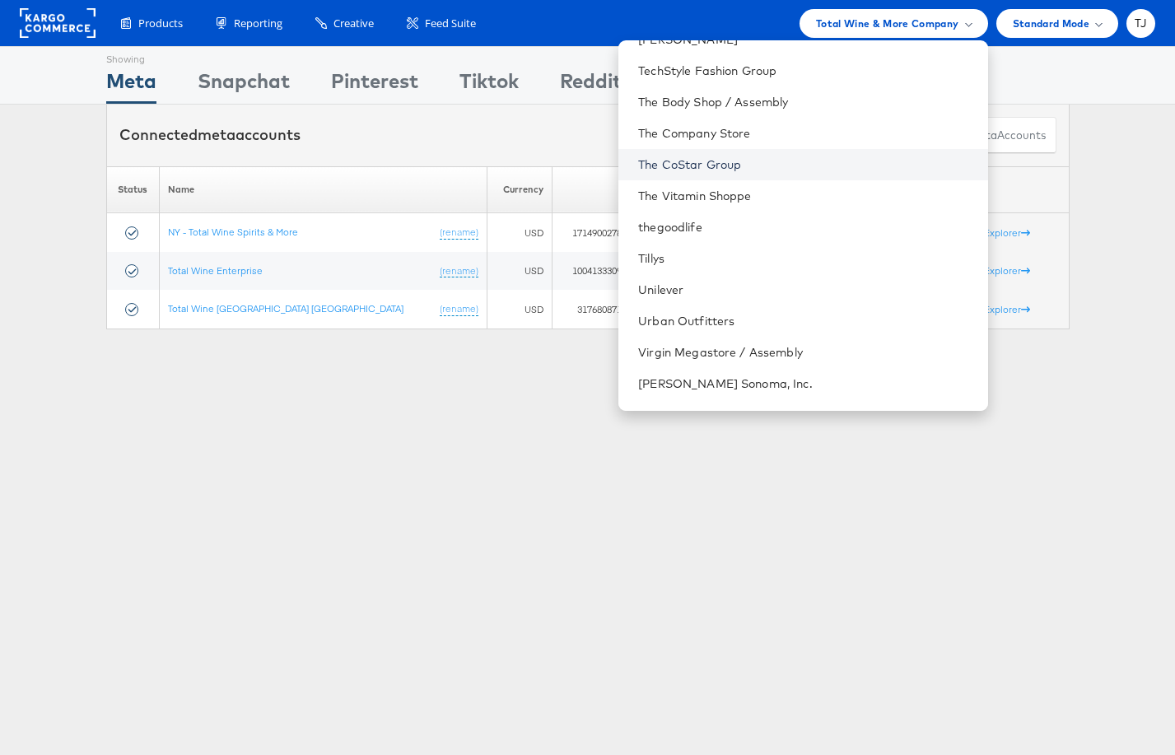
click at [843, 166] on link "The CoStar Group" at bounding box center [806, 164] width 336 height 16
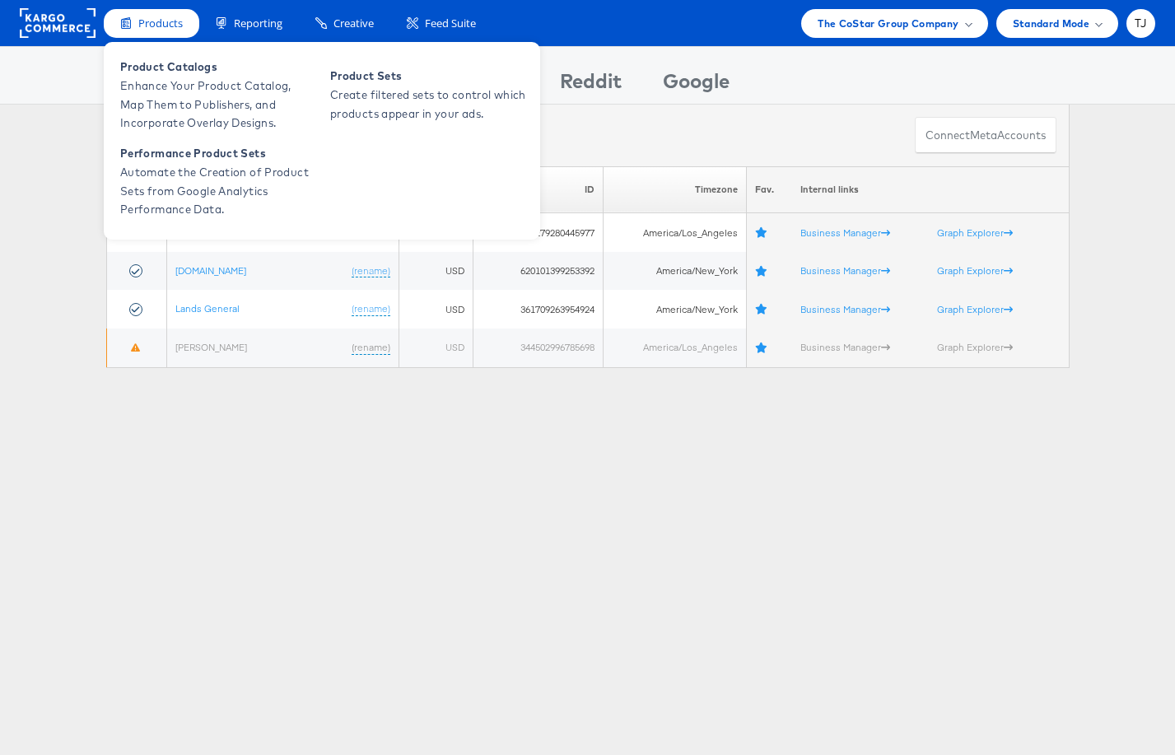
click at [161, 50] on div "Product Catalogs Enhance Your Product Catalog, Map Them to Publishers, and Inco…" at bounding box center [322, 141] width 437 height 198
